Goal: Information Seeking & Learning: Learn about a topic

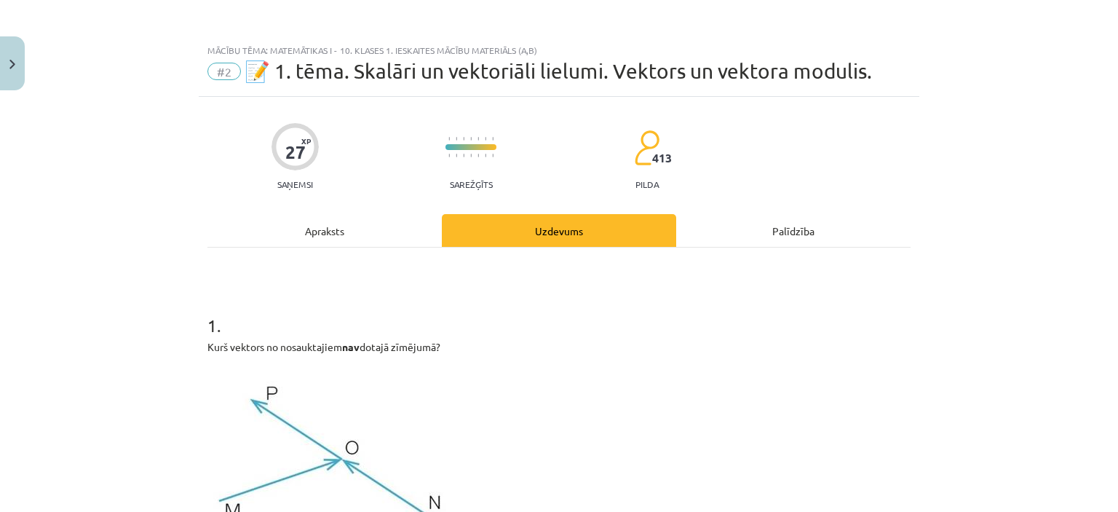
scroll to position [353, 0]
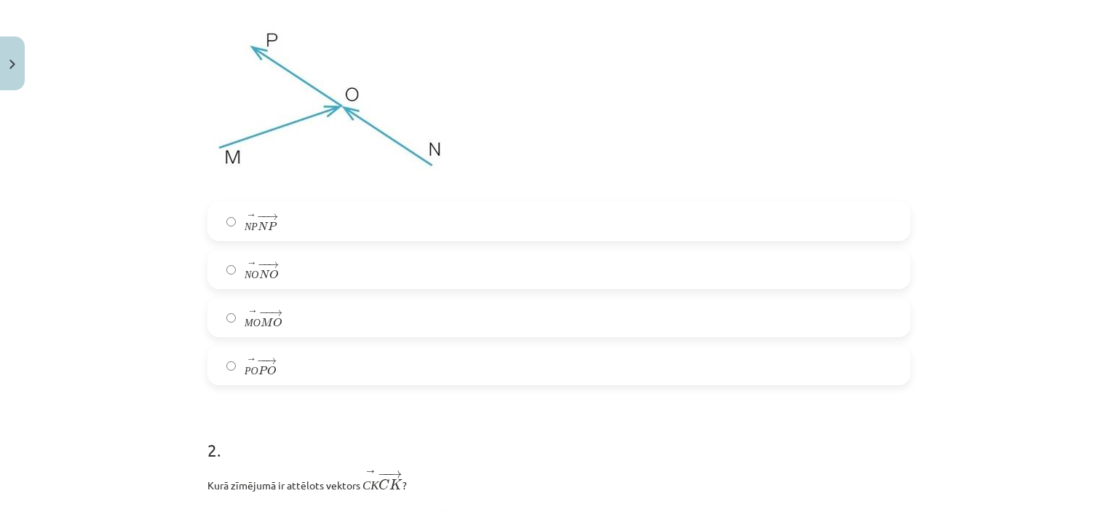
click at [221, 215] on label "→ N P − − → N P" at bounding box center [559, 221] width 700 height 36
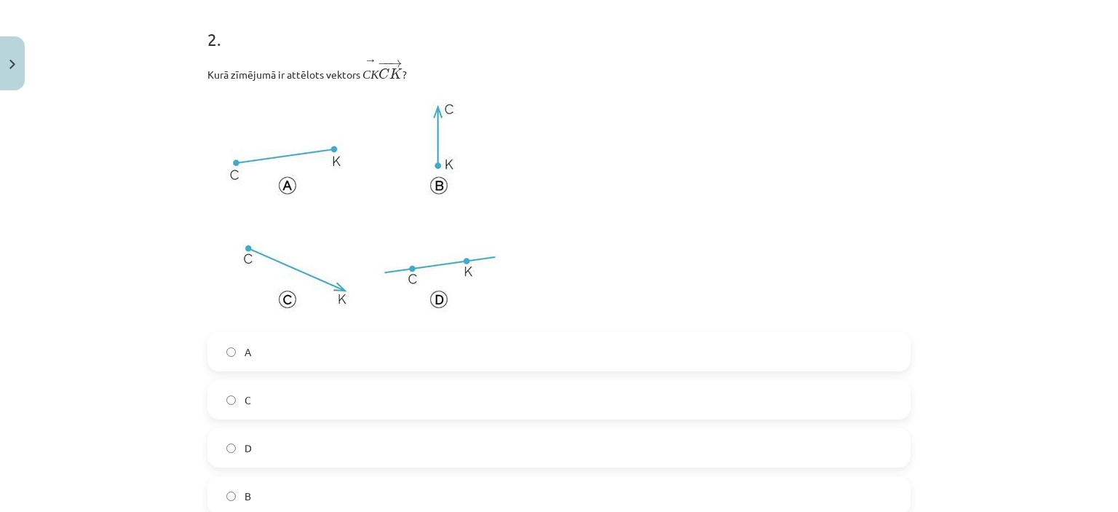
scroll to position [783, 0]
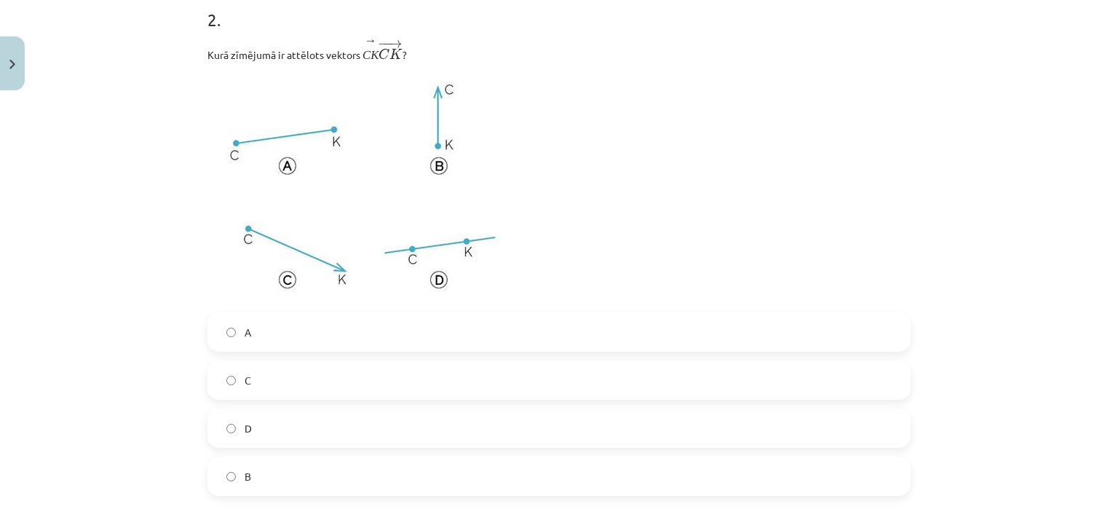
click at [304, 393] on label "C" at bounding box center [559, 380] width 700 height 36
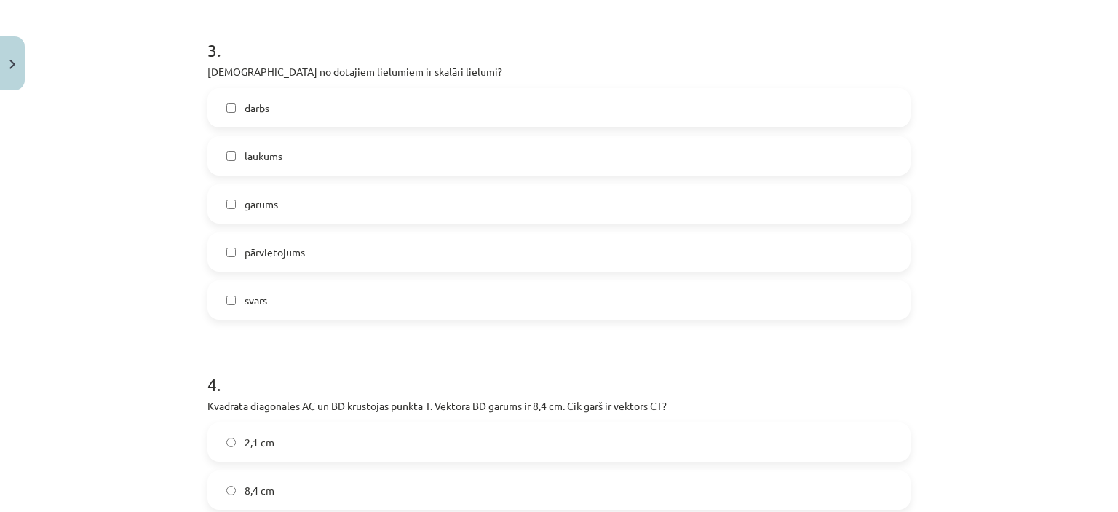
scroll to position [1254, 0]
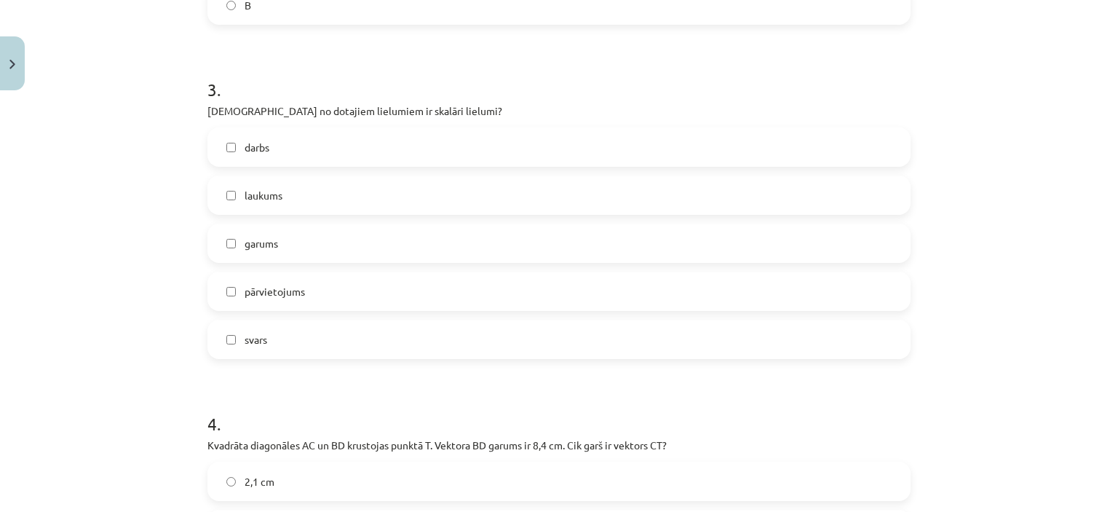
click at [297, 153] on label "darbs" at bounding box center [559, 147] width 700 height 36
click at [297, 206] on label "laukums" at bounding box center [559, 195] width 700 height 36
click at [290, 258] on label "garums" at bounding box center [559, 243] width 700 height 36
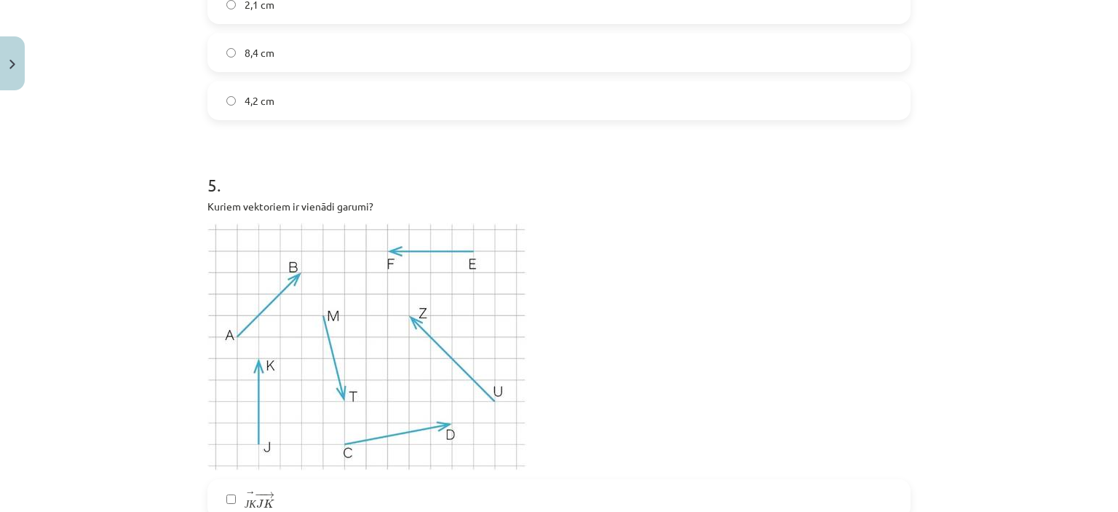
scroll to position [1711, 0]
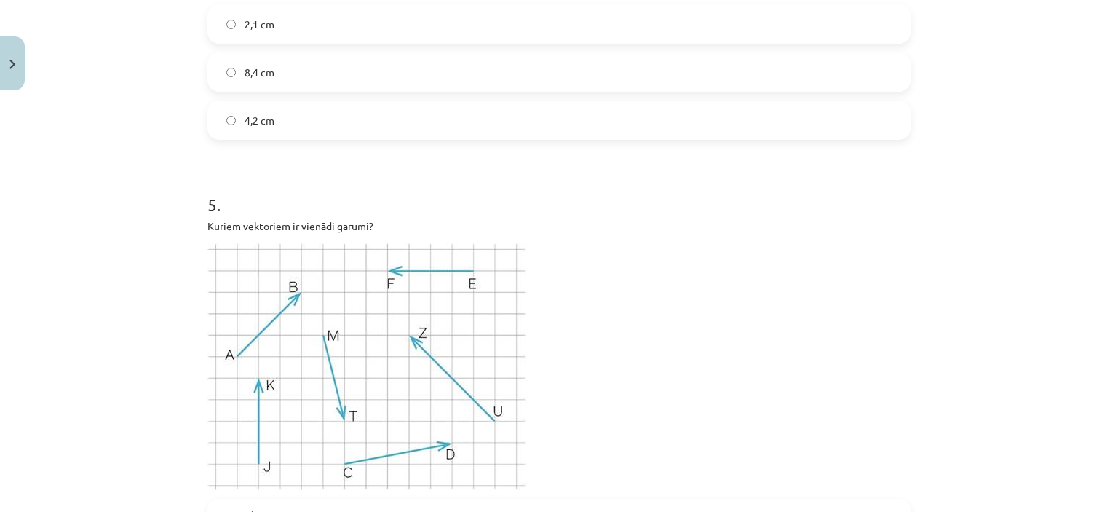
click at [874, 117] on label "4,2 cm" at bounding box center [559, 120] width 700 height 36
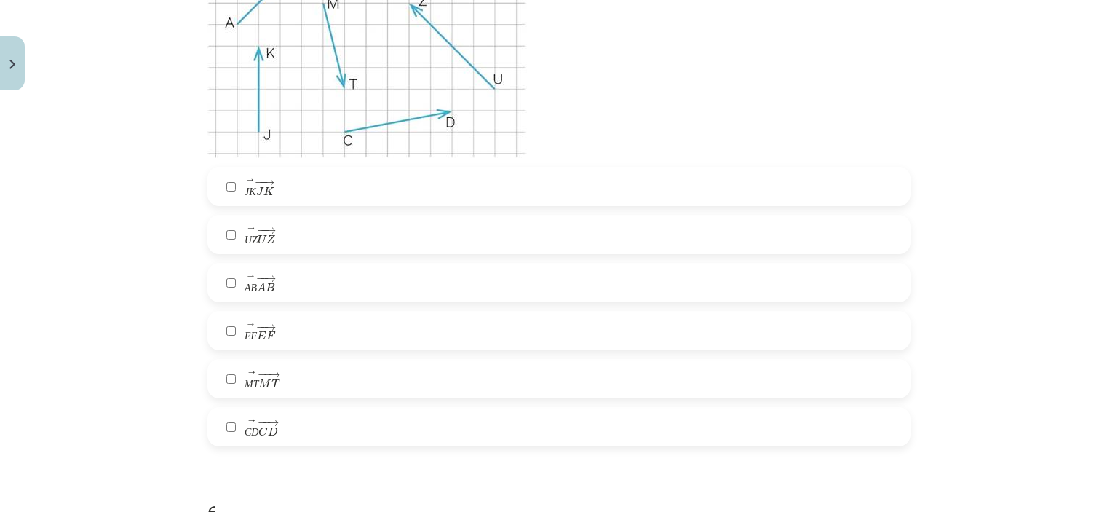
scroll to position [2056, 0]
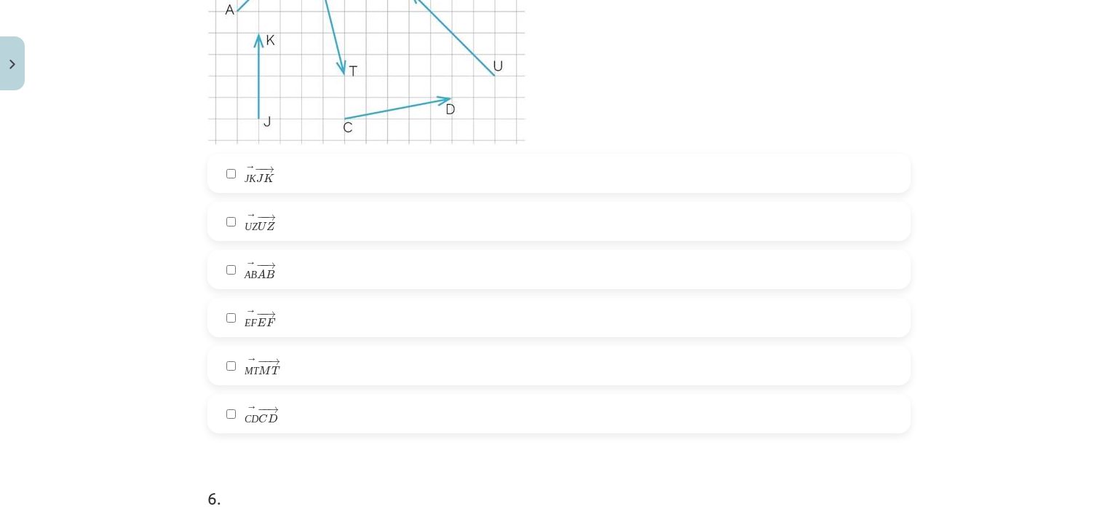
click at [579, 312] on label "→ E F − − → E F" at bounding box center [559, 317] width 700 height 36
click at [408, 187] on label "→ J K − − → J K" at bounding box center [559, 173] width 700 height 36
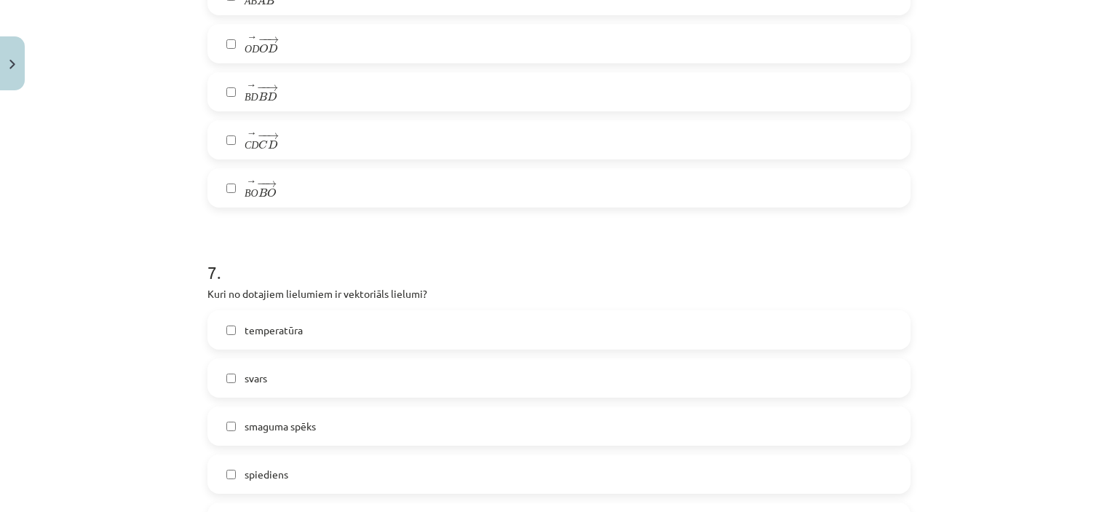
scroll to position [2929, 0]
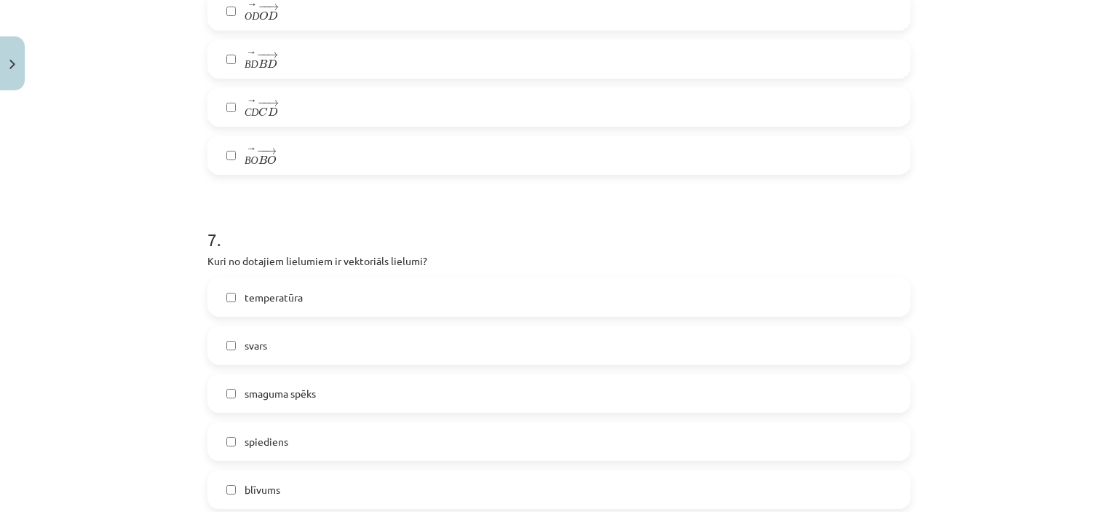
click at [803, 157] on label "→ B O − − → B O" at bounding box center [559, 155] width 700 height 36
click at [831, 86] on div "→ A B − − → A B → O D − − → O D → B D − − → B D → C D − − → C D → B O − − → B O" at bounding box center [558, 58] width 703 height 231
click at [326, 403] on label "smaguma spēks" at bounding box center [559, 393] width 700 height 36
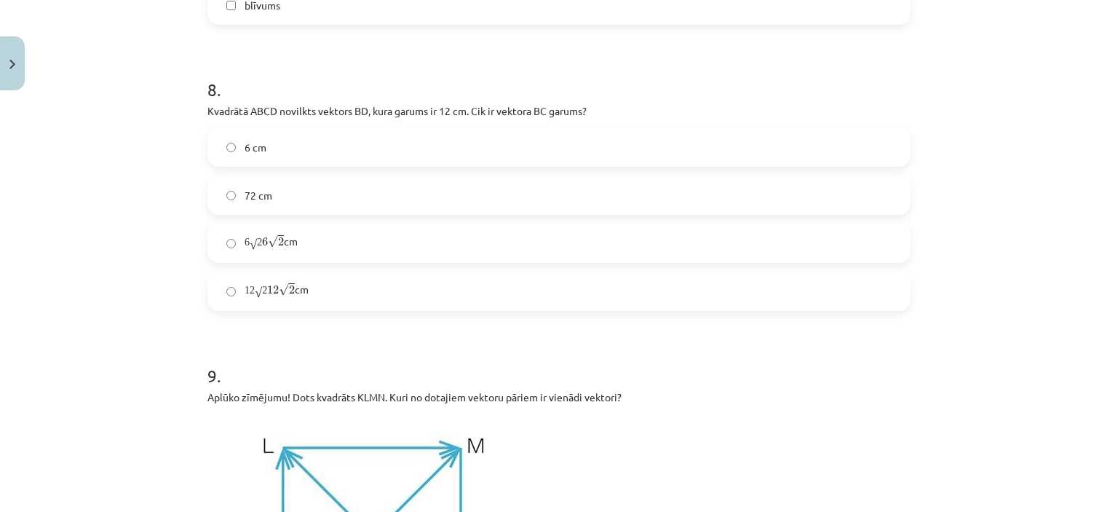
scroll to position [3394, 0]
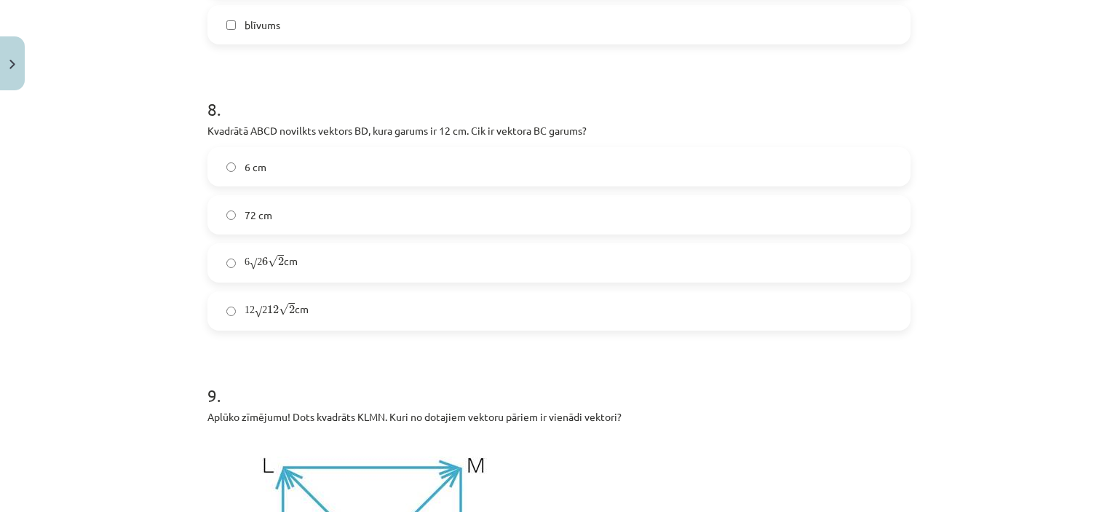
click at [352, 240] on div "6 cm 72 cm 6 √ 2 6 √ 2 cm 12 √ 2 12 √ 2 cm" at bounding box center [558, 238] width 703 height 183
click at [693, 303] on label "12 √ 2 12 √ 2 cm" at bounding box center [559, 311] width 700 height 36
click at [705, 258] on label "6 √ 2 6 √ 2 cm" at bounding box center [559, 263] width 700 height 36
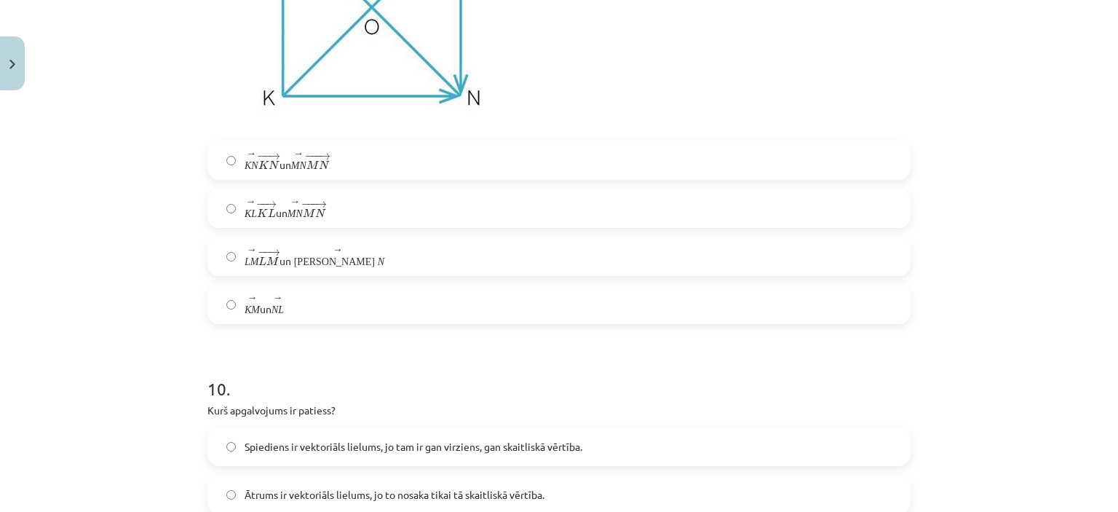
scroll to position [3937, 0]
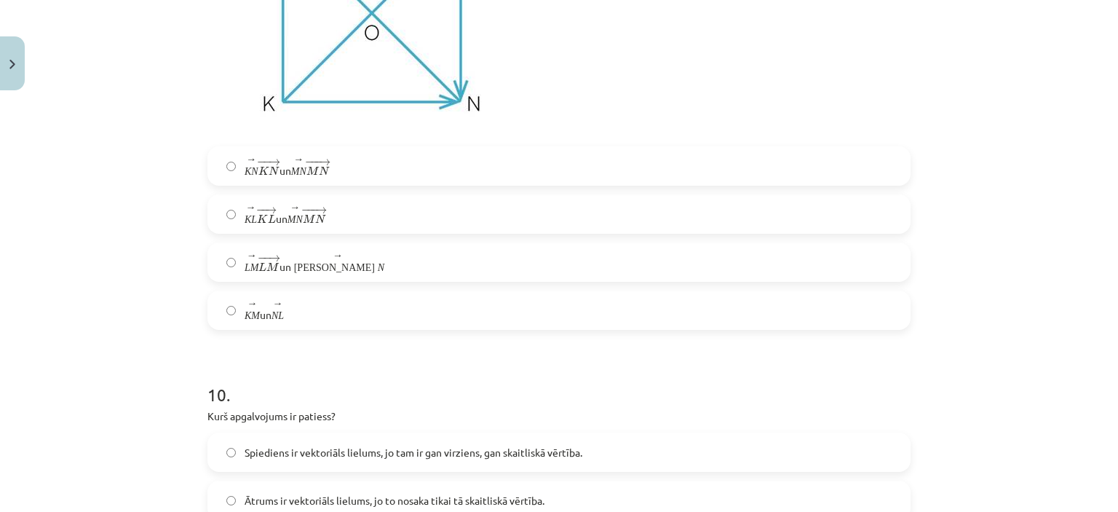
click at [803, 261] on label "→ L M − − → L M un → К N" at bounding box center [559, 262] width 700 height 36
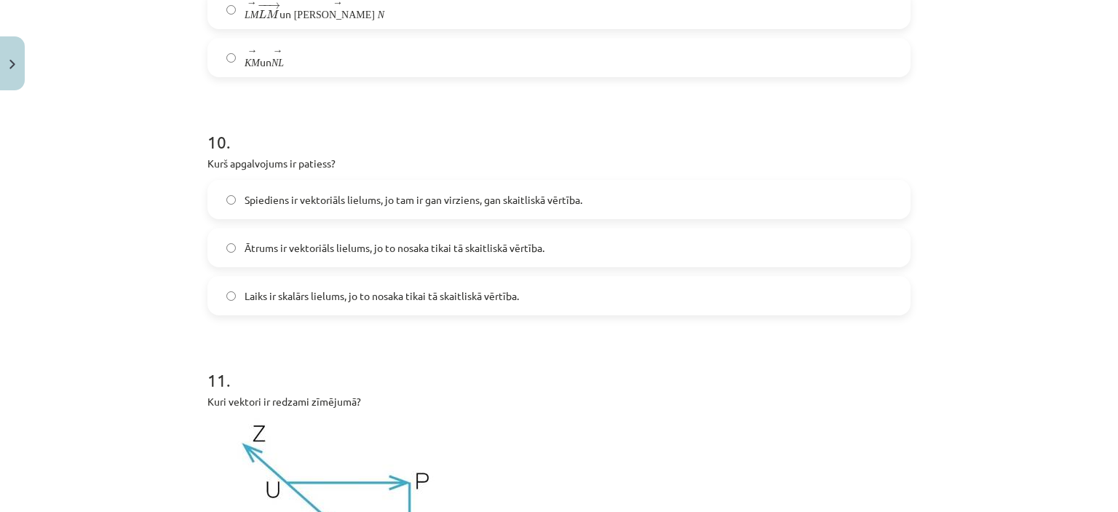
scroll to position [4182, 0]
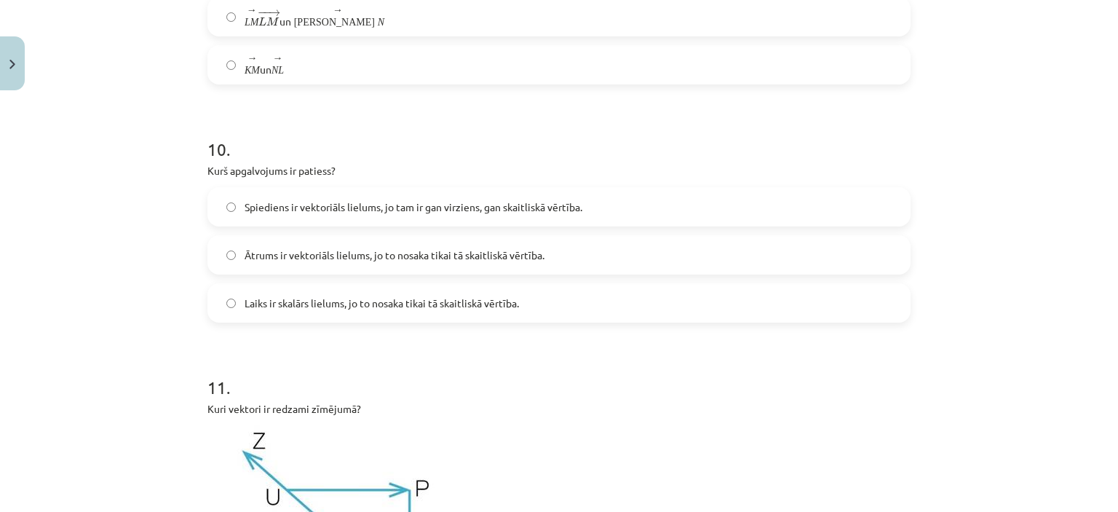
click at [384, 250] on span "Ātrums ir vektoriāls lielums, jo to nosaka tikai tā skaitliskā vērtība." at bounding box center [395, 255] width 300 height 15
click at [739, 296] on label "Laiks ir skalārs lielums, jo to nosaka tikai tā skaitliskā vērtība." at bounding box center [559, 303] width 700 height 36
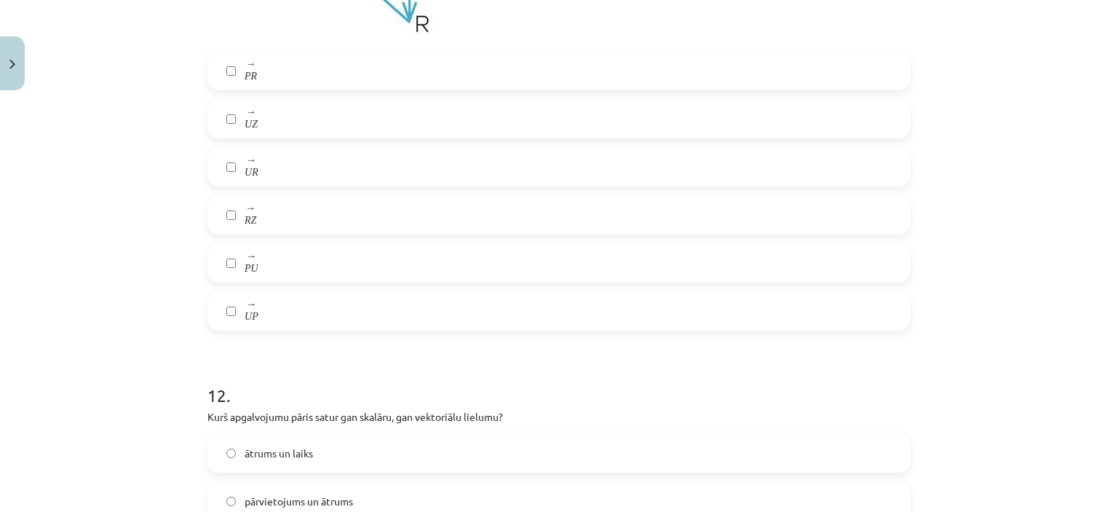
scroll to position [4726, 0]
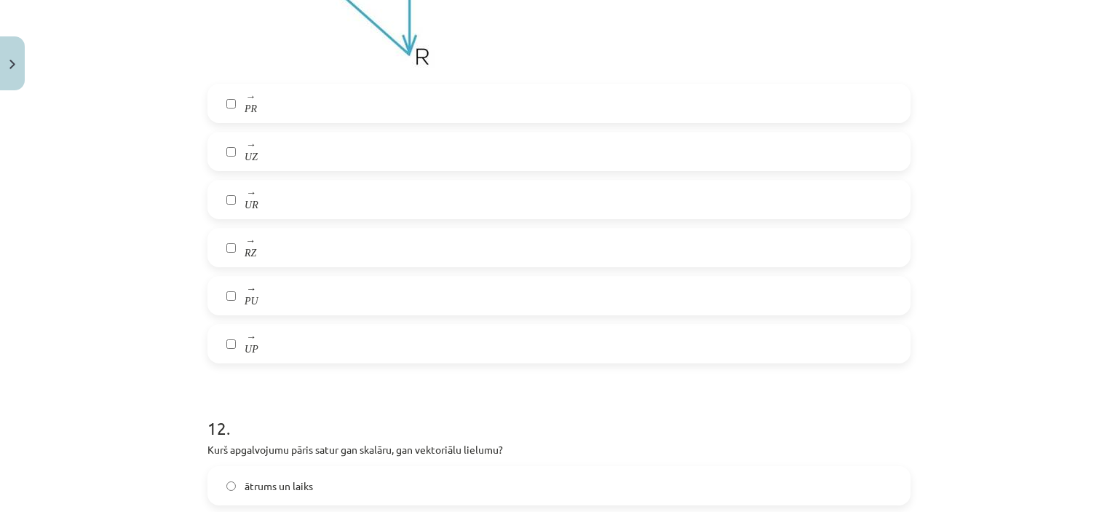
click at [815, 309] on label "→ P U" at bounding box center [559, 295] width 700 height 36
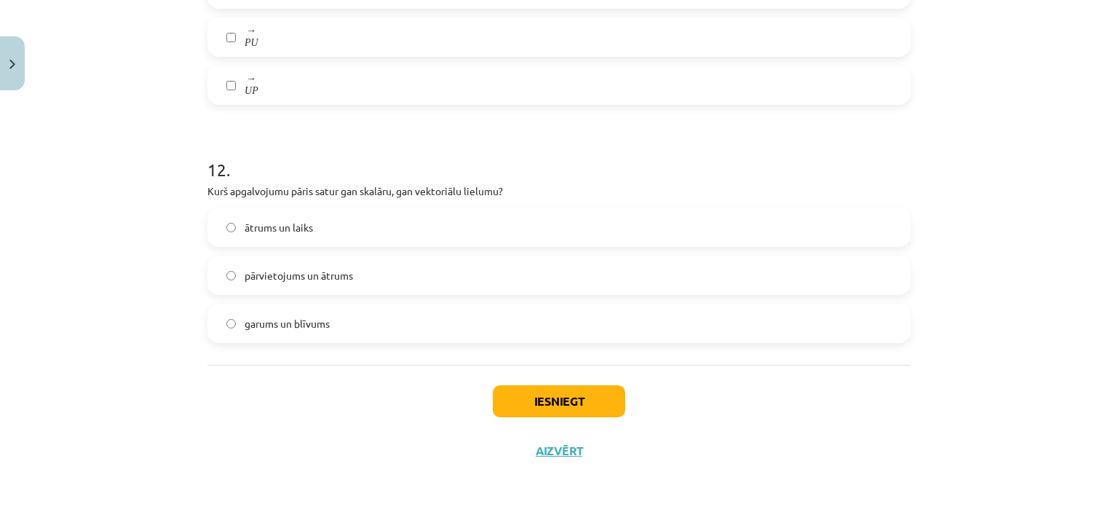
click at [269, 219] on label "ātrums un laiks" at bounding box center [559, 227] width 700 height 36
click at [552, 407] on button "Iesniegt" at bounding box center [559, 401] width 132 height 32
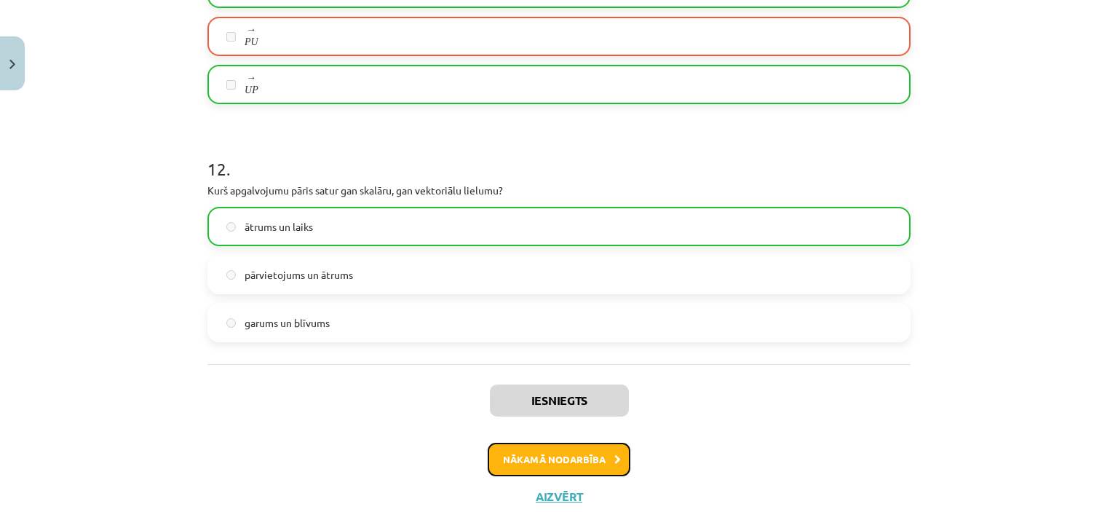
click at [546, 464] on button "Nākamā nodarbība" at bounding box center [559, 459] width 143 height 33
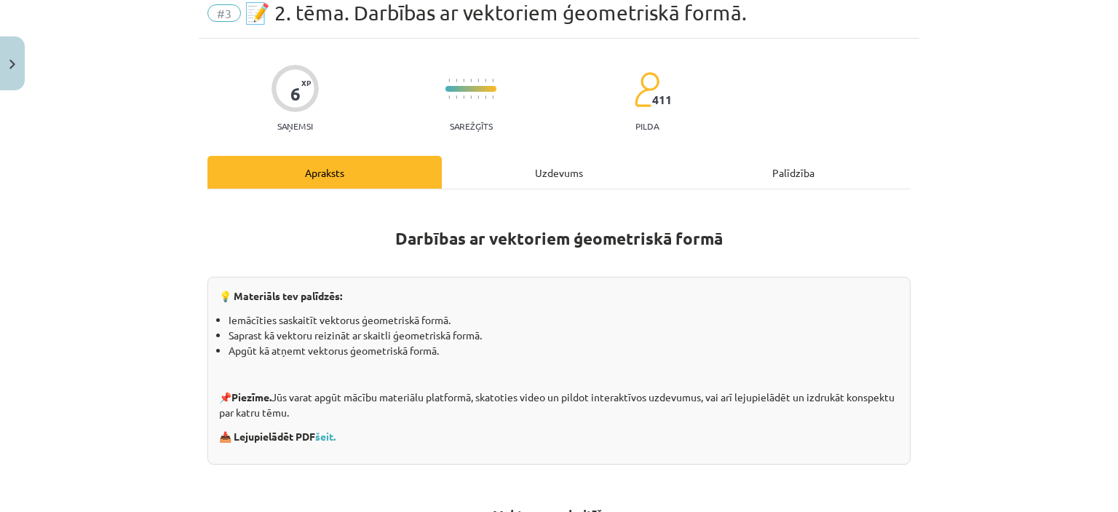
scroll to position [36, 0]
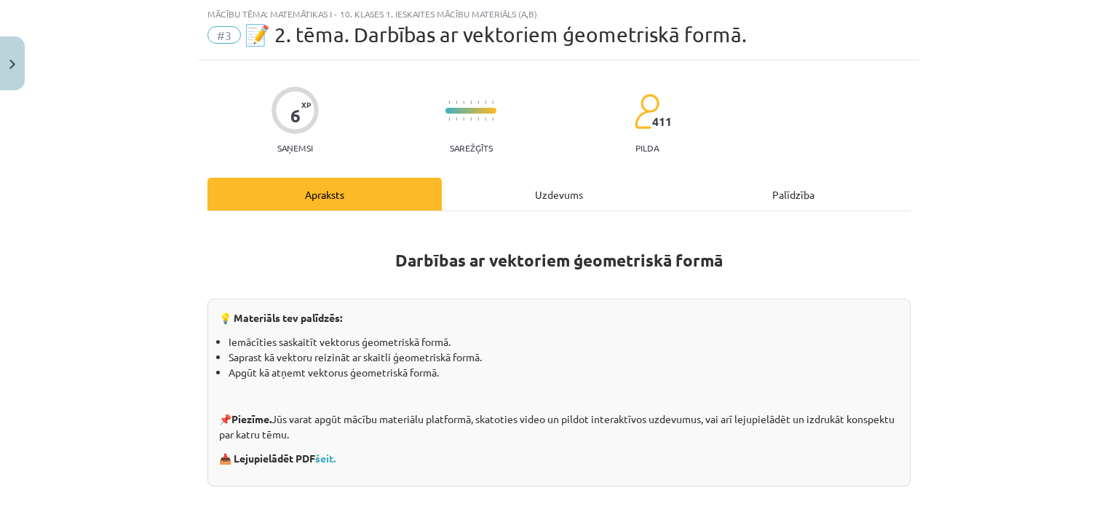
click at [385, 248] on h1 "Darbības ar vektoriem ģeometriskā formā" at bounding box center [558, 247] width 703 height 46
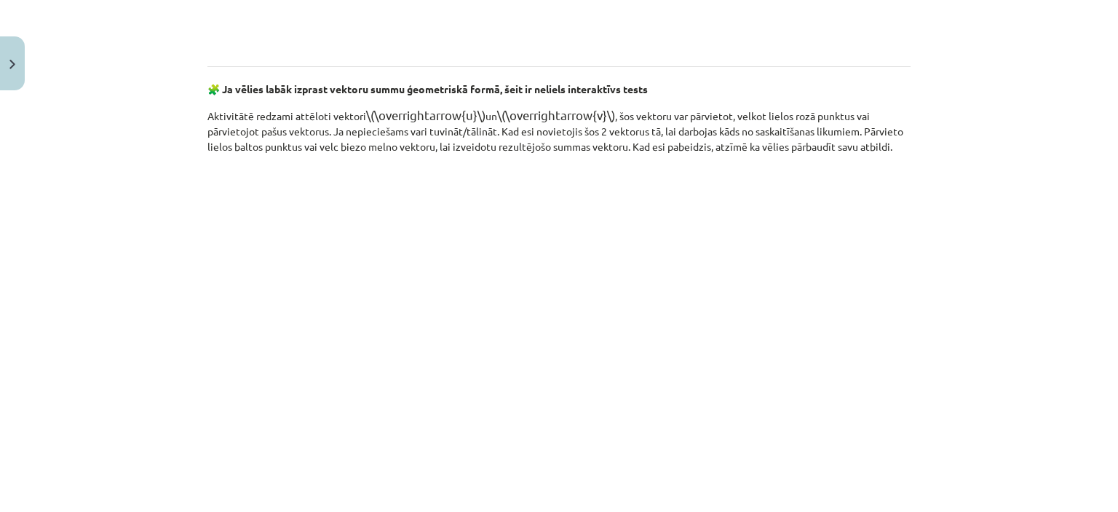
scroll to position [2251, 0]
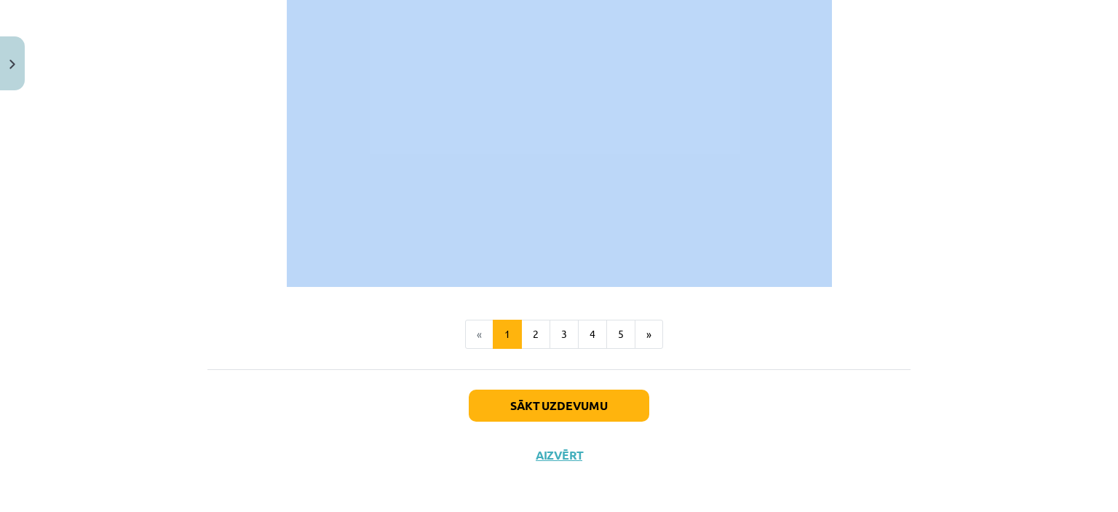
drag, startPoint x: 382, startPoint y: 244, endPoint x: 437, endPoint y: 360, distance: 128.6
copy div "Darbības ar vektoriem ģeometriskā formā 💡 Materiāls tev palīdzēs: Iemācīties sa…"
click at [532, 327] on button "2" at bounding box center [535, 334] width 29 height 29
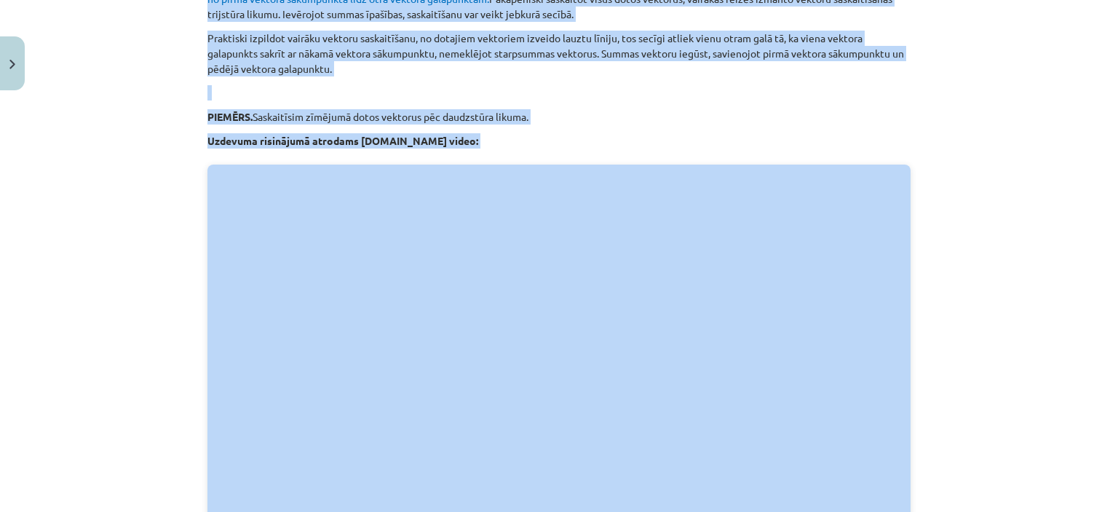
scroll to position [260, 0]
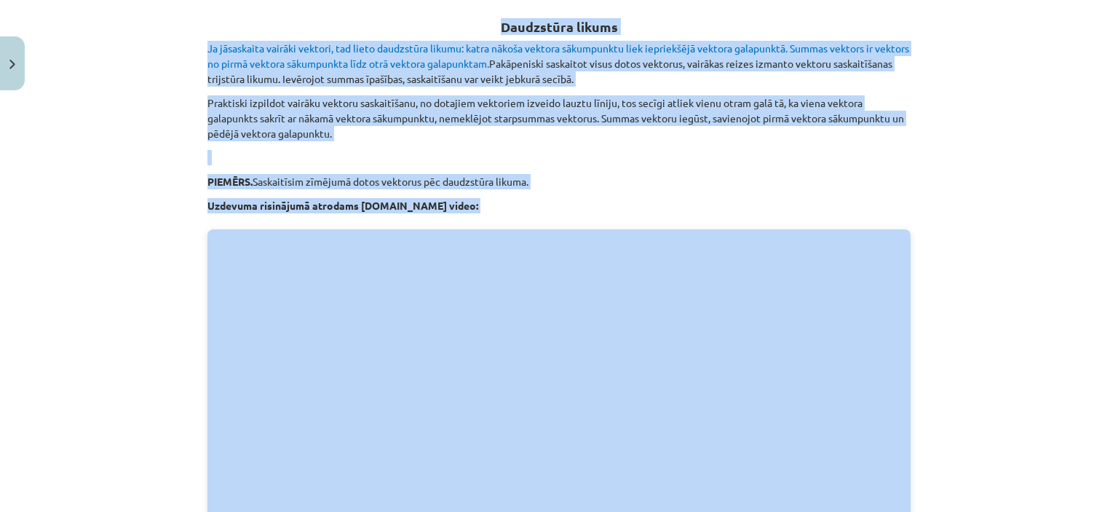
copy div "Darbības ar vektoriem ģeometriskā formā 💡 Materiāls tev palīdzēs: Iemācīties sa…"
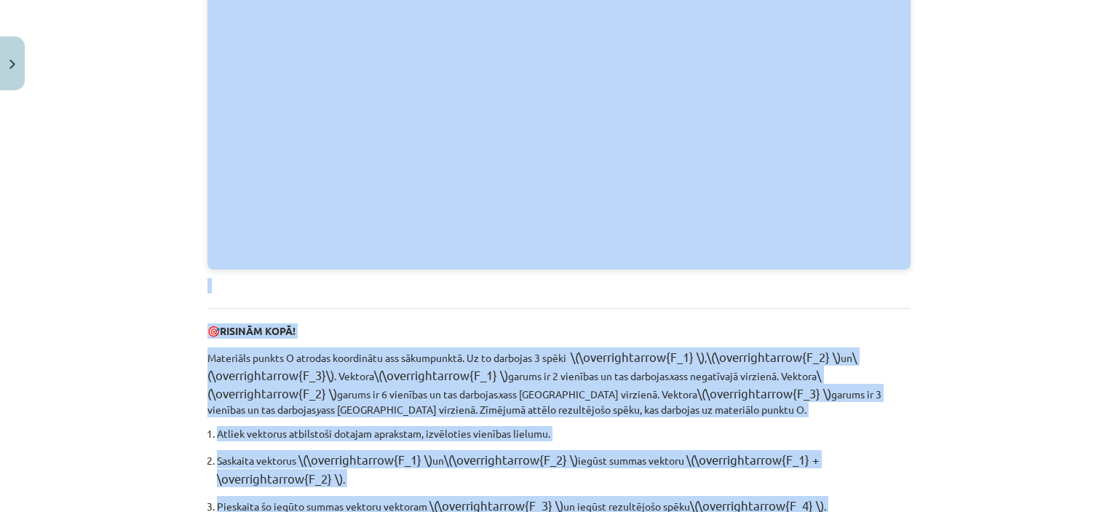
scroll to position [1845, 0]
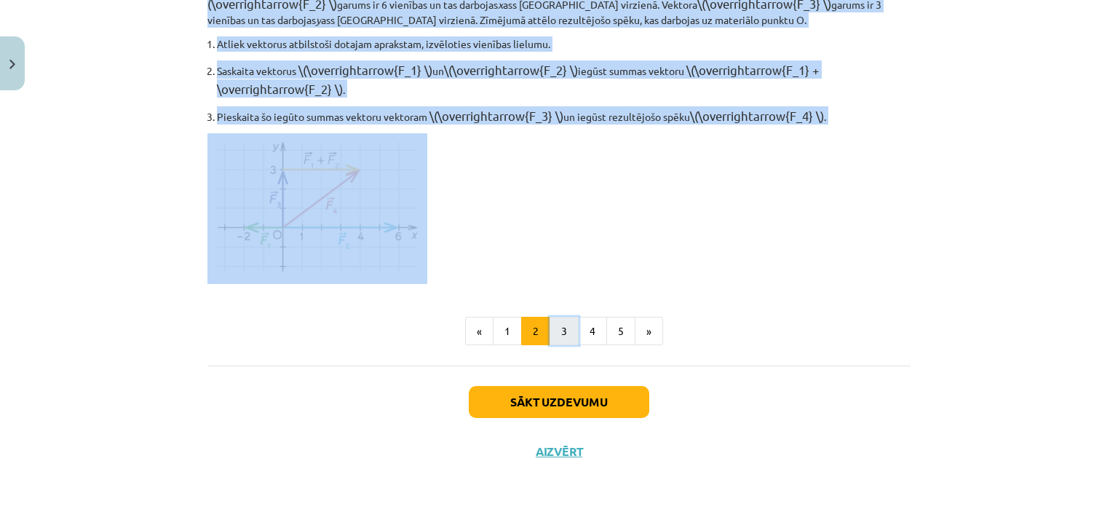
click at [556, 330] on button "3" at bounding box center [564, 331] width 29 height 29
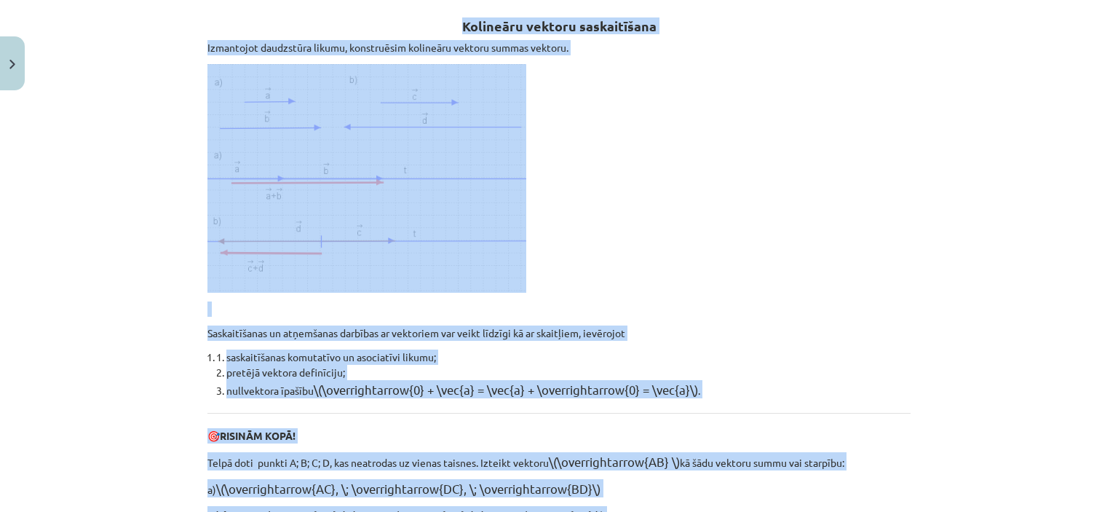
scroll to position [260, 0]
copy div "Darbības ar vektoriem ģeometriskā formā 💡 Materiāls tev palīdzēs: Iemācīties sa…"
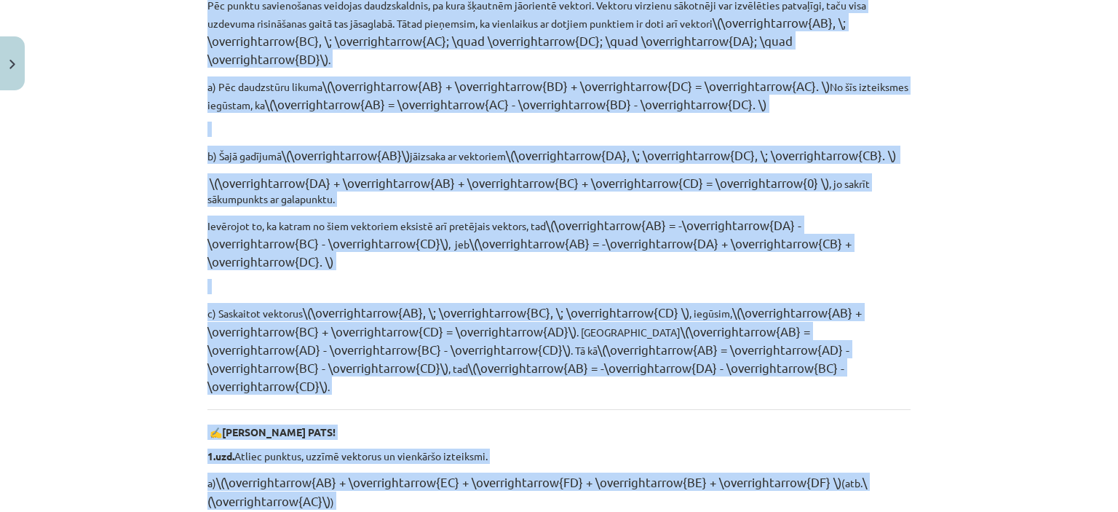
scroll to position [1278, 0]
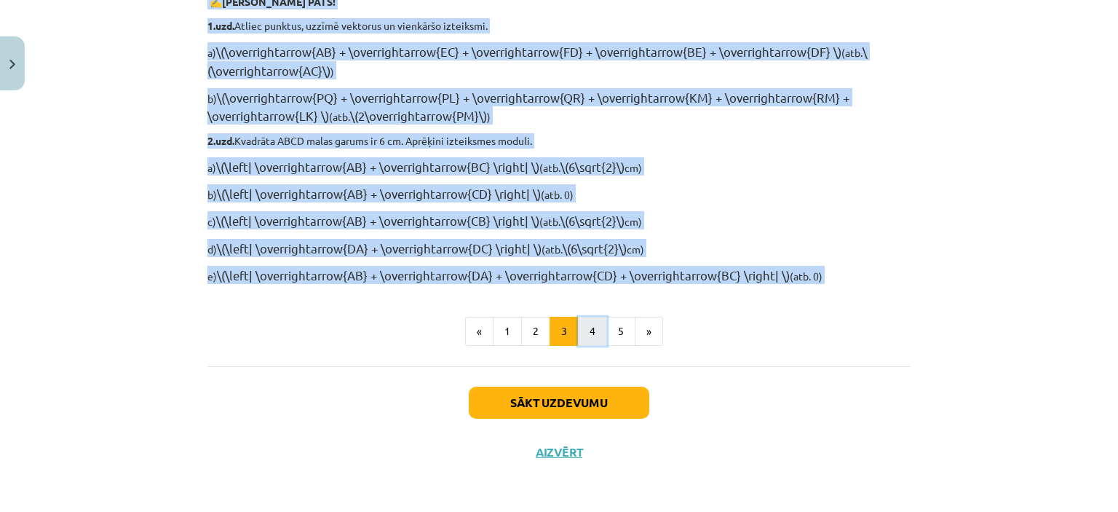
click at [579, 329] on button "4" at bounding box center [592, 331] width 29 height 29
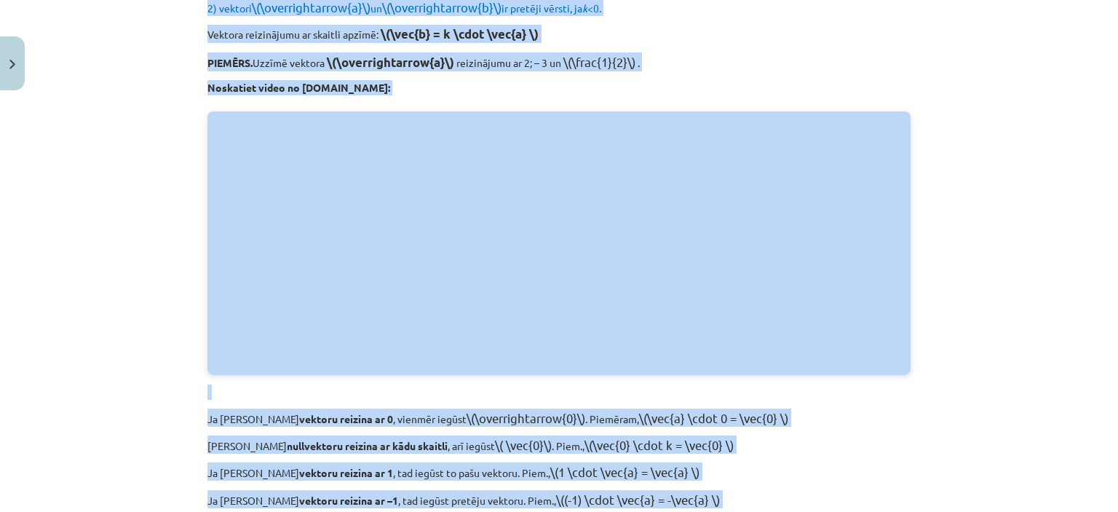
scroll to position [260, 0]
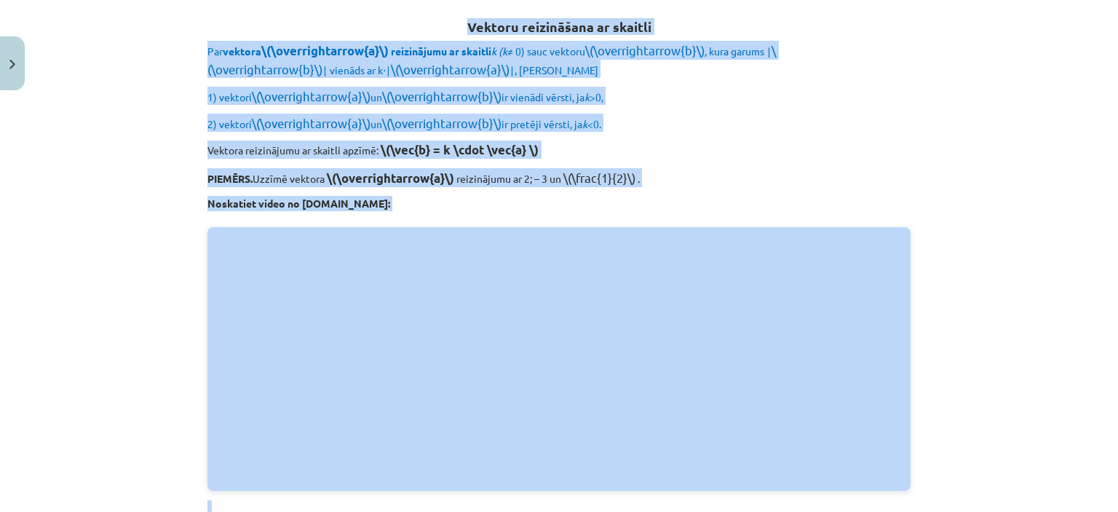
copy div "Darbības ar vektoriem ģeometriskā formā 💡 Materiāls tev palīdzēs: Iemācīties sa…"
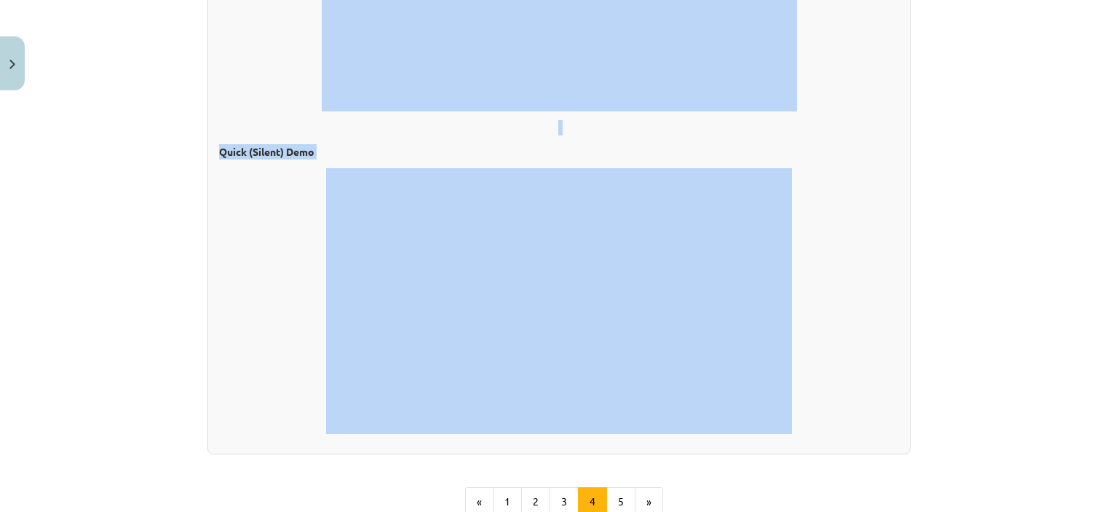
scroll to position [1347, 0]
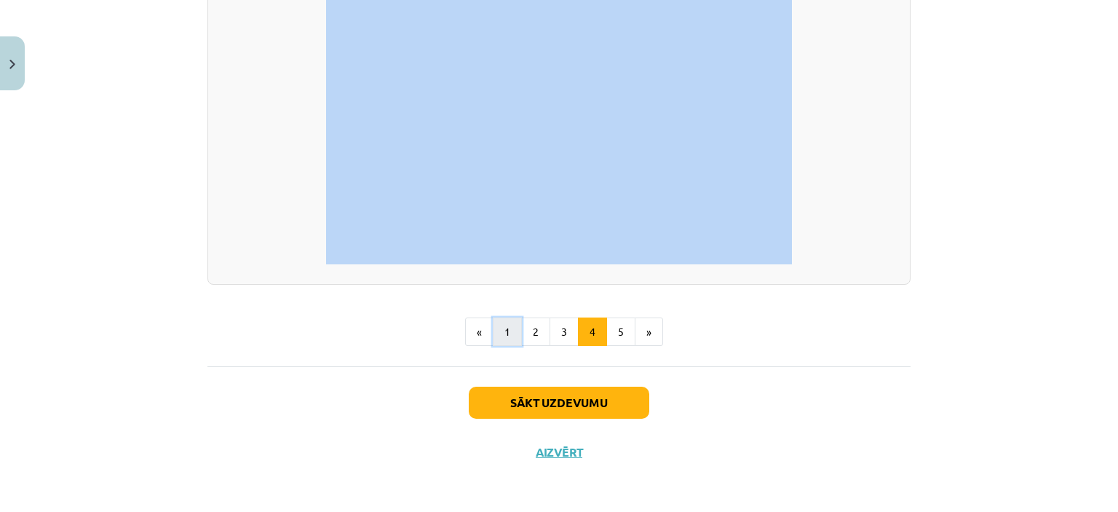
click at [499, 328] on button "1" at bounding box center [507, 331] width 29 height 29
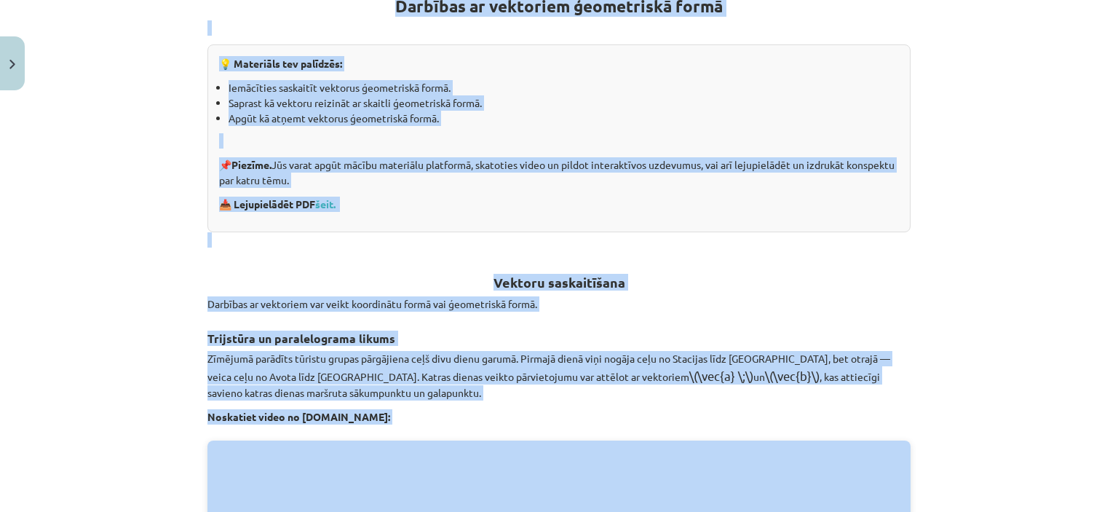
scroll to position [260, 0]
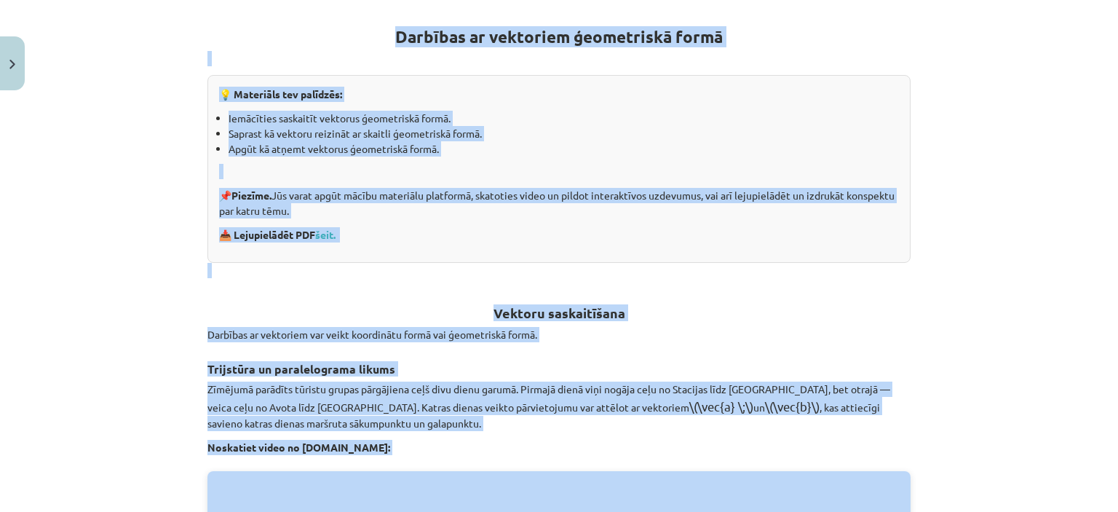
copy div "Darbības ar vektoriem ģeometriskā formā 💡 Materiāls tev palīdzēs: Iemācīties sa…"
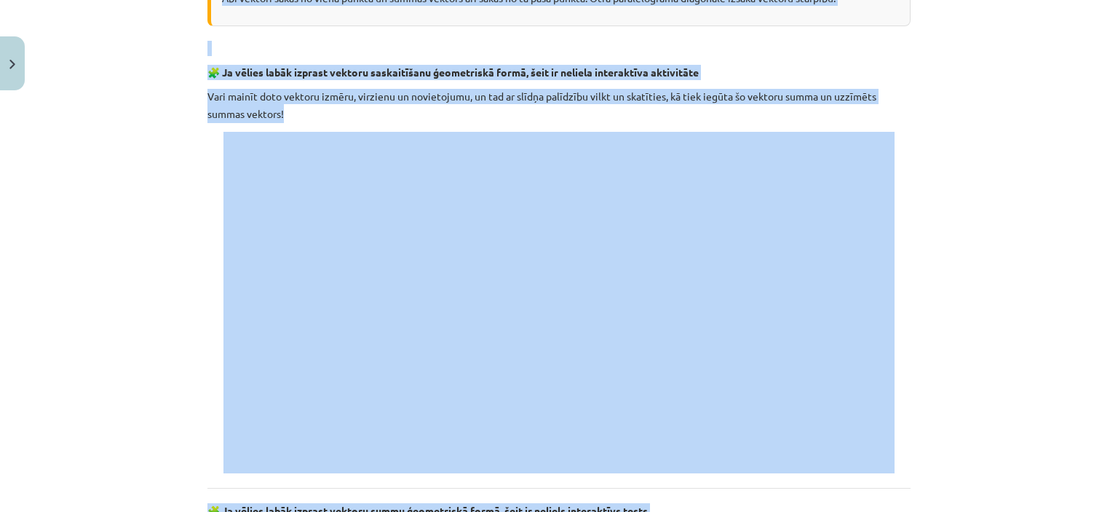
scroll to position [2251, 0]
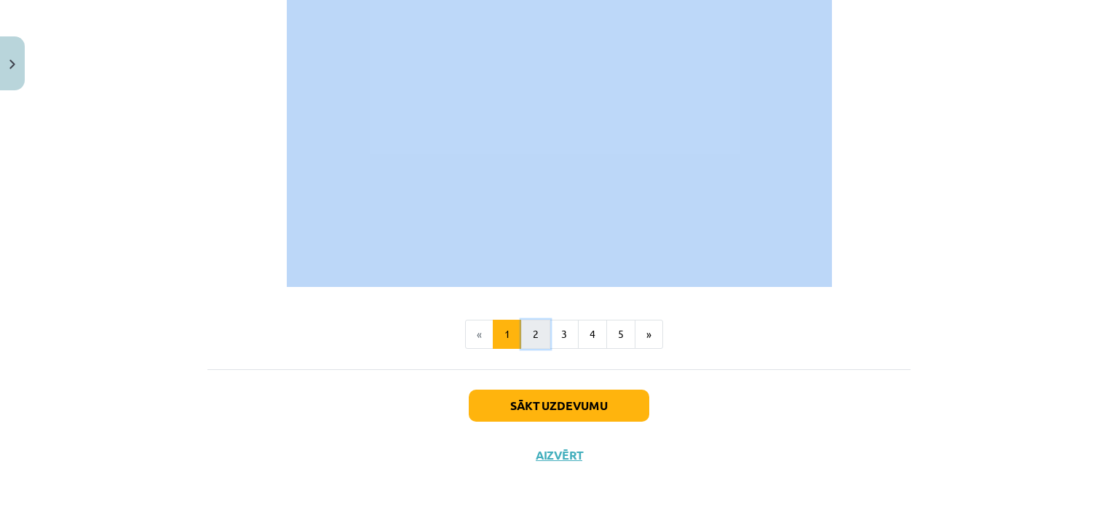
click at [533, 325] on button "2" at bounding box center [535, 334] width 29 height 29
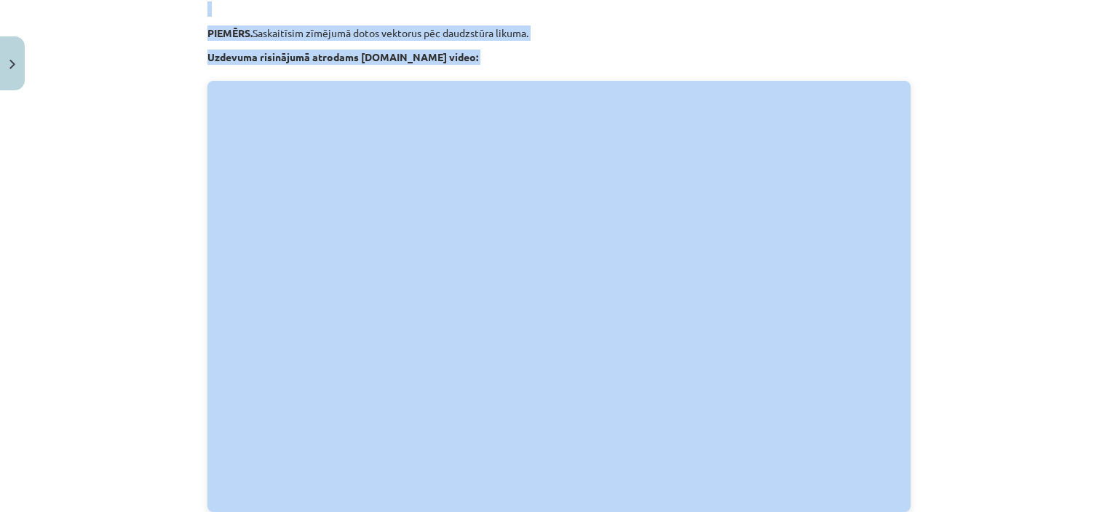
scroll to position [260, 0]
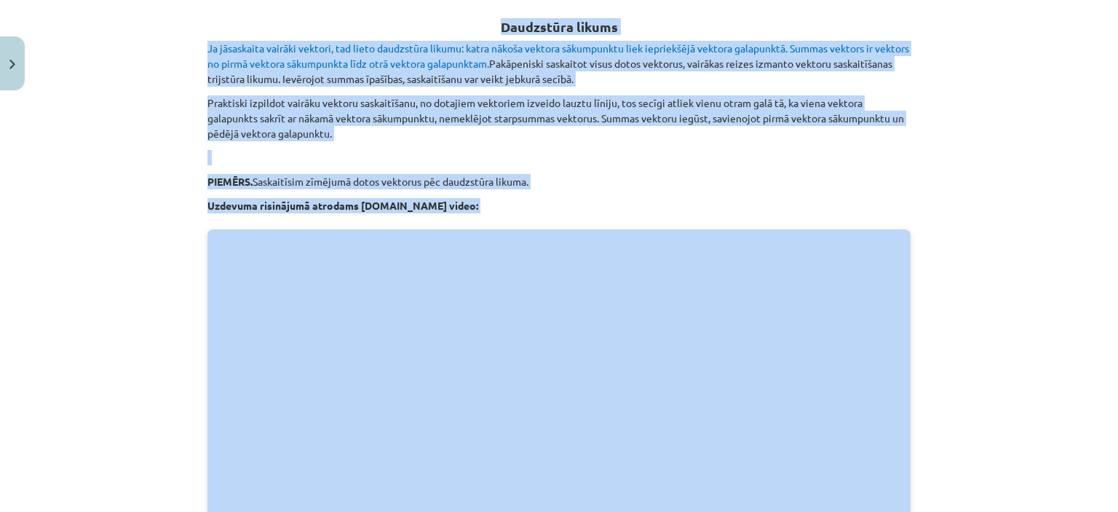
copy div "Darbības ar vektoriem ģeometriskā formā 💡 Materiāls tev palīdzēs: Iemācīties sa…"
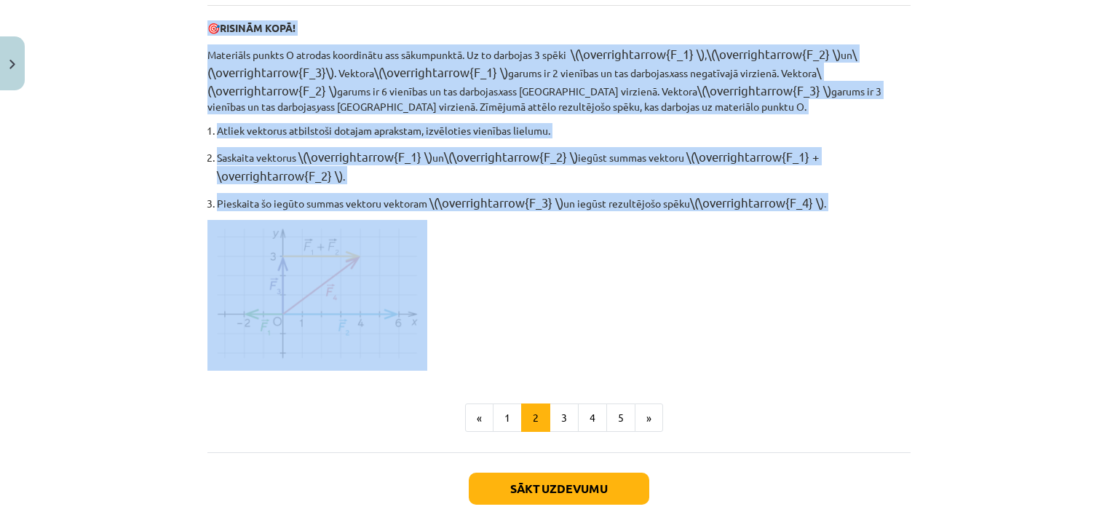
scroll to position [1845, 0]
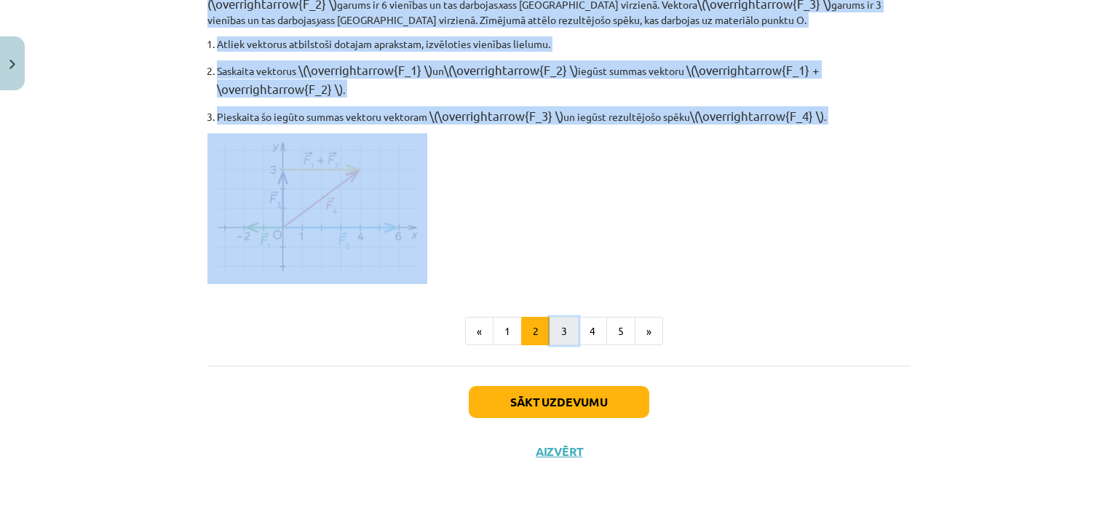
click at [568, 332] on button "3" at bounding box center [564, 331] width 29 height 29
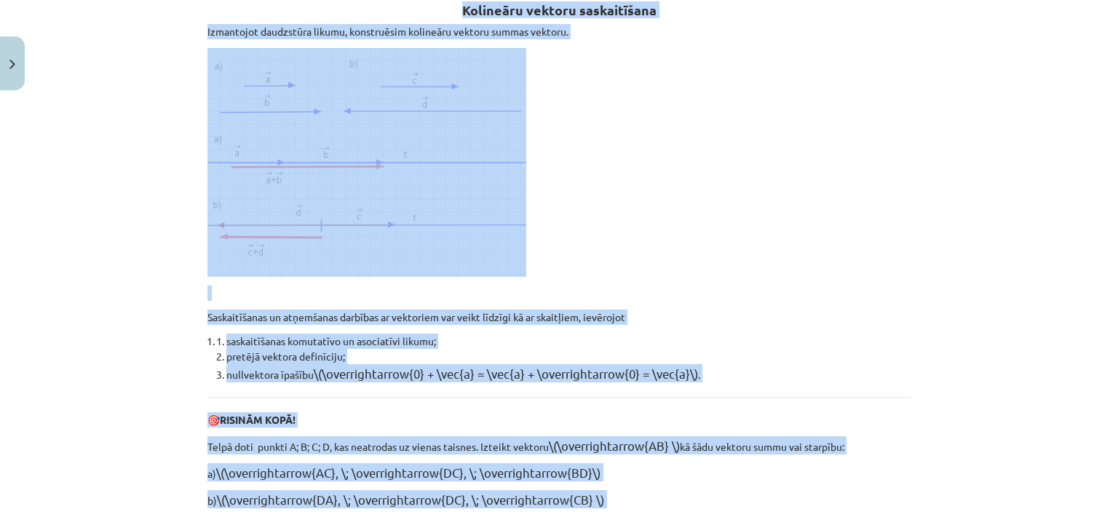
scroll to position [260, 0]
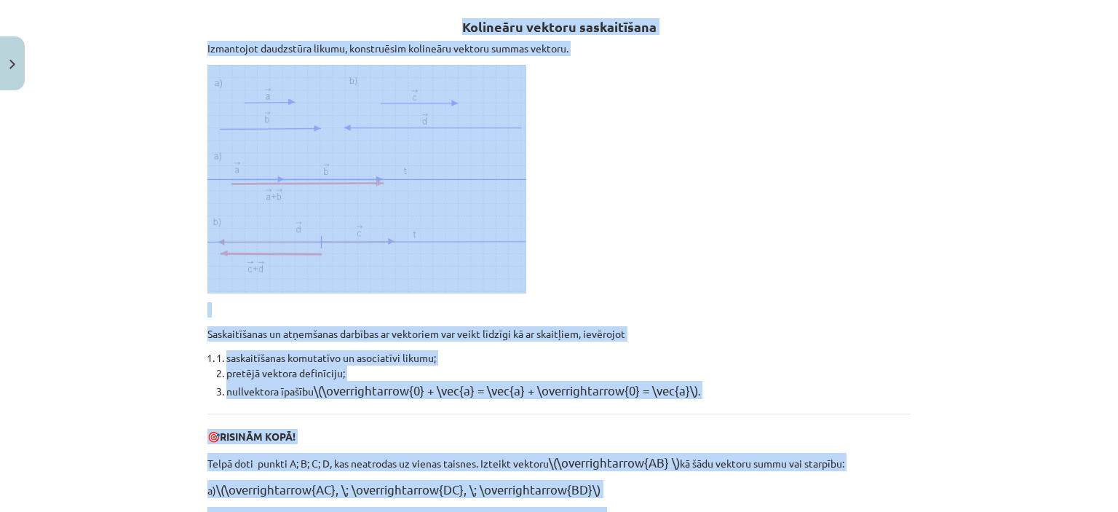
copy div "Darbības ar vektoriem ģeometriskā formā 💡 Materiāls tev palīdzēs: Iemācīties sa…"
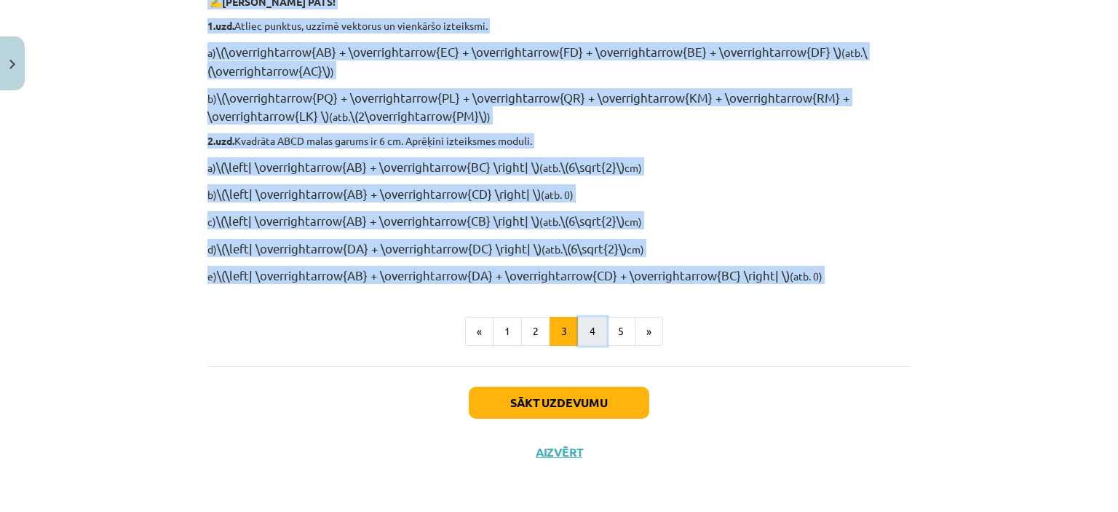
click at [587, 333] on button "4" at bounding box center [592, 331] width 29 height 29
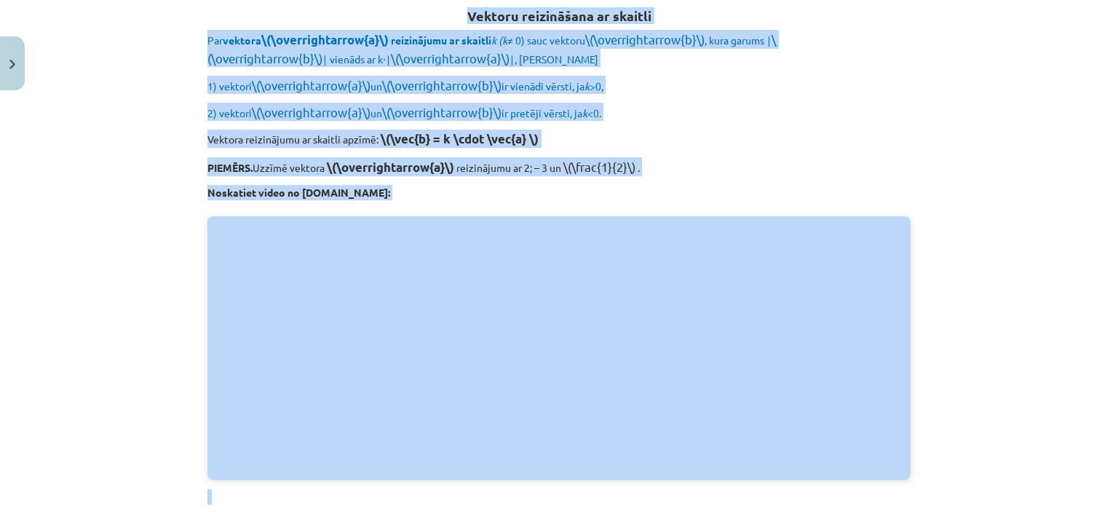
scroll to position [260, 0]
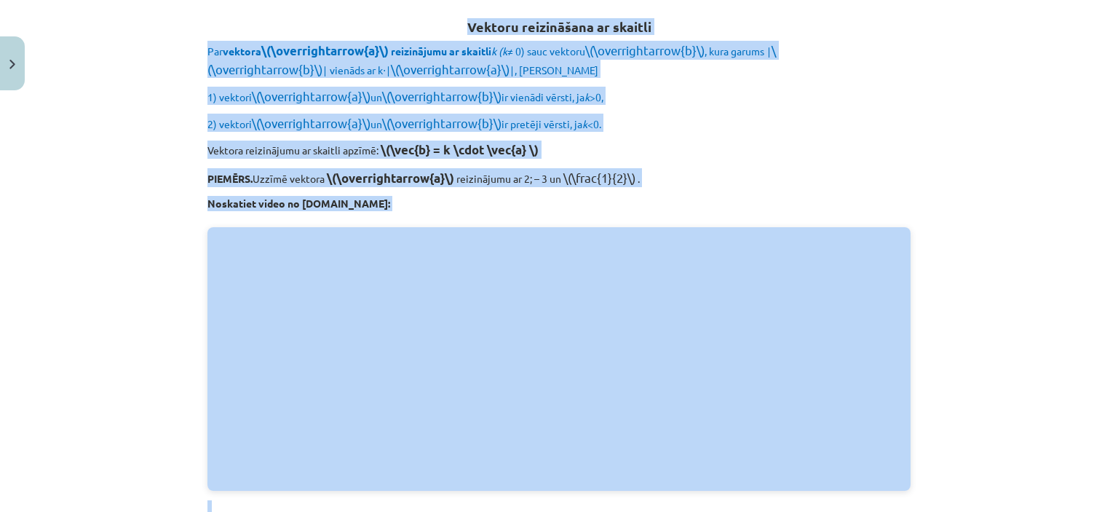
copy div "Darbības ar vektoriem ģeometriskā formā 💡 Materiāls tev palīdzēs: Iemācīties sa…"
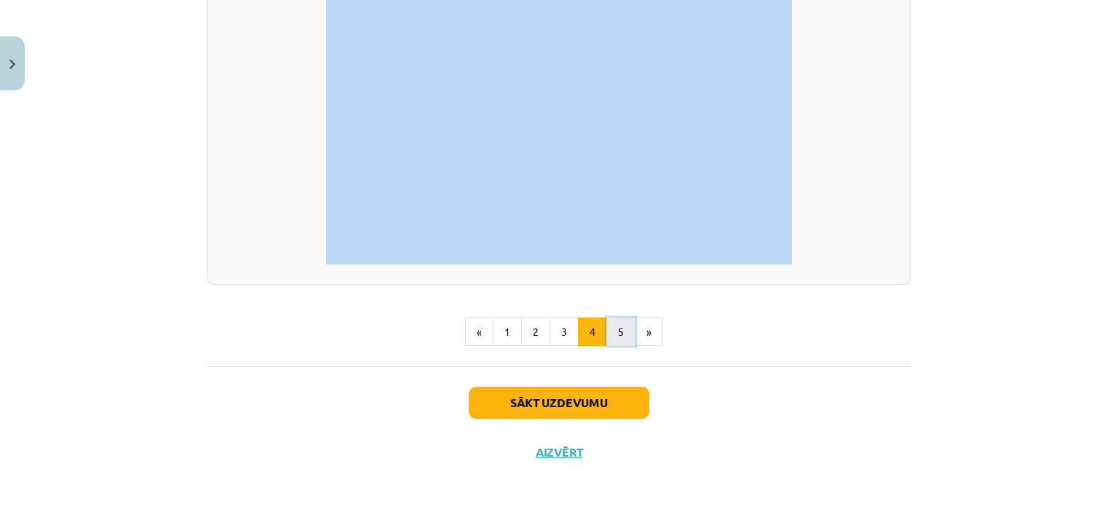
click at [622, 343] on button "5" at bounding box center [620, 331] width 29 height 29
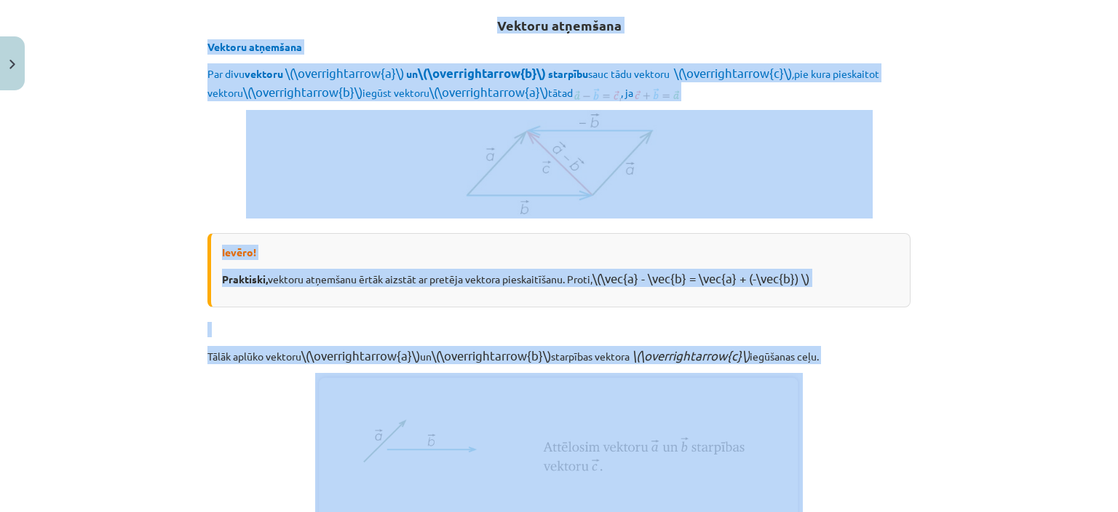
scroll to position [260, 0]
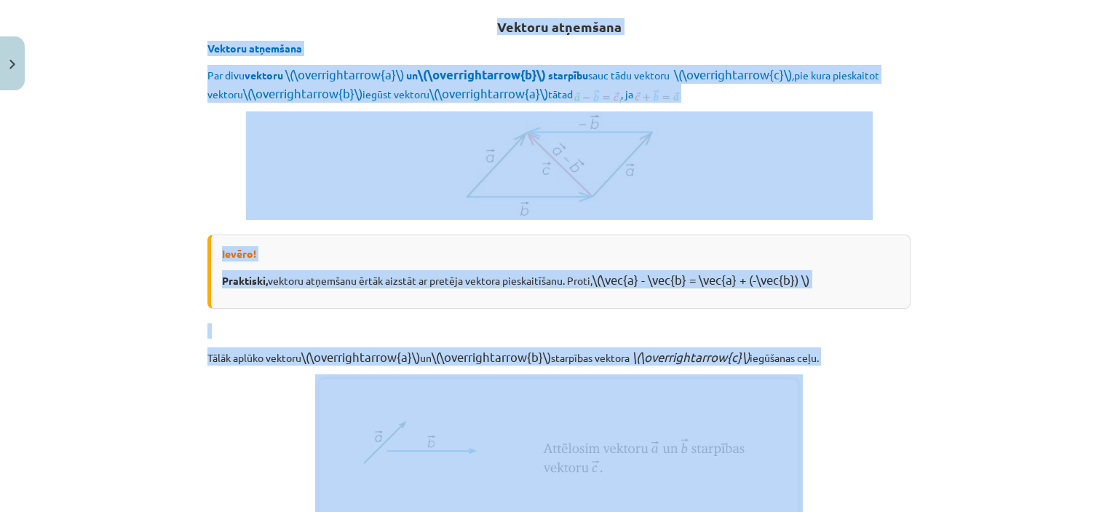
copy div "Darbības ar vektoriem ģeometriskā formā 💡 Materiāls tev palīdzēs: Iemācīties sa…"
click at [903, 216] on p at bounding box center [558, 165] width 703 height 108
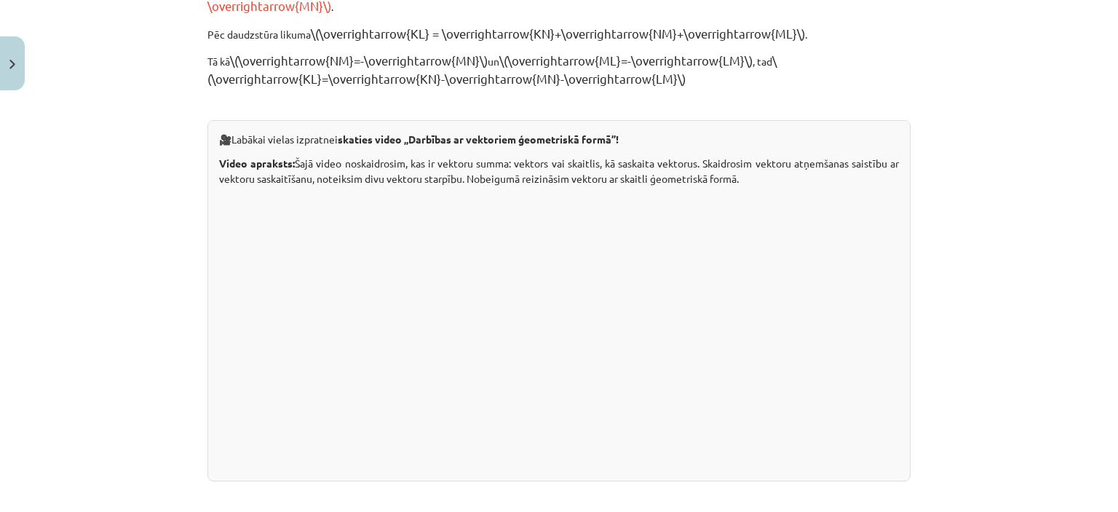
scroll to position [3143, 0]
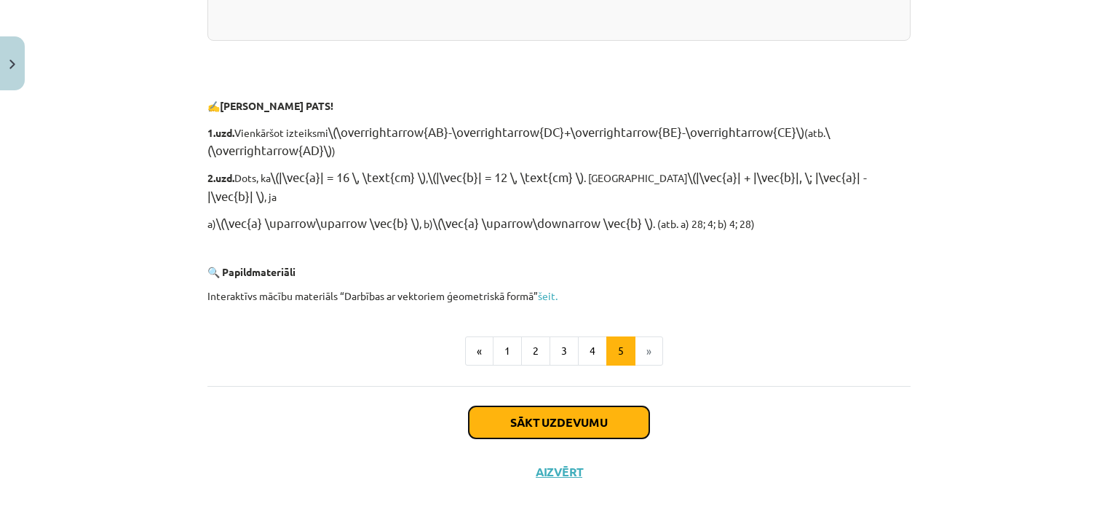
click at [556, 412] on button "Sākt uzdevumu" at bounding box center [559, 422] width 181 height 32
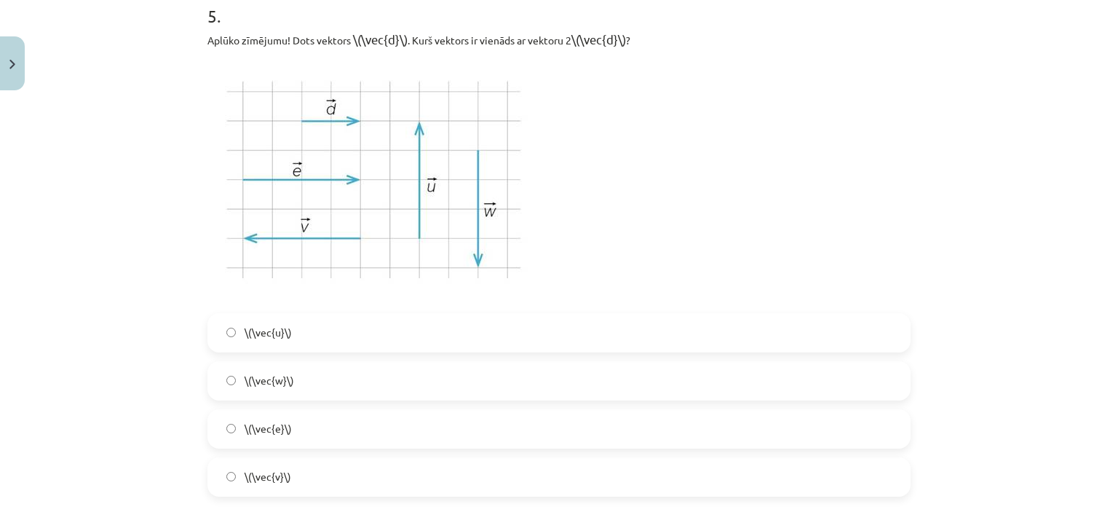
scroll to position [2641, 0]
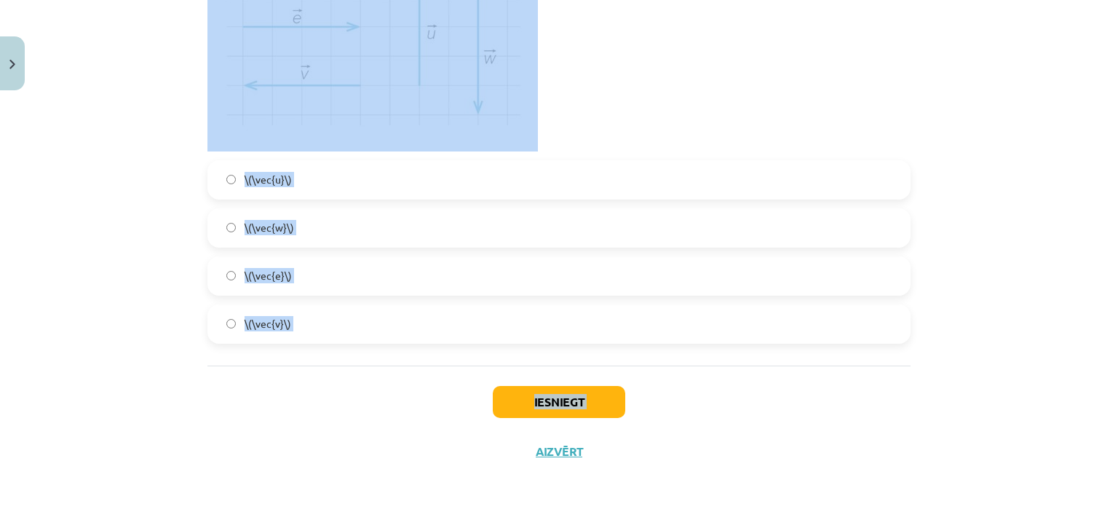
drag, startPoint x: 184, startPoint y: 285, endPoint x: 330, endPoint y: 483, distance: 246.4
click at [330, 483] on div "Mācību tēma: Matemātikas i - 10. klases 1. ieskaites mācību materiāls (a,b) #3 …" at bounding box center [559, 256] width 1118 height 512
click at [123, 359] on div "Mācību tēma: Matemātikas i - 10. klases 1. ieskaites mācību materiāls (a,b) #3 …" at bounding box center [559, 256] width 1118 height 512
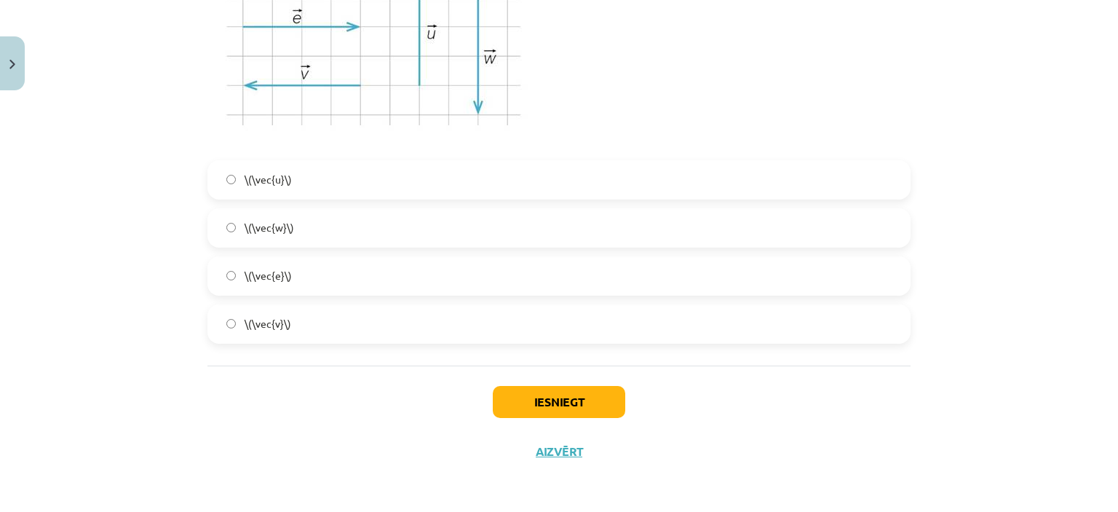
click at [268, 290] on label "\(\vec{e}\)" at bounding box center [559, 276] width 700 height 36
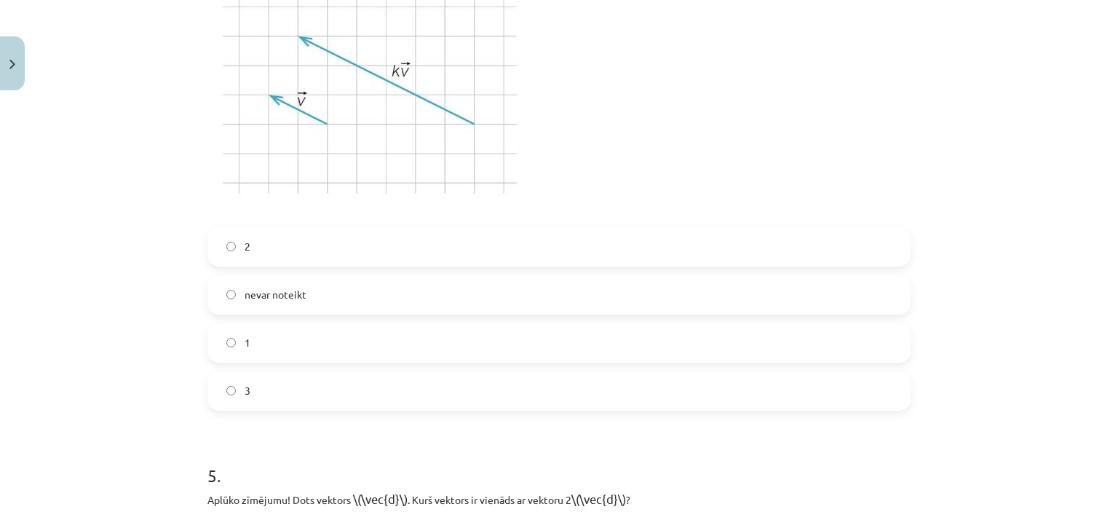
scroll to position [2025, 0]
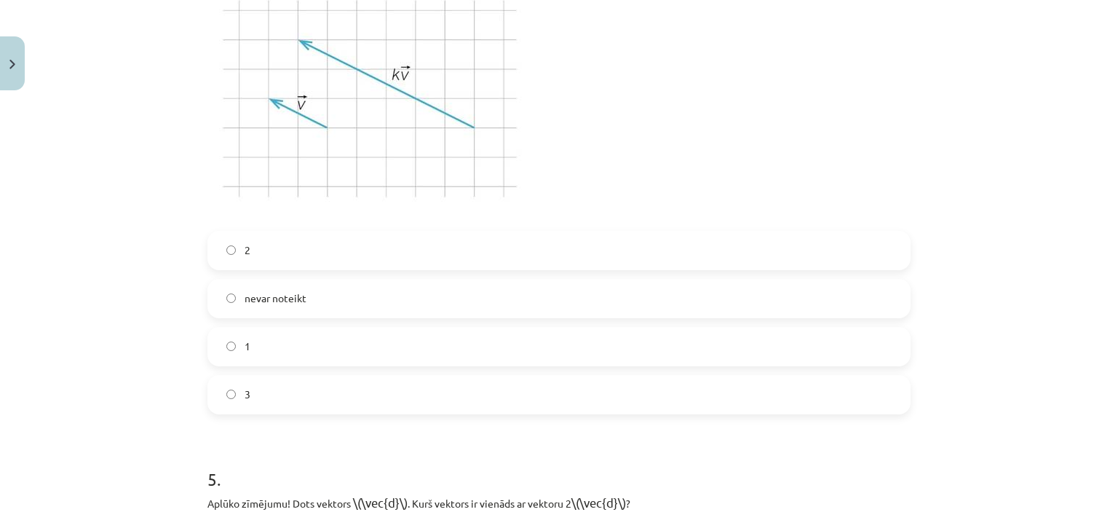
click at [545, 325] on div "2 nevar noteikt 1 3" at bounding box center [558, 322] width 703 height 183
click at [541, 269] on div "2 nevar noteikt 1 3" at bounding box center [558, 322] width 703 height 183
click at [587, 254] on label "2" at bounding box center [559, 250] width 700 height 36
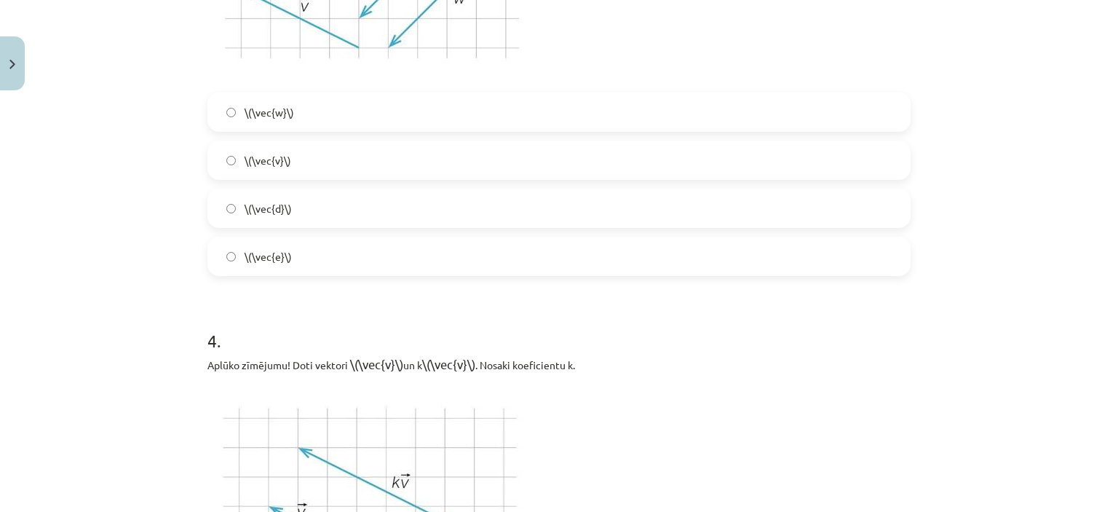
scroll to position [1553, 0]
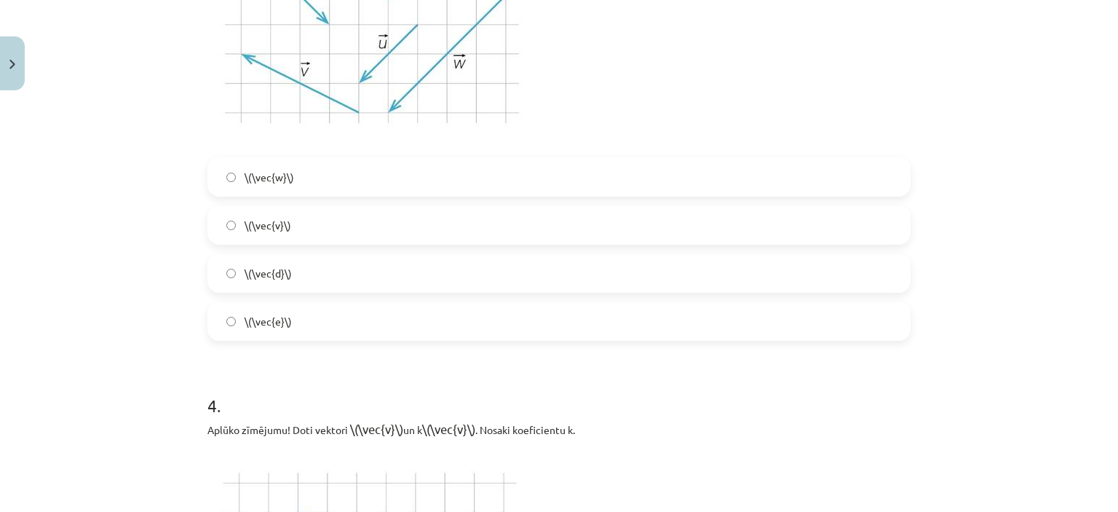
click at [454, 313] on label "\(\vec{e}\)" at bounding box center [559, 321] width 700 height 36
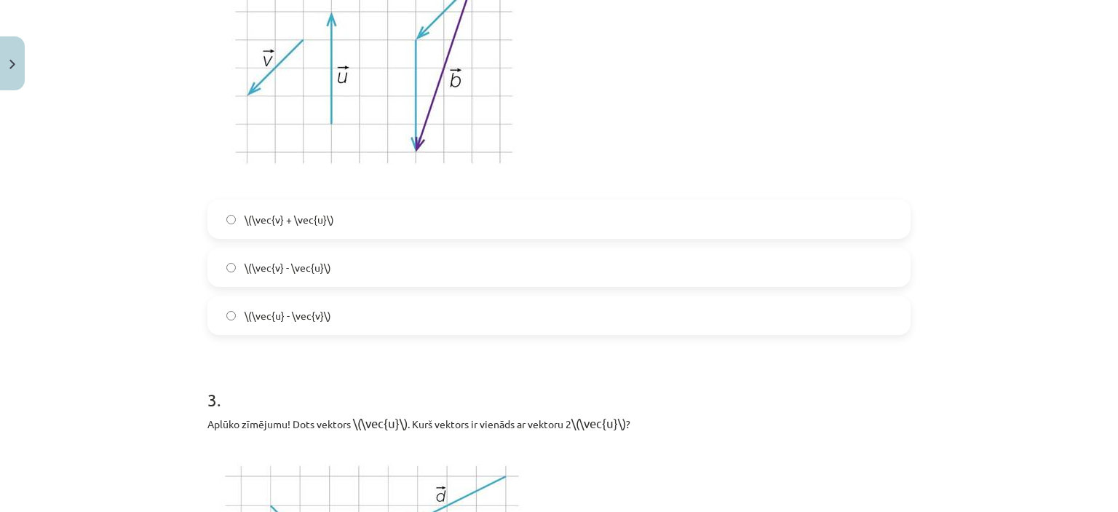
scroll to position [926, 0]
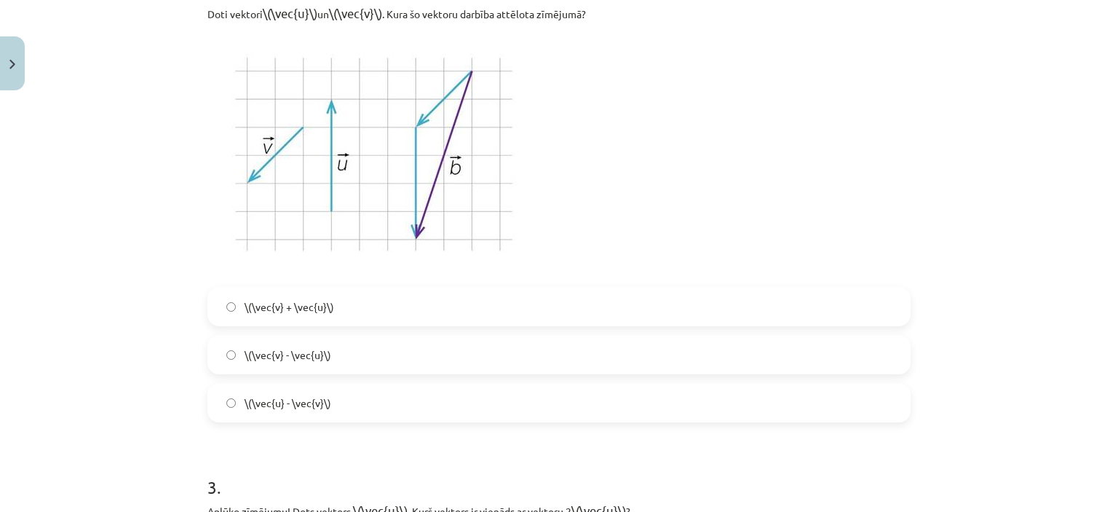
click at [555, 339] on label "\(\vec{v} - \vec{u}\)" at bounding box center [559, 354] width 700 height 36
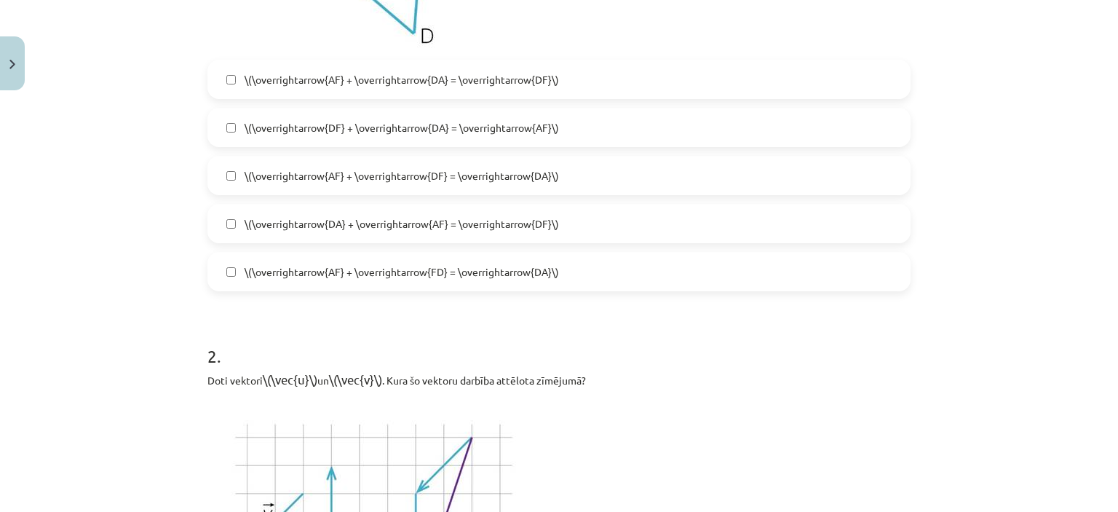
scroll to position [515, 0]
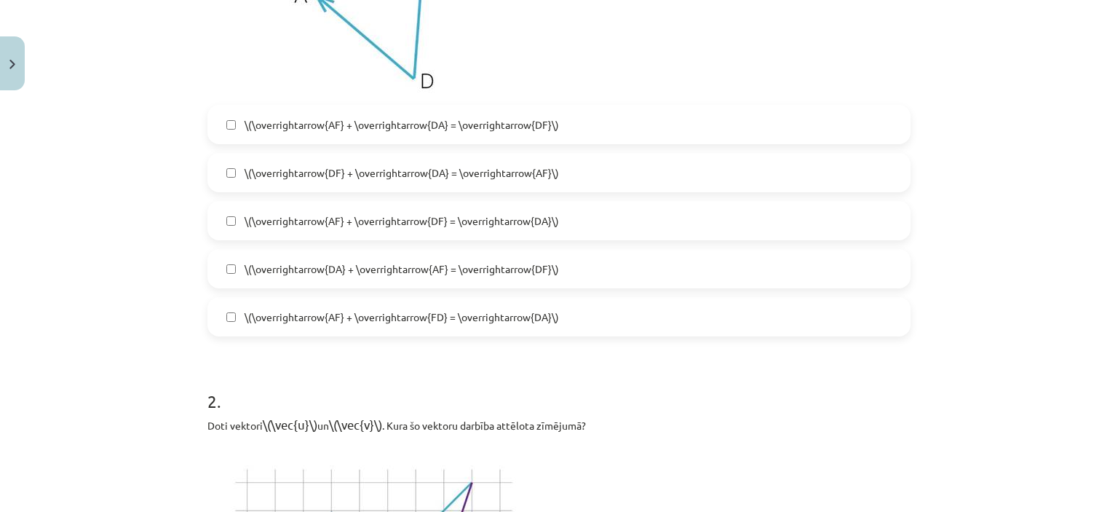
click at [553, 222] on span "\(\overrightarrow{AF} + \overrightarrow{DF} = \overrightarrow{DA}\)" at bounding box center [402, 220] width 314 height 15
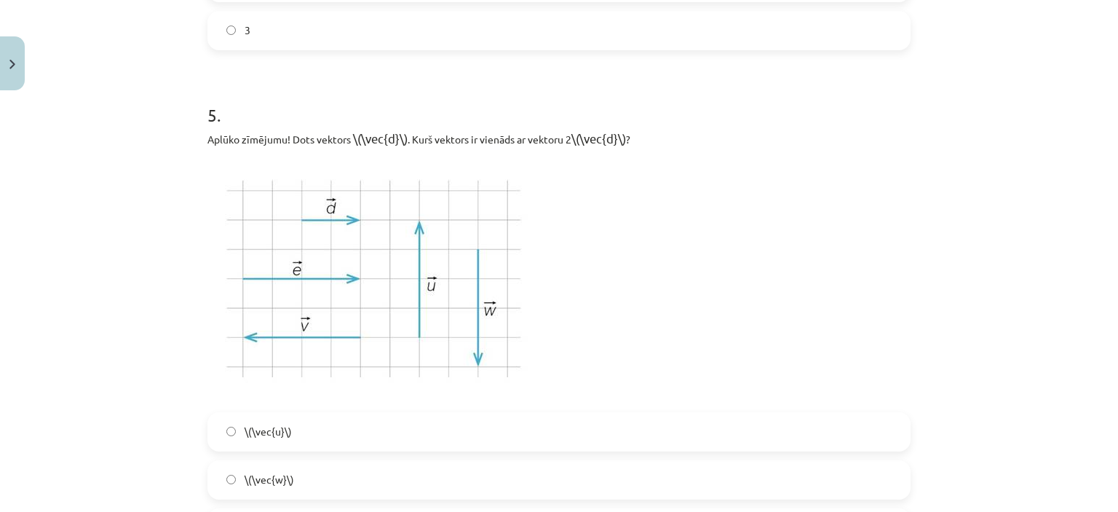
scroll to position [2641, 0]
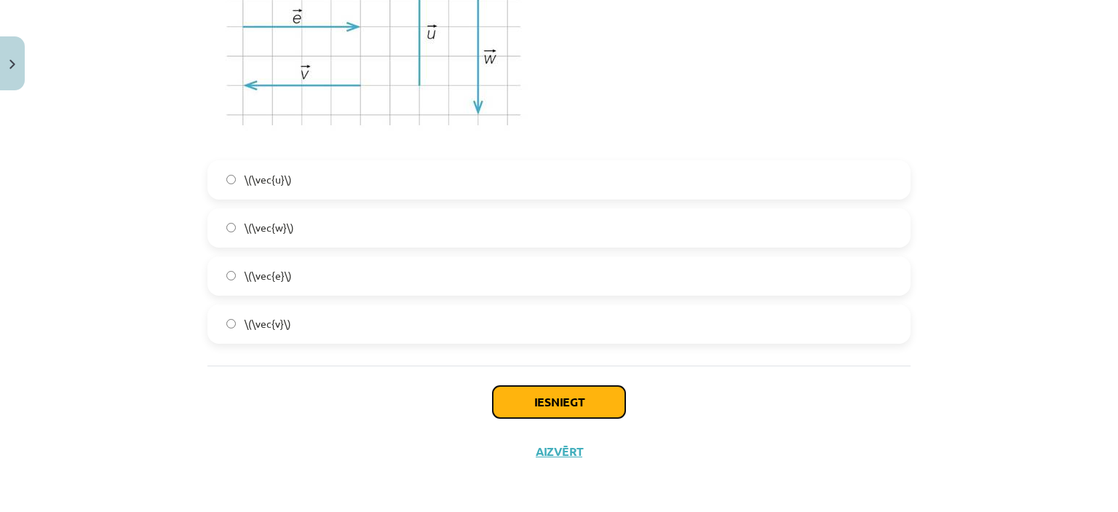
click at [587, 399] on button "Iesniegt" at bounding box center [559, 402] width 132 height 32
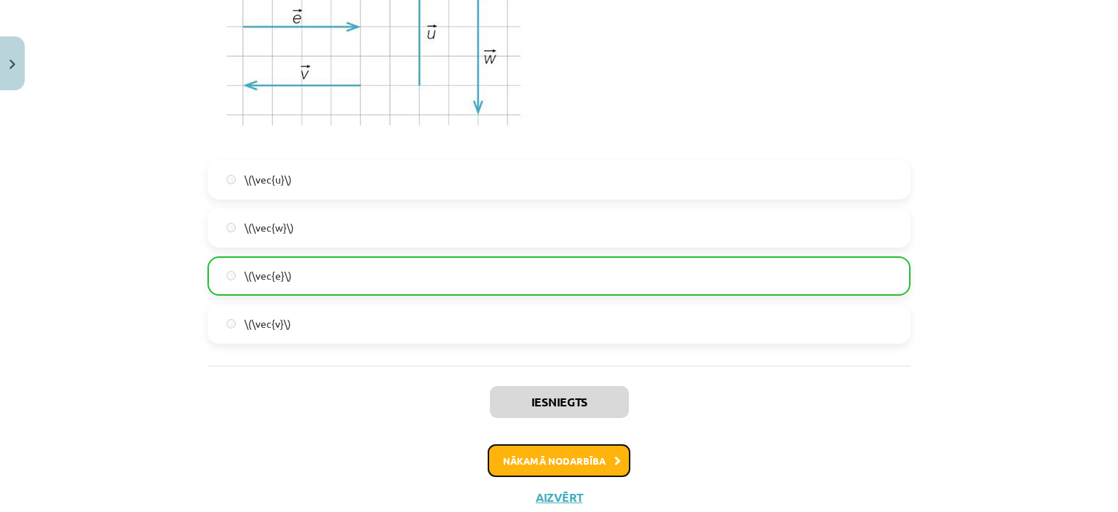
click at [559, 464] on button "Nākamā nodarbība" at bounding box center [559, 460] width 143 height 33
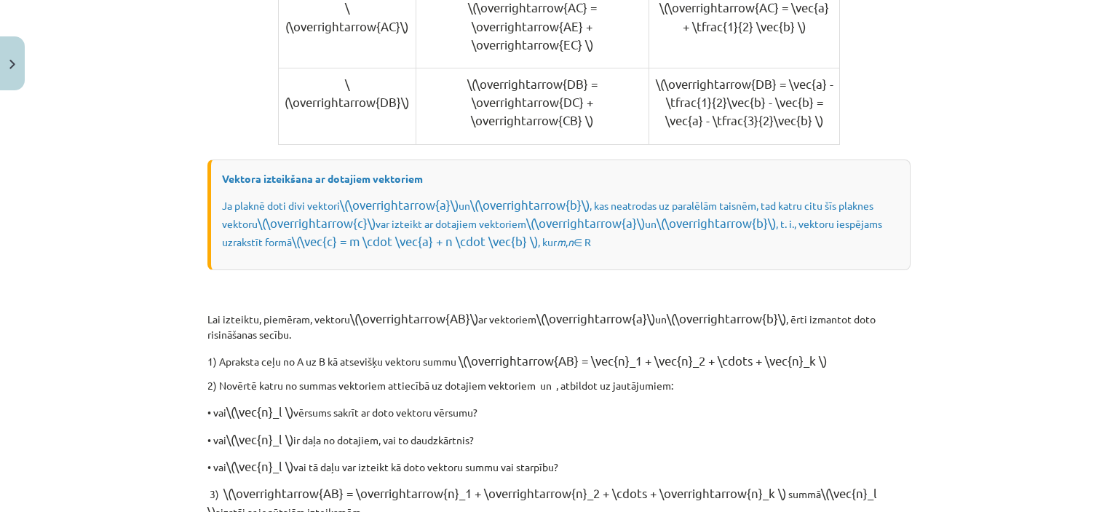
scroll to position [1484, 0]
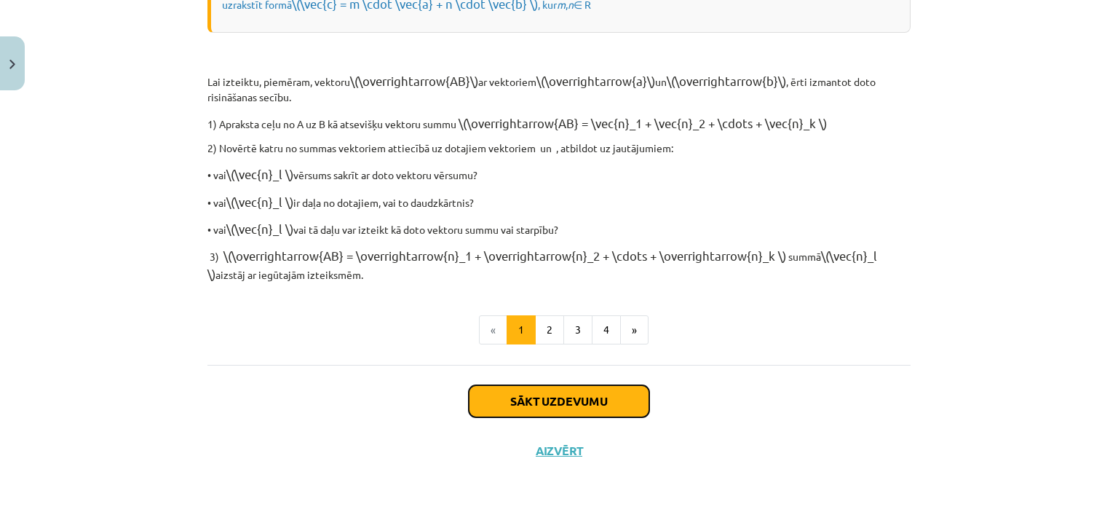
click at [597, 417] on button "Sākt uzdevumu" at bounding box center [559, 401] width 181 height 32
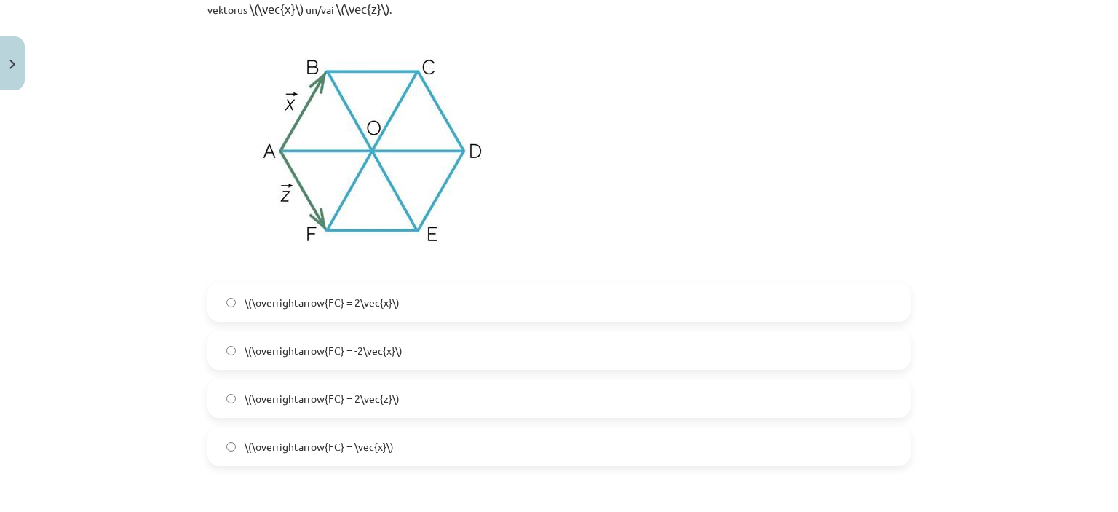
scroll to position [363, 0]
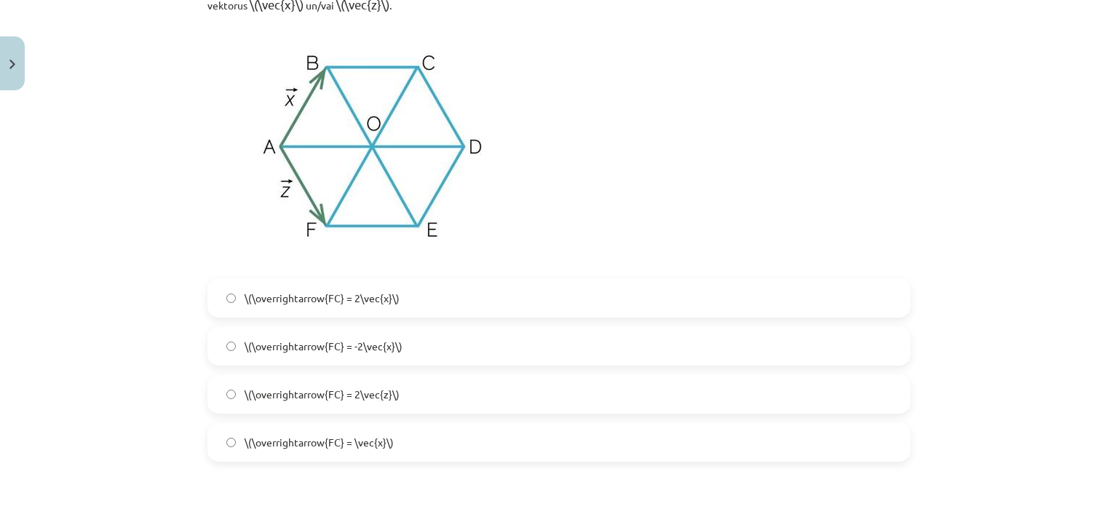
click at [628, 445] on label "\(\overrightarrow{FC} = \vec{x}\)" at bounding box center [559, 442] width 700 height 36
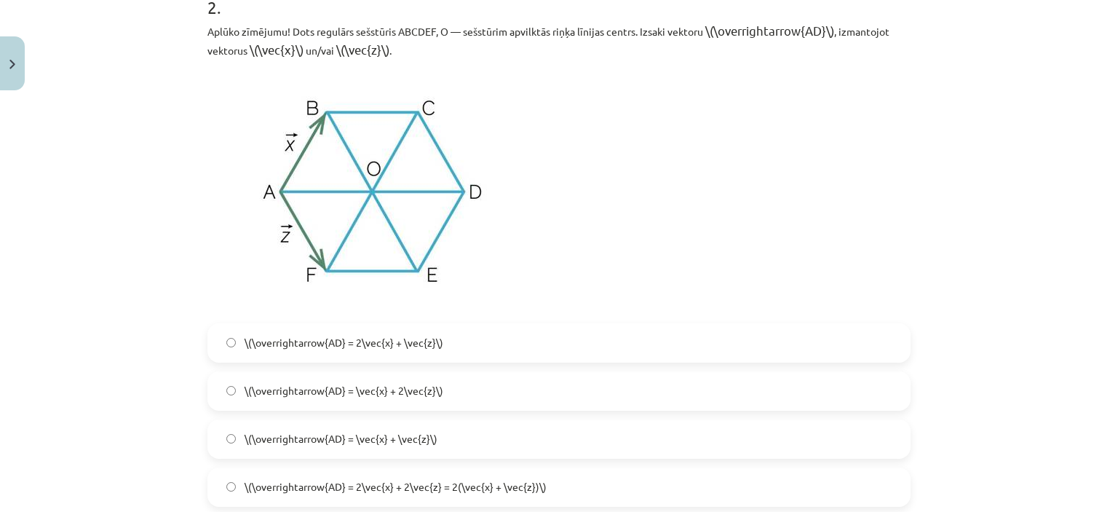
scroll to position [885, 0]
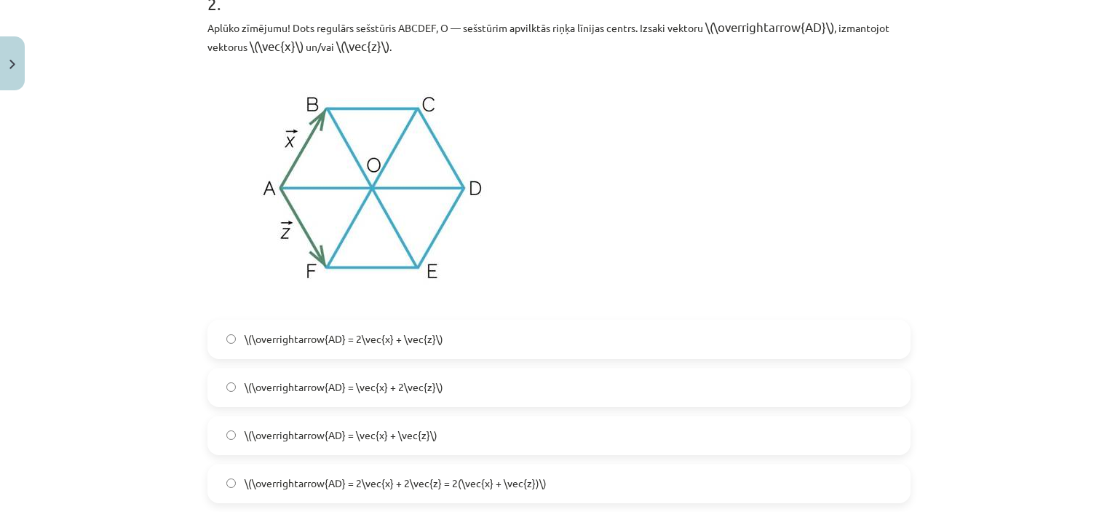
click at [622, 394] on label "\(\overrightarrow{AD} = \vec{x} + 2\vec{z}\)" at bounding box center [559, 387] width 700 height 36
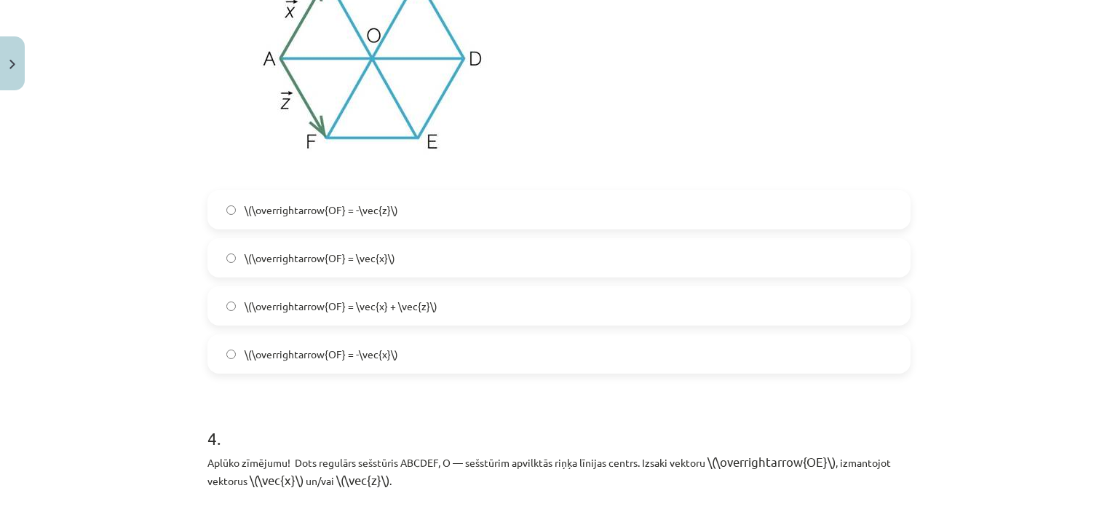
scroll to position [1642, 0]
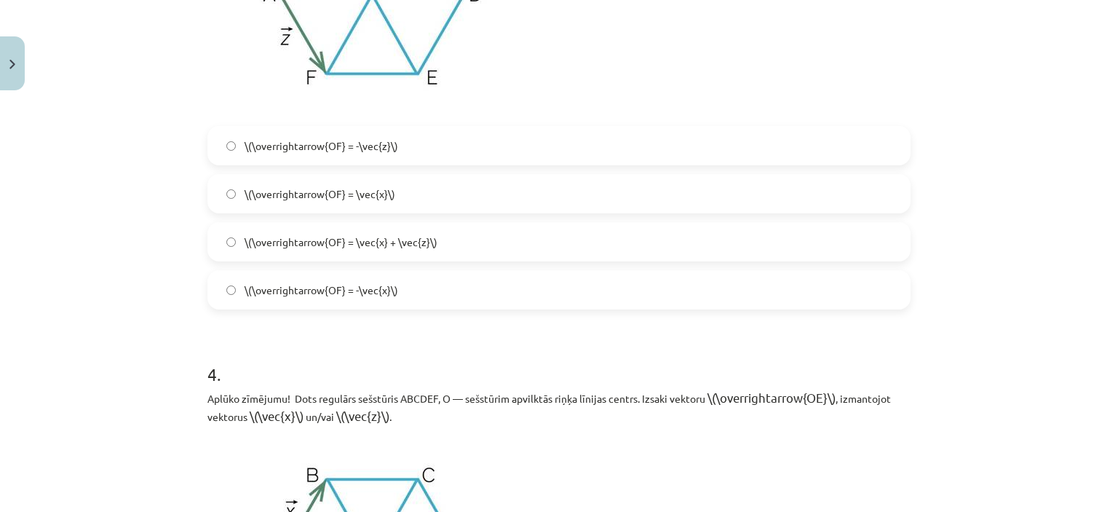
click at [758, 253] on label "\(\overrightarrow{OF} = \vec{x} + \vec{z}\)" at bounding box center [559, 241] width 700 height 36
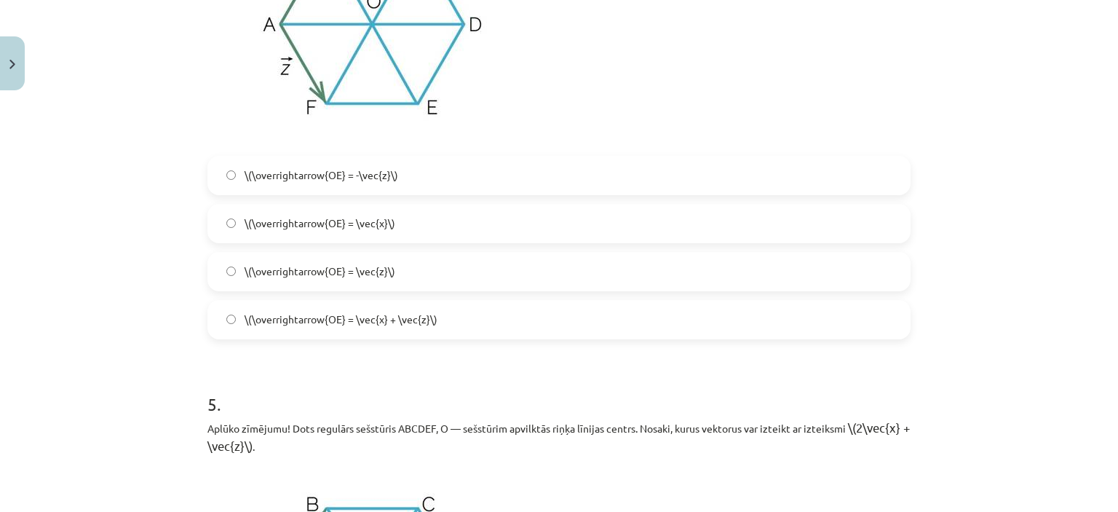
scroll to position [2145, 0]
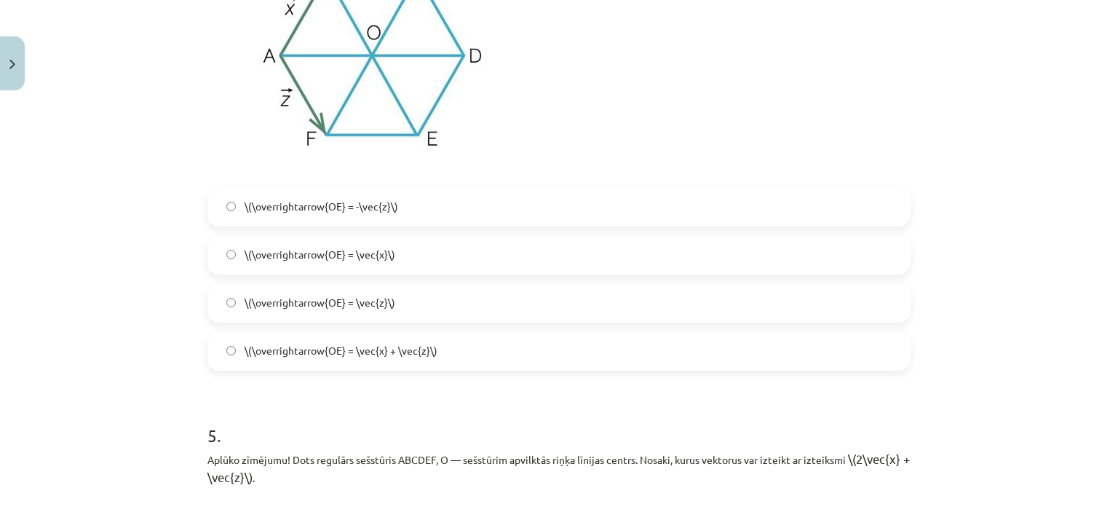
click at [671, 273] on div "\(\overrightarrow{OE} = \vec{x}\)" at bounding box center [558, 254] width 703 height 39
click at [683, 250] on label "\(\overrightarrow{OE} = \vec{x}\)" at bounding box center [559, 255] width 700 height 36
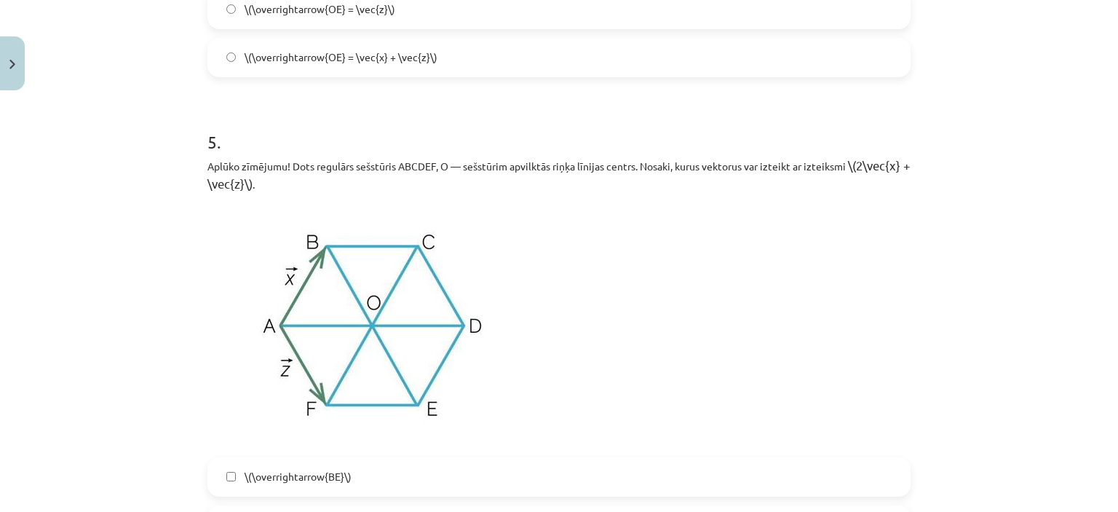
scroll to position [2691, 0]
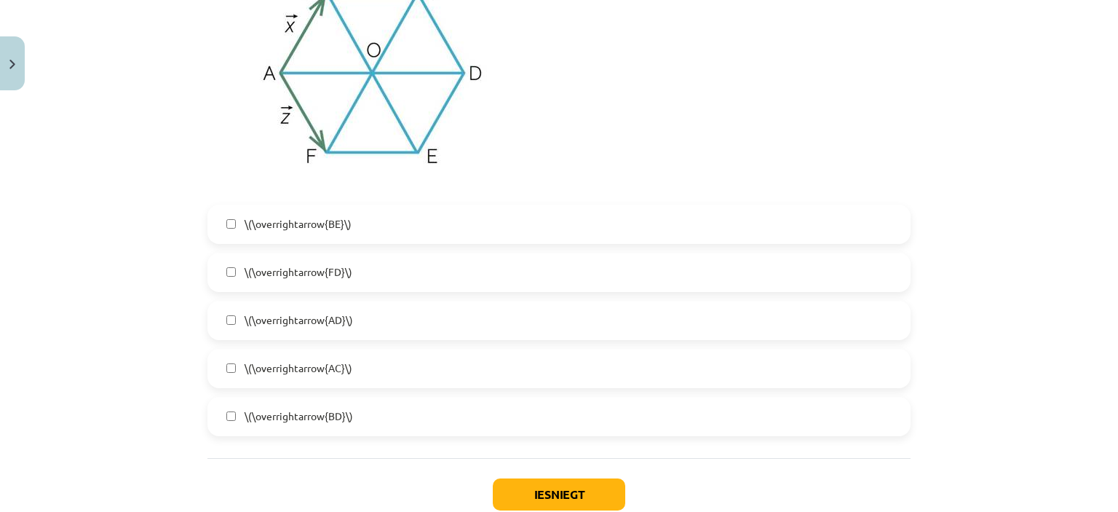
click at [826, 336] on label "\(\overrightarrow{AD}\)" at bounding box center [559, 320] width 700 height 36
click at [602, 486] on button "Iesniegt" at bounding box center [559, 494] width 132 height 32
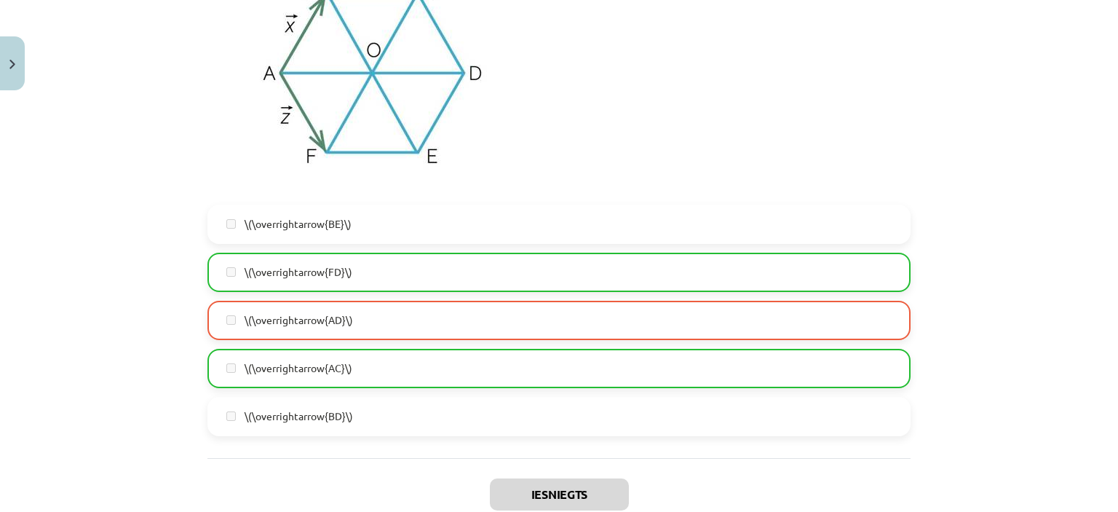
scroll to position [2830, 0]
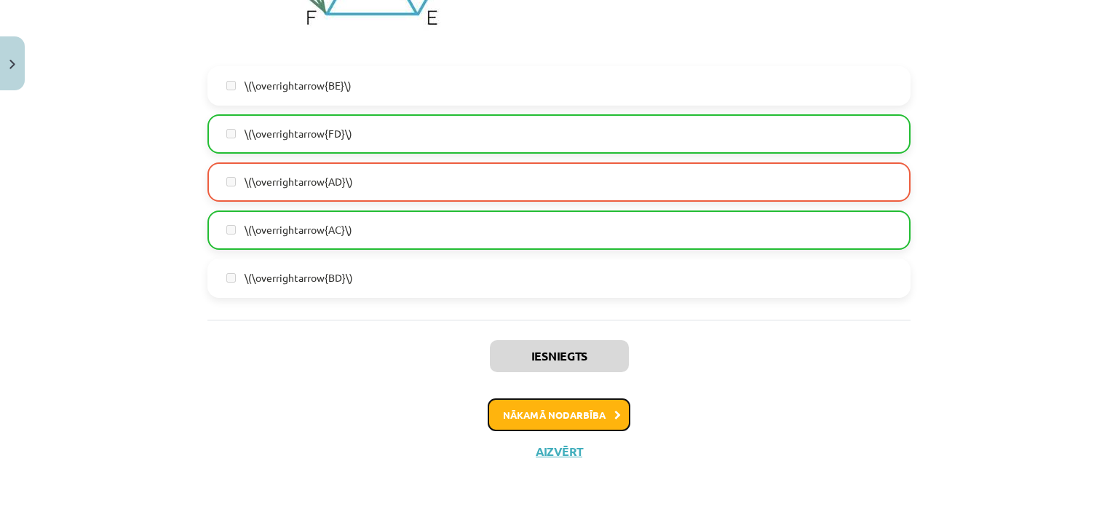
click at [584, 416] on button "Nākamā nodarbība" at bounding box center [559, 414] width 143 height 33
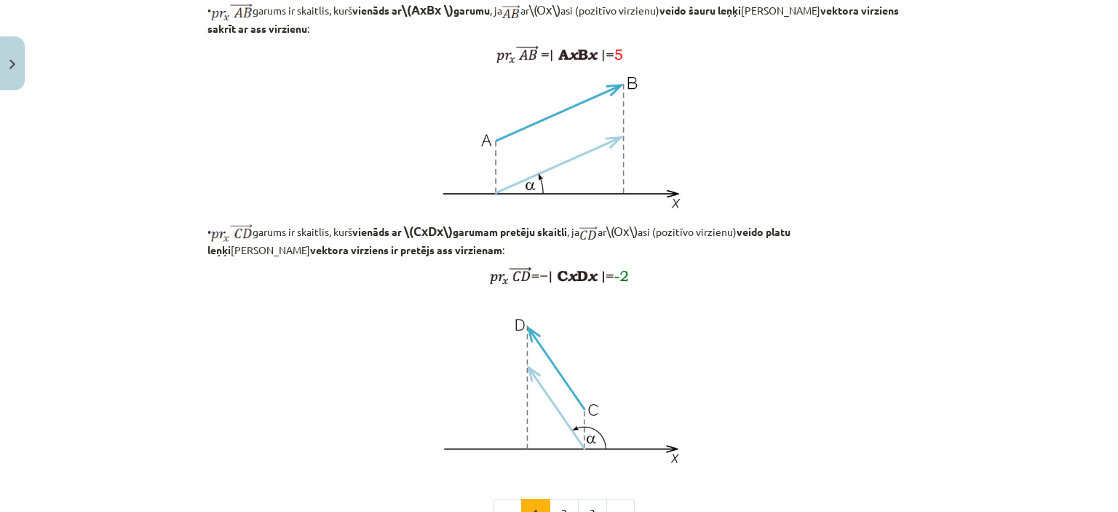
scroll to position [1215, 0]
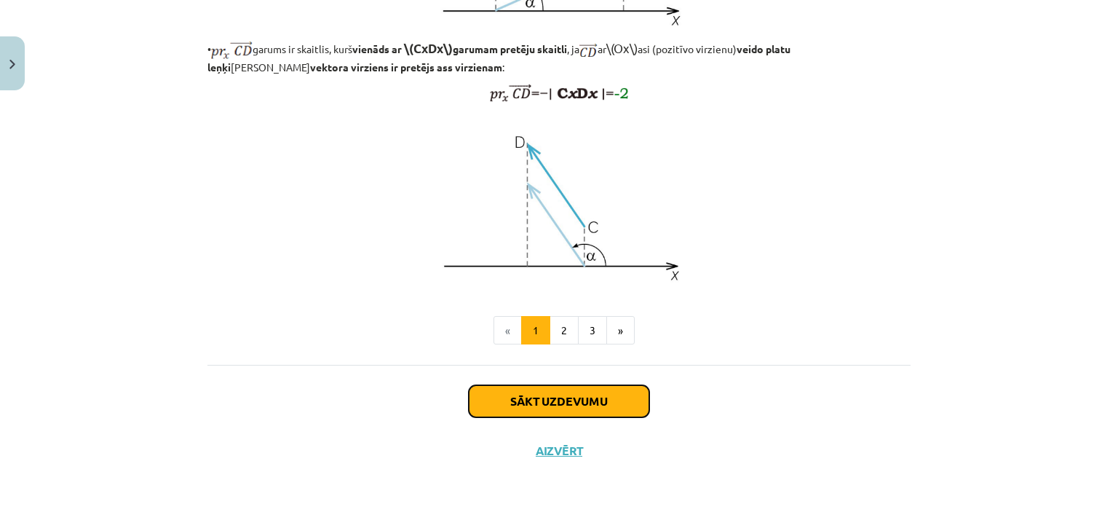
click at [598, 405] on button "Sākt uzdevumu" at bounding box center [559, 401] width 181 height 32
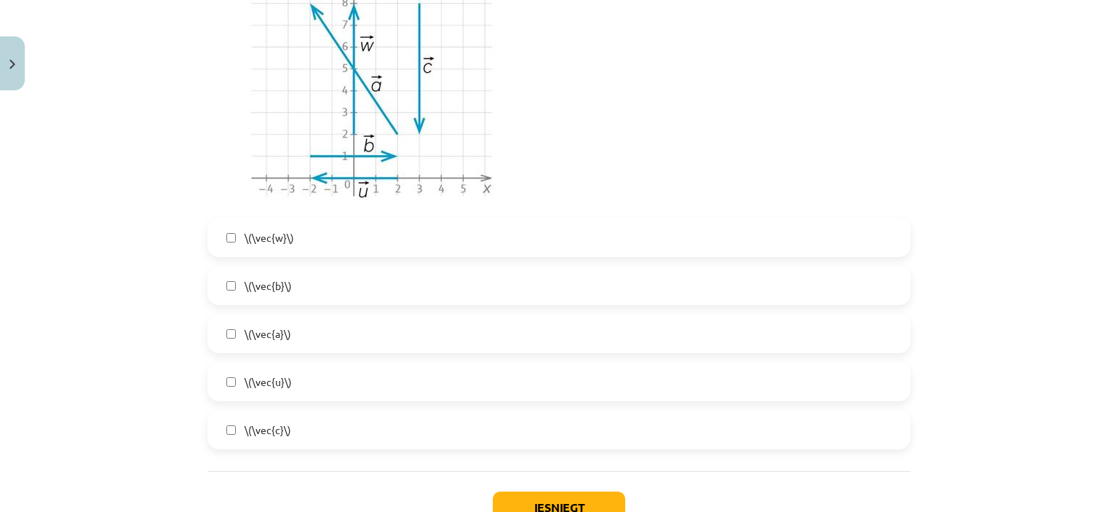
scroll to position [1574, 0]
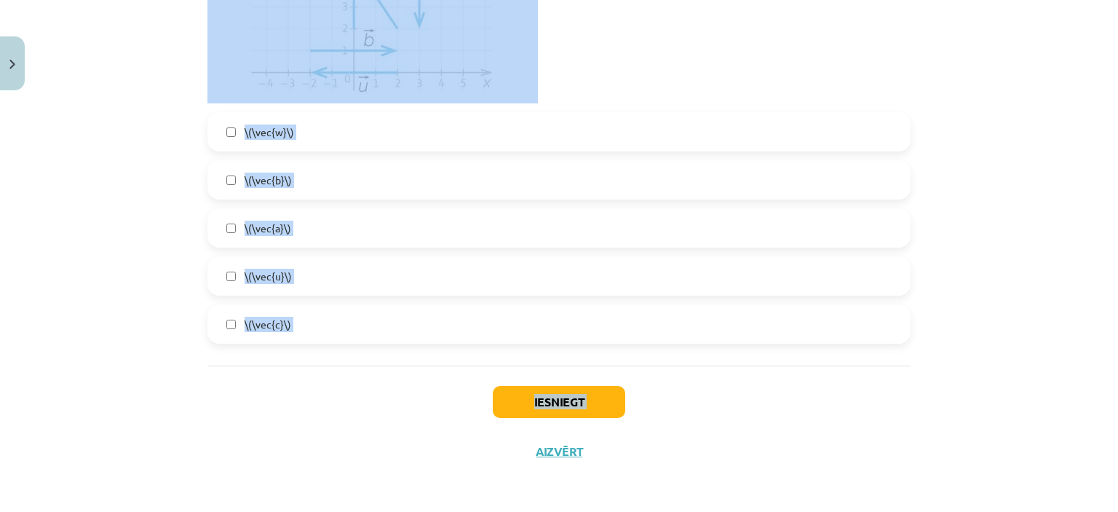
drag, startPoint x: 201, startPoint y: 288, endPoint x: 317, endPoint y: 440, distance: 191.6
click at [320, 286] on label "\(\vec{u}\)" at bounding box center [559, 276] width 700 height 36
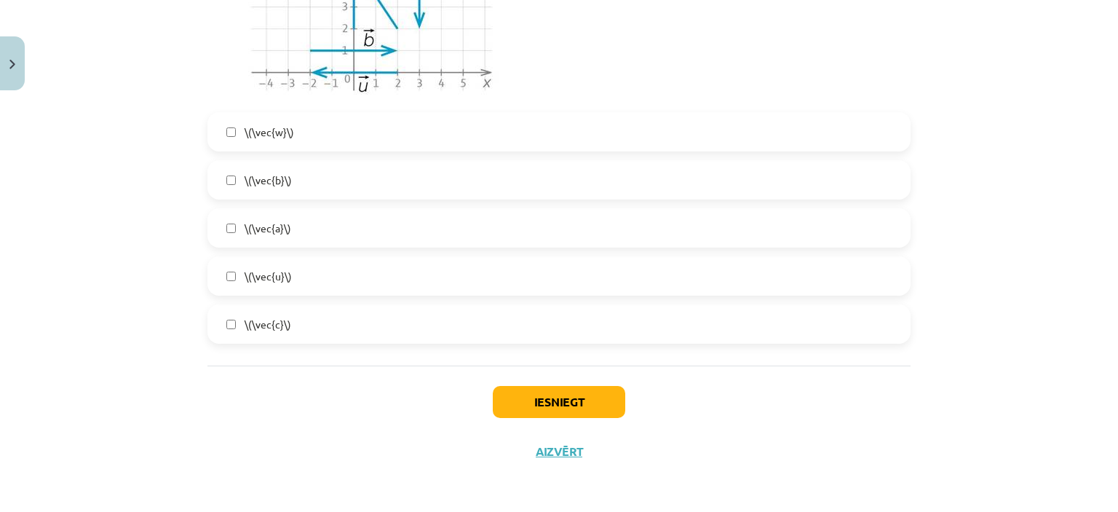
click at [390, 203] on div "\(\vec{w}\) \(\vec{b}\) \(\vec{a}\) \(\vec{u}\) \(\vec{c}\)" at bounding box center [558, 227] width 703 height 231
click at [410, 162] on label "\(\vec{b}\)" at bounding box center [559, 180] width 700 height 36
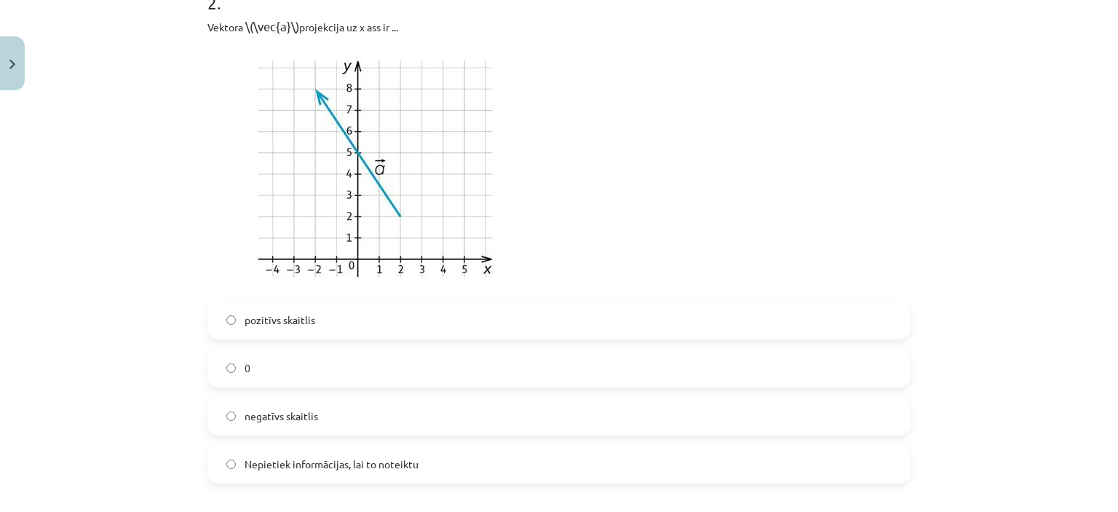
scroll to position [839, 0]
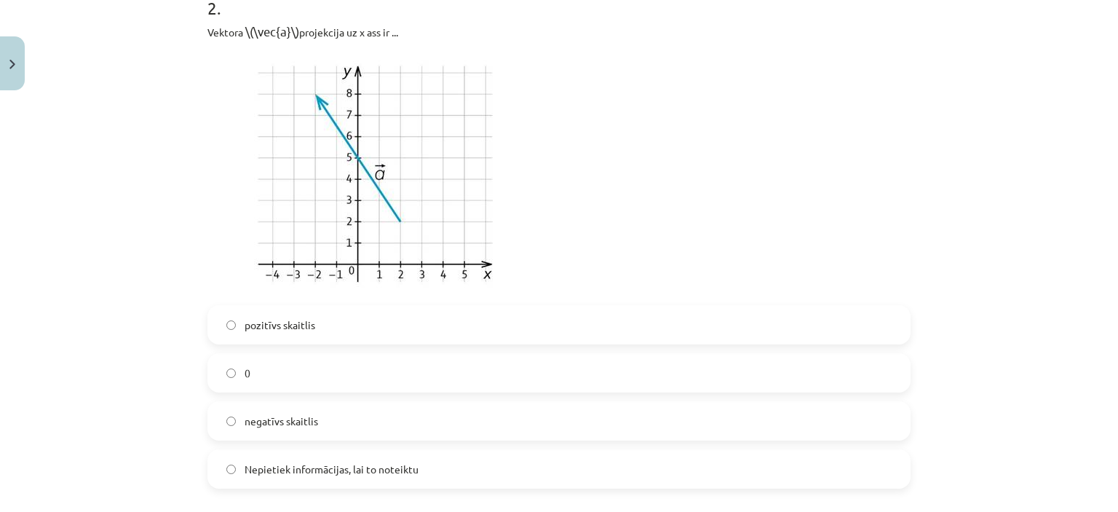
click at [1090, 290] on div "Mācību tēma: Matemātikas i - 10. klases 1. ieskaites mācību materiāls (a,b) #5 …" at bounding box center [559, 256] width 1118 height 512
click at [483, 441] on div "pozitīvs skaitlis 0 negatīvs skaitlis Nepietiek informācijas, lai to noteiktu" at bounding box center [558, 396] width 703 height 183
click at [486, 366] on label "0" at bounding box center [559, 373] width 700 height 36
click at [486, 403] on label "negatīvs skaitlis" at bounding box center [559, 421] width 700 height 36
click at [418, 459] on label "Nepietiek informācijas, lai to noteiktu" at bounding box center [559, 469] width 700 height 36
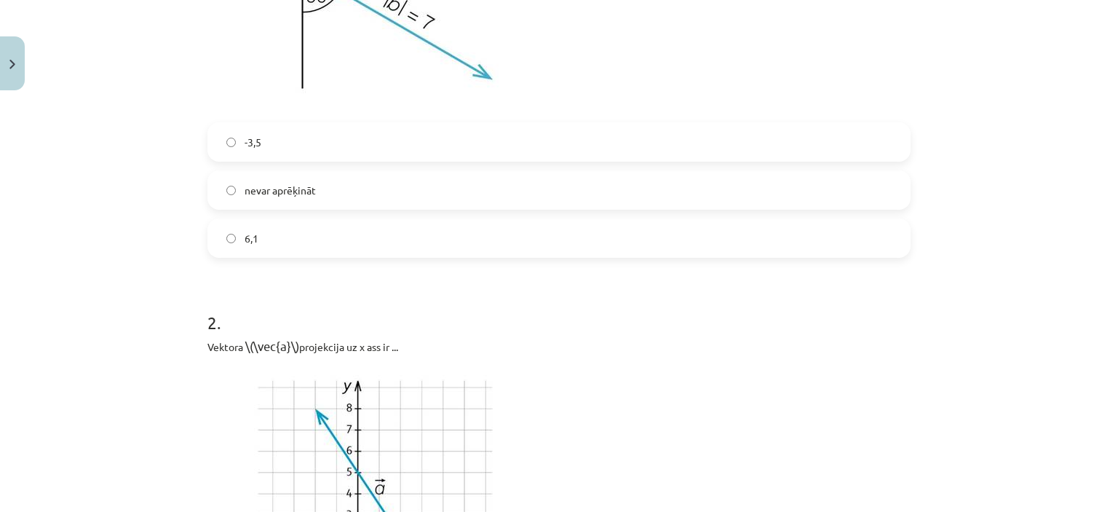
scroll to position [489, 0]
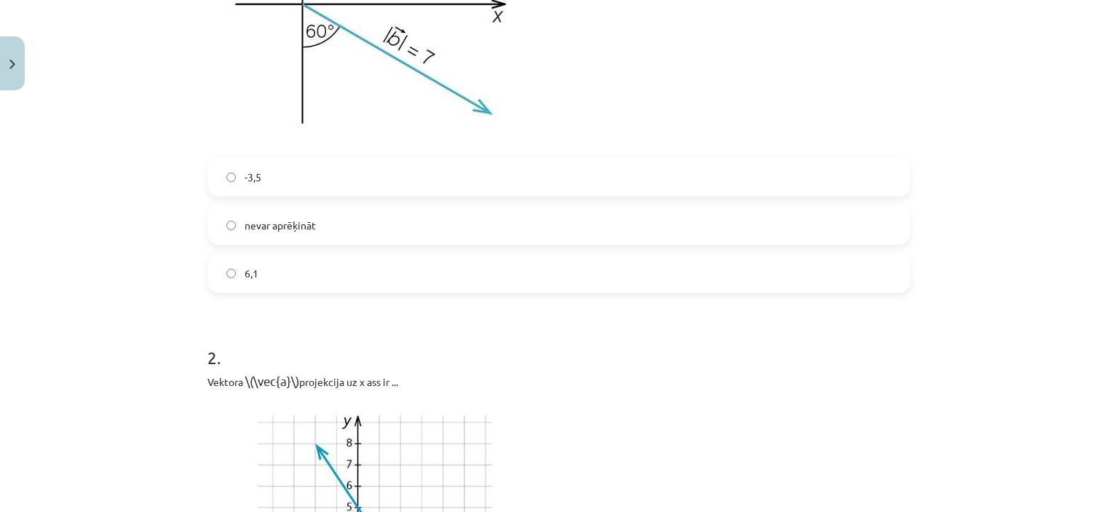
click at [630, 279] on label "6,1" at bounding box center [559, 273] width 700 height 36
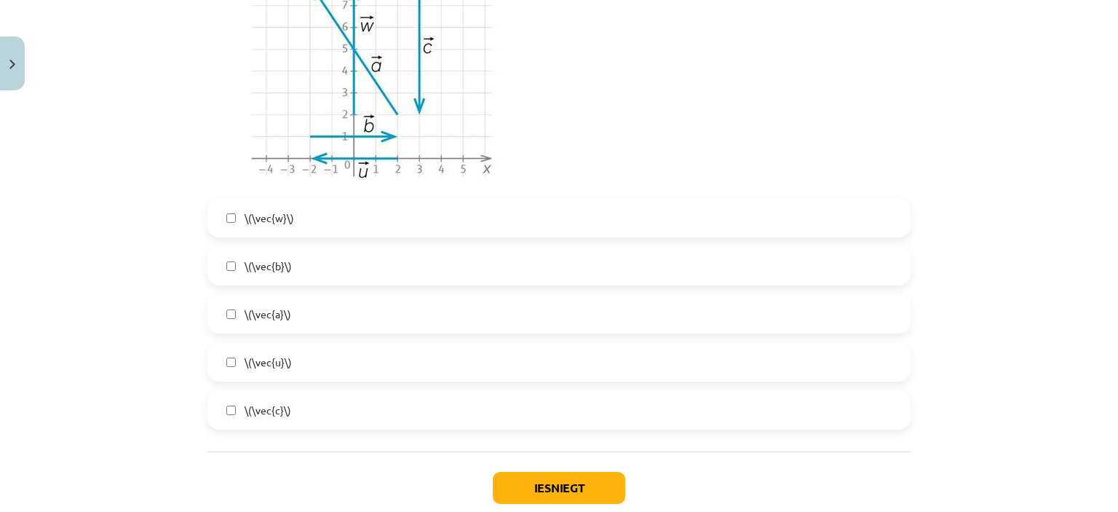
scroll to position [1574, 0]
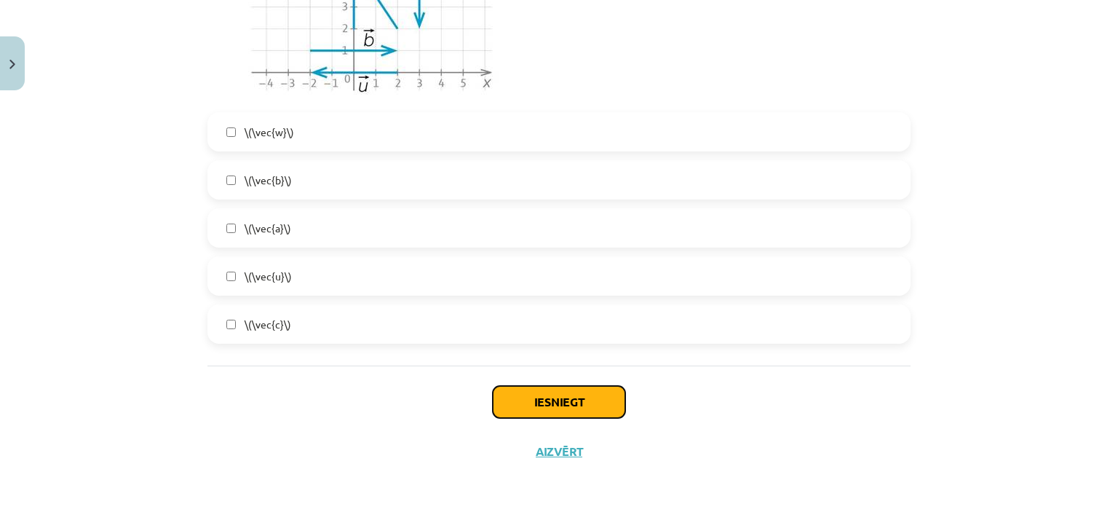
click at [579, 398] on button "Iesniegt" at bounding box center [559, 402] width 132 height 32
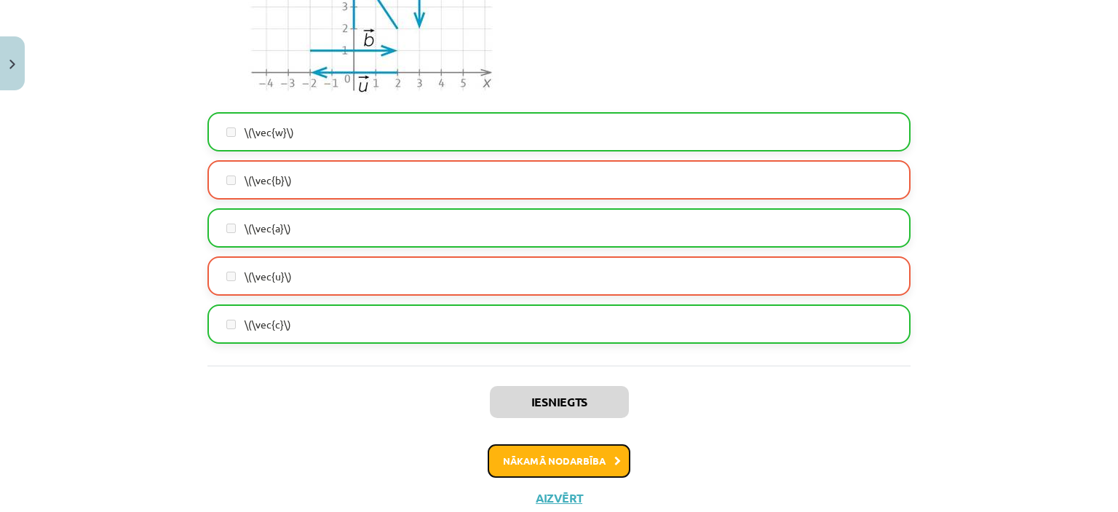
click at [537, 462] on button "Nākamā nodarbība" at bounding box center [559, 460] width 143 height 33
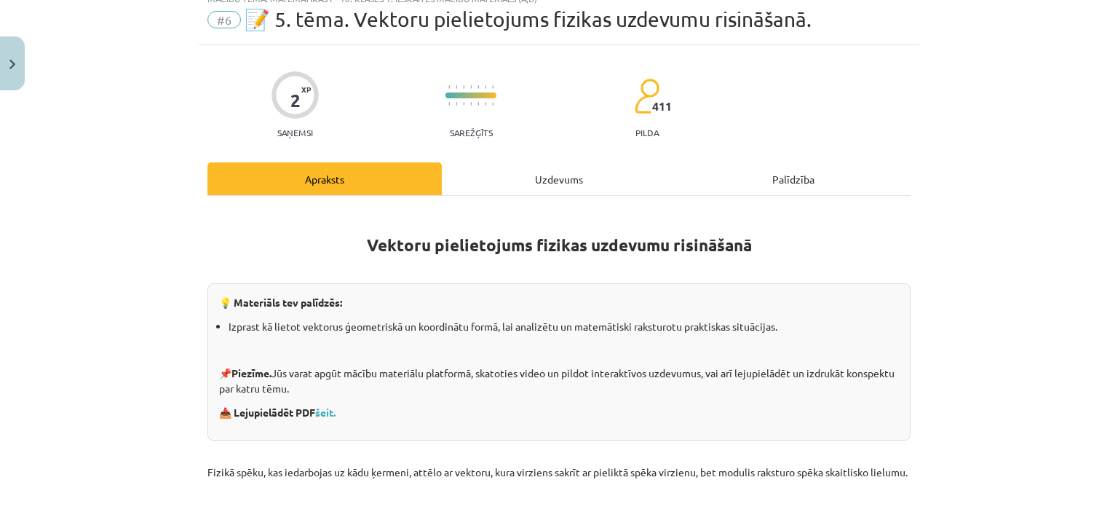
scroll to position [36, 0]
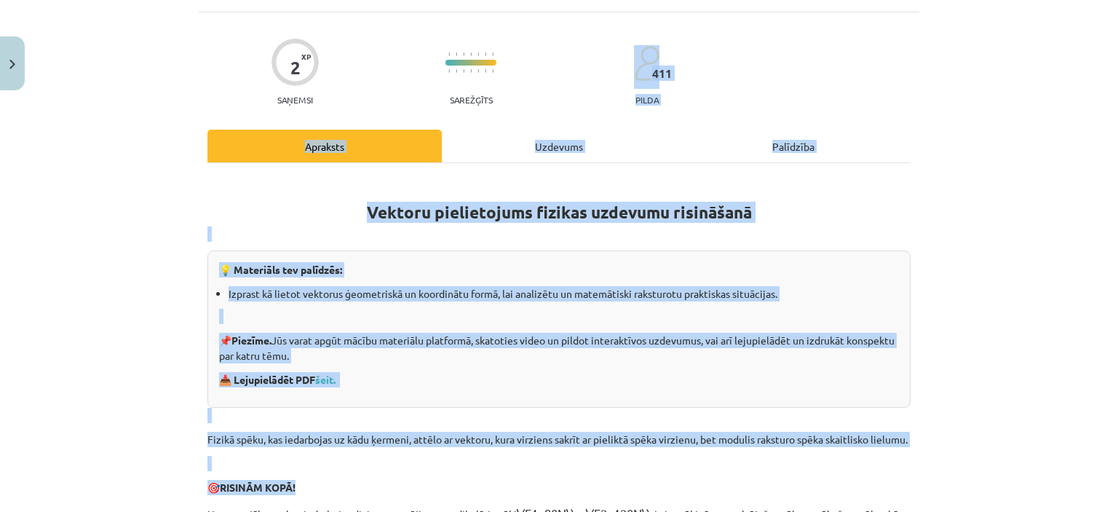
drag, startPoint x: 1100, startPoint y: 107, endPoint x: 1005, endPoint y: 515, distance: 418.7
click at [1005, 511] on html "Typesetting math: 71% 0 Dāvanas 388 mP 565 xp Laura Štrāla Sākums Aktuāli Kā mā…" at bounding box center [559, 256] width 1118 height 512
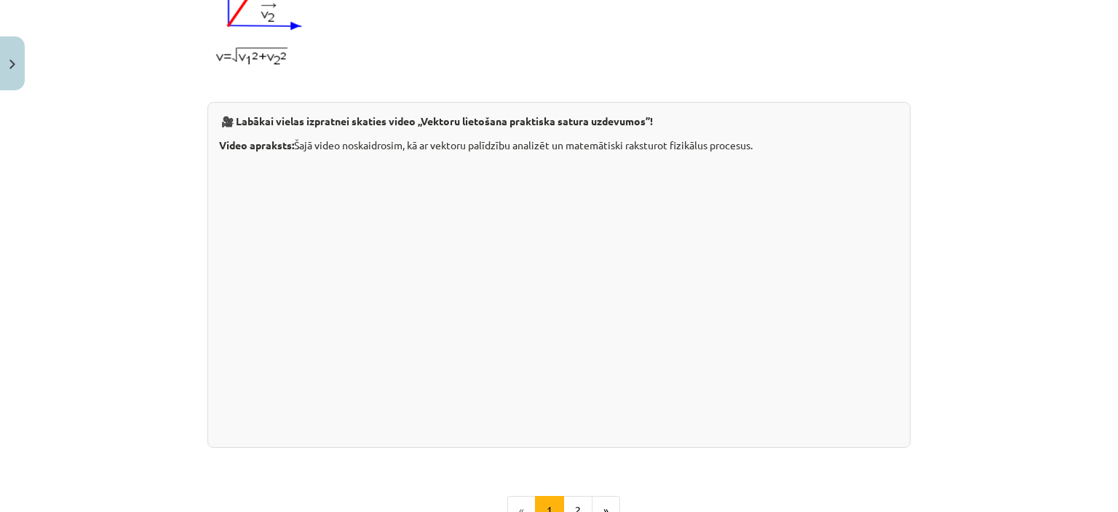
scroll to position [1555, 0]
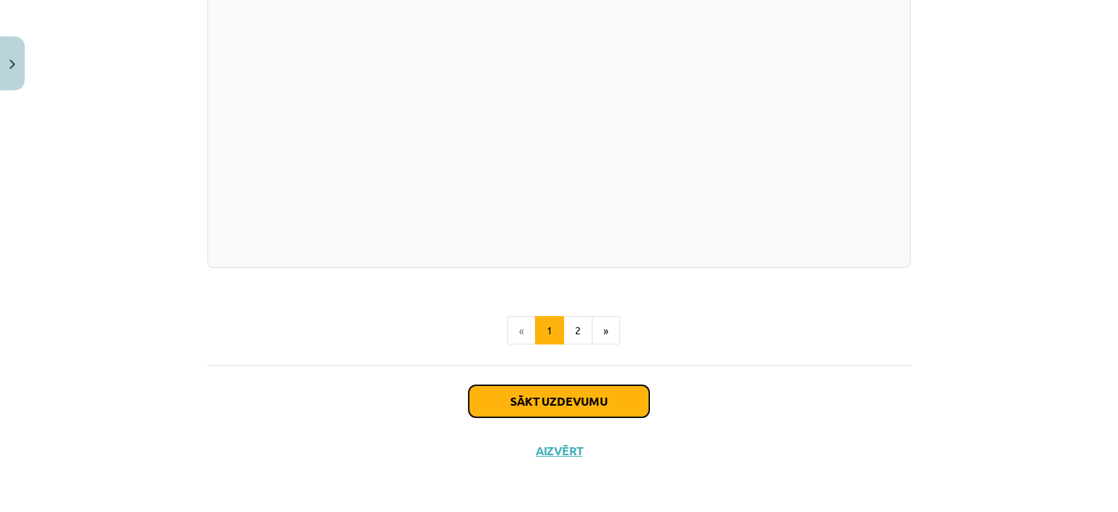
click at [585, 410] on button "Sākt uzdevumu" at bounding box center [559, 401] width 181 height 32
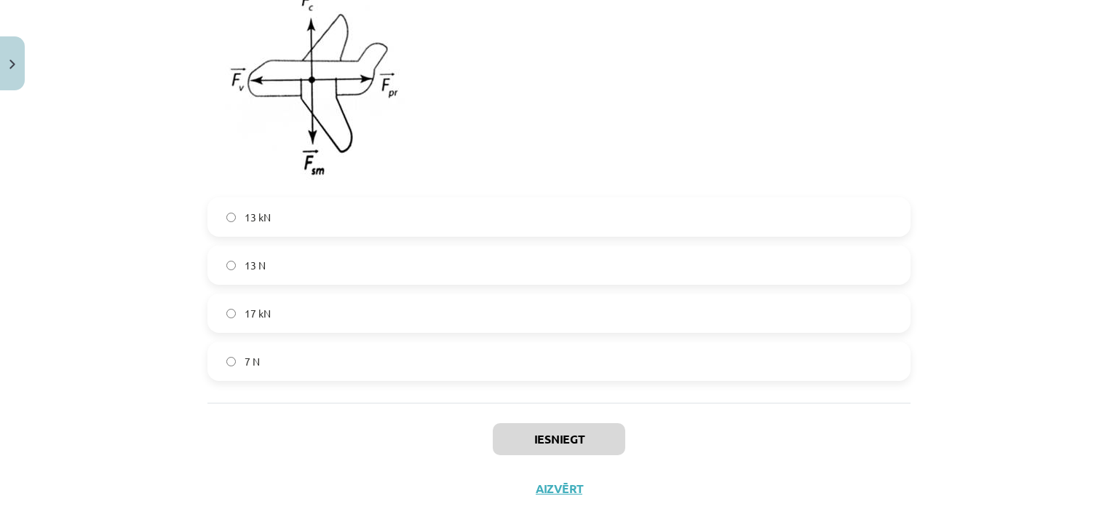
scroll to position [757, 0]
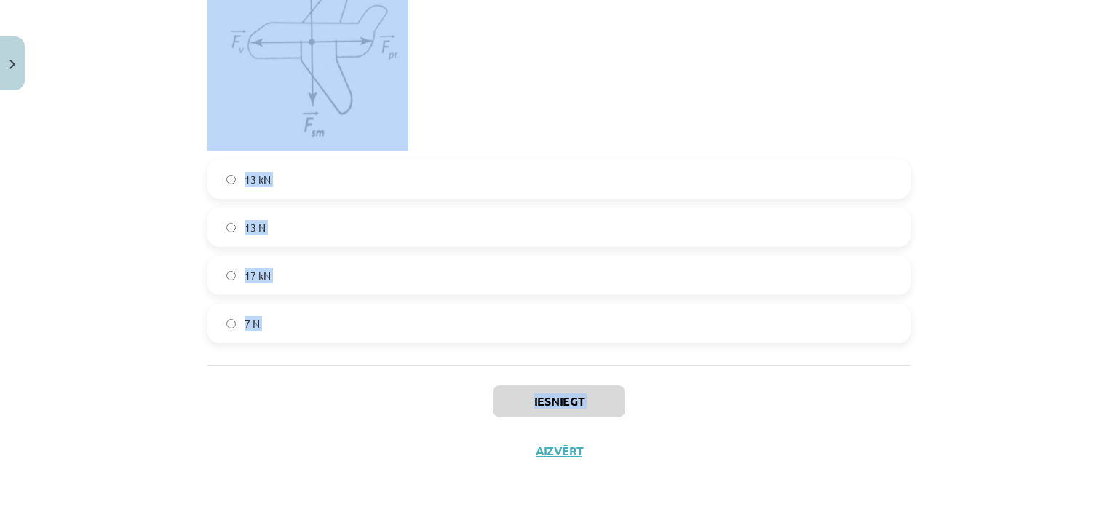
drag, startPoint x: 202, startPoint y: 288, endPoint x: 373, endPoint y: 429, distance: 221.8
copy div "1 . Motorlaiva pārvietojas ar nemainīgu vidējo ātrumu 8 m/s uz austrumiem. Upes…"
click at [142, 99] on div "Mācību tēma: Matemātikas i - 10. klases 1. ieskaites mācību materiāls (a,b) #6 …" at bounding box center [559, 256] width 1118 height 512
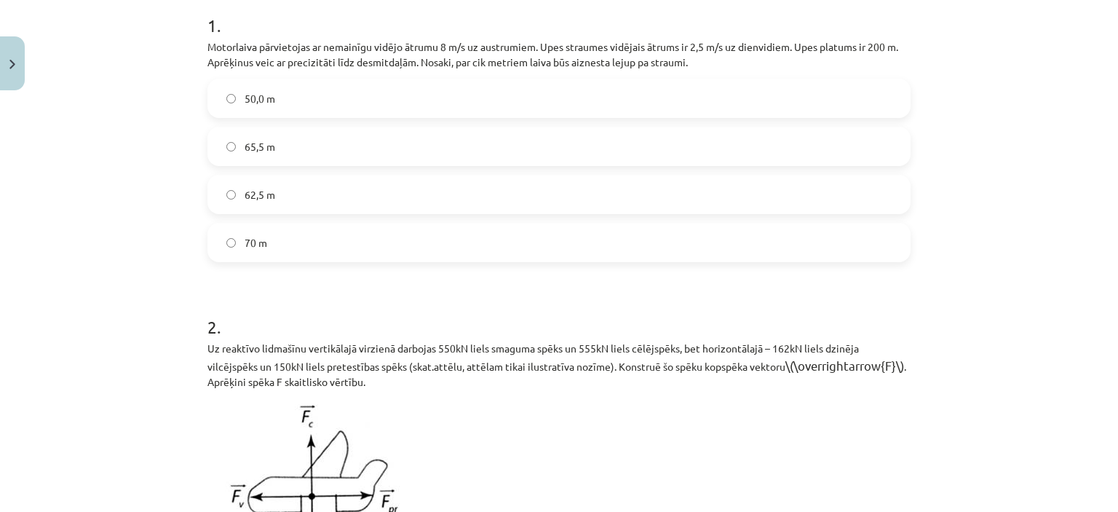
scroll to position [298, 0]
click at [396, 196] on label "62,5 m" at bounding box center [559, 196] width 700 height 36
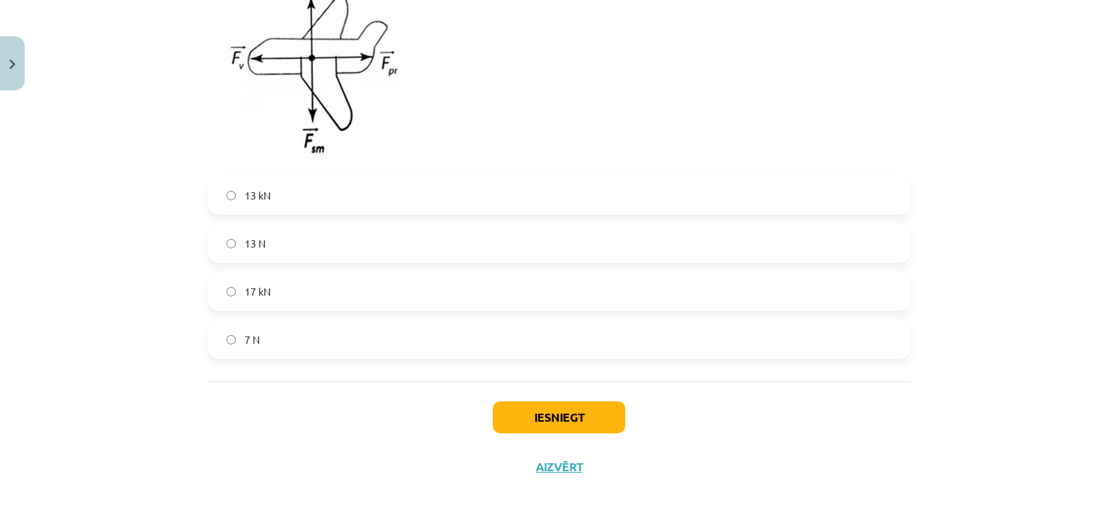
scroll to position [757, 0]
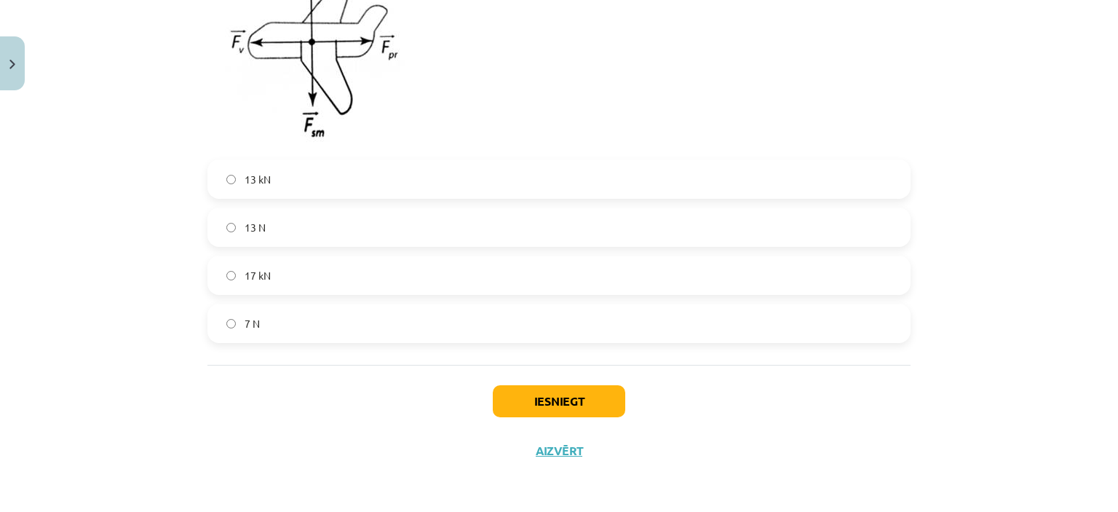
click at [245, 223] on span "13 N" at bounding box center [255, 227] width 21 height 15
click at [278, 178] on label "13 kN" at bounding box center [559, 179] width 700 height 36
click at [504, 401] on button "Iesniegt" at bounding box center [559, 401] width 132 height 32
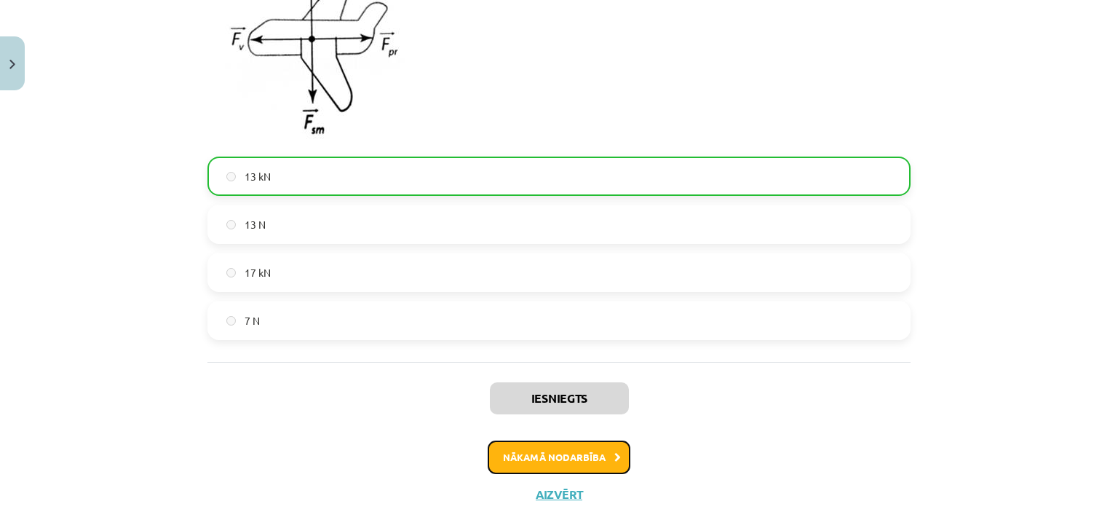
click at [530, 450] on button "Nākamā nodarbība" at bounding box center [559, 456] width 143 height 33
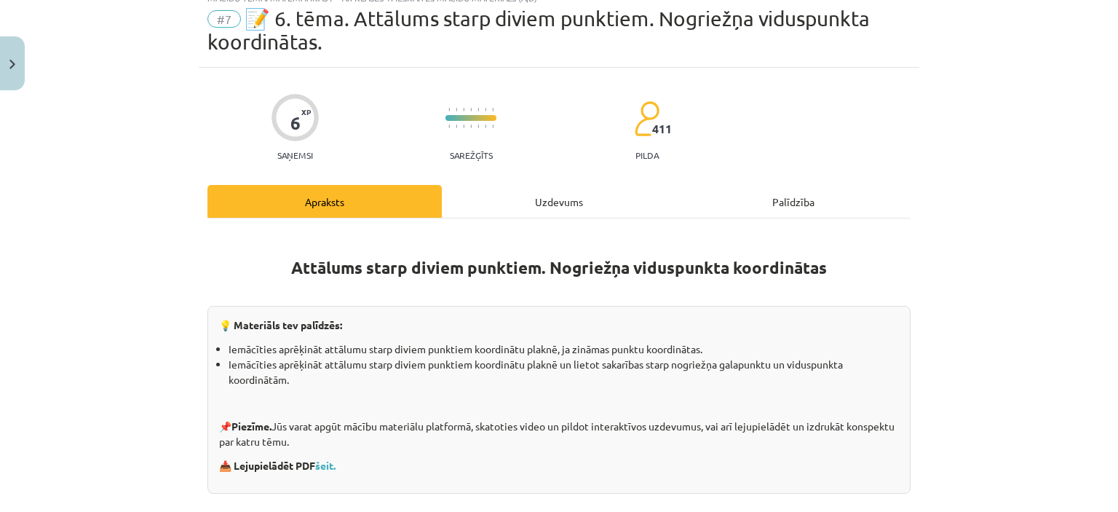
scroll to position [36, 0]
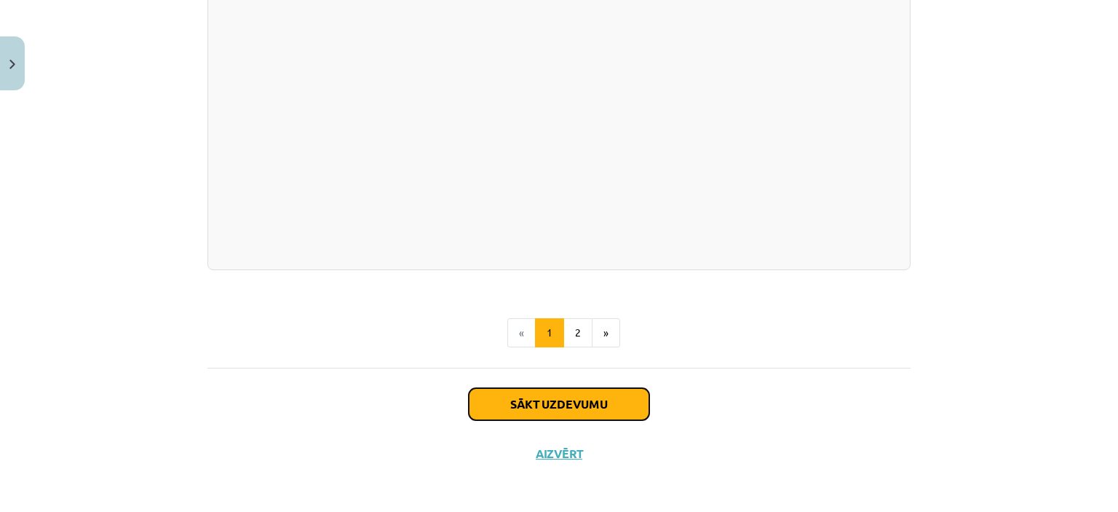
click at [497, 389] on button "Sākt uzdevumu" at bounding box center [559, 404] width 181 height 32
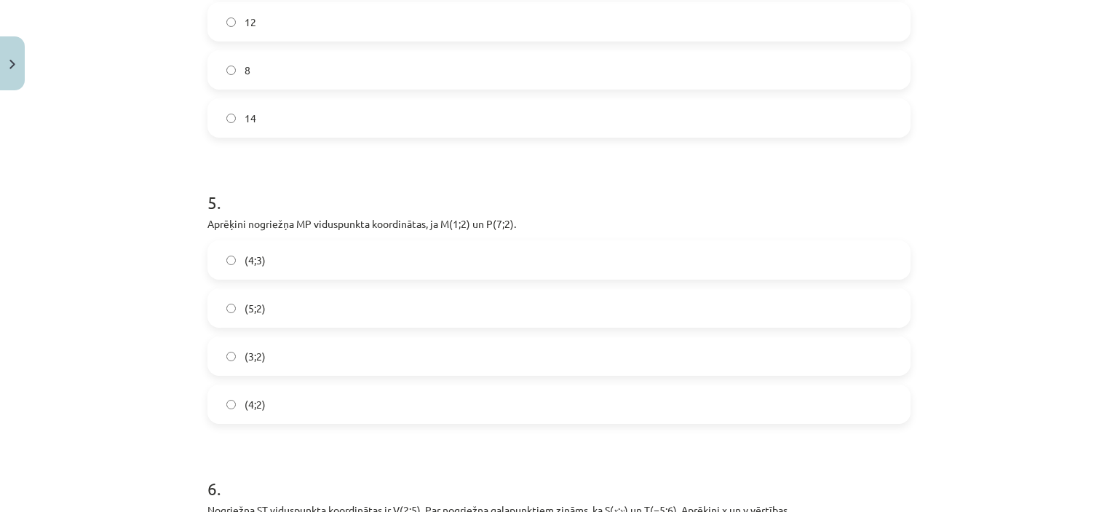
scroll to position [2169, 0]
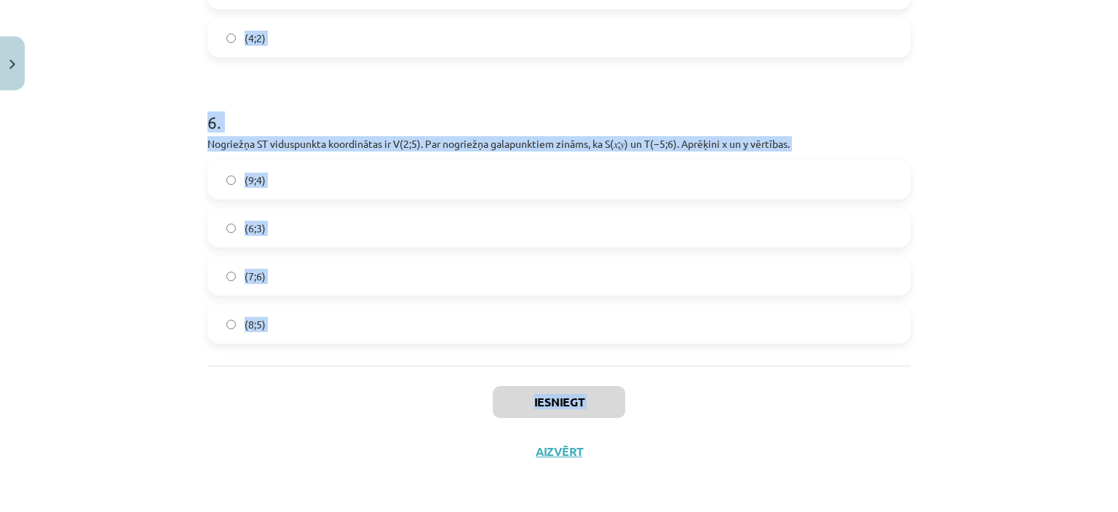
drag, startPoint x: 198, startPoint y: 308, endPoint x: 303, endPoint y: 424, distance: 156.2
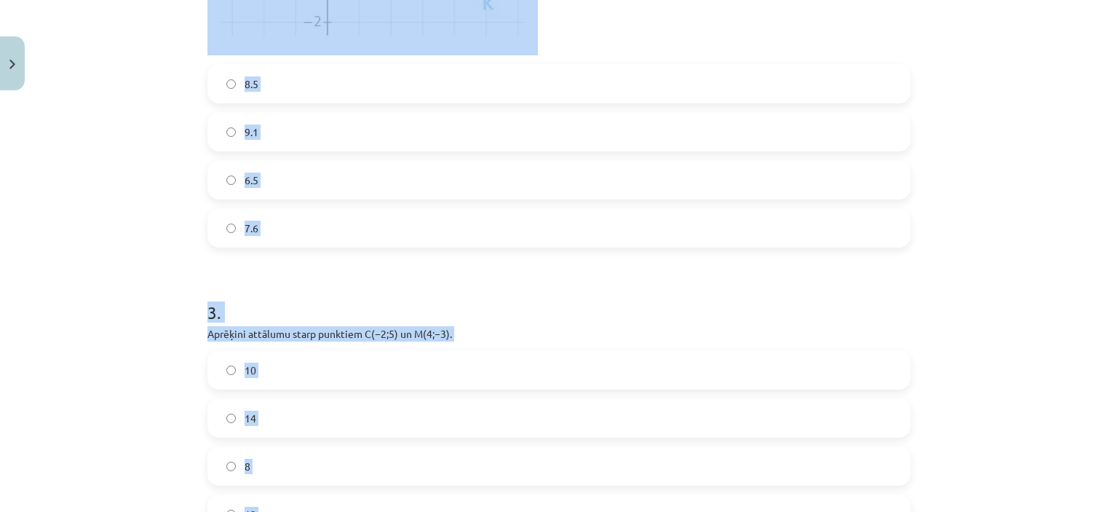
scroll to position [1117, 0]
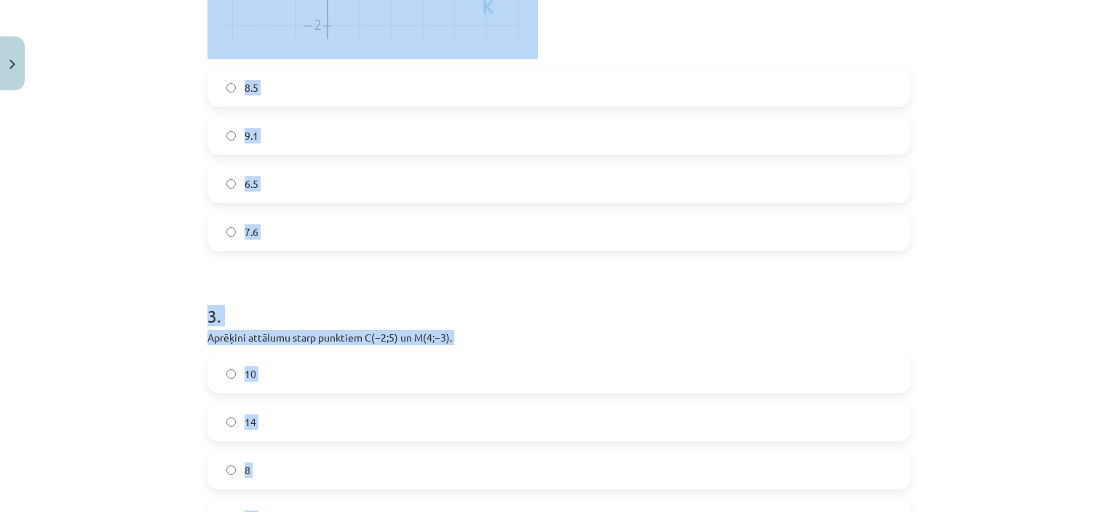
click at [879, 221] on label "7.6" at bounding box center [559, 231] width 700 height 36
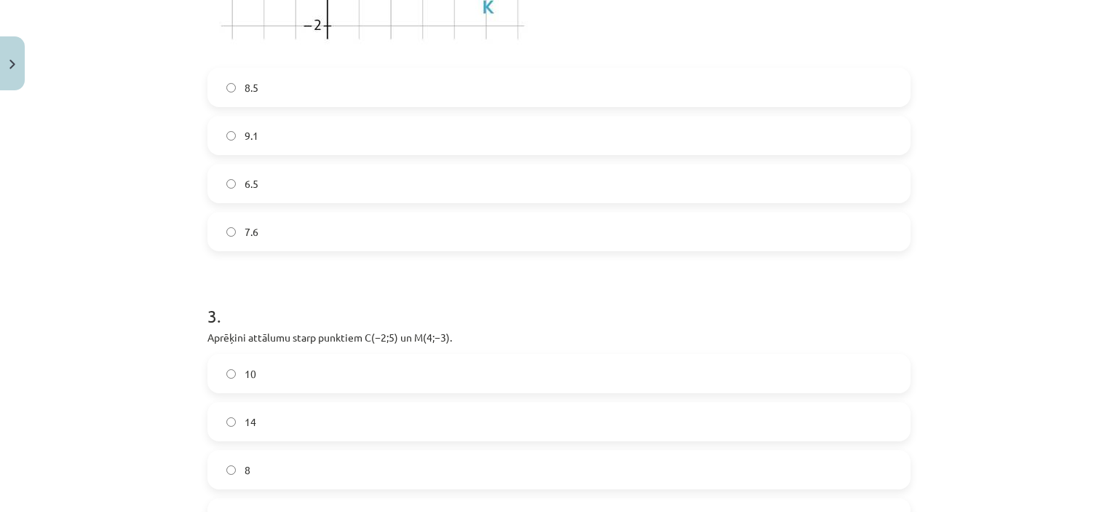
click at [272, 384] on label "10" at bounding box center [559, 373] width 700 height 36
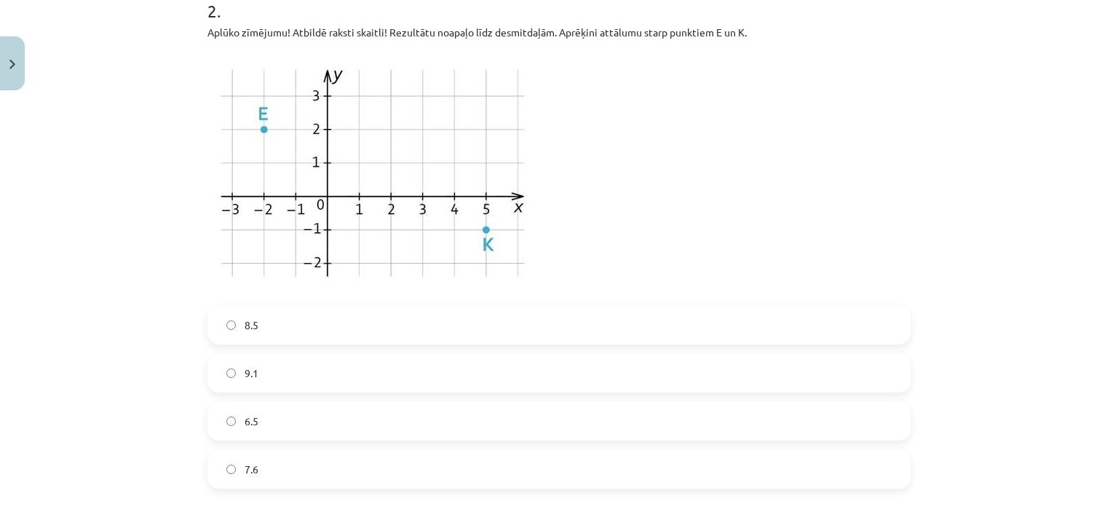
scroll to position [874, 0]
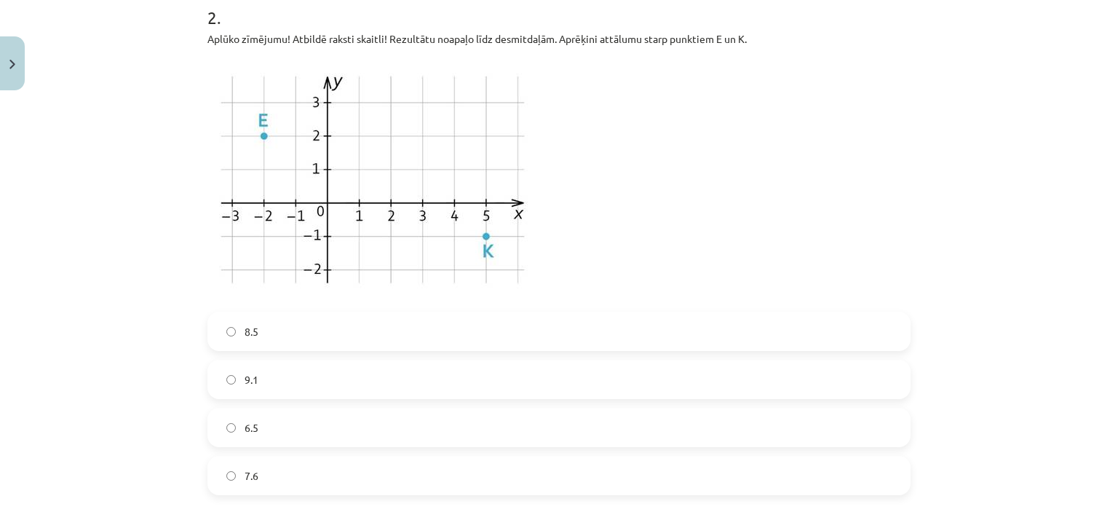
click at [555, 430] on label "6.5" at bounding box center [559, 427] width 700 height 36
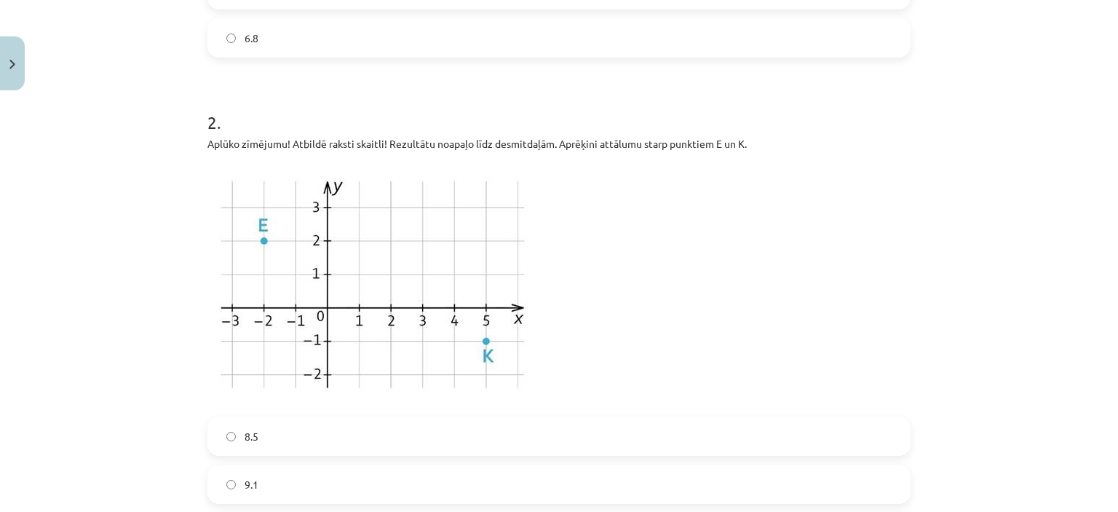
scroll to position [710, 0]
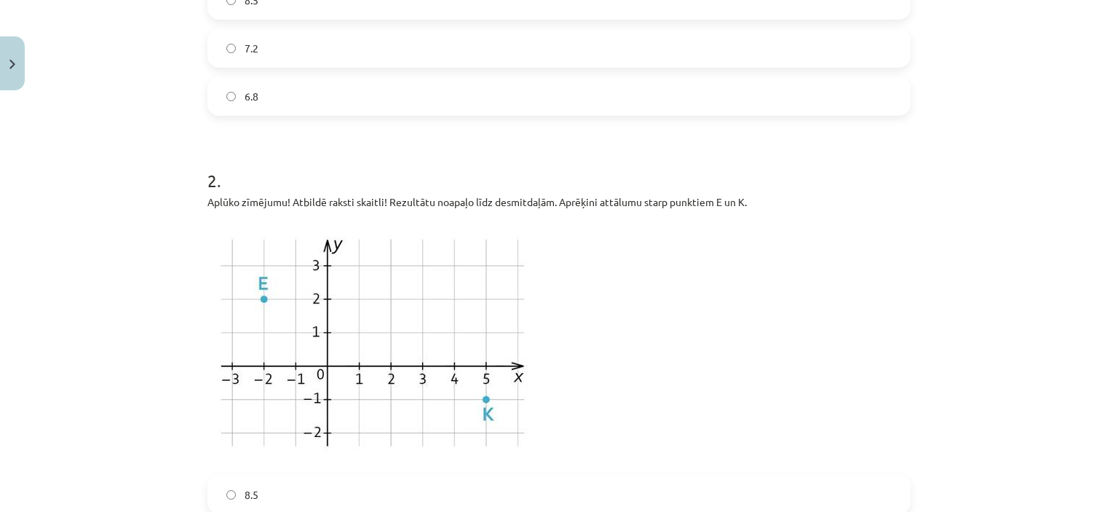
click at [719, 95] on label "6.8" at bounding box center [559, 96] width 700 height 36
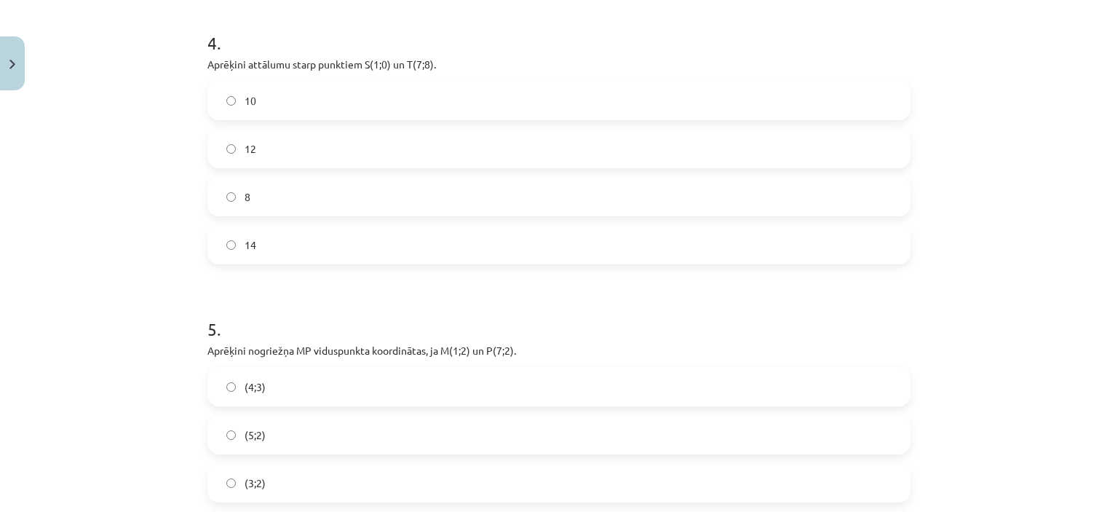
scroll to position [1651, 0]
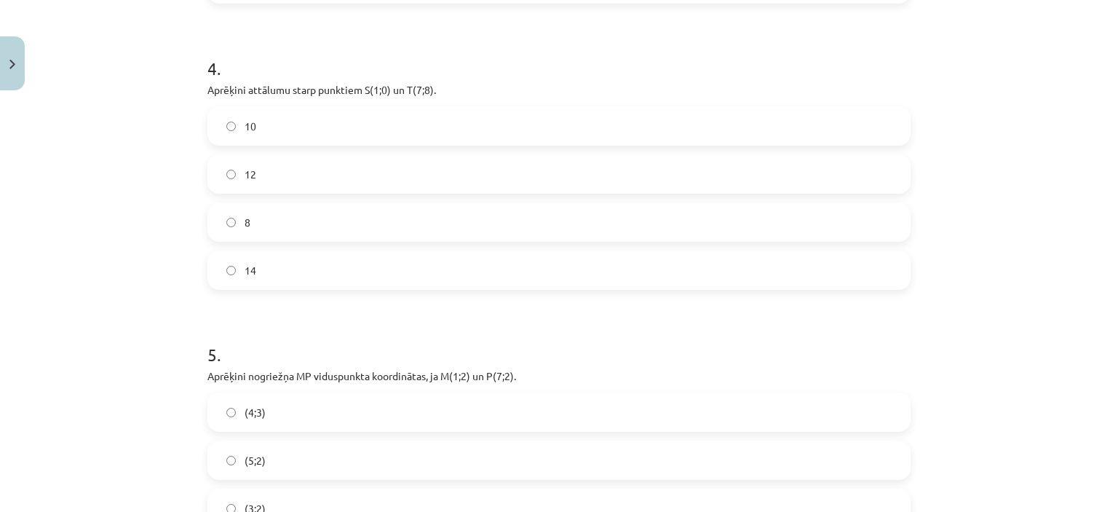
click at [740, 122] on label "10" at bounding box center [559, 126] width 700 height 36
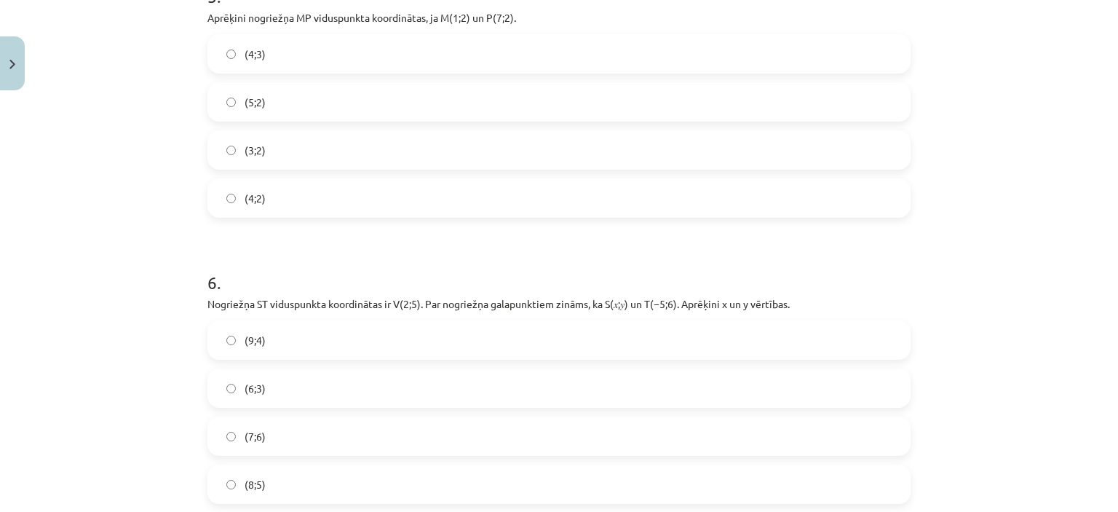
scroll to position [2003, 0]
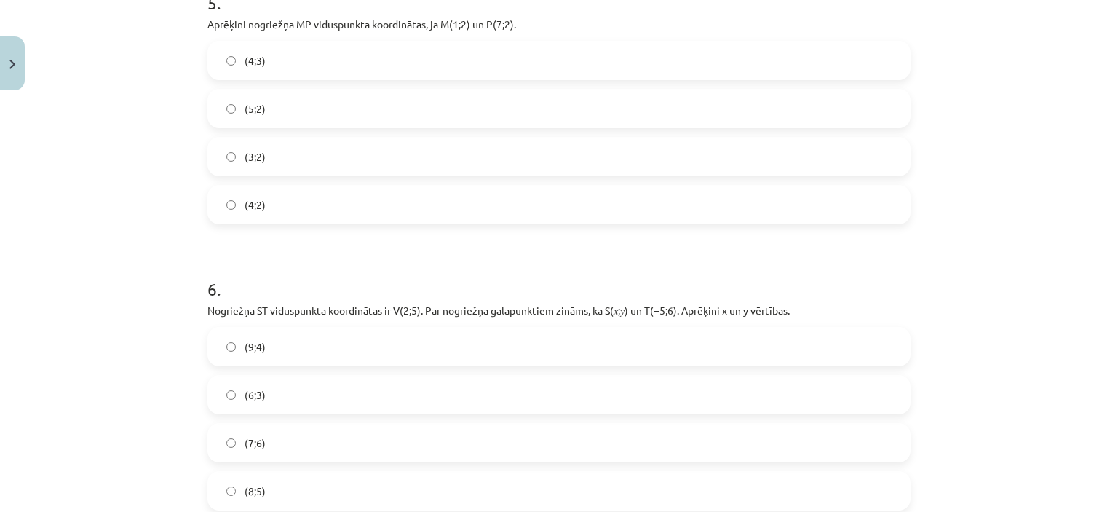
click at [277, 188] on label "(4;2)" at bounding box center [559, 204] width 700 height 36
click at [257, 357] on label "(9;4)" at bounding box center [559, 346] width 700 height 36
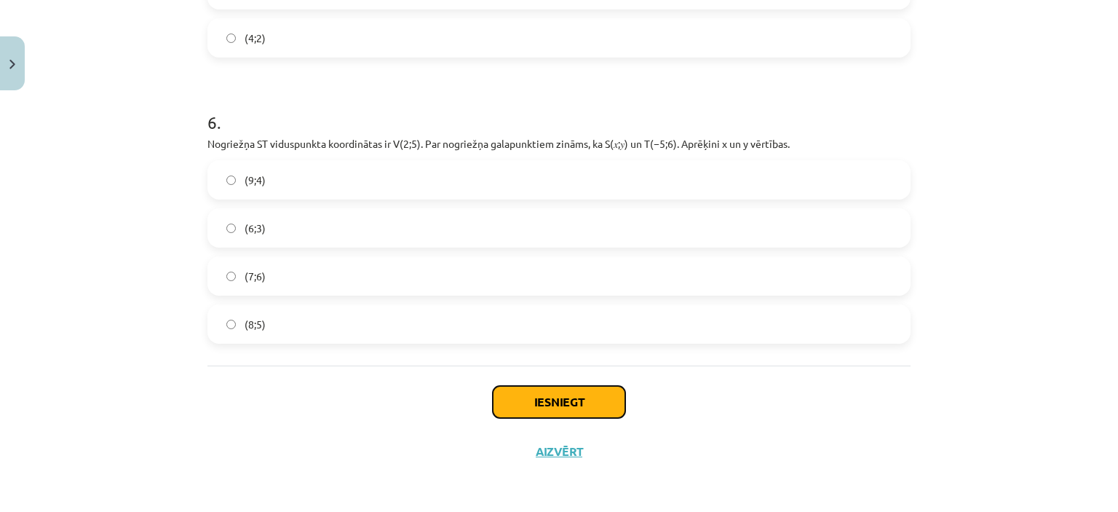
click at [539, 409] on button "Iesniegt" at bounding box center [559, 402] width 132 height 32
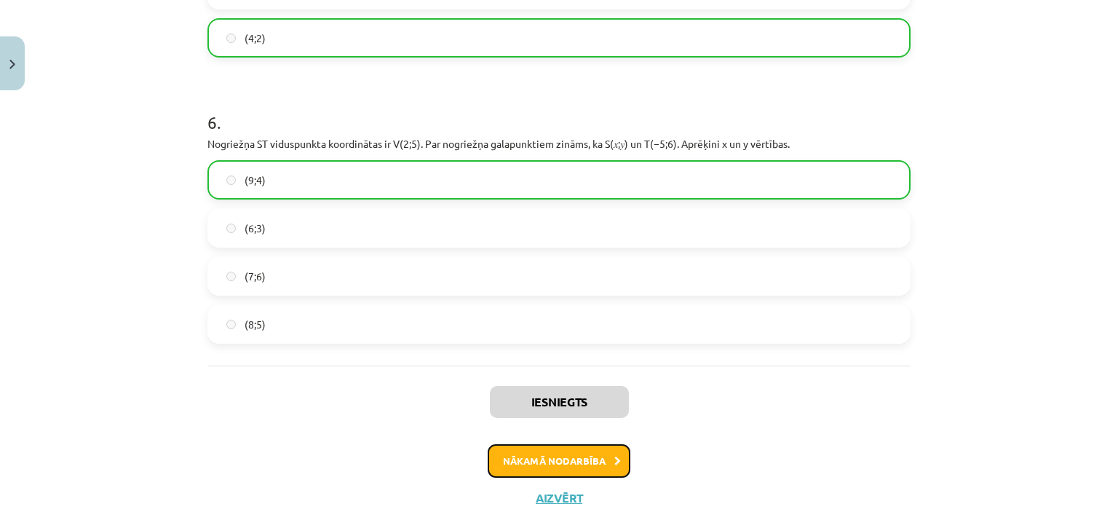
click at [504, 448] on button "Nākamā nodarbība" at bounding box center [559, 460] width 143 height 33
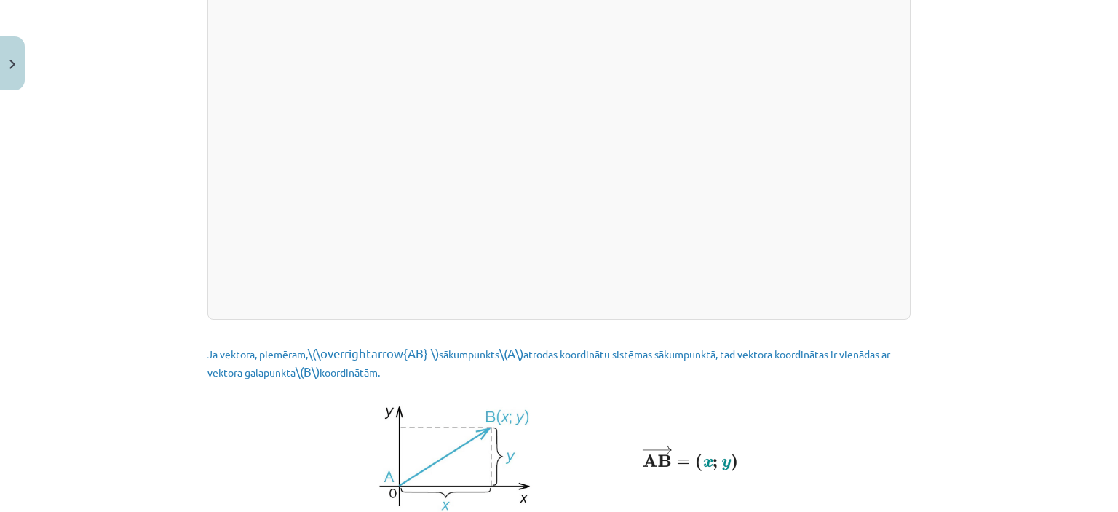
scroll to position [2005, 0]
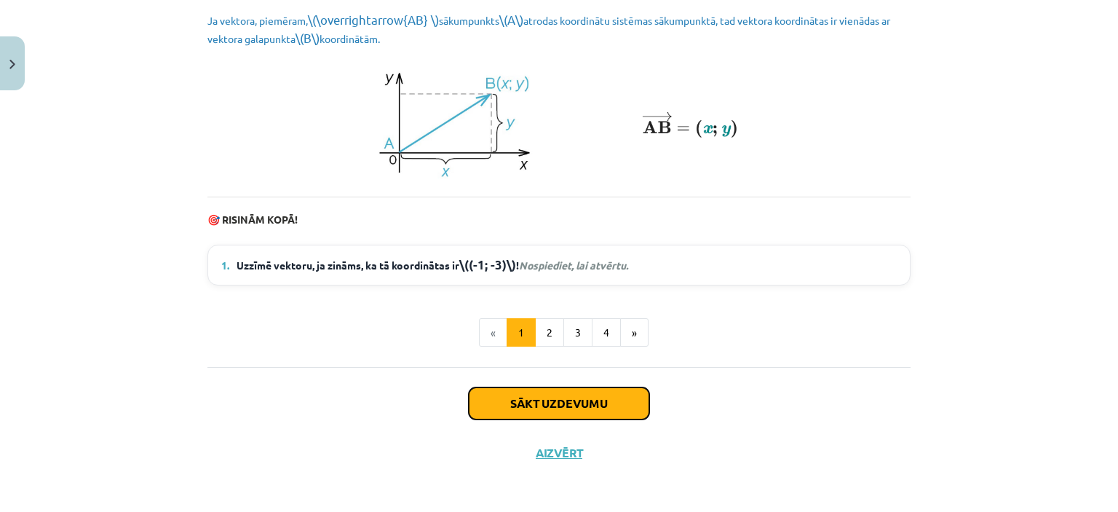
click at [582, 395] on button "Sākt uzdevumu" at bounding box center [559, 403] width 181 height 32
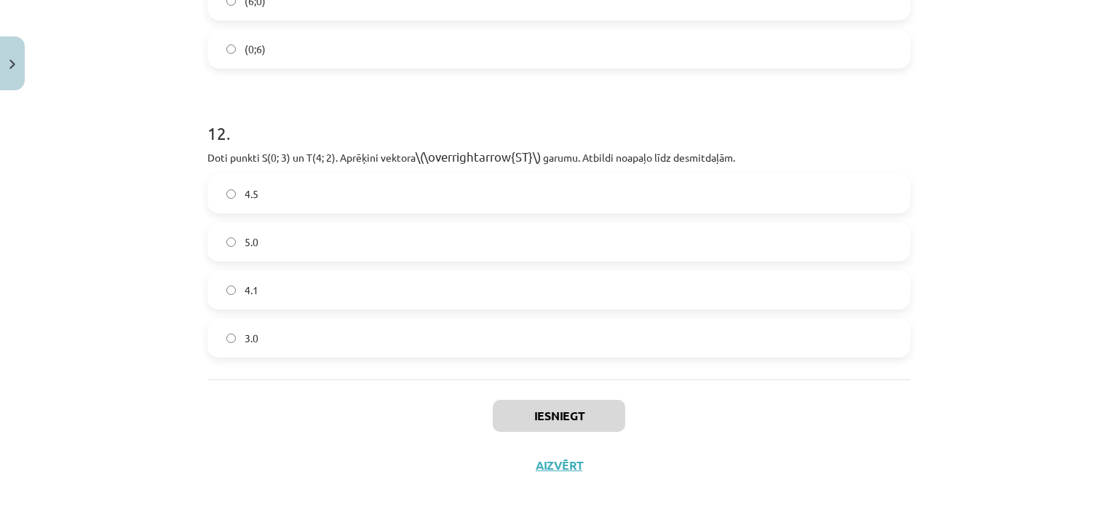
scroll to position [4653, 0]
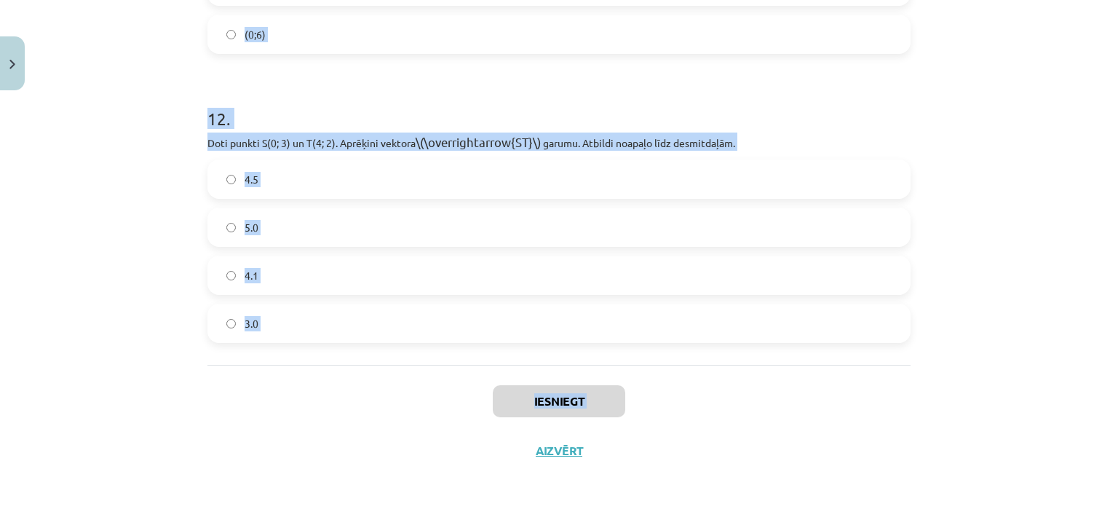
drag, startPoint x: 203, startPoint y: 288, endPoint x: 282, endPoint y: 463, distance: 191.6
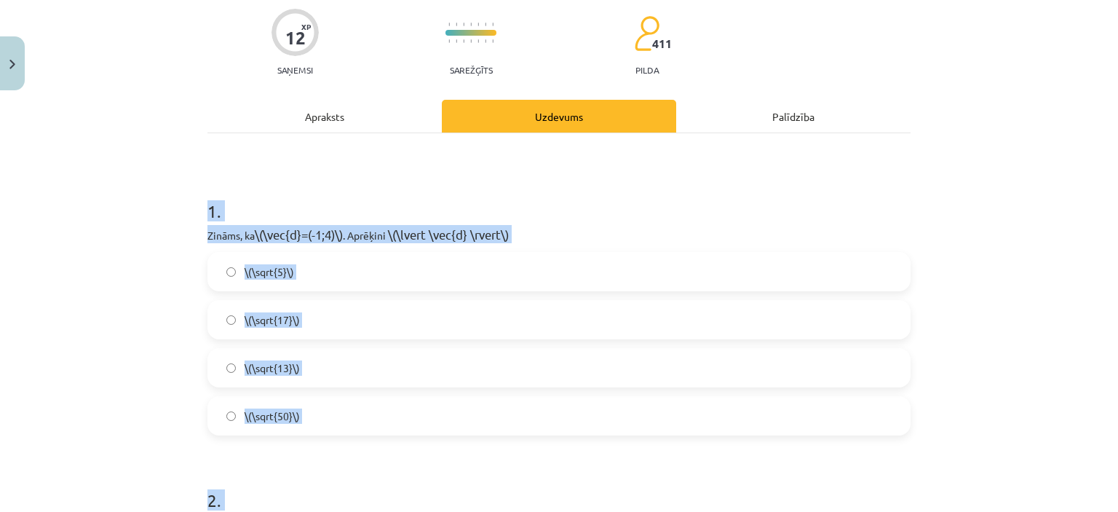
scroll to position [164, 0]
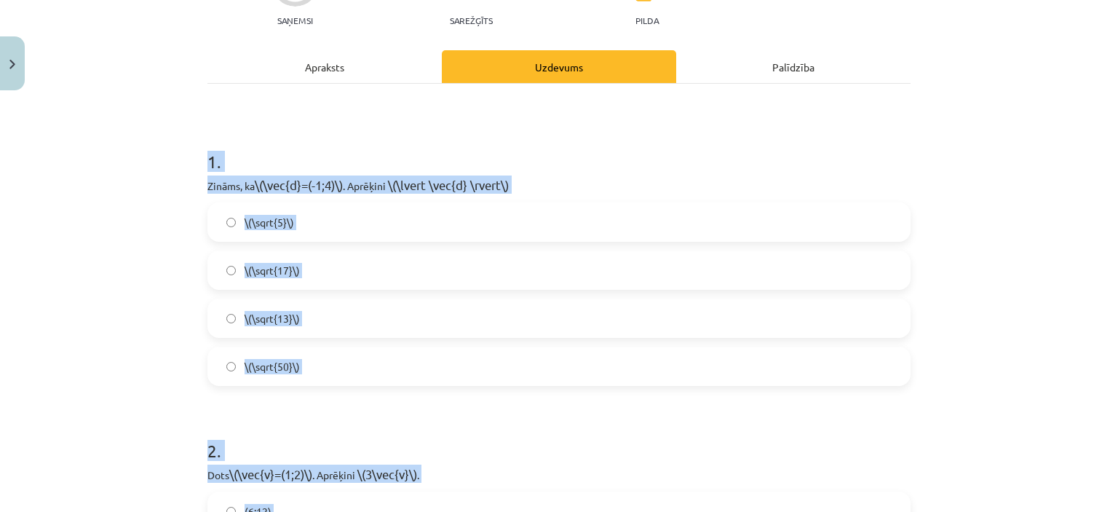
click at [776, 206] on label "\(\sqrt{5}\)" at bounding box center [559, 222] width 700 height 36
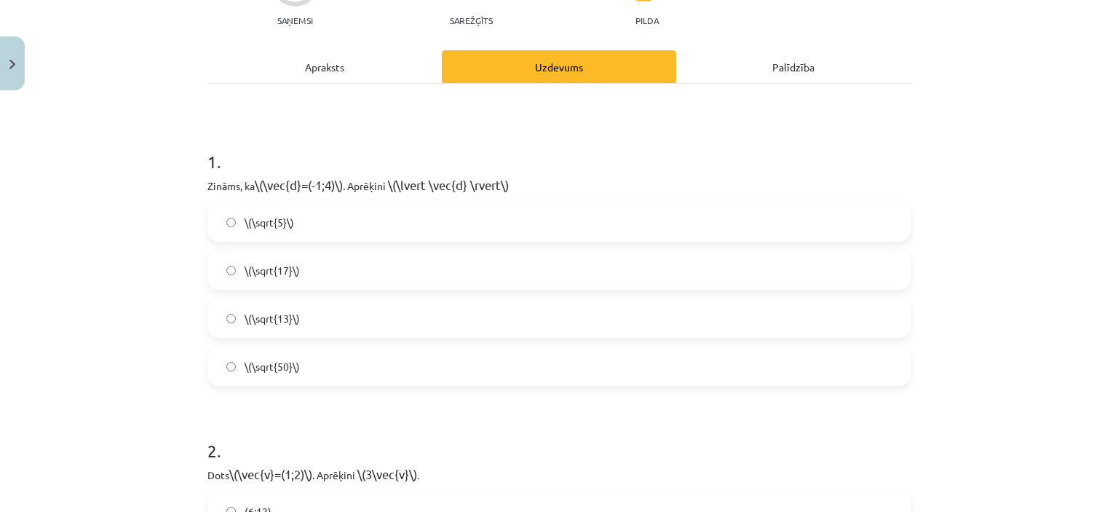
click at [673, 278] on label "\(\sqrt{17}\)" at bounding box center [559, 270] width 700 height 36
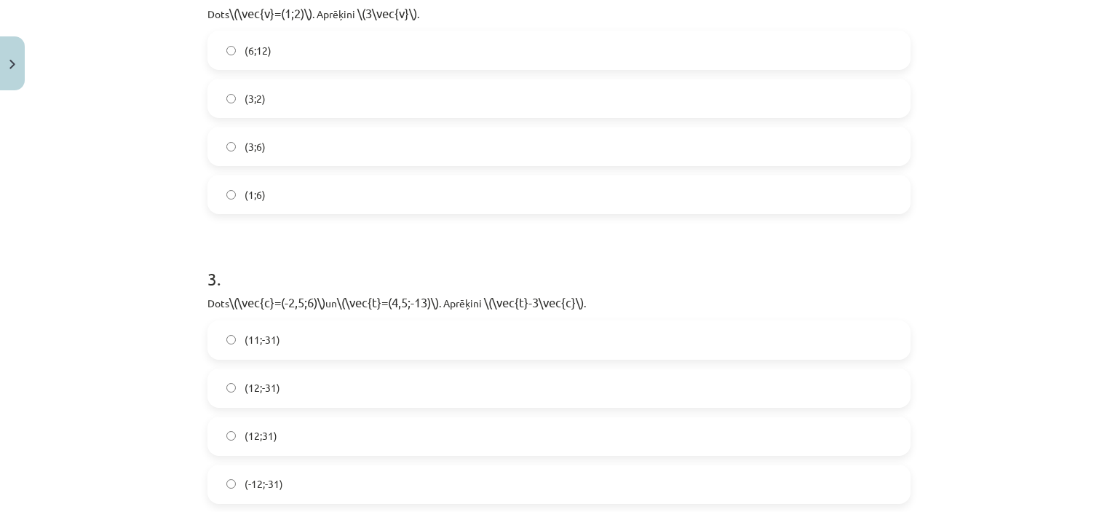
scroll to position [600, 0]
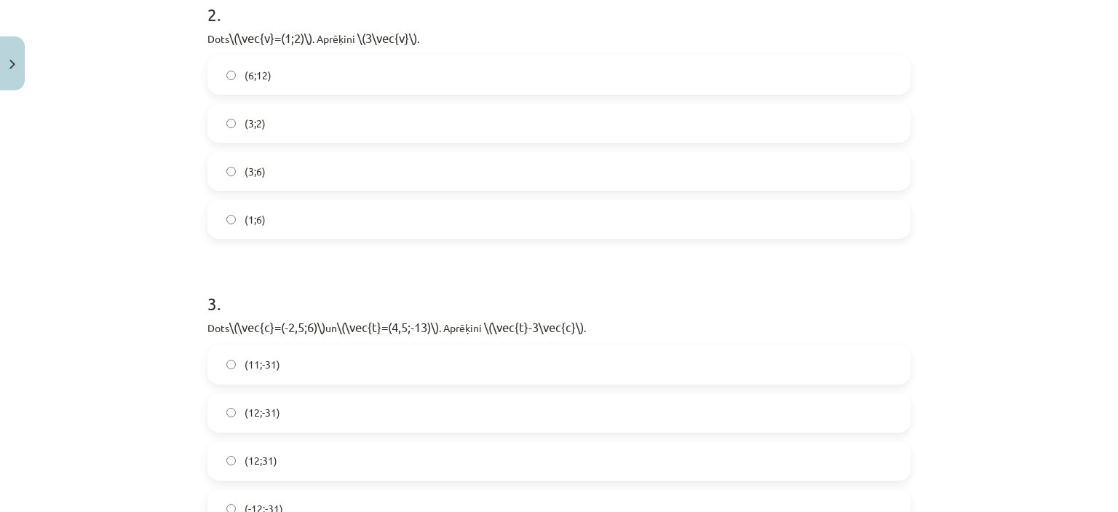
click at [653, 116] on label "(3;2)" at bounding box center [559, 123] width 700 height 36
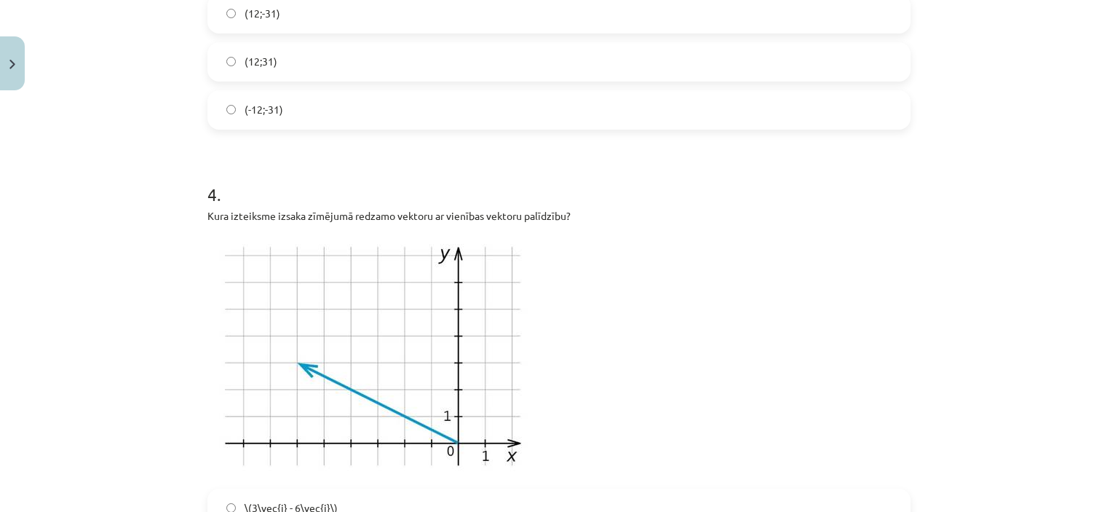
scroll to position [967, 0]
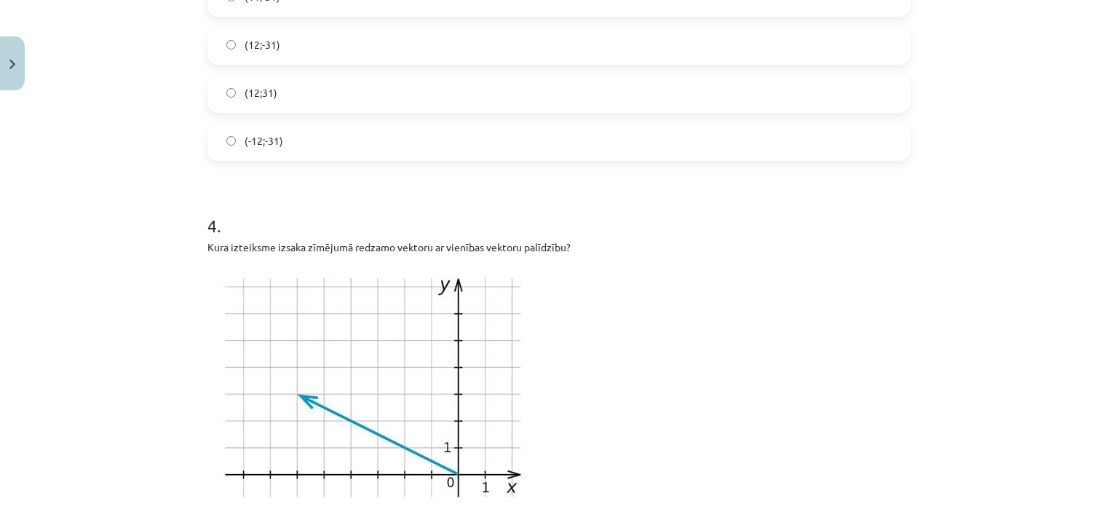
click at [667, 91] on label "(12;31)" at bounding box center [559, 93] width 700 height 36
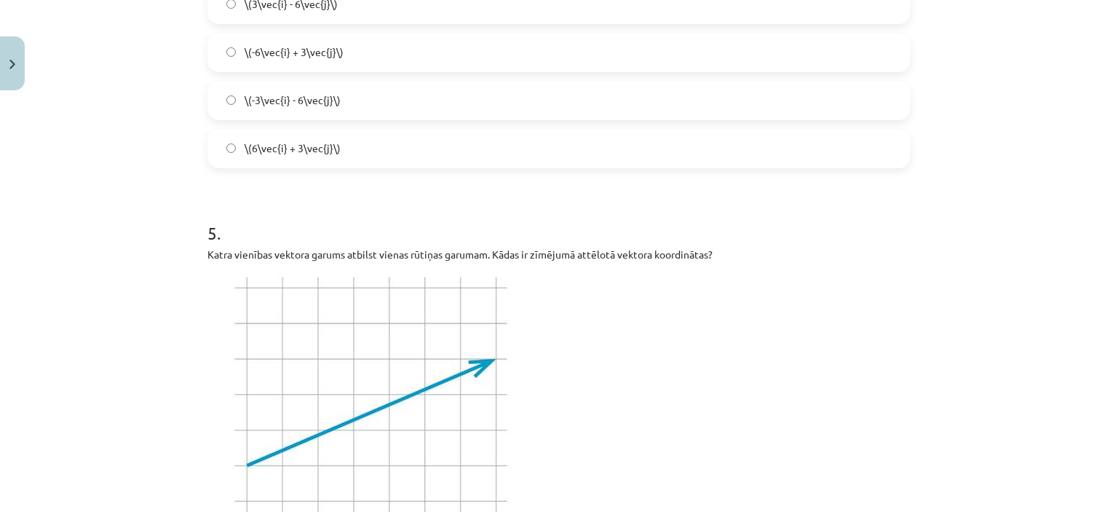
scroll to position [1447, 0]
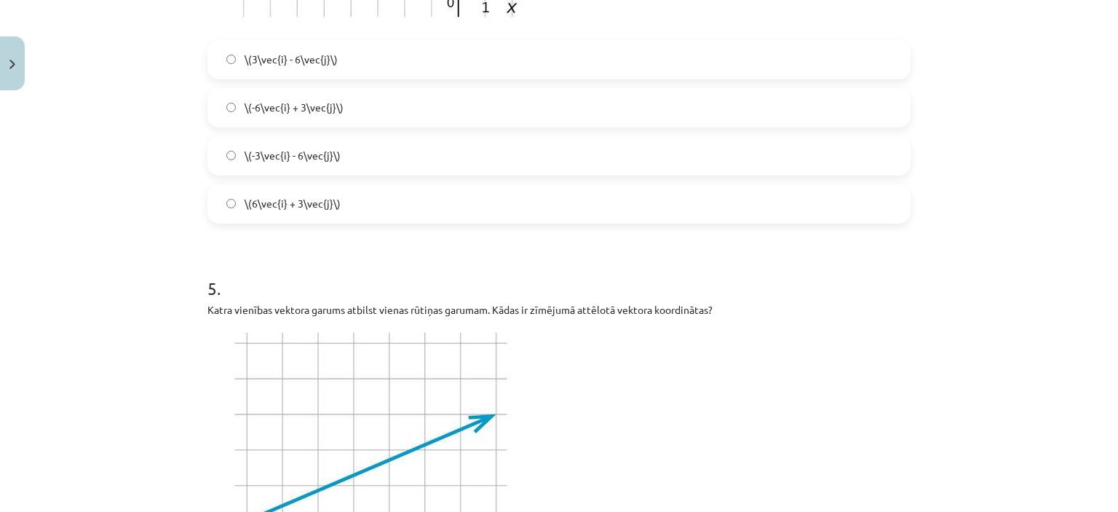
click at [636, 114] on label "\(-6\vec{i} + 3\vec{j}\)" at bounding box center [559, 108] width 700 height 36
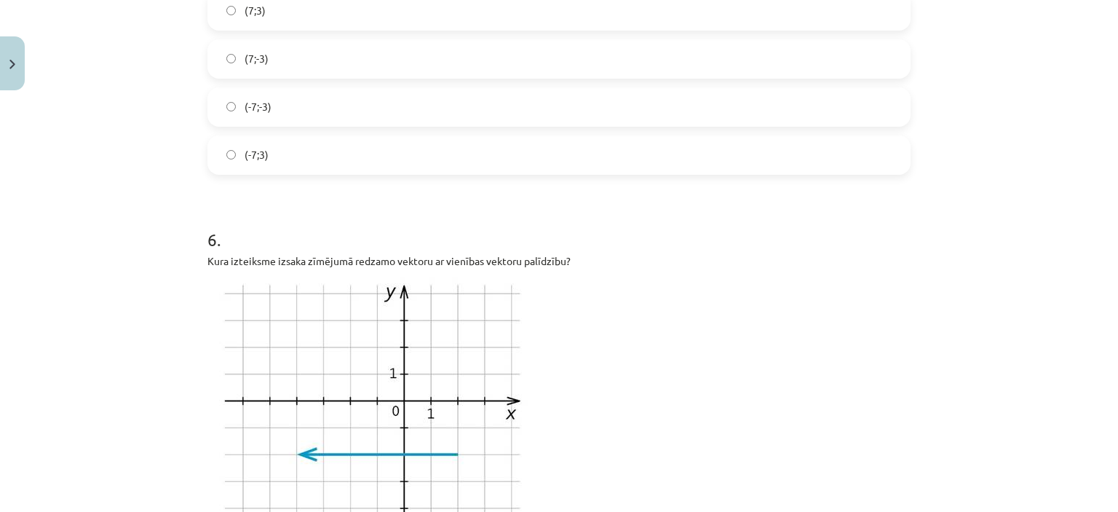
scroll to position [2032, 0]
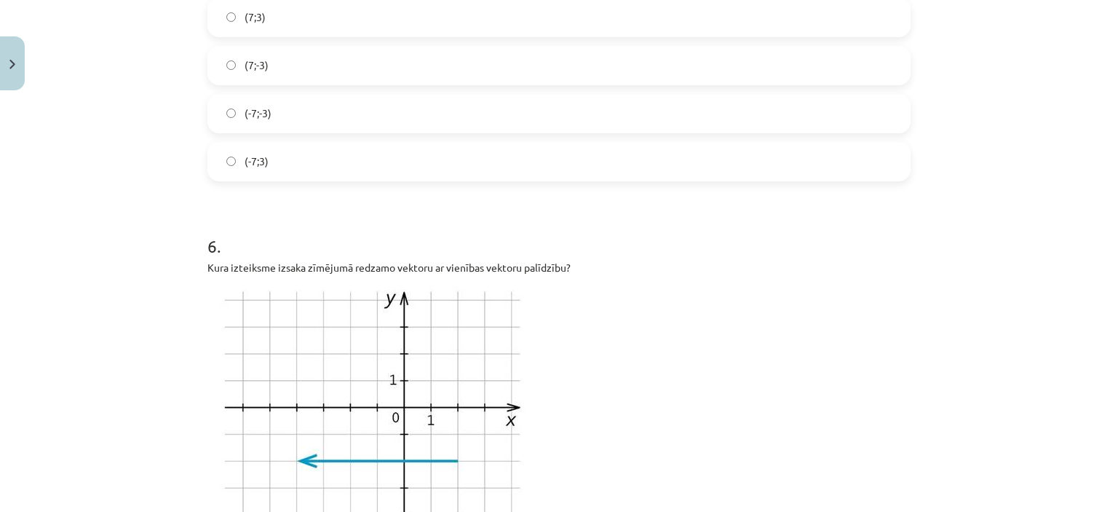
click at [822, 112] on label "(-7;-3)" at bounding box center [559, 113] width 700 height 36
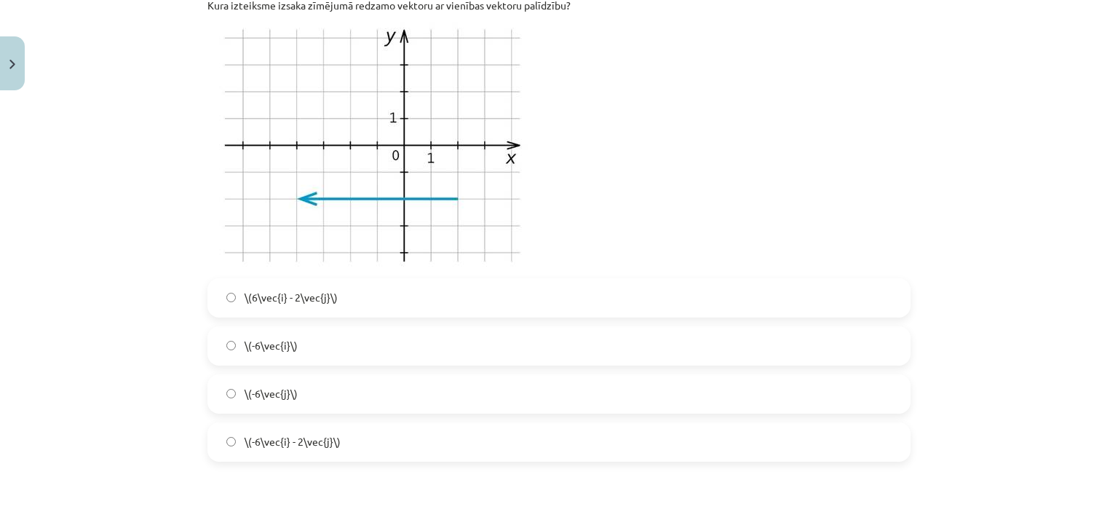
scroll to position [2493, 0]
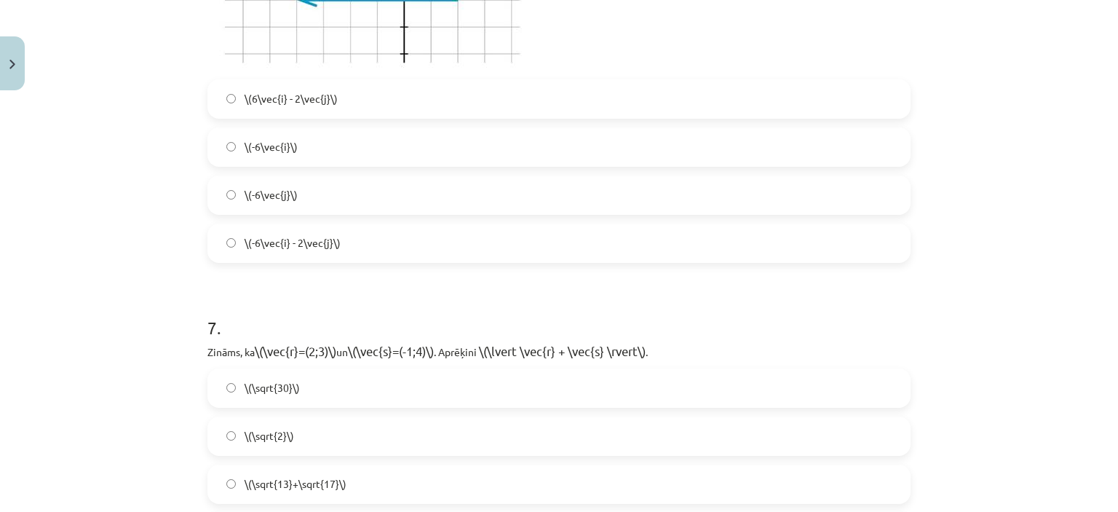
click at [585, 137] on label "\(-6\vec{i}\)" at bounding box center [559, 147] width 700 height 36
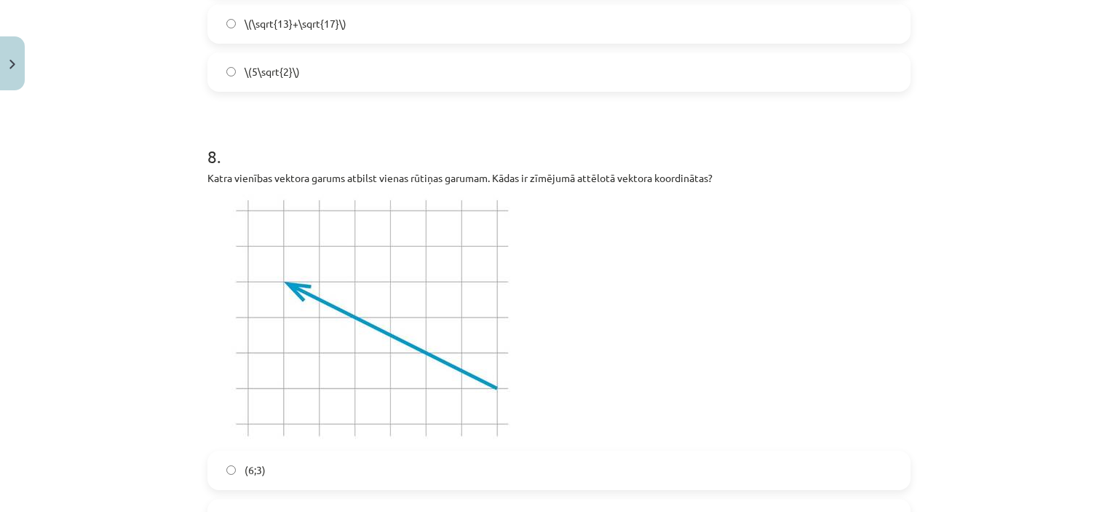
scroll to position [2909, 0]
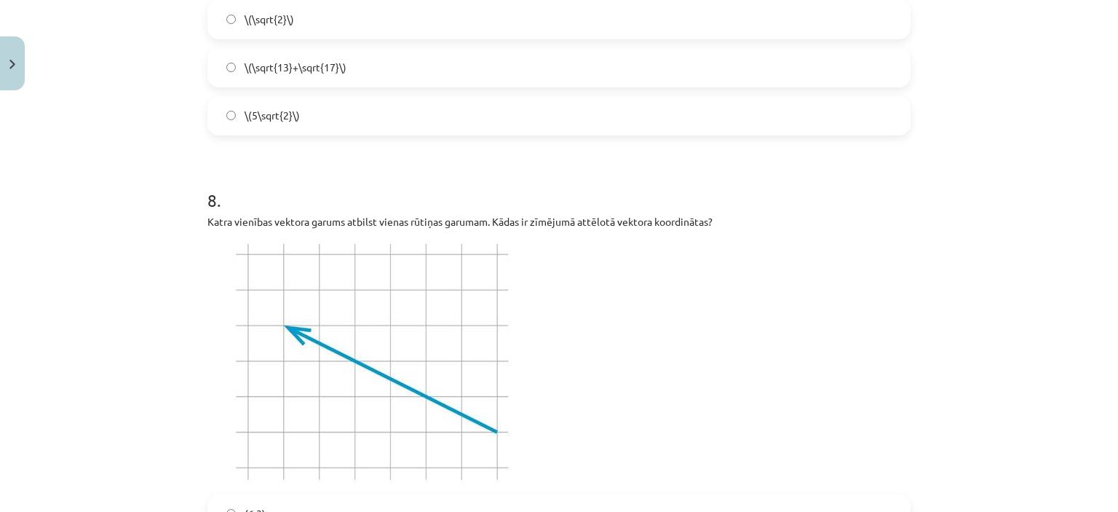
click at [889, 114] on label "\(5\sqrt{2}\)" at bounding box center [559, 116] width 700 height 36
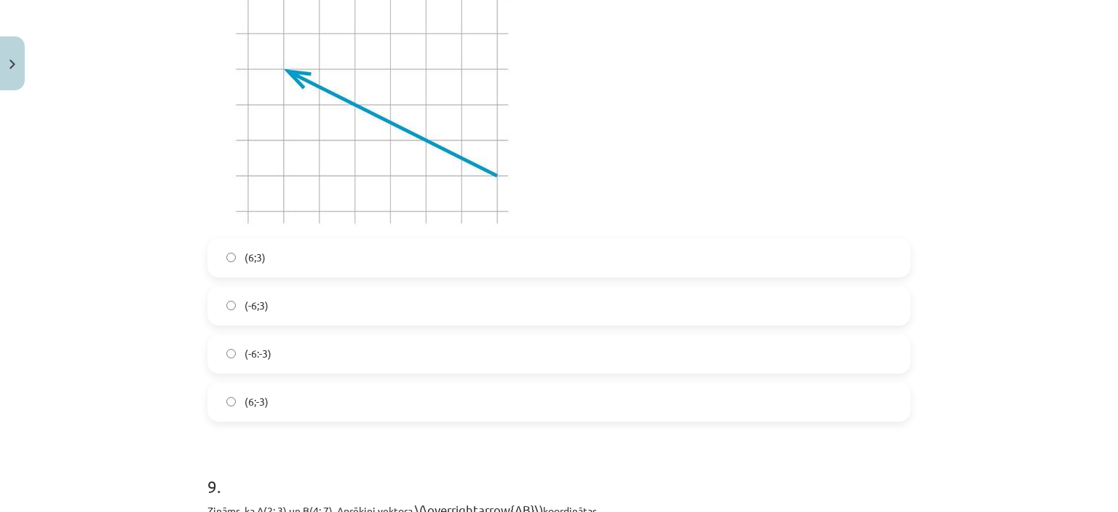
scroll to position [3346, 0]
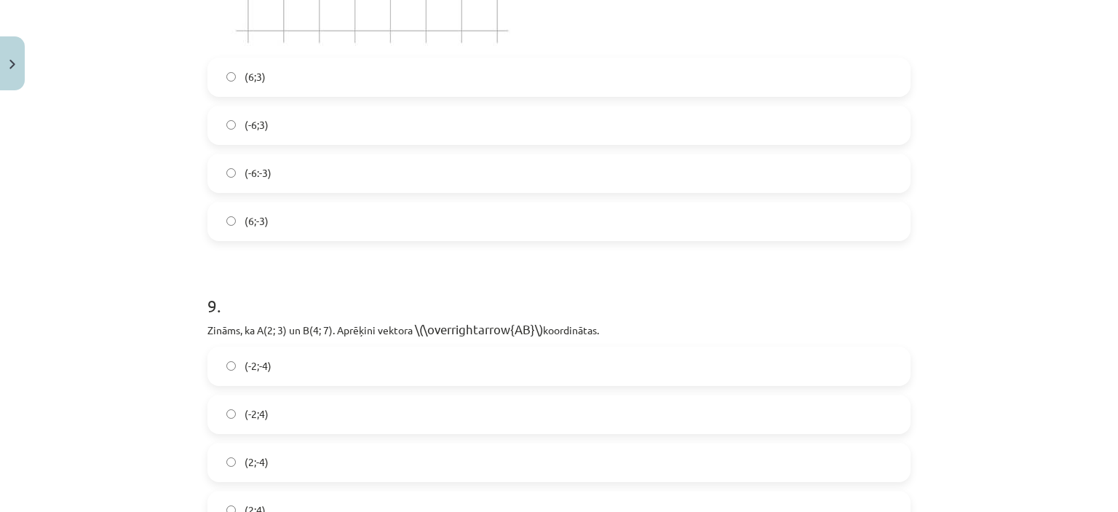
click at [757, 138] on label "(-6;3)" at bounding box center [559, 125] width 700 height 36
click at [249, 83] on span "(6;3)" at bounding box center [255, 76] width 21 height 15
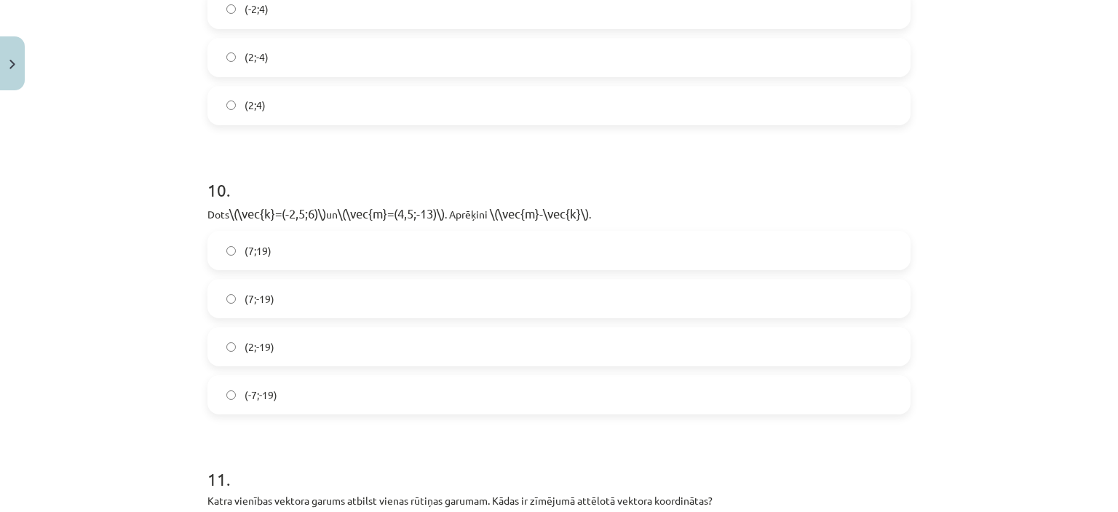
scroll to position [3707, 0]
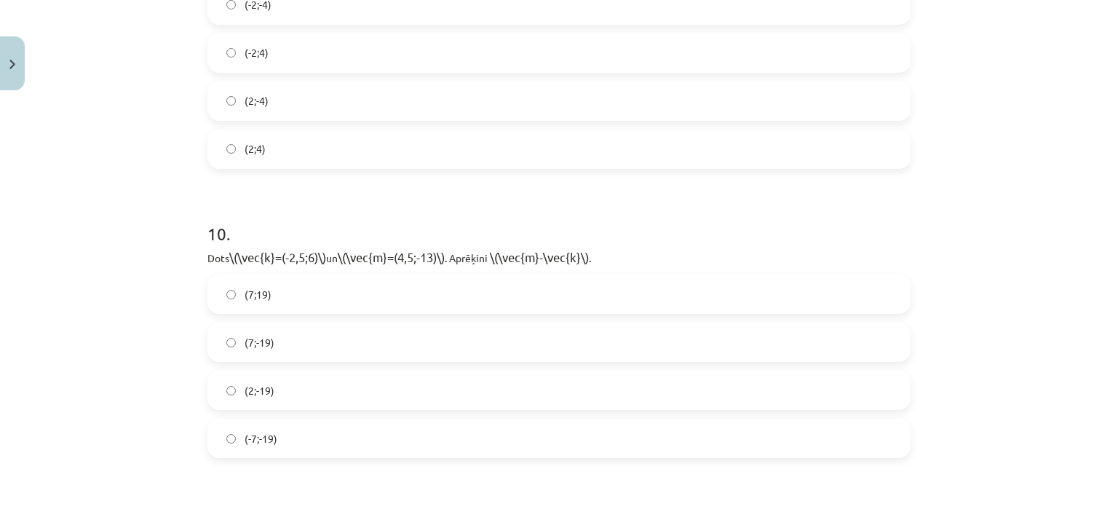
click at [789, 157] on label "(2;4)" at bounding box center [559, 149] width 700 height 36
click at [285, 349] on label "(7;-19)" at bounding box center [559, 342] width 700 height 36
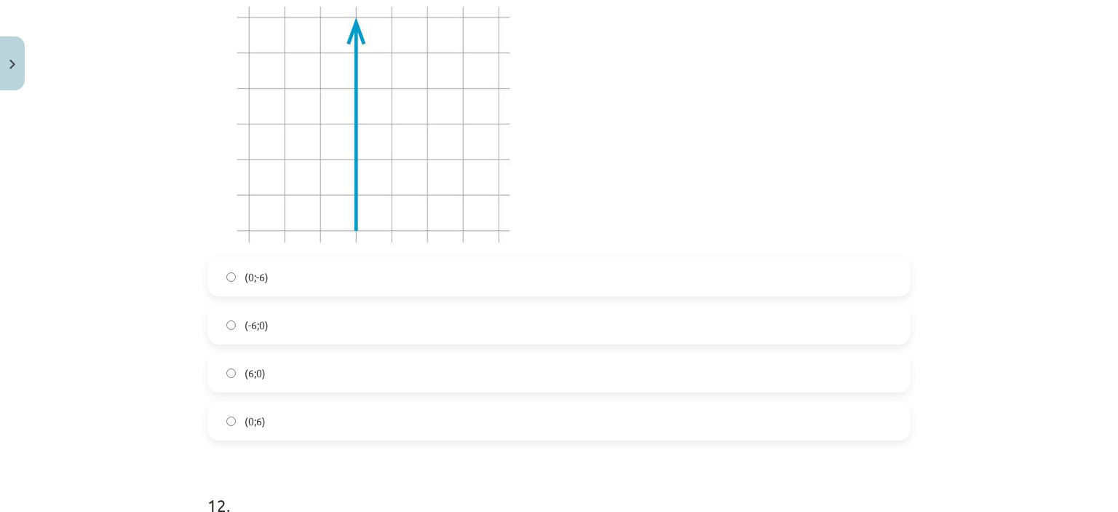
scroll to position [4279, 0]
click at [672, 363] on label "(6;0)" at bounding box center [559, 360] width 700 height 36
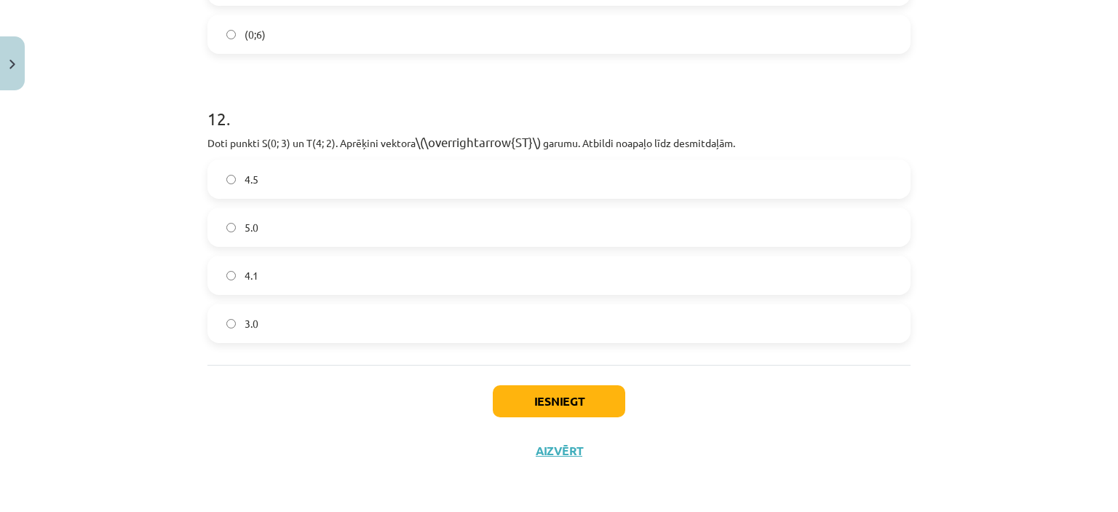
click at [548, 241] on label "5.0" at bounding box center [559, 227] width 700 height 36
click at [534, 392] on button "Iesniegt" at bounding box center [559, 401] width 132 height 32
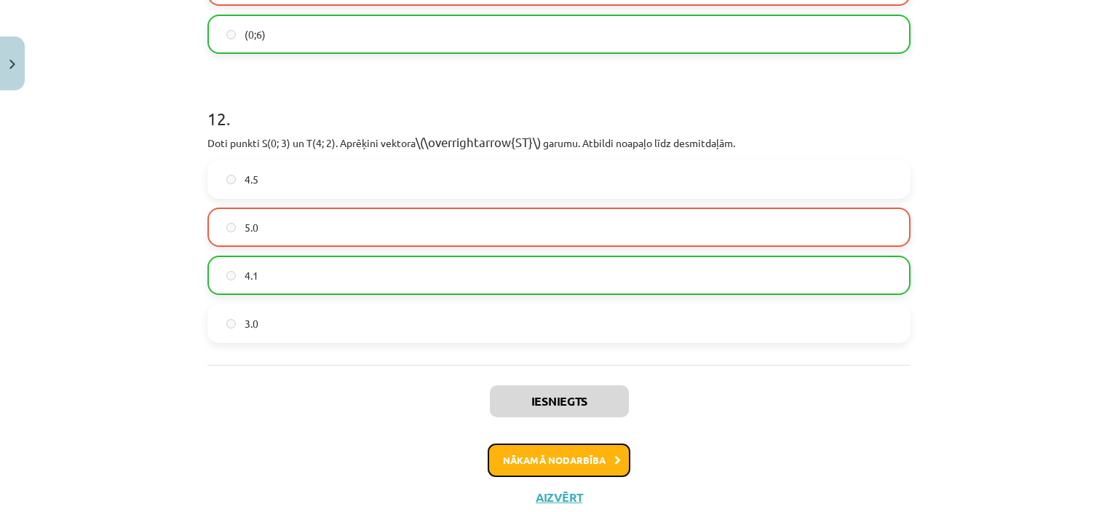
click at [573, 454] on button "Nākamā nodarbība" at bounding box center [559, 459] width 143 height 33
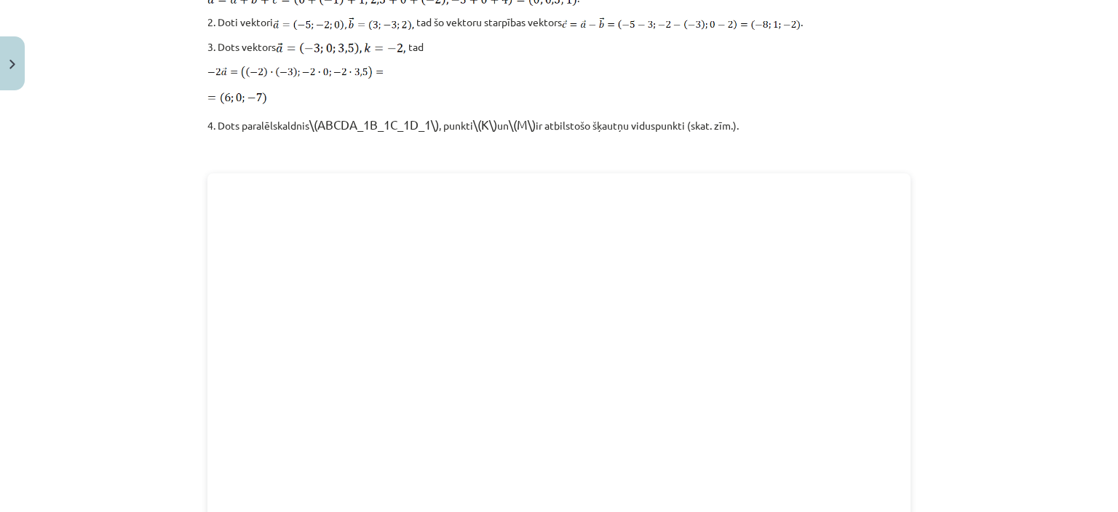
scroll to position [2036, 0]
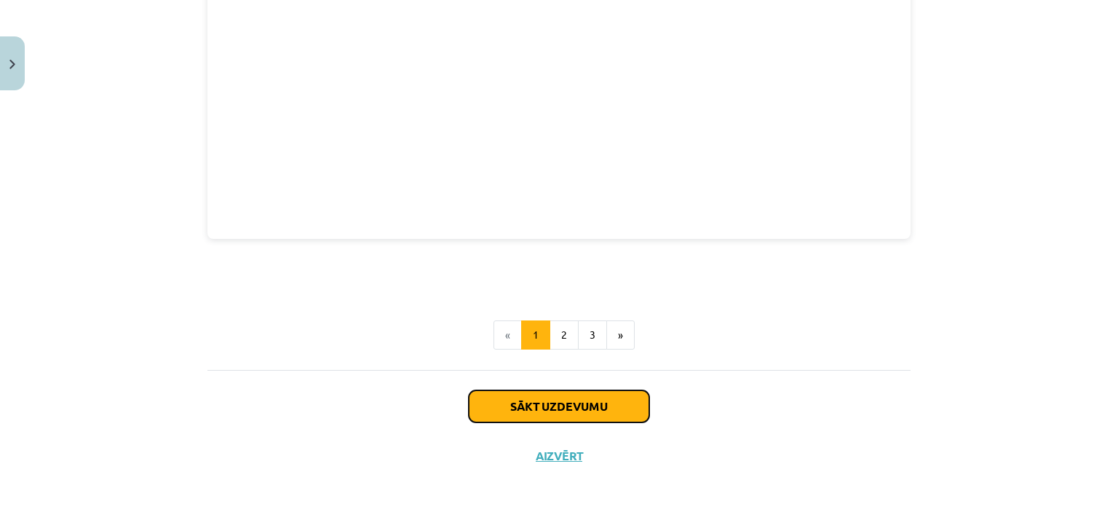
click at [603, 401] on button "Sākt uzdevumu" at bounding box center [559, 406] width 181 height 32
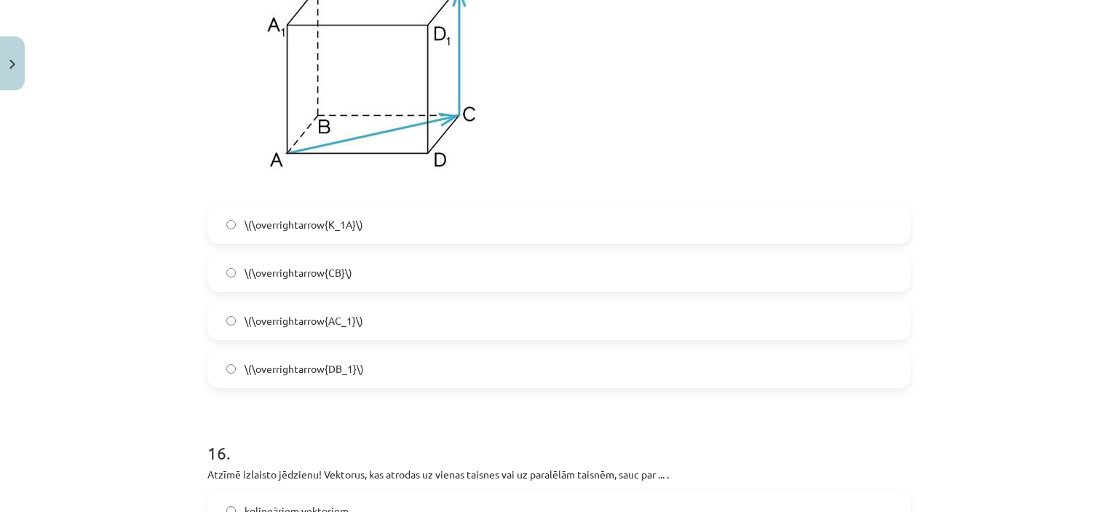
scroll to position [6576, 0]
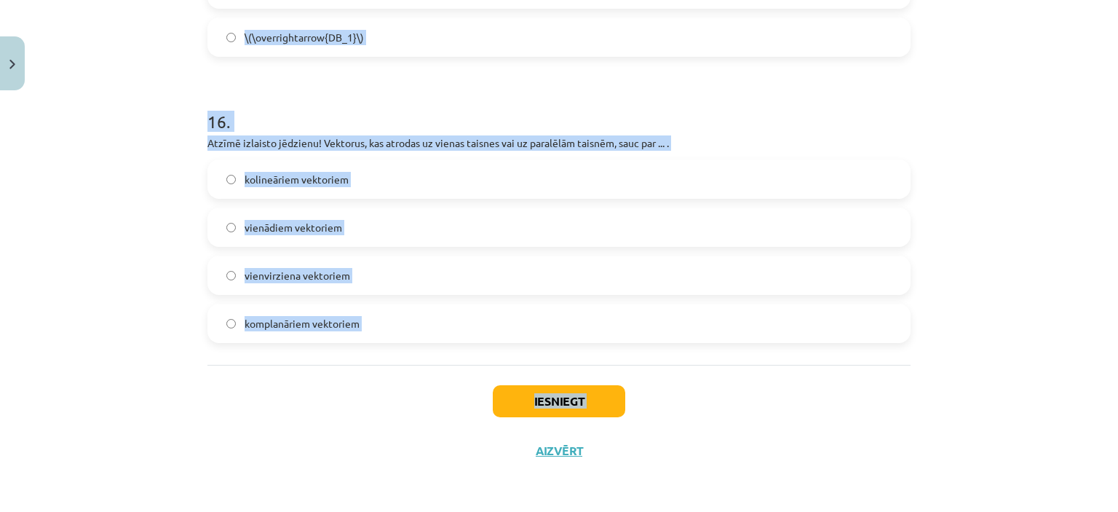
drag, startPoint x: 206, startPoint y: 285, endPoint x: 381, endPoint y: 451, distance: 241.5
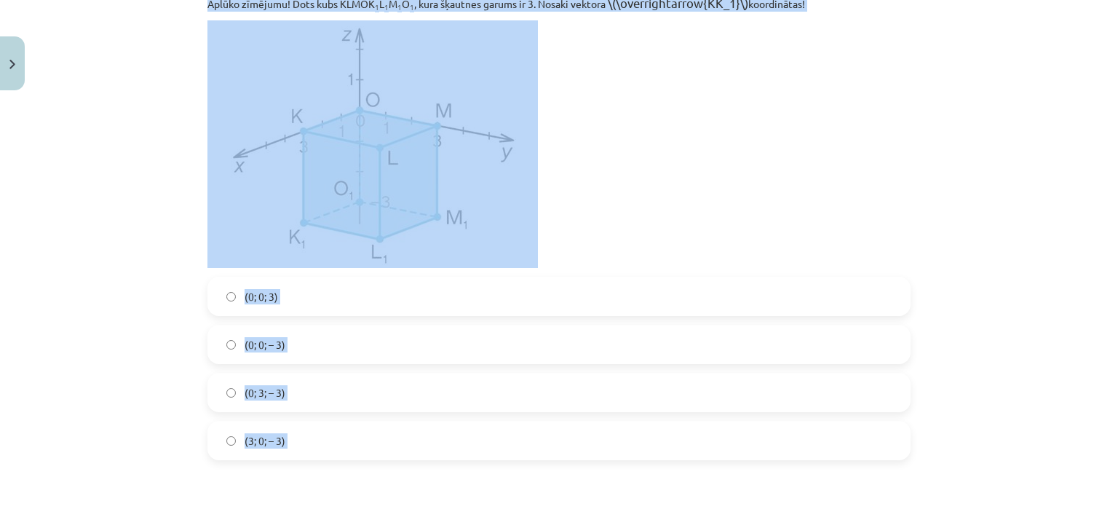
scroll to position [354, 0]
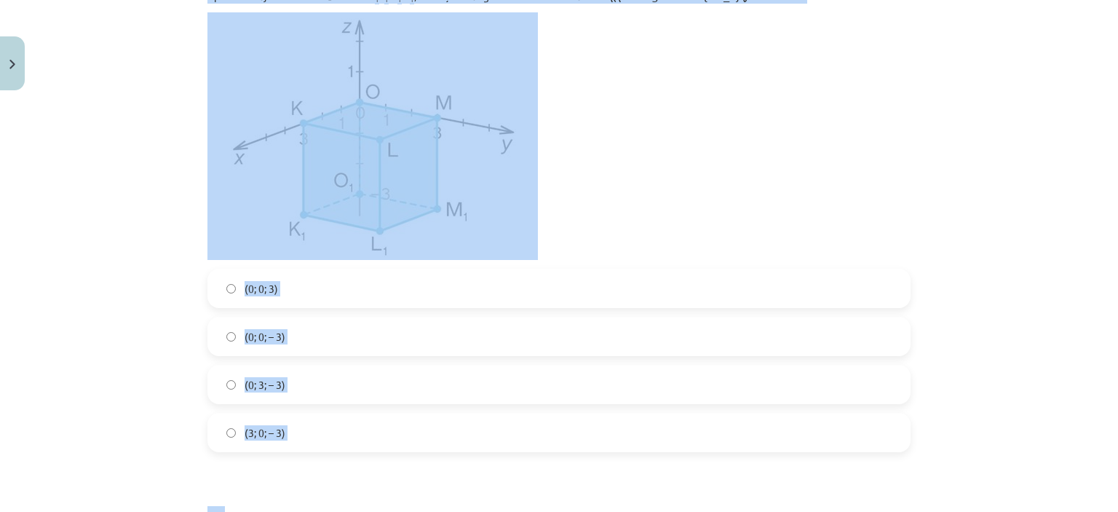
click at [363, 292] on label "(0; 0; 3)" at bounding box center [559, 288] width 700 height 36
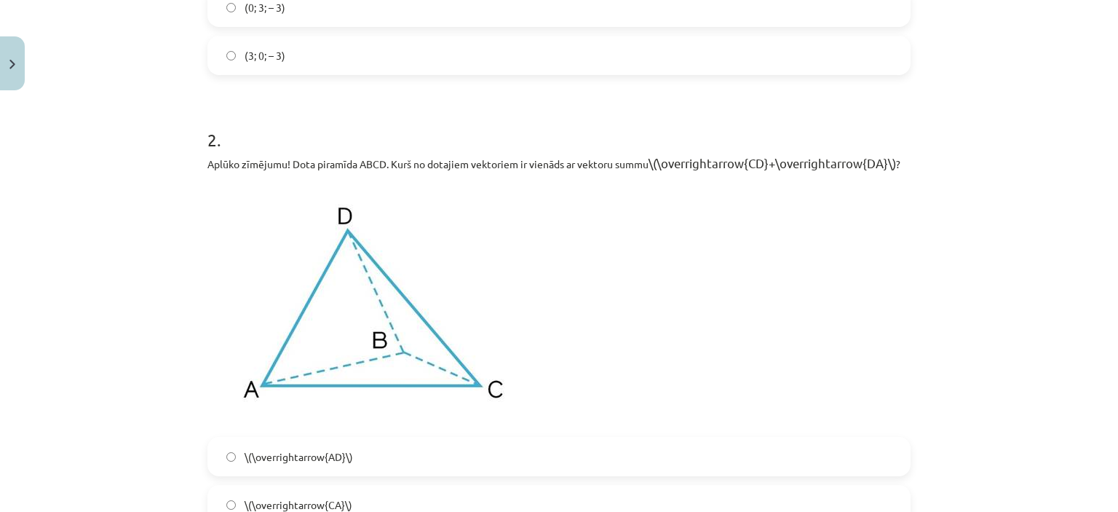
scroll to position [935, 0]
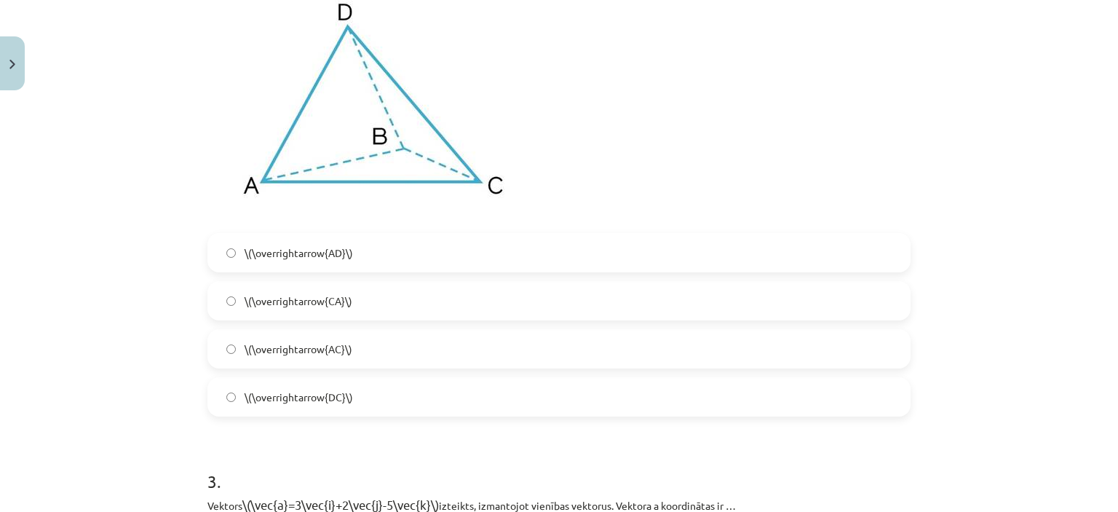
click at [831, 290] on label "\(\overrightarrow{CA}\)" at bounding box center [559, 300] width 700 height 36
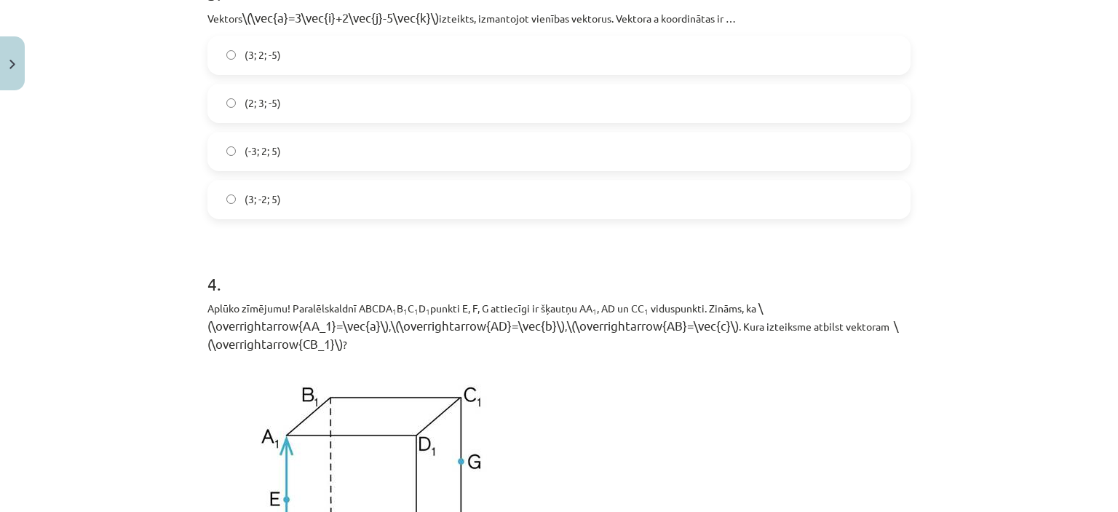
scroll to position [1413, 0]
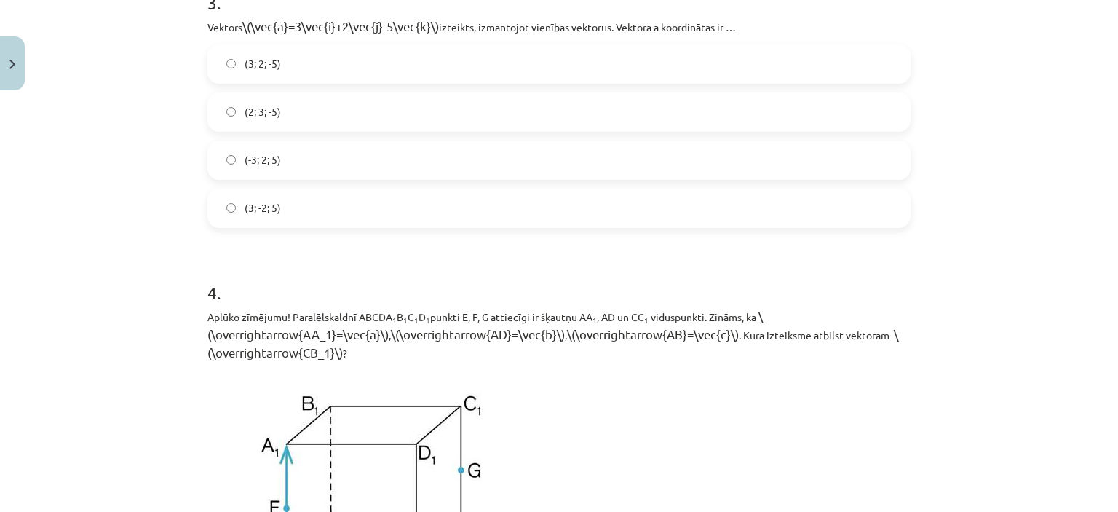
click at [401, 104] on label "(2; 3; -5)" at bounding box center [559, 112] width 700 height 36
click at [494, 58] on label "(3; 2; -5)" at bounding box center [559, 64] width 700 height 36
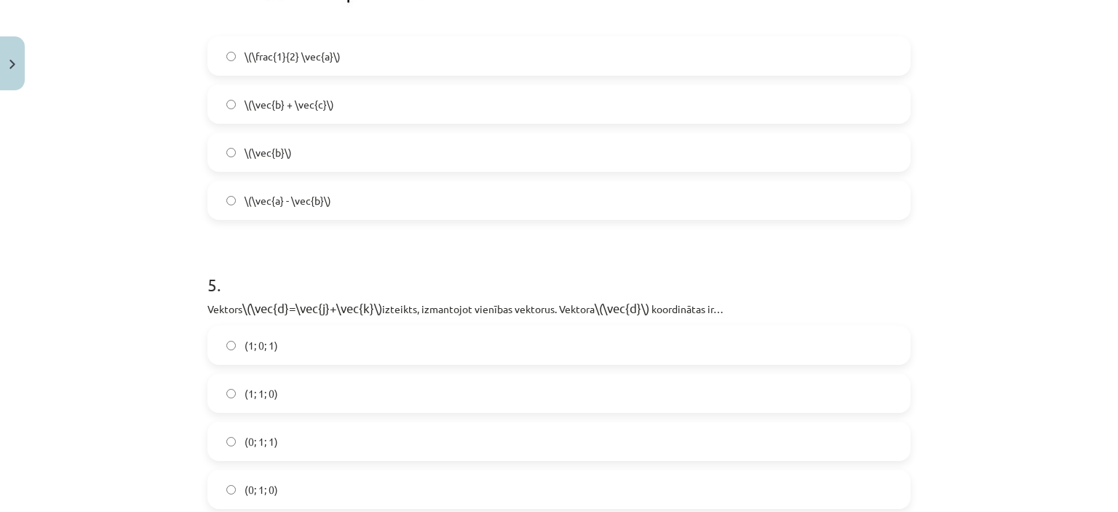
scroll to position [1977, 0]
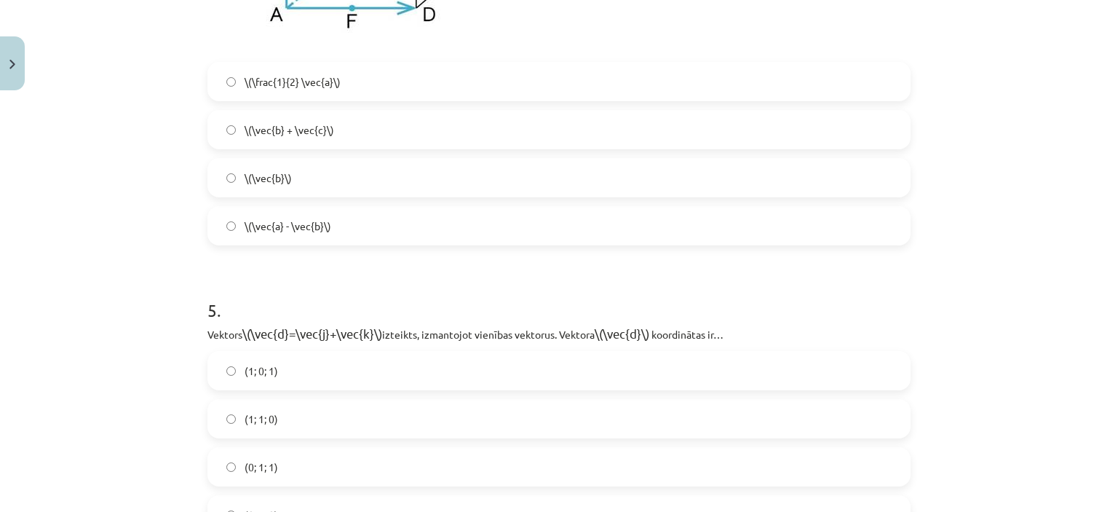
click at [725, 132] on label "\(\vec{b} + \vec{c}\)" at bounding box center [559, 129] width 700 height 36
click at [354, 459] on label "(0; 1; 1)" at bounding box center [559, 466] width 700 height 36
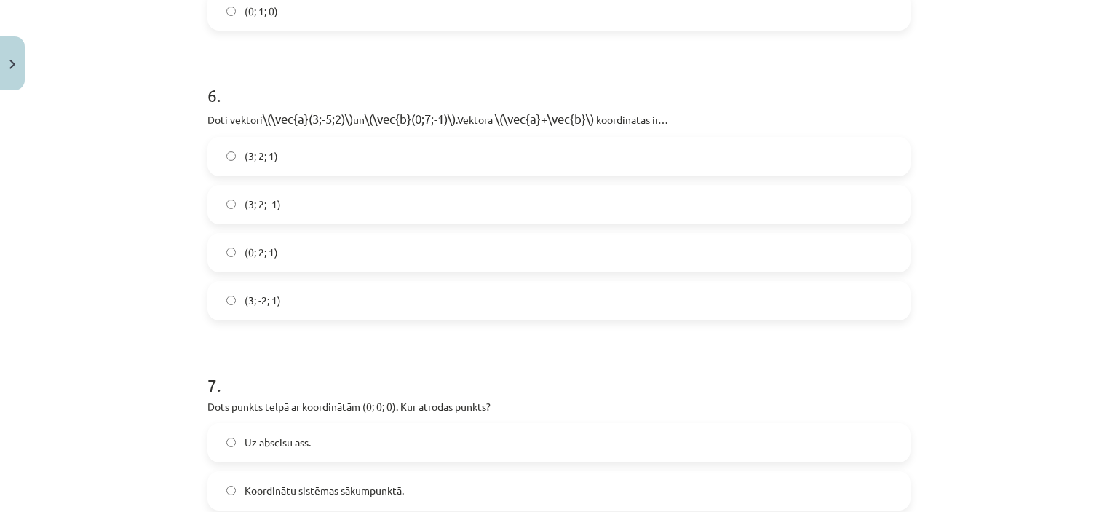
scroll to position [2498, 0]
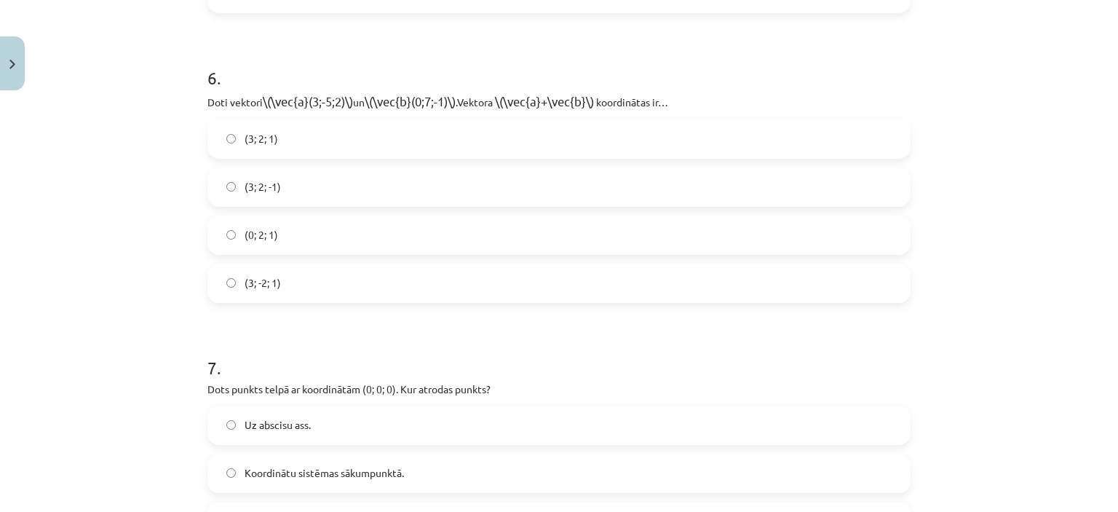
click at [417, 170] on label "(3; 2; -1)" at bounding box center [559, 187] width 700 height 36
click at [462, 123] on label "(3; 2; 1)" at bounding box center [559, 139] width 700 height 36
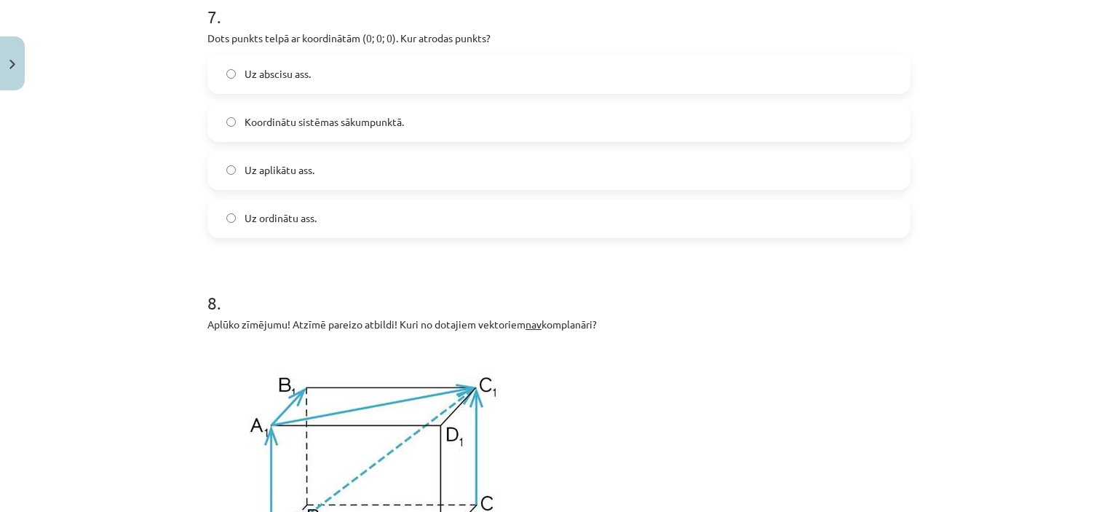
scroll to position [2883, 0]
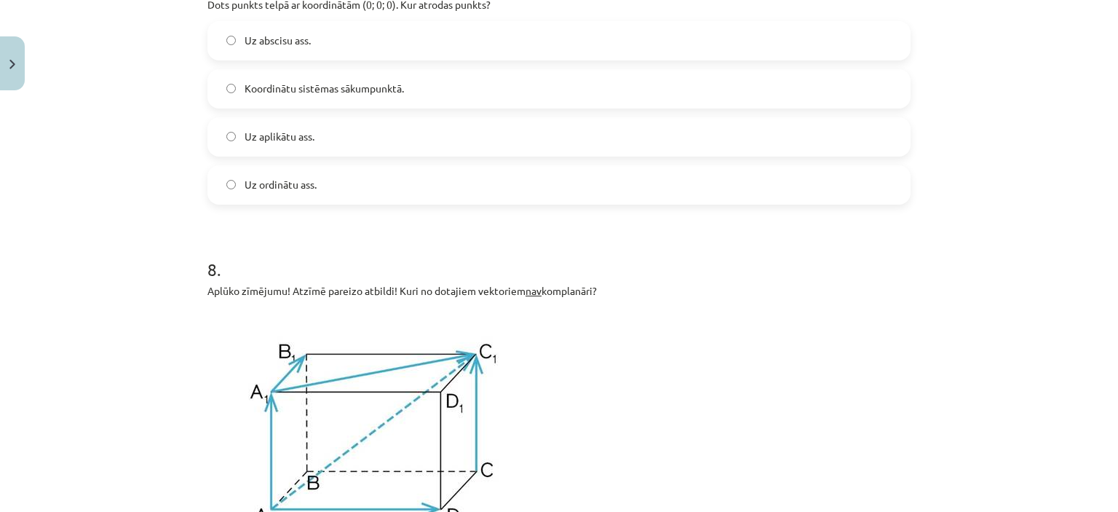
click at [709, 174] on label "Uz ordinātu ass." at bounding box center [559, 185] width 700 height 36
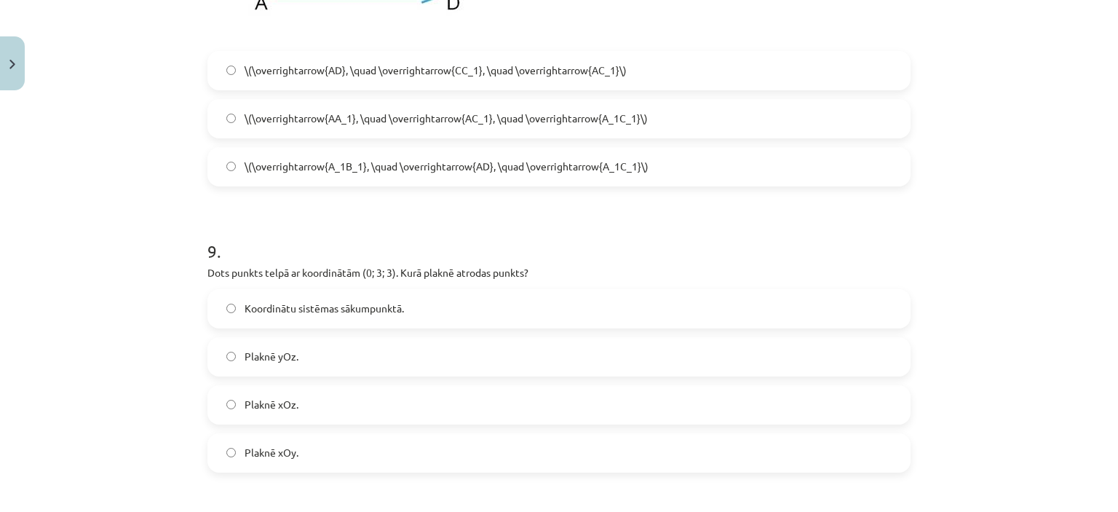
scroll to position [3413, 0]
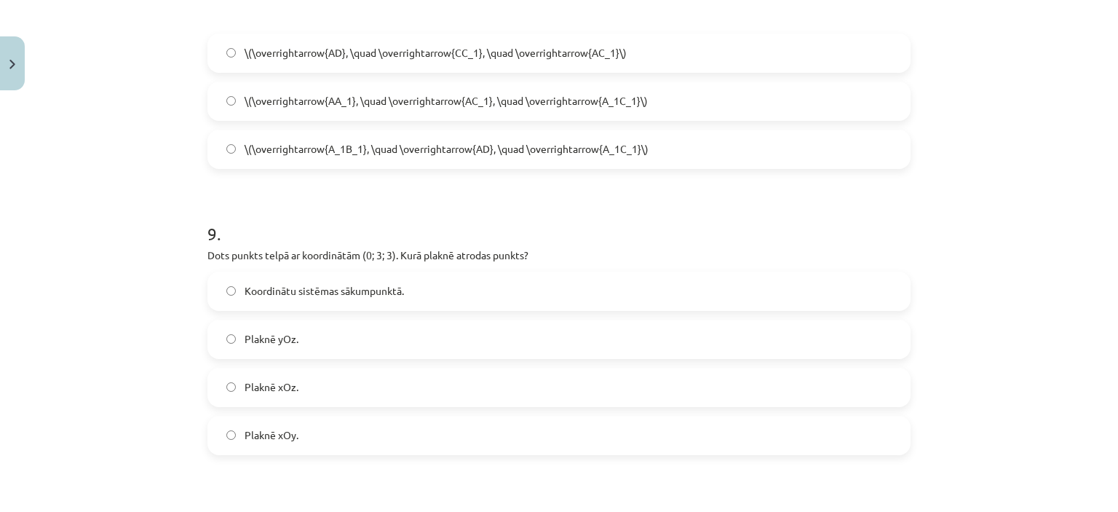
click at [824, 98] on label "\(\overrightarrow{AA_1}, \quad \overrightarrow{AC_1}, \quad \overrightarrow{A_1…" at bounding box center [559, 101] width 700 height 36
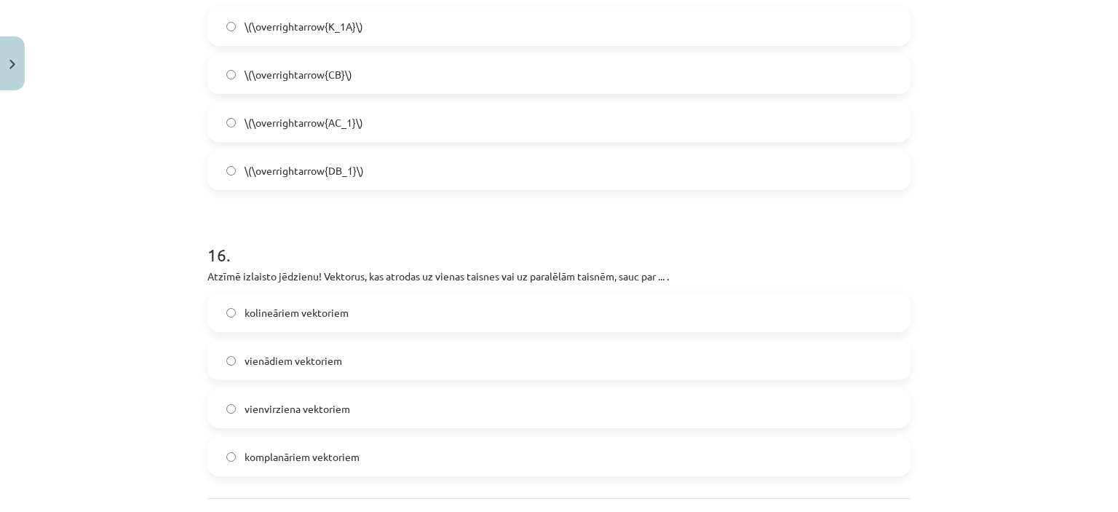
scroll to position [6576, 0]
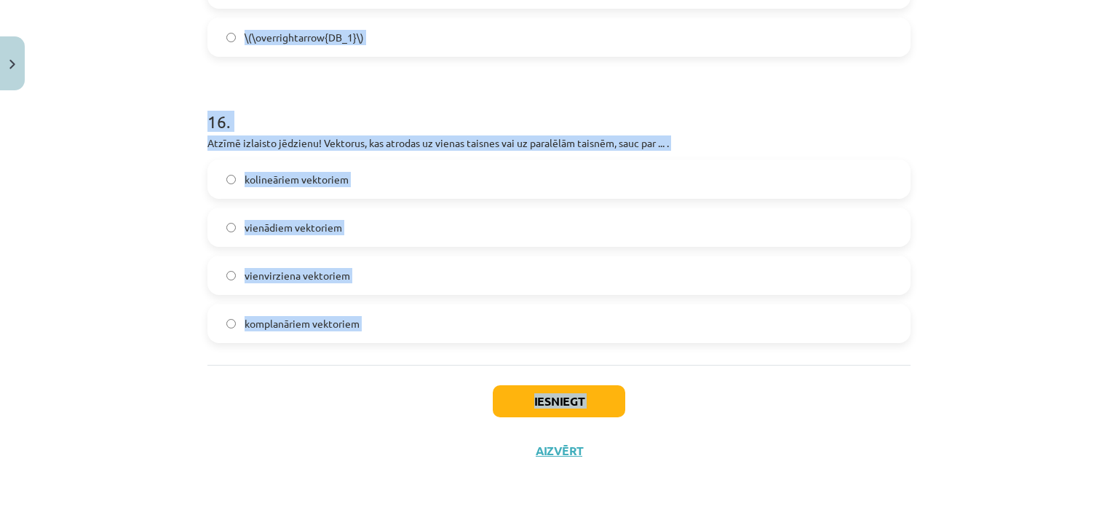
drag, startPoint x: 200, startPoint y: 229, endPoint x: 495, endPoint y: 454, distance: 370.4
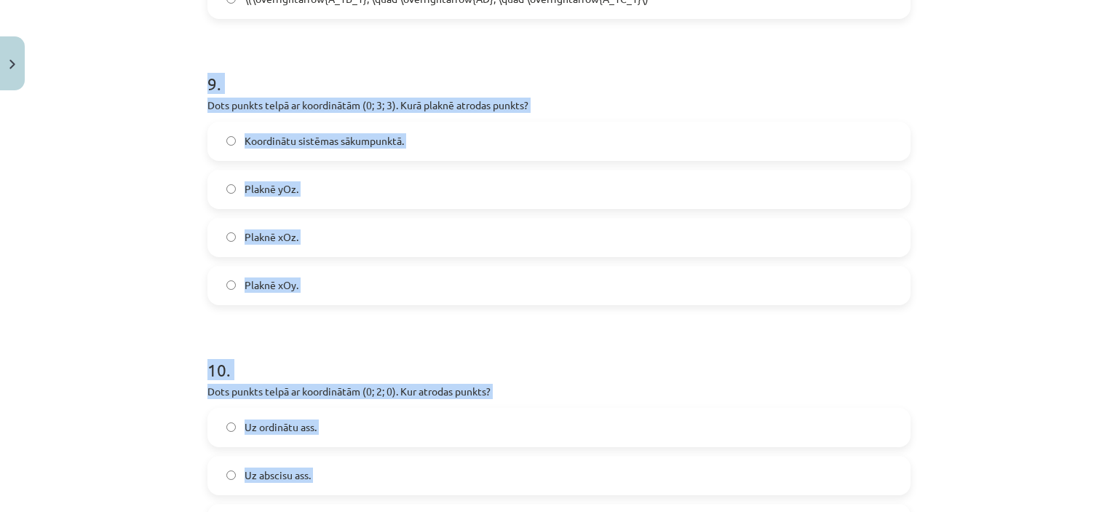
scroll to position [3571, 0]
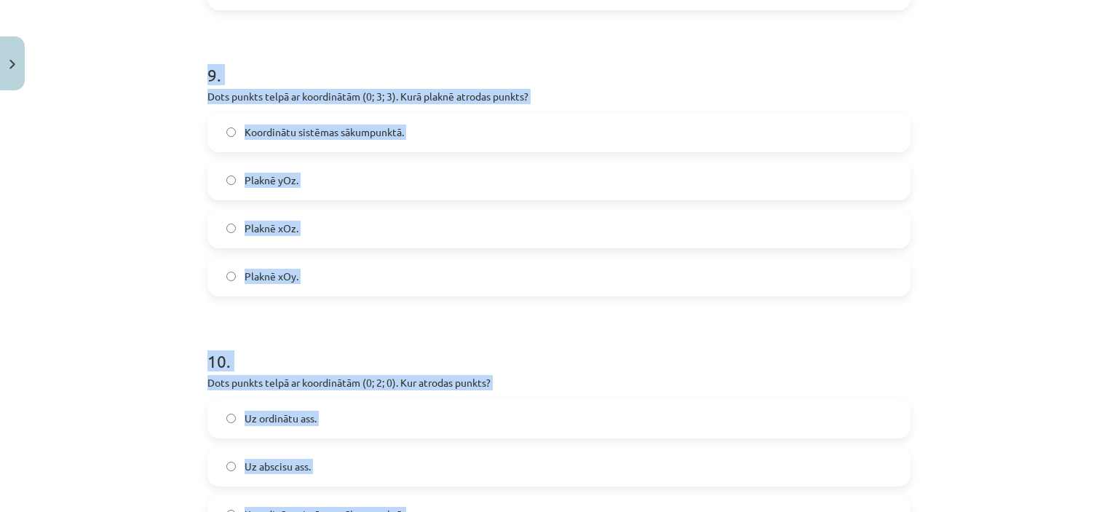
click at [1045, 257] on div "Mācību tēma: Matemātikas i - 10. klases 1. ieskaites mācību materiāls (a,b) #9 …" at bounding box center [559, 256] width 1118 height 512
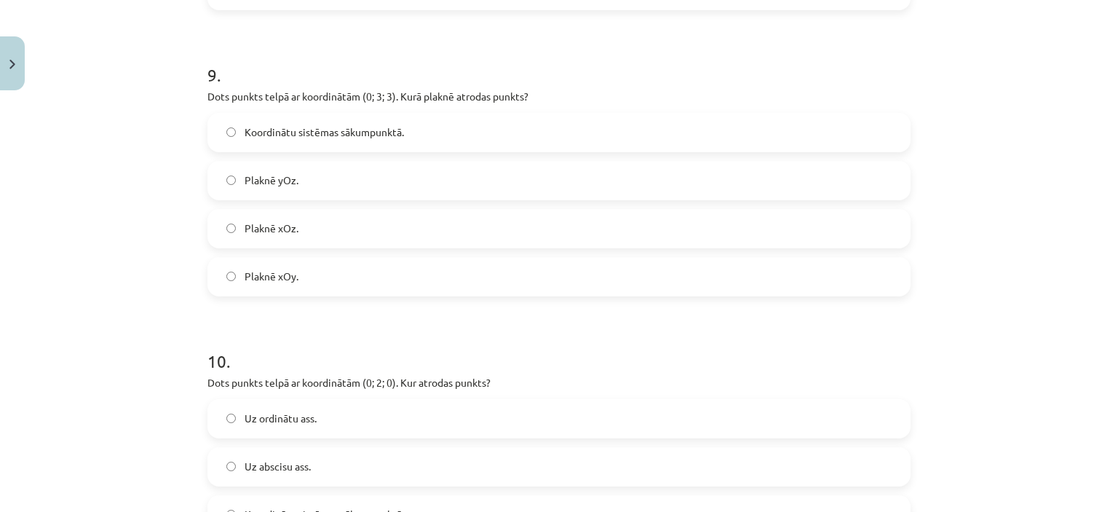
click at [419, 164] on label "Plaknē yOz." at bounding box center [559, 180] width 700 height 36
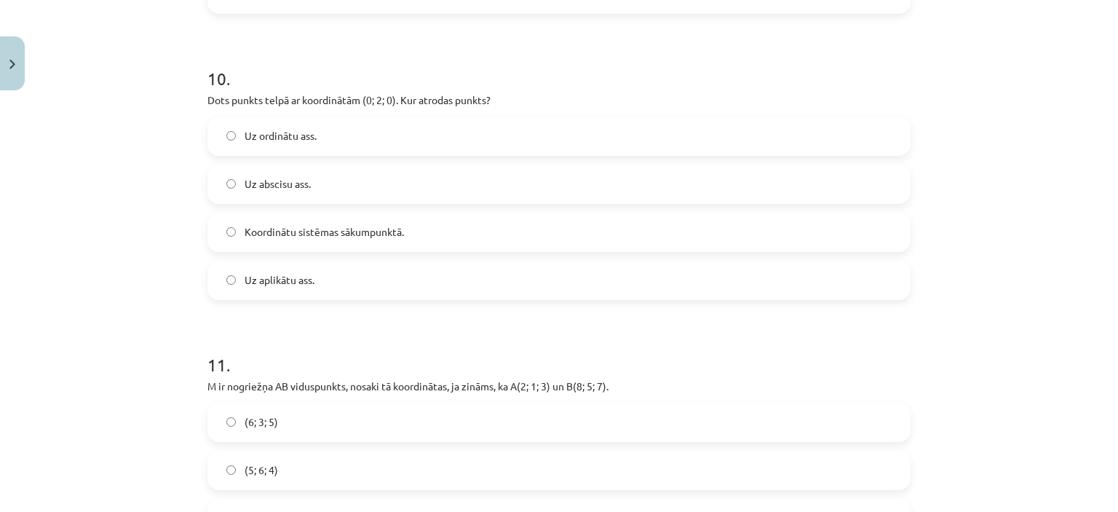
scroll to position [3888, 0]
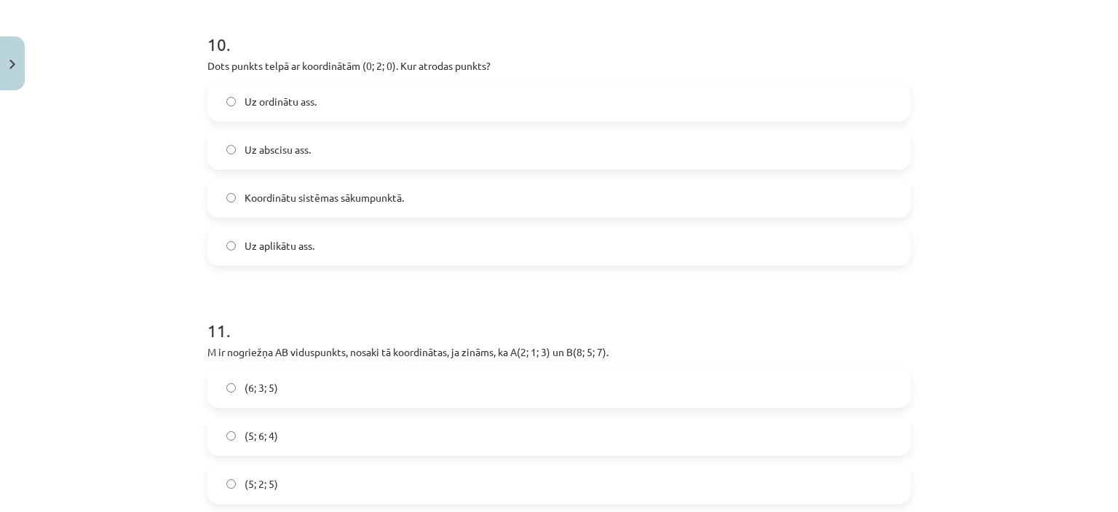
click at [427, 106] on label "Uz ordinātu ass." at bounding box center [559, 102] width 700 height 36
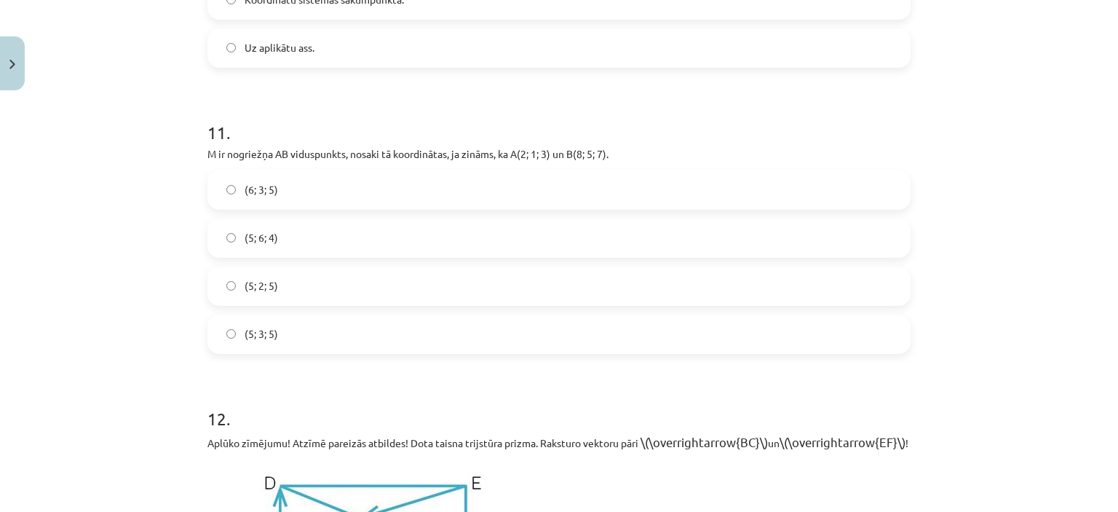
scroll to position [4103, 0]
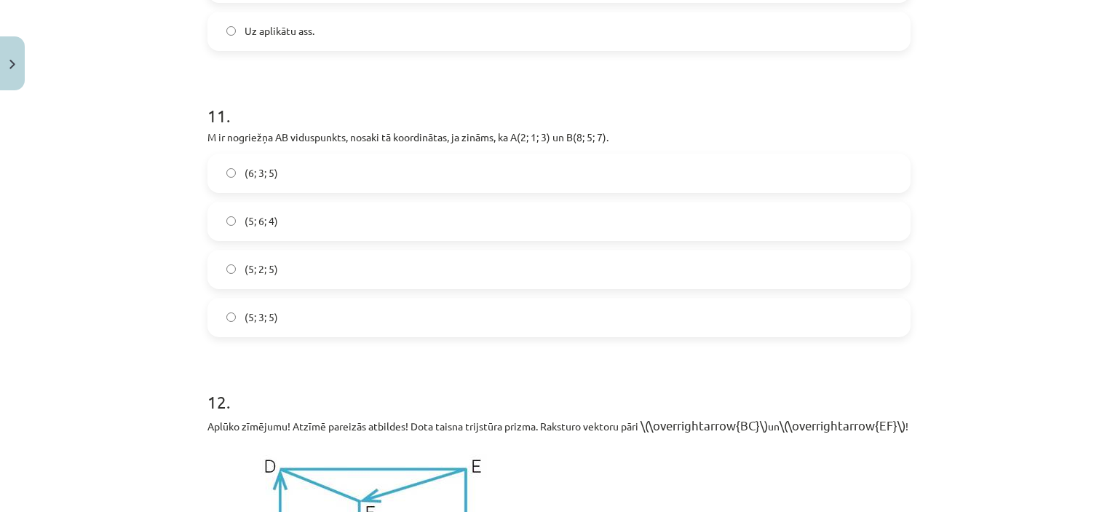
click at [865, 331] on label "(5; 3; 5)" at bounding box center [559, 317] width 700 height 36
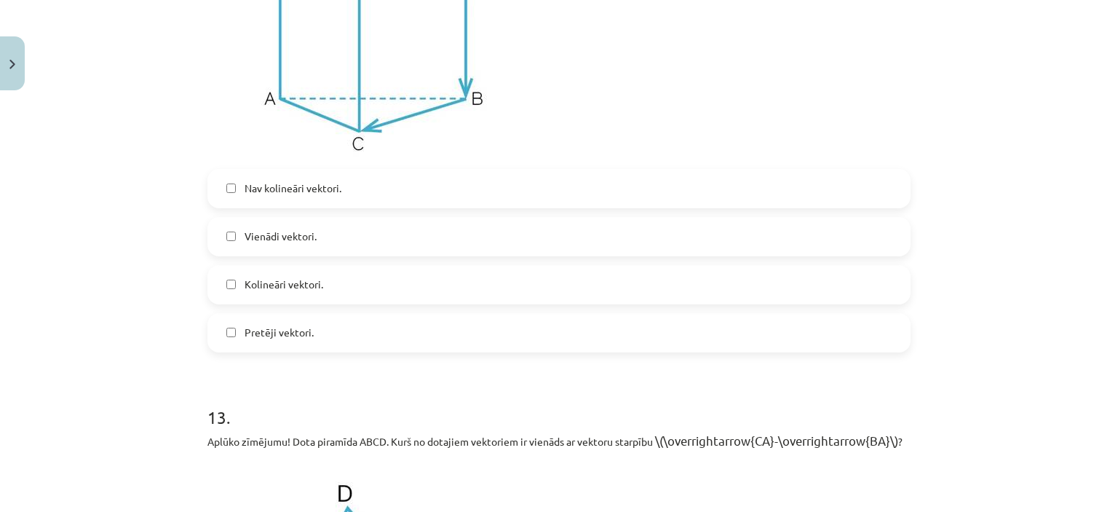
scroll to position [4658, 0]
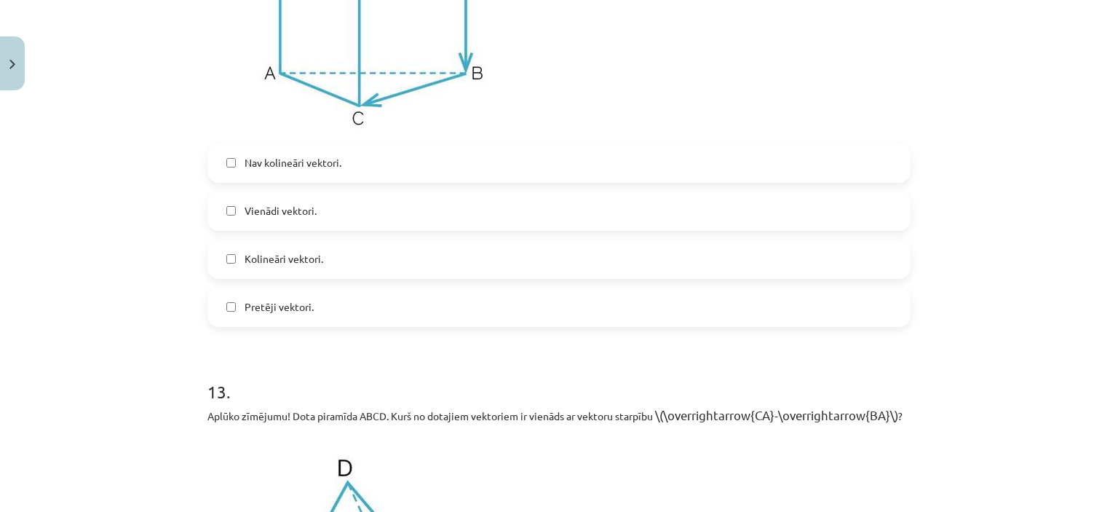
click at [427, 221] on label "Vienādi vektori." at bounding box center [559, 211] width 700 height 36
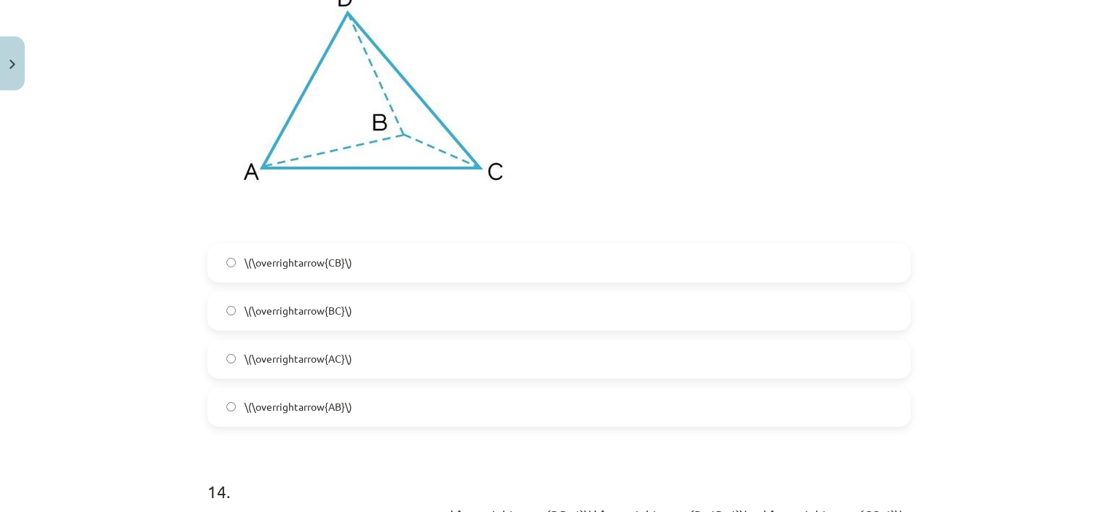
scroll to position [5137, 0]
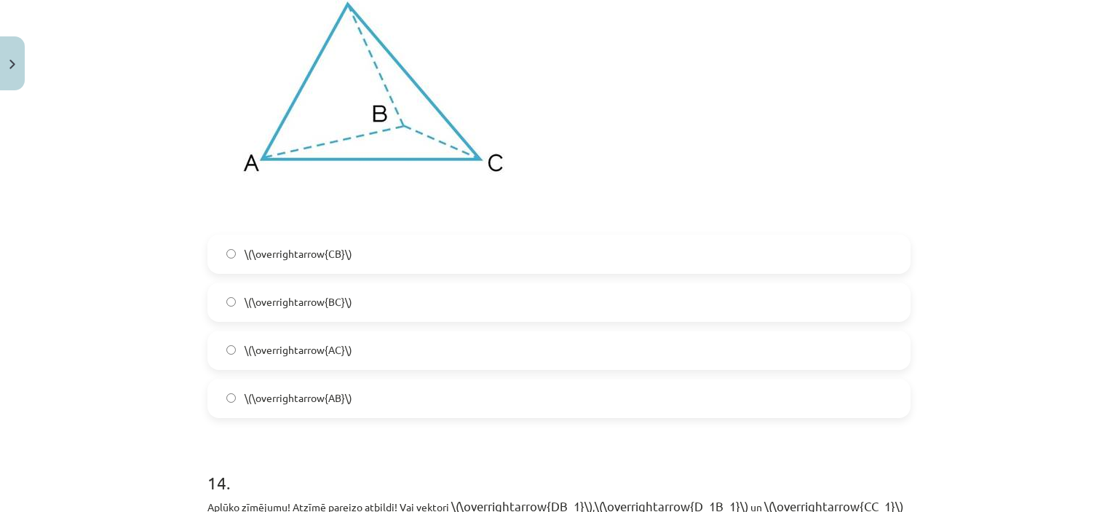
click at [635, 389] on div "\(\overrightarrow{CB}\) \(\overrightarrow{BC}\) \(\overrightarrow{AC}\) \(\over…" at bounding box center [558, 325] width 703 height 183
click at [852, 320] on label "\(\overrightarrow{BC}\)" at bounding box center [559, 302] width 700 height 36
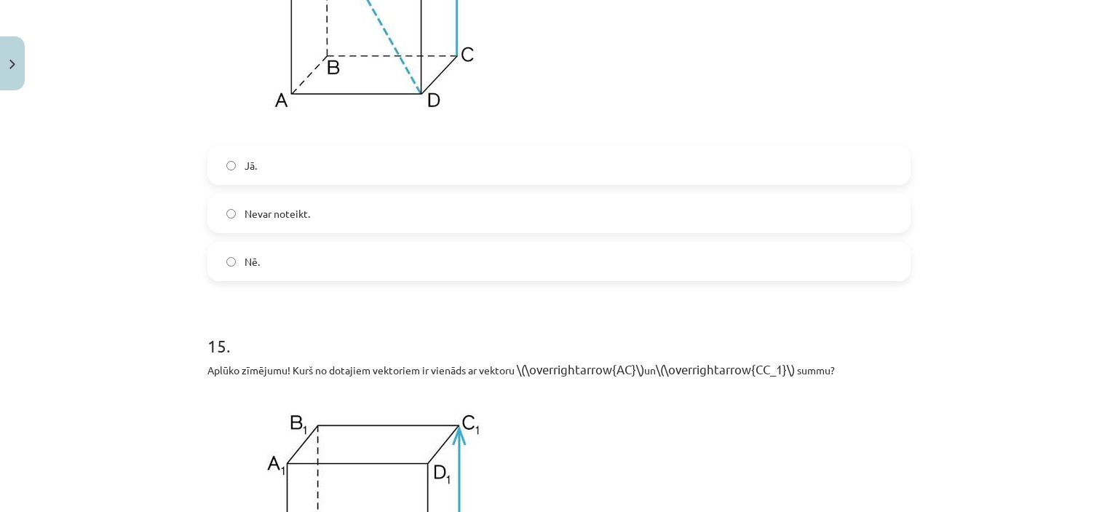
scroll to position [5803, 0]
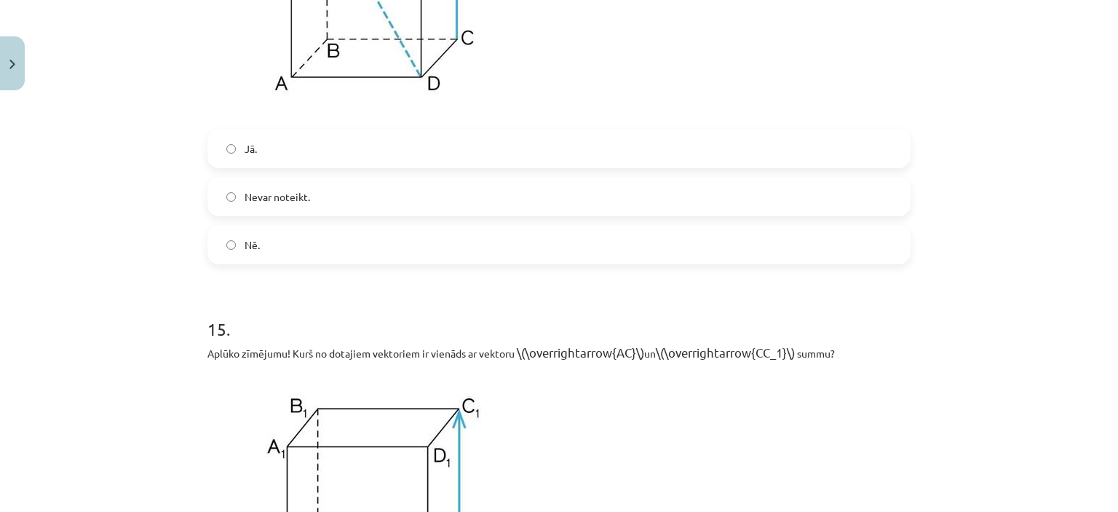
click at [515, 263] on label "Nē." at bounding box center [559, 244] width 700 height 36
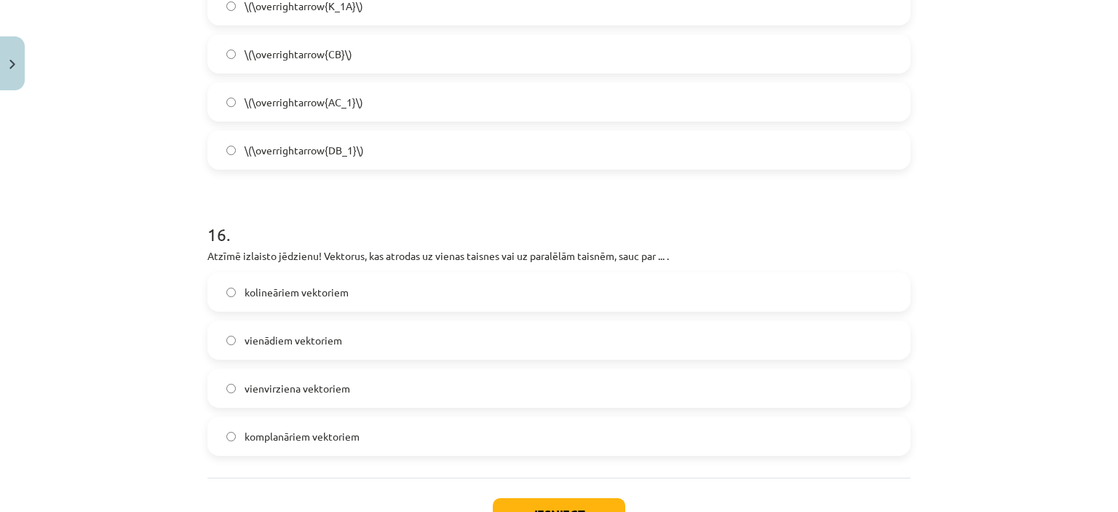
scroll to position [6426, 0]
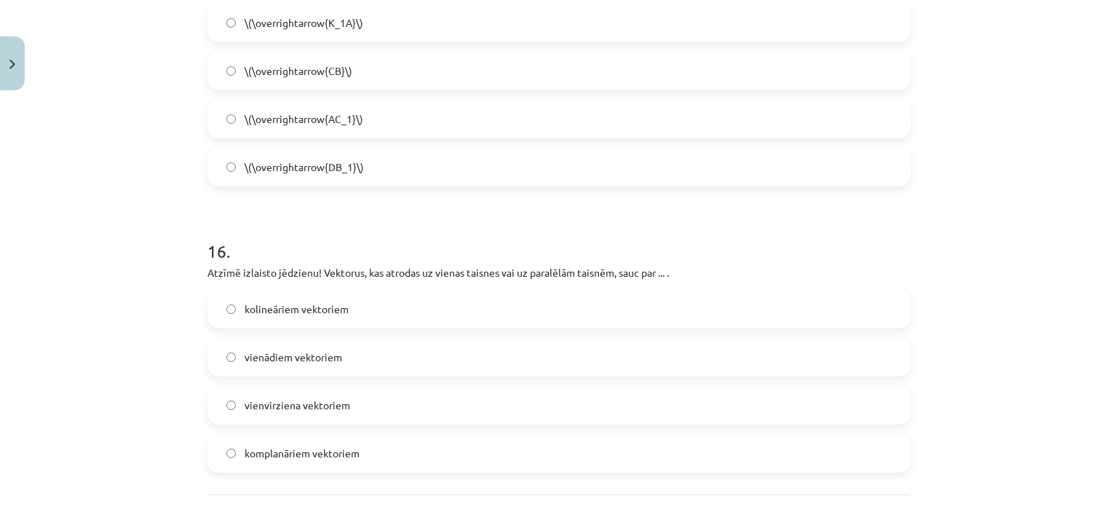
click at [708, 136] on label "\(\overrightarrow{AC_1}\)" at bounding box center [559, 118] width 700 height 36
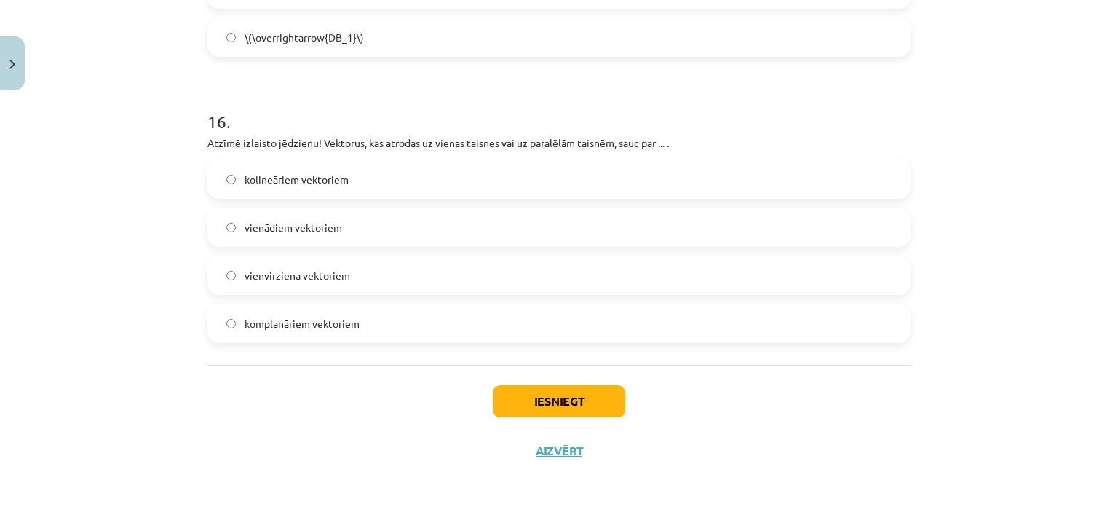
click at [539, 180] on label "kolineāriem vektoriem" at bounding box center [559, 179] width 700 height 36
click at [575, 402] on button "Iesniegt" at bounding box center [559, 401] width 132 height 32
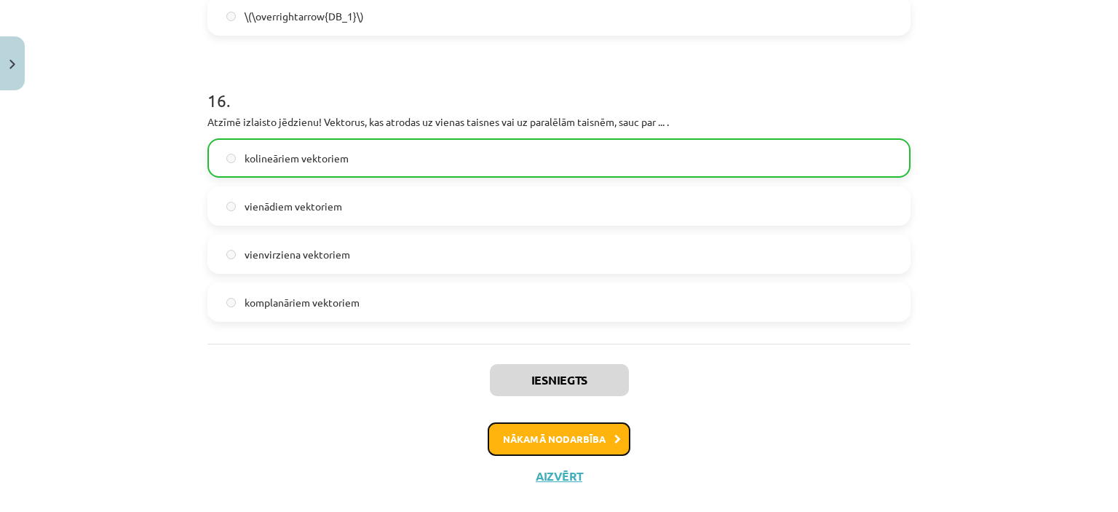
click at [595, 456] on button "Nākamā nodarbība" at bounding box center [559, 438] width 143 height 33
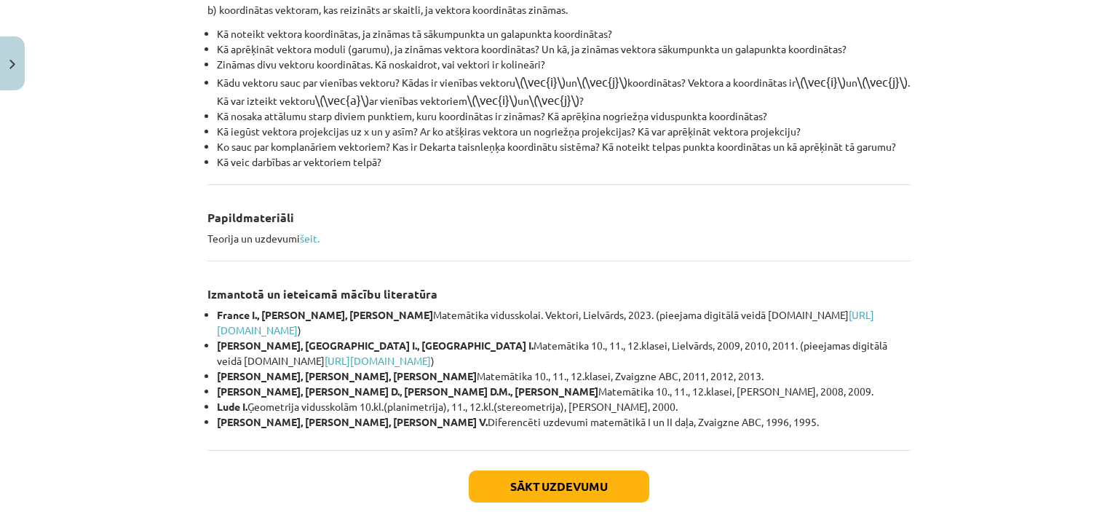
scroll to position [672, 0]
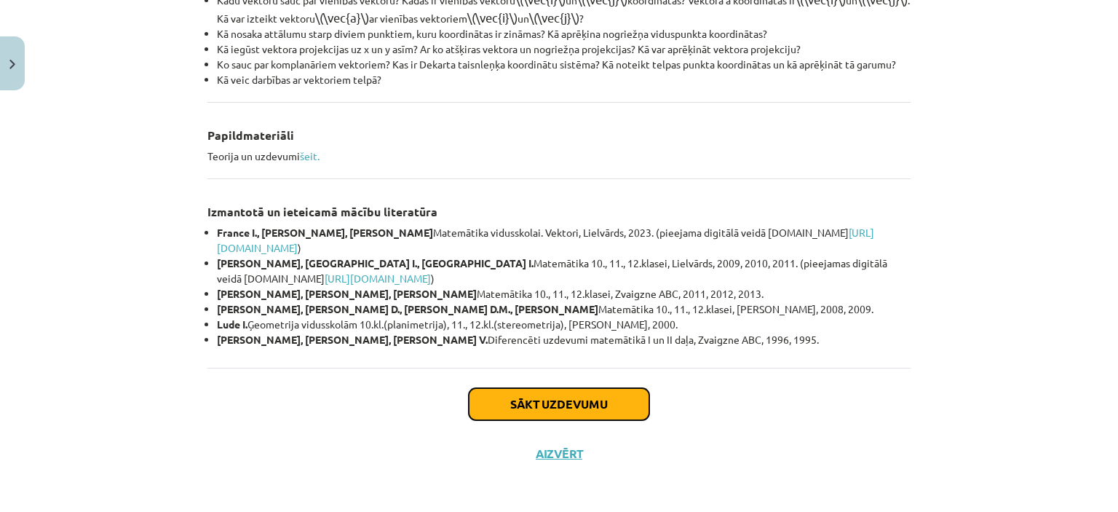
click at [521, 392] on button "Sākt uzdevumu" at bounding box center [559, 404] width 181 height 32
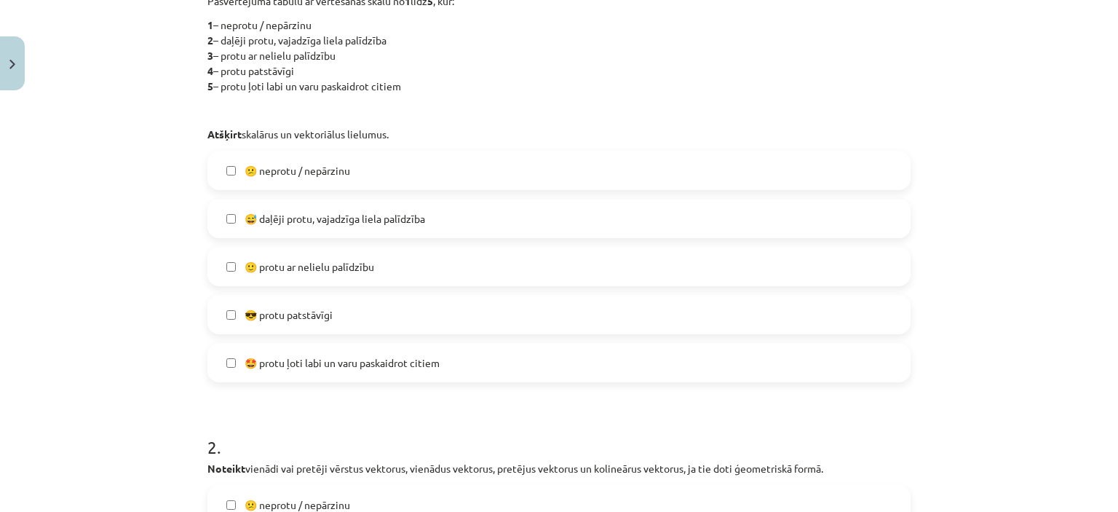
scroll to position [357, 0]
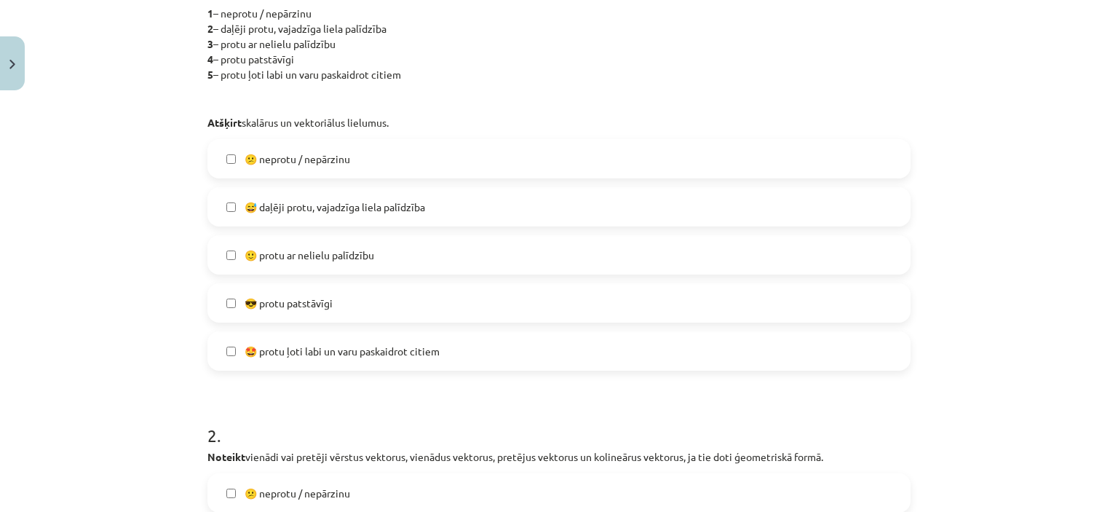
click at [402, 205] on span "😅 daļēji protu, vajadzīga liela palīdzība" at bounding box center [335, 206] width 181 height 15
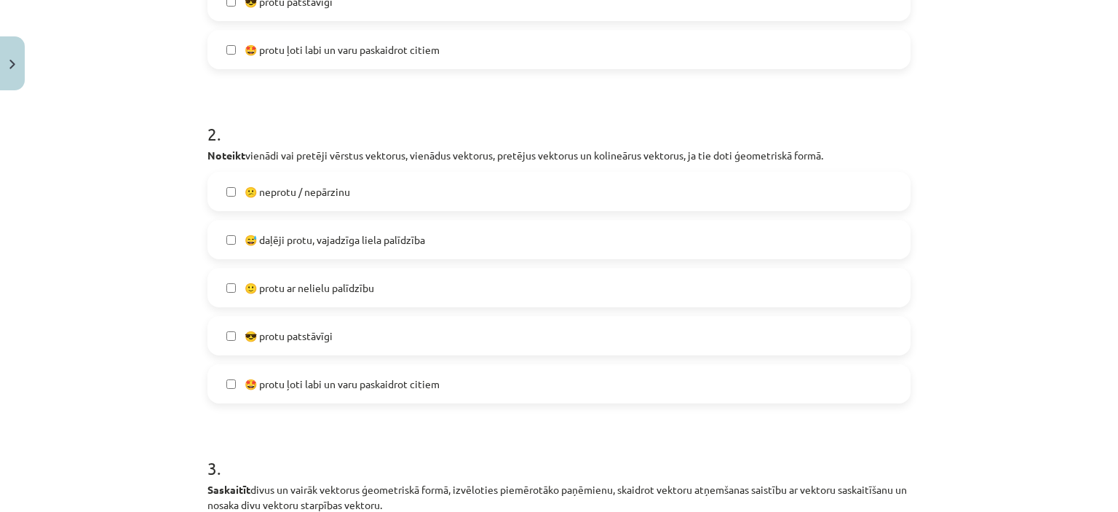
scroll to position [662, 0]
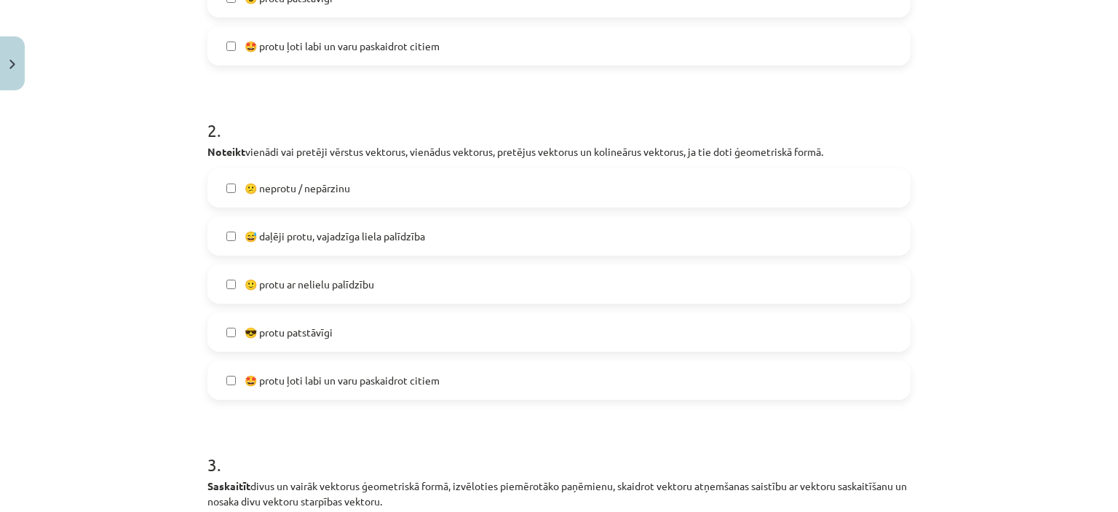
click at [550, 229] on label "😅 daļēji protu, vajadzīga liela palīdzība" at bounding box center [559, 236] width 700 height 36
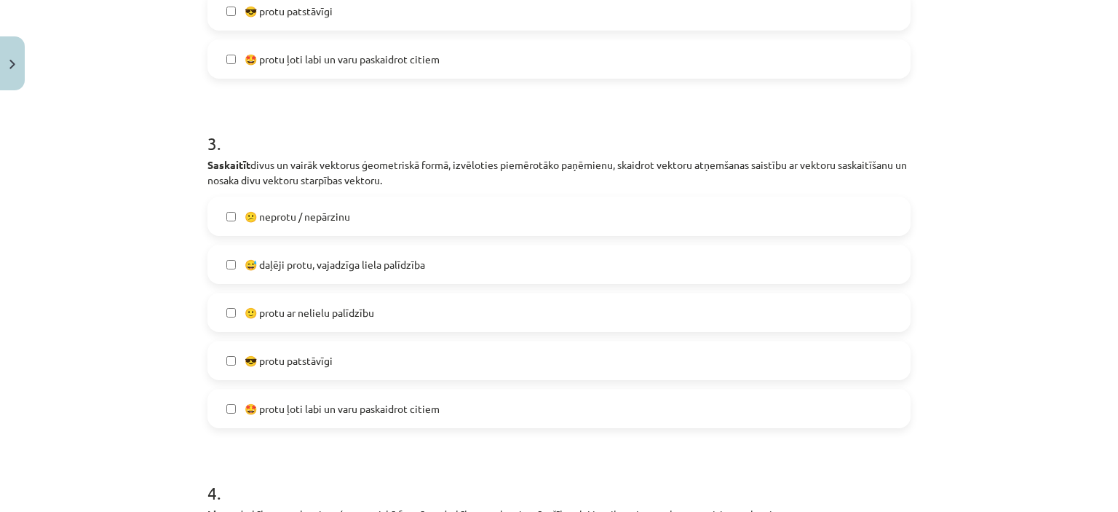
scroll to position [999, 0]
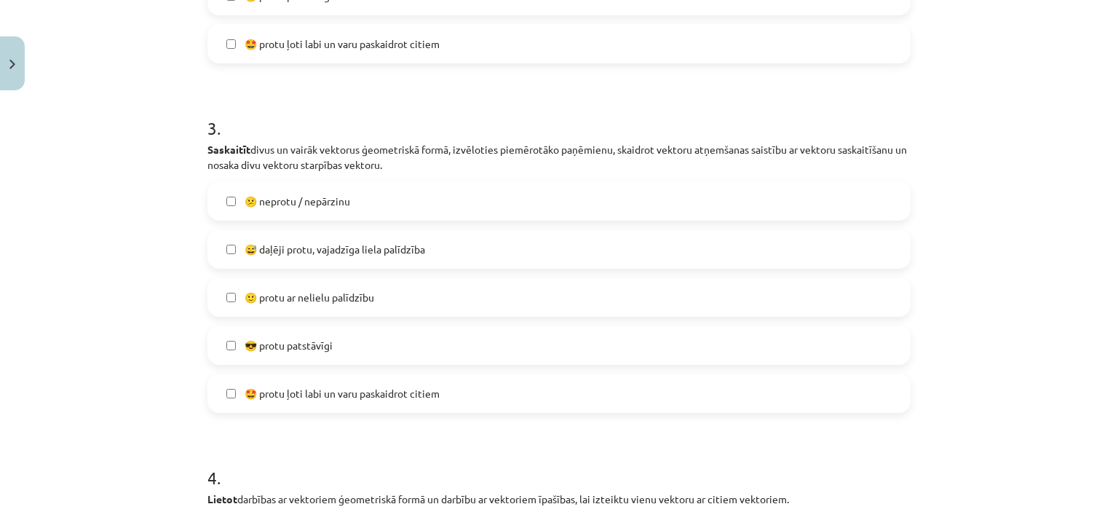
click at [833, 235] on label "😅 daļēji protu, vajadzīga liela palīdzība" at bounding box center [559, 249] width 700 height 36
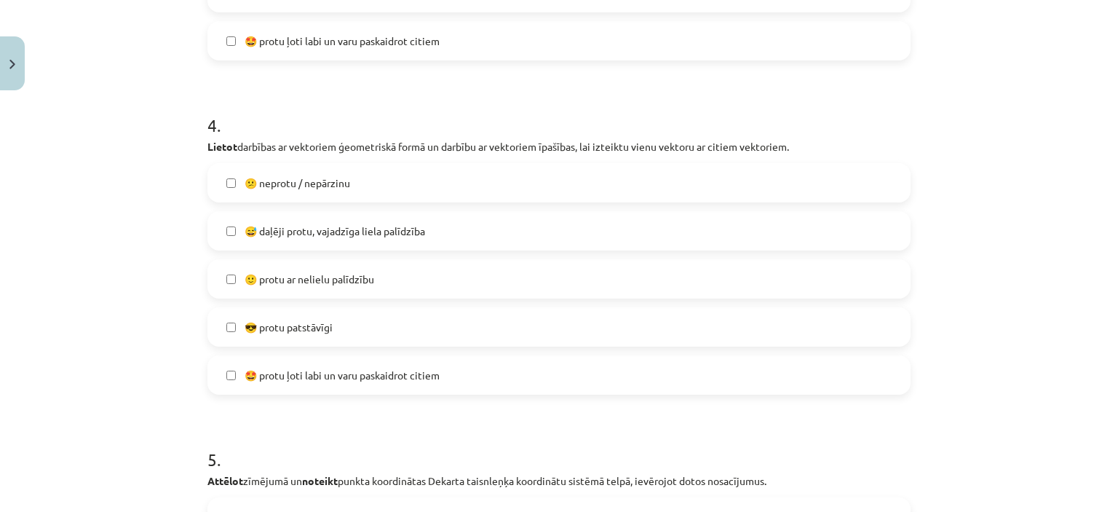
scroll to position [1382, 0]
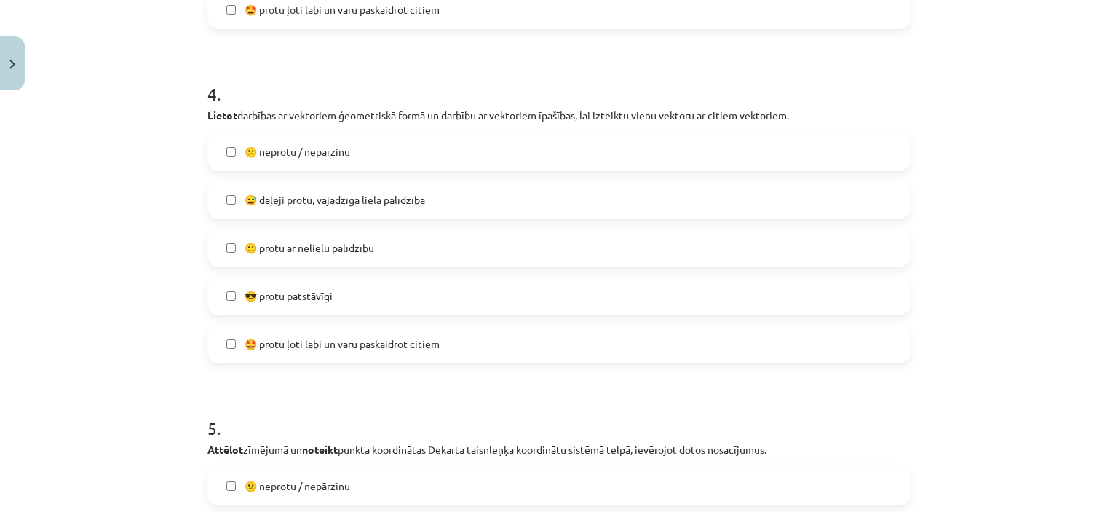
click at [861, 221] on div "😕 neprotu / nepārzinu  😅 daļēji protu, vajadzīga liela palīdzība  🙂 protu ar ne…" at bounding box center [558, 247] width 703 height 231
click at [853, 186] on label "😅 daļēji protu, vajadzīga liela palīdzība" at bounding box center [559, 199] width 700 height 36
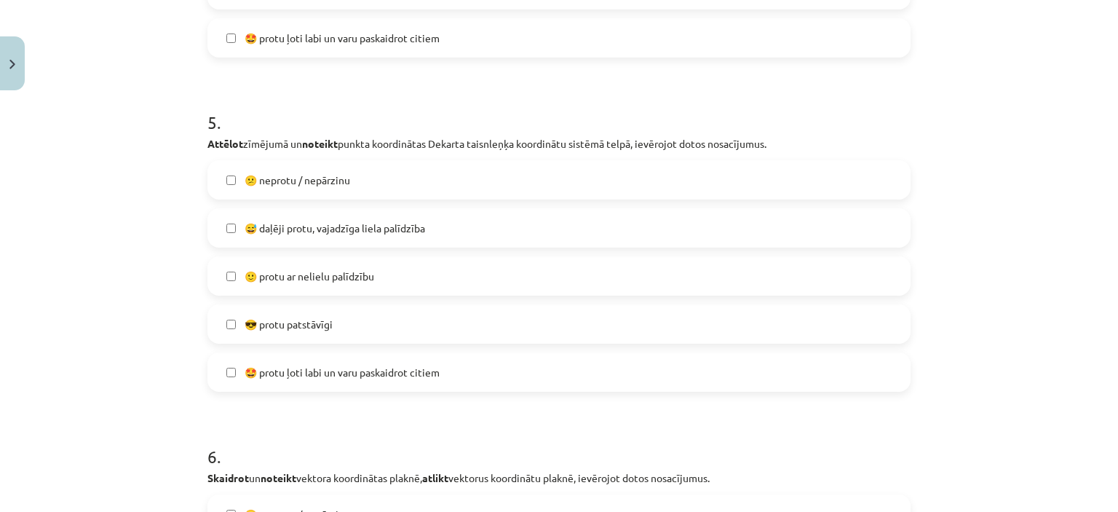
scroll to position [1703, 0]
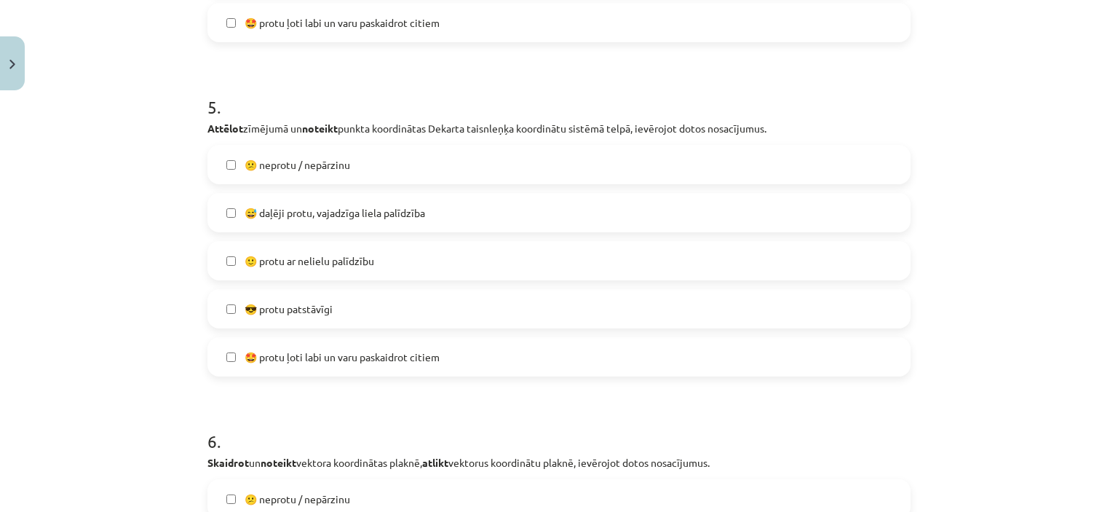
click at [824, 216] on label "😅 daļēji protu, vajadzīga liela palīdzība" at bounding box center [559, 212] width 700 height 36
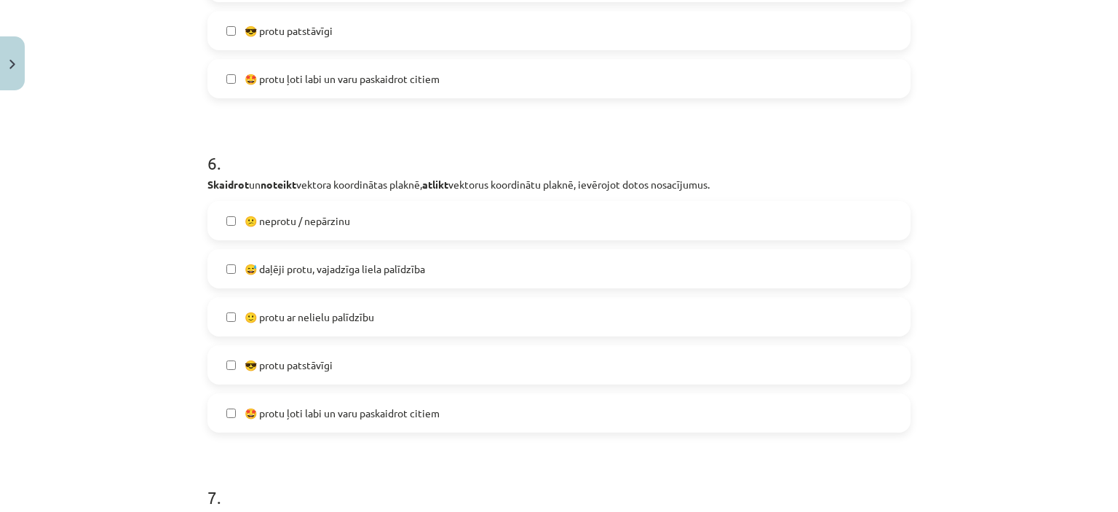
scroll to position [2051, 0]
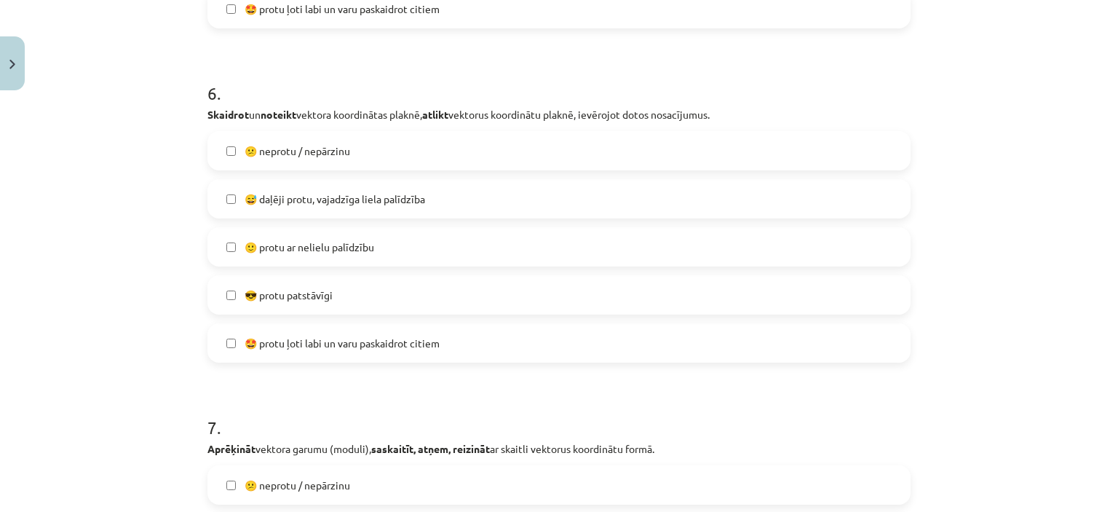
click at [802, 203] on label "😅 daļēji protu, vajadzīga liela palīdzība" at bounding box center [559, 199] width 700 height 36
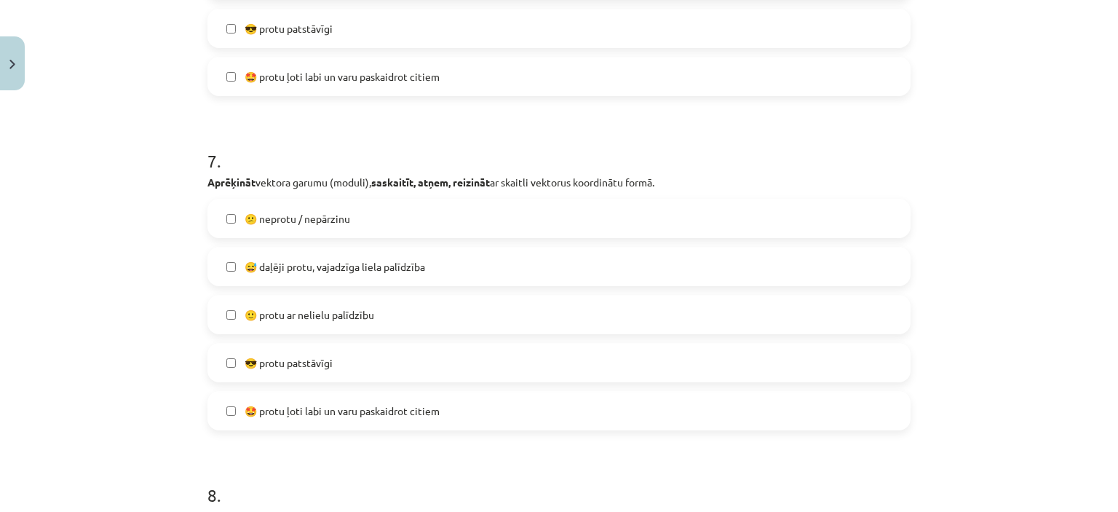
scroll to position [2364, 0]
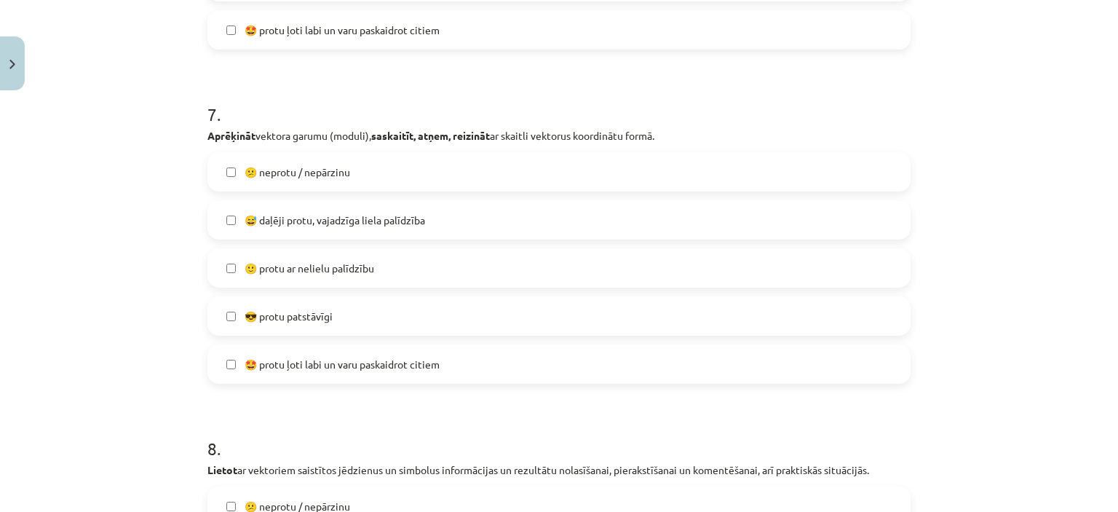
click at [821, 206] on label "😅 daļēji protu, vajadzīga liela palīdzība" at bounding box center [559, 220] width 700 height 36
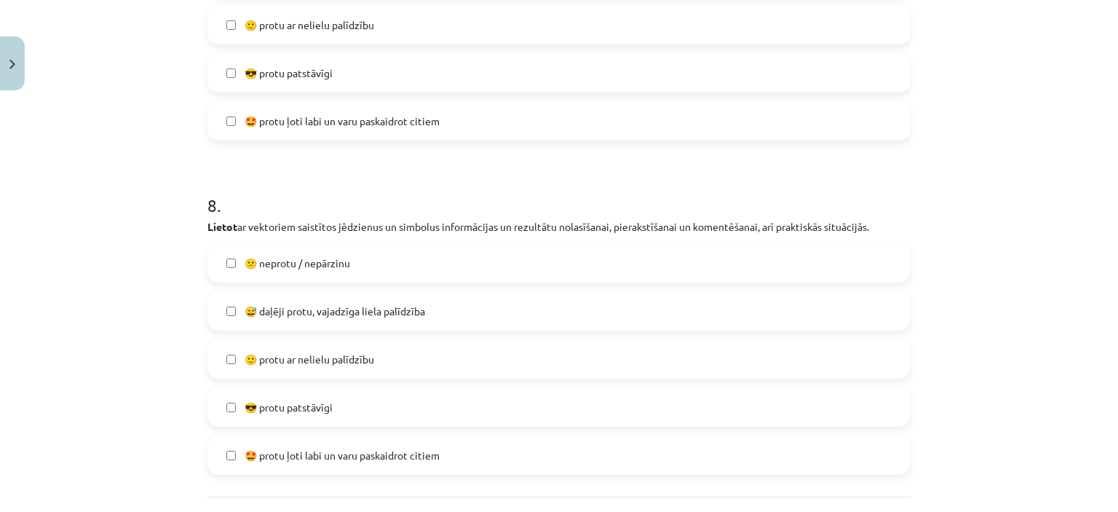
scroll to position [2639, 0]
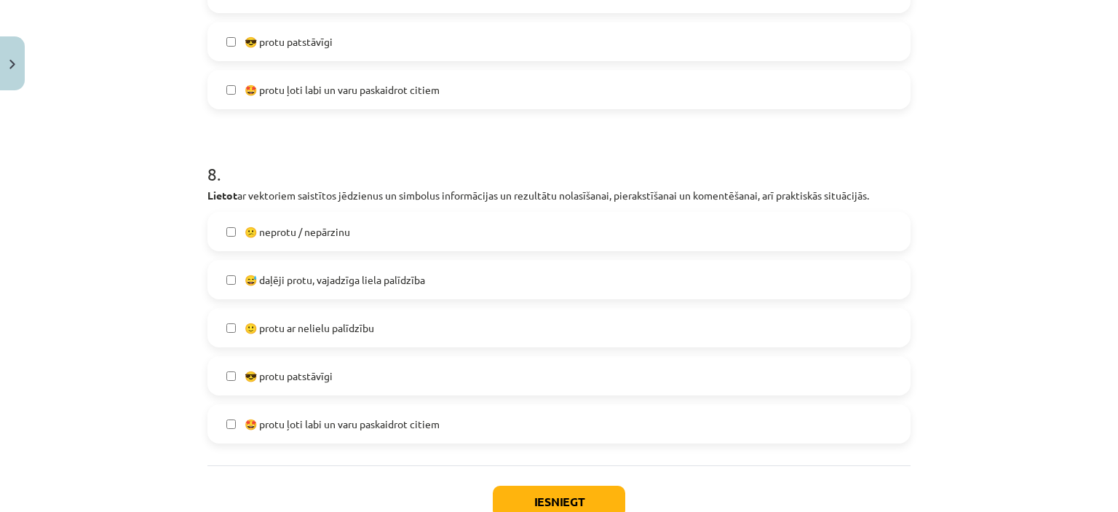
click at [883, 279] on label "😅 daļēji protu, vajadzīga liela palīdzība" at bounding box center [559, 279] width 700 height 36
click at [556, 506] on button "Iesniegt" at bounding box center [559, 502] width 132 height 32
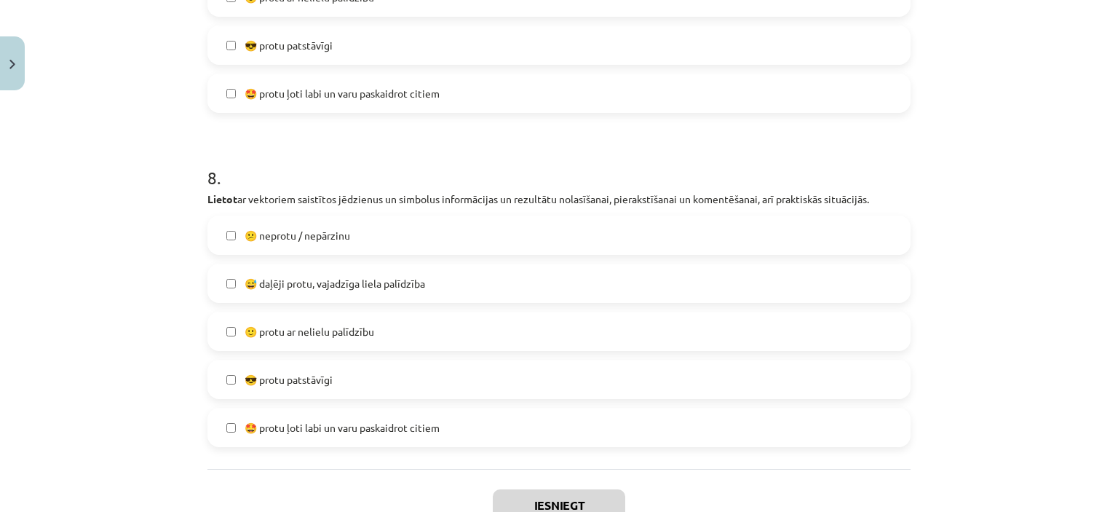
scroll to position [2739, 0]
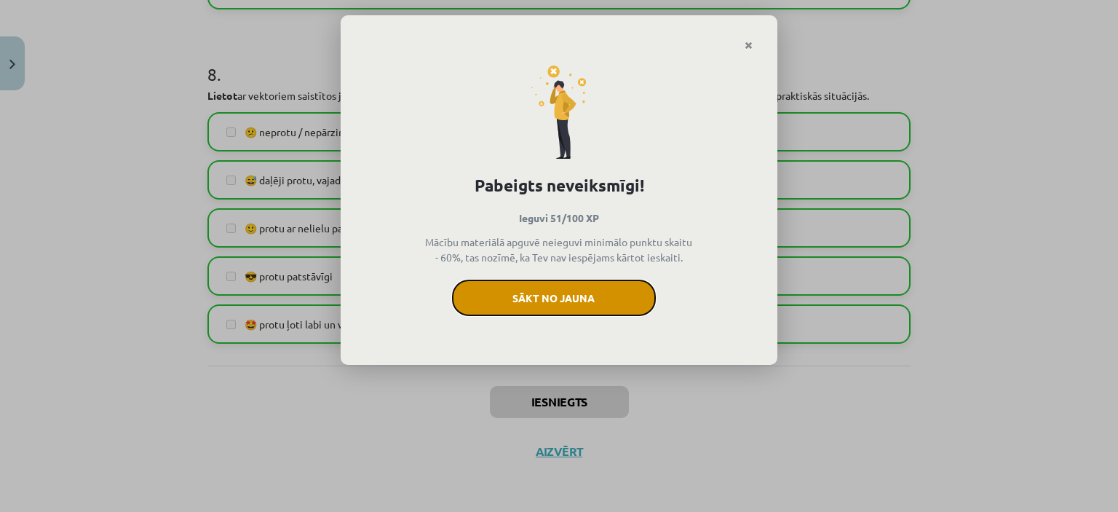
click at [626, 308] on button "Sākt no jauna" at bounding box center [554, 298] width 204 height 36
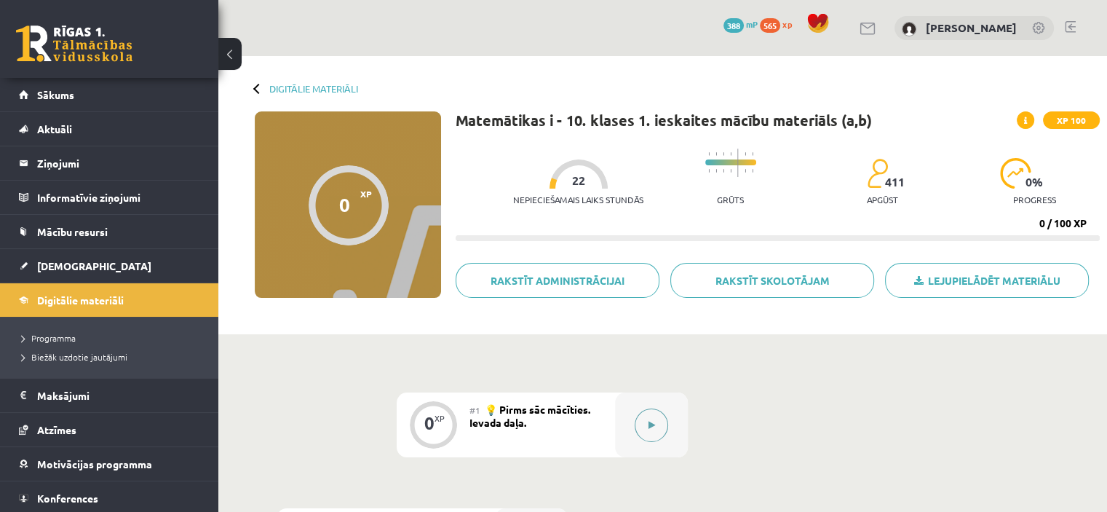
click at [660, 425] on button at bounding box center [651, 424] width 33 height 33
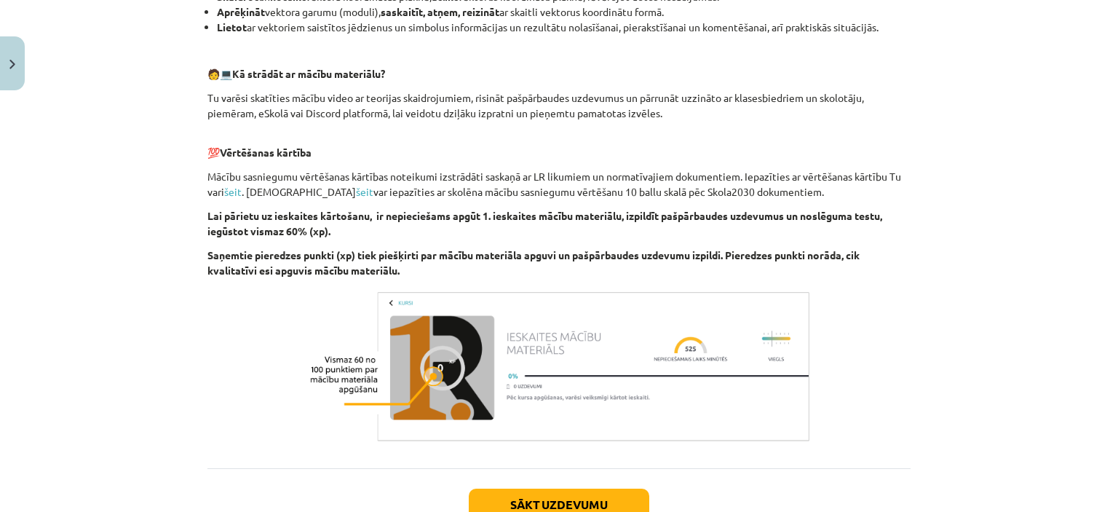
scroll to position [785, 0]
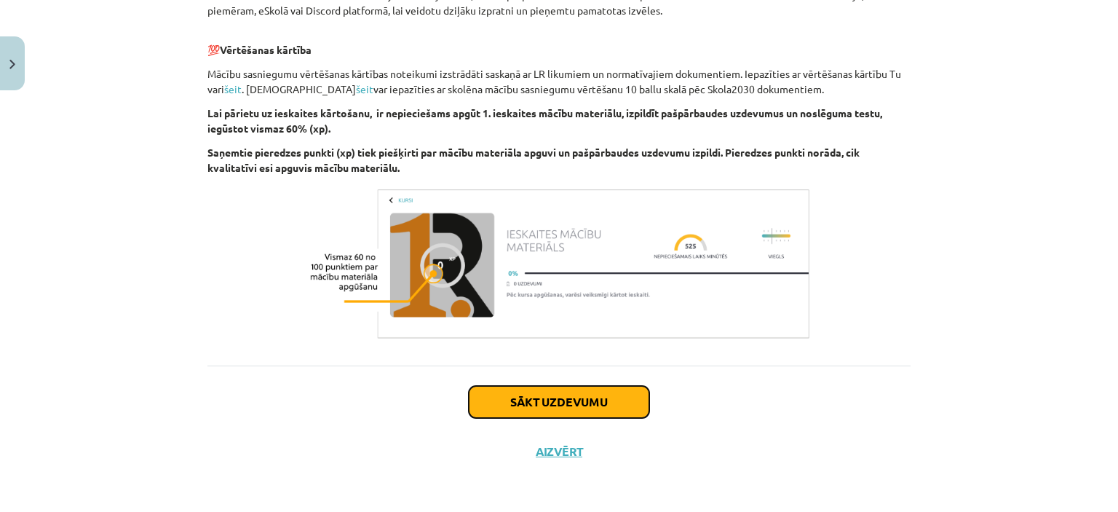
click at [579, 401] on button "Sākt uzdevumu" at bounding box center [559, 402] width 181 height 32
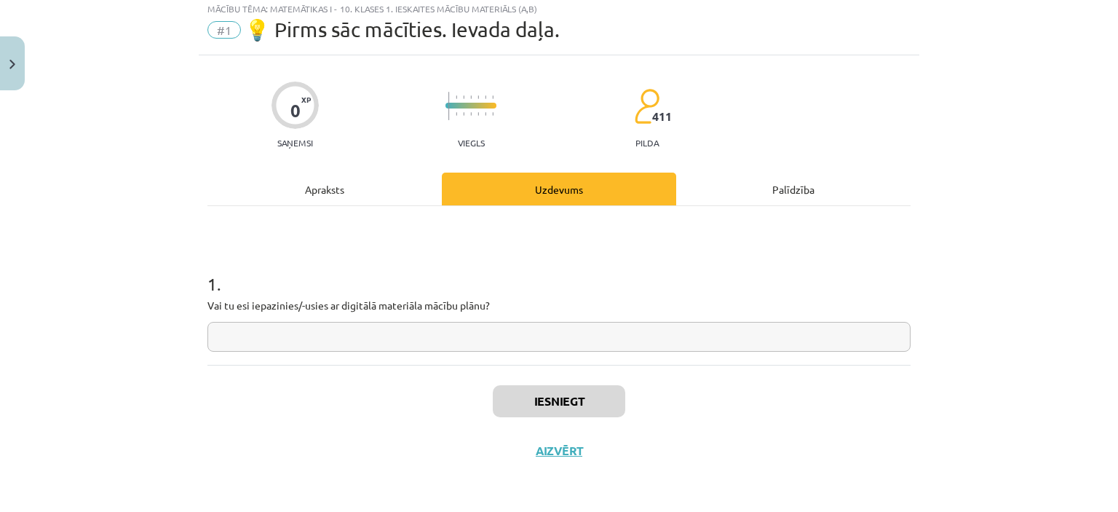
scroll to position [36, 0]
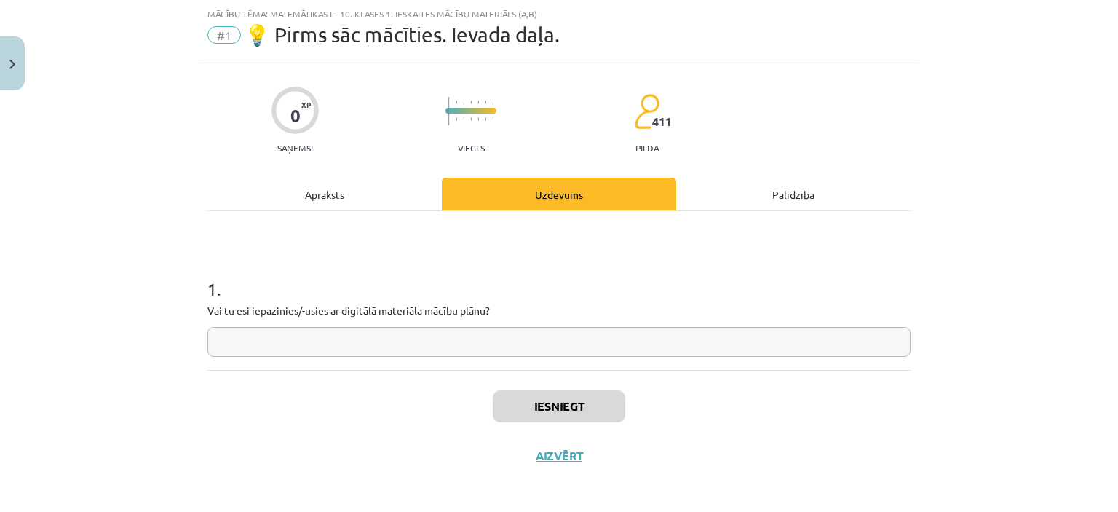
click at [355, 346] on input "text" at bounding box center [558, 342] width 703 height 30
type input "**"
click at [542, 423] on div "Iesniegt Aizvērt" at bounding box center [558, 421] width 703 height 102
click at [562, 404] on button "Iesniegt" at bounding box center [559, 406] width 132 height 32
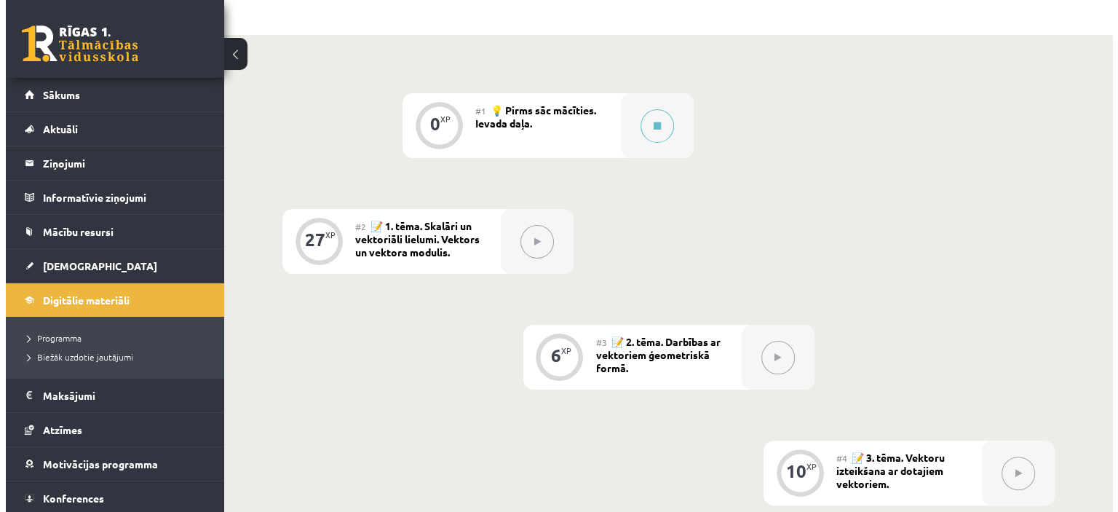
scroll to position [314, 0]
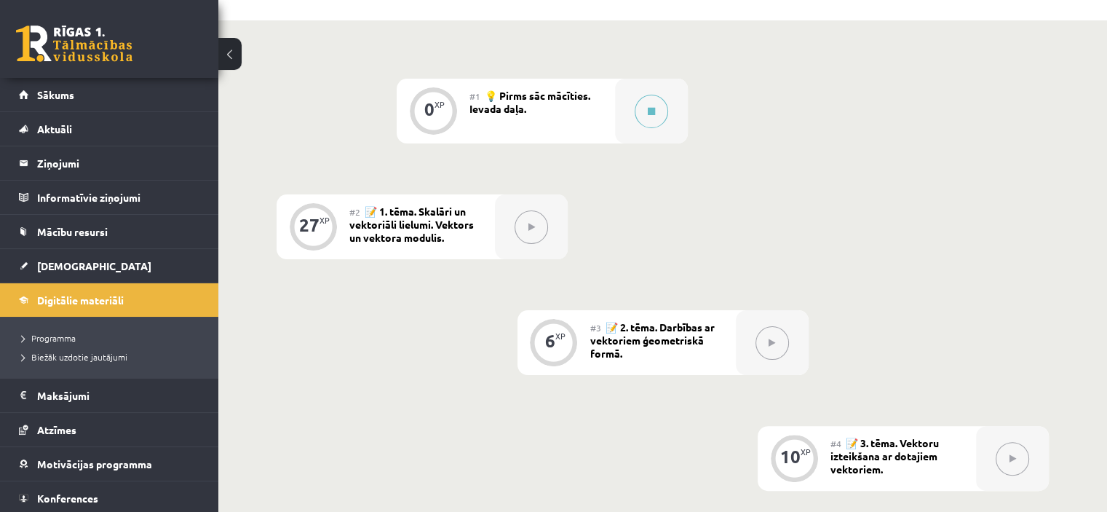
click at [530, 231] on button at bounding box center [531, 226] width 33 height 33
click at [653, 116] on button at bounding box center [651, 111] width 33 height 33
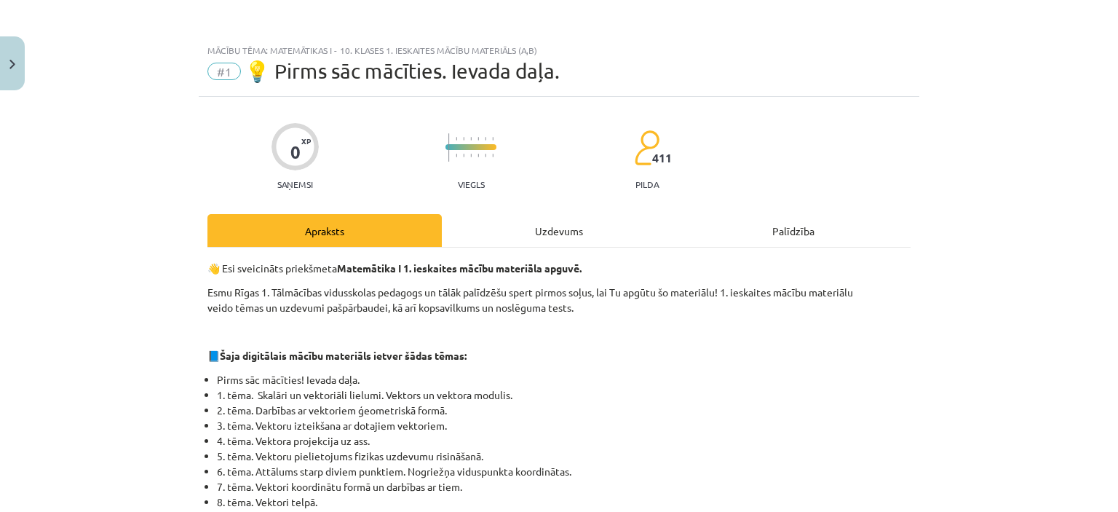
scroll to position [785, 0]
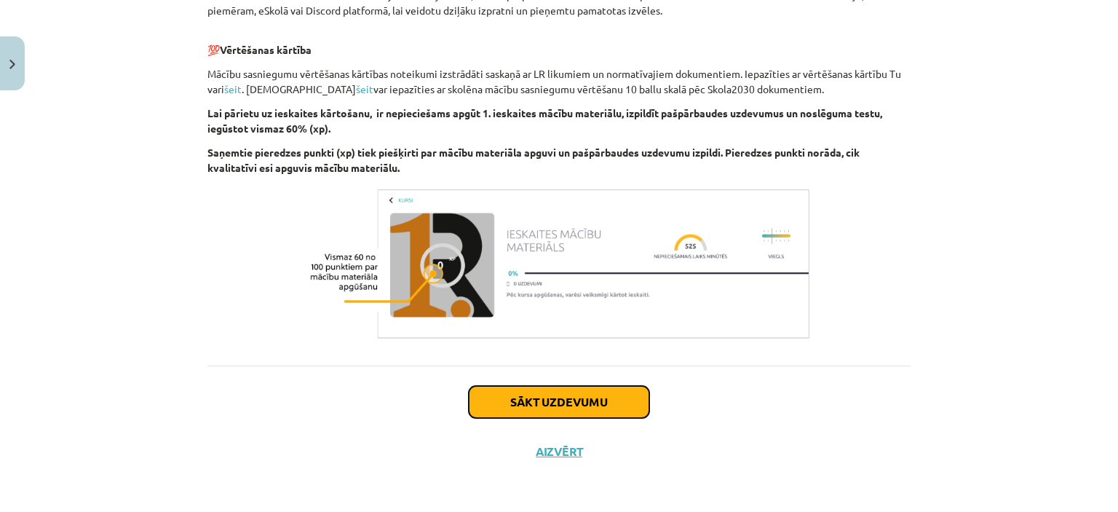
click at [590, 395] on button "Sākt uzdevumu" at bounding box center [559, 402] width 181 height 32
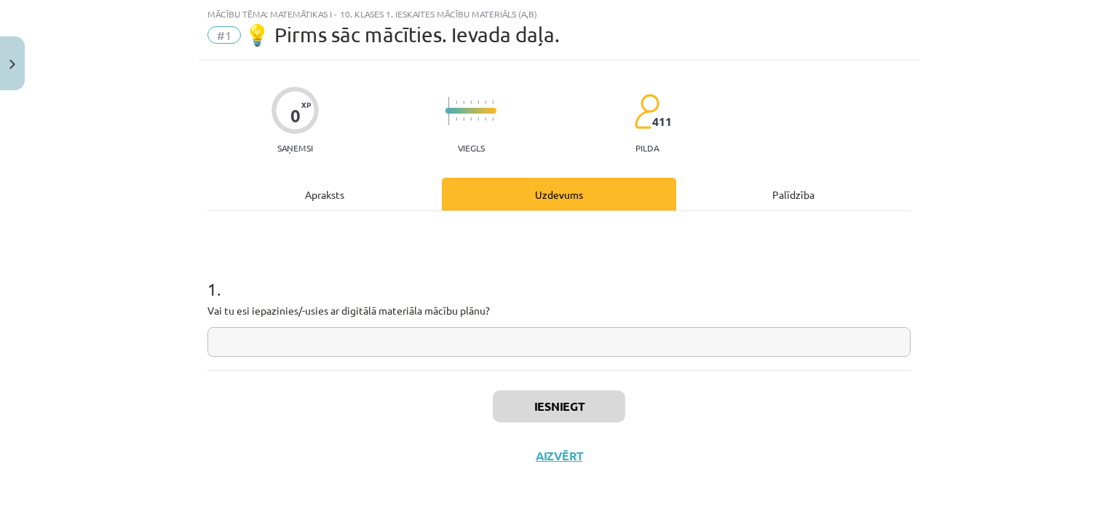
click at [527, 347] on input "text" at bounding box center [558, 342] width 703 height 30
type input "**"
click at [547, 395] on button "Iesniegt" at bounding box center [559, 406] width 132 height 32
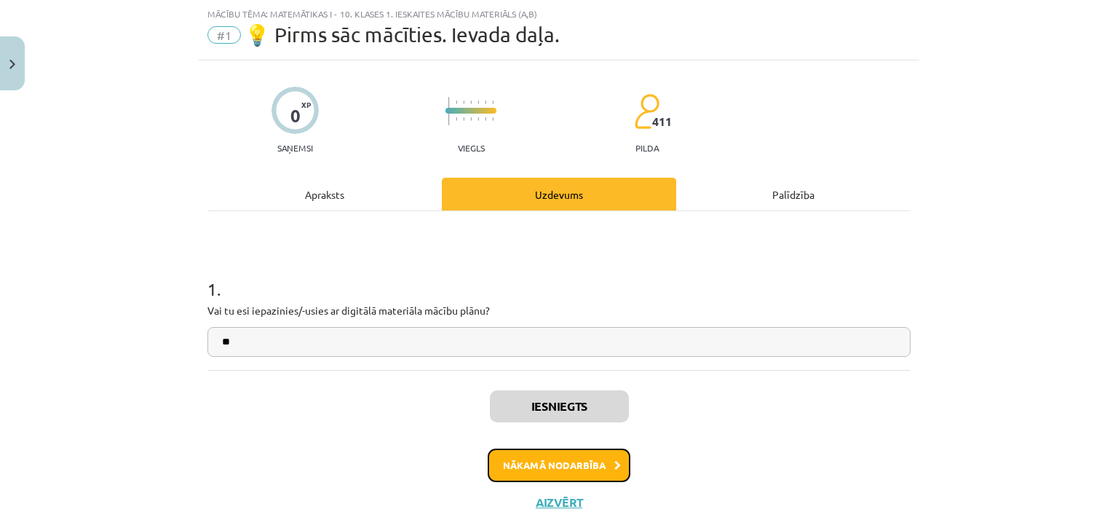
click at [558, 458] on button "Nākamā nodarbība" at bounding box center [559, 464] width 143 height 33
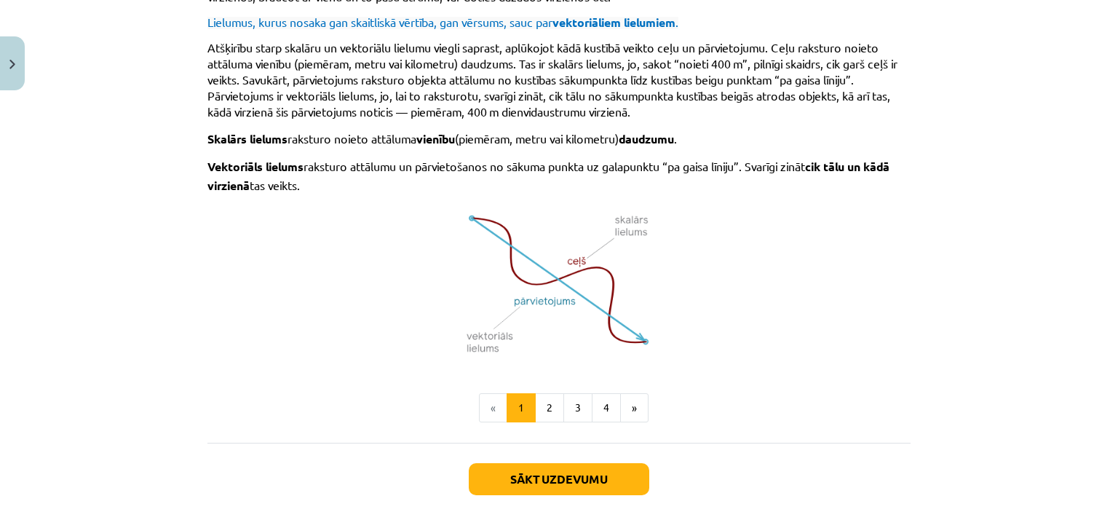
scroll to position [981, 0]
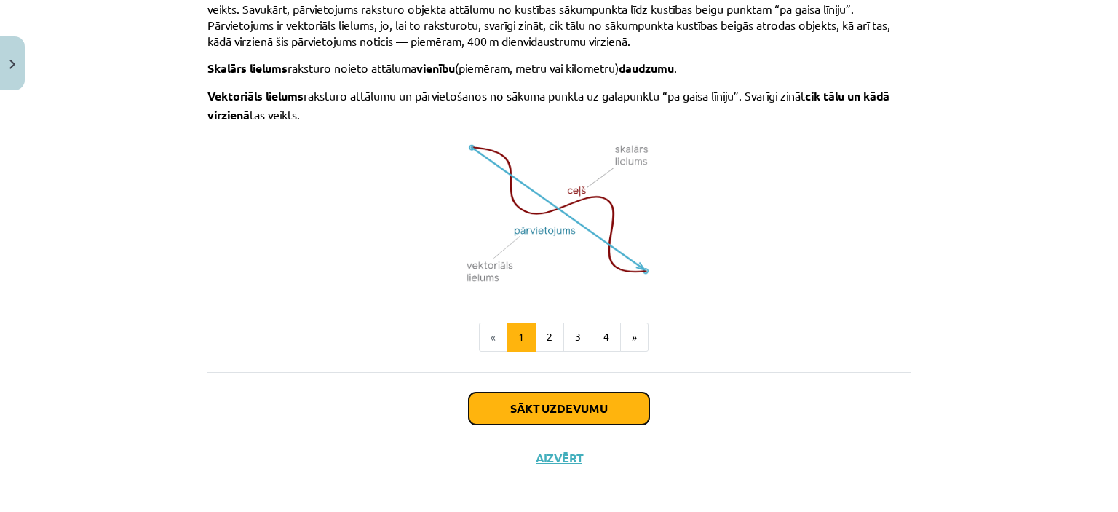
click at [615, 403] on button "Sākt uzdevumu" at bounding box center [559, 408] width 181 height 32
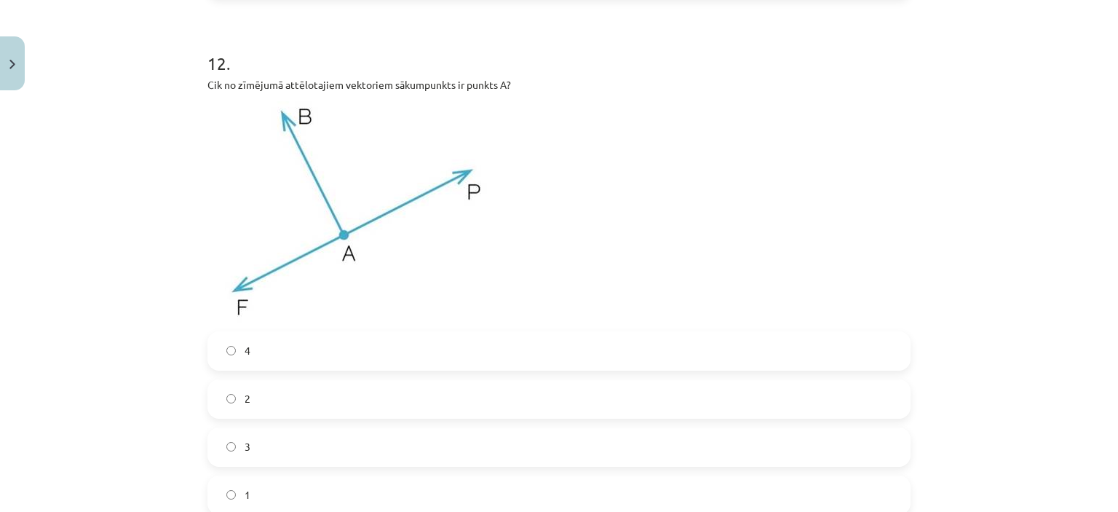
scroll to position [5090, 0]
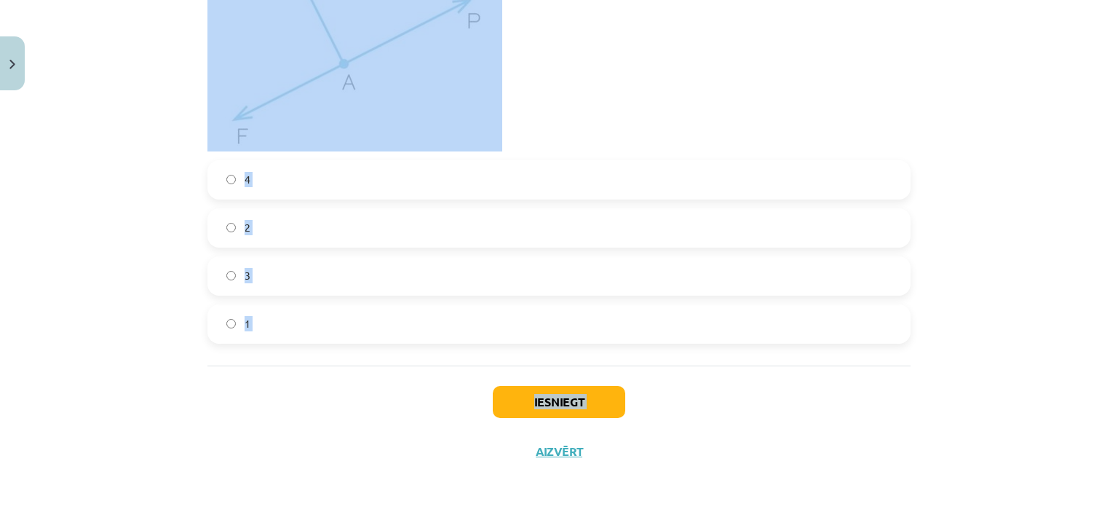
drag, startPoint x: 192, startPoint y: 285, endPoint x: 326, endPoint y: 453, distance: 214.4
copy div "1 . Kvadrāta diagonāles AC un BD krustojas punktā T. Vektora ﻿BD﻿ garums ir 8,4…"
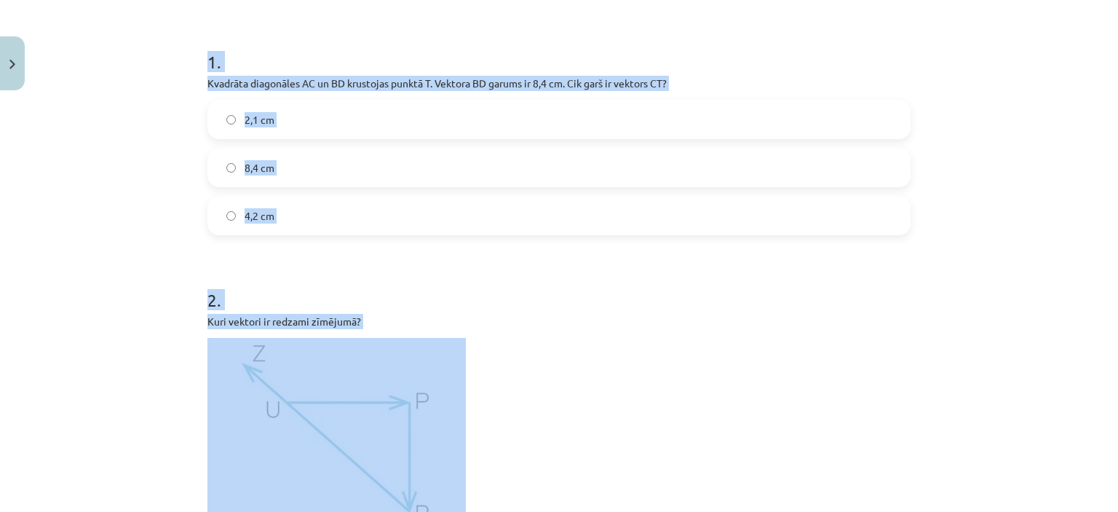
scroll to position [277, 0]
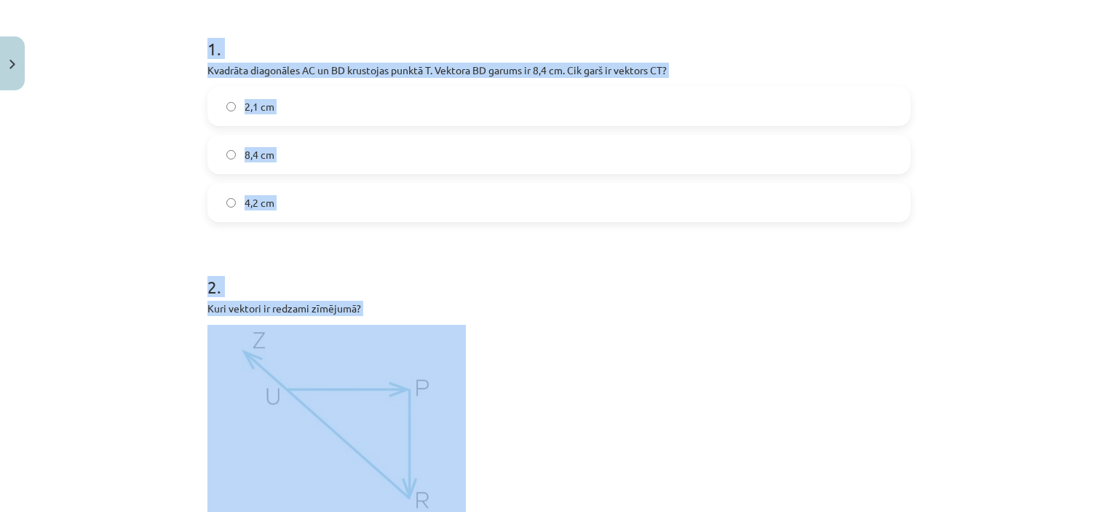
click at [790, 209] on label "4,2 cm" at bounding box center [559, 202] width 700 height 36
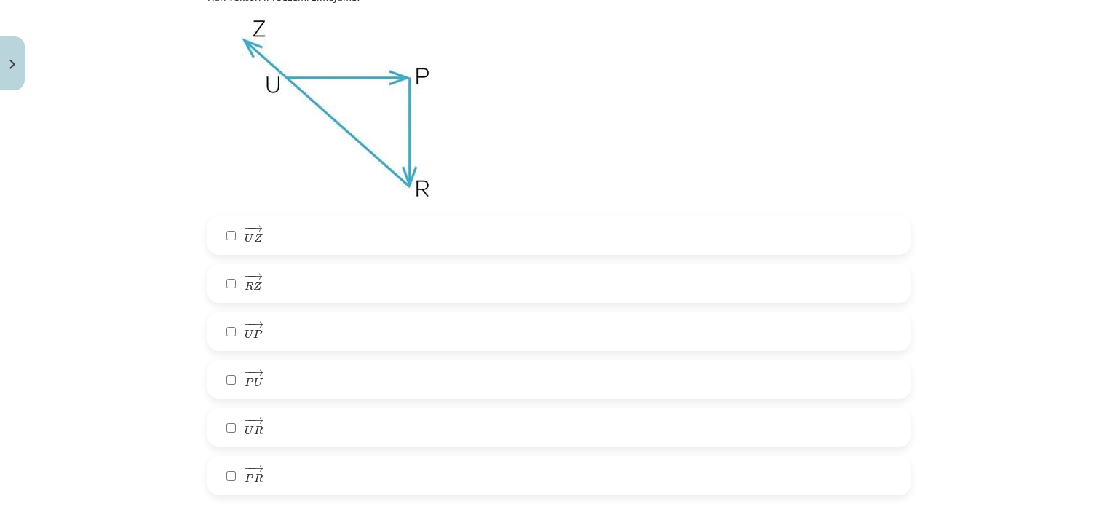
scroll to position [576, 0]
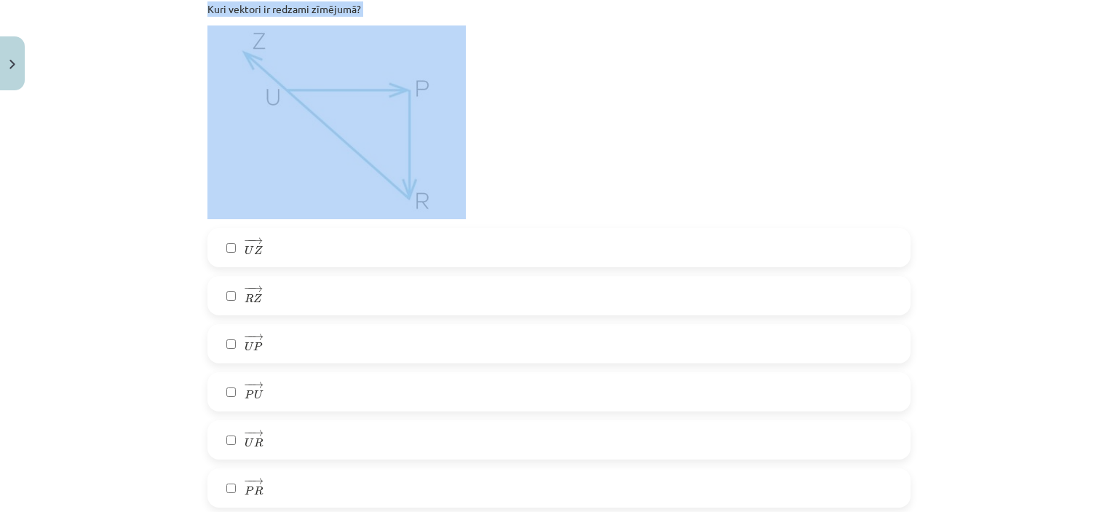
drag, startPoint x: 180, startPoint y: 3, endPoint x: 205, endPoint y: 28, distance: 36.0
click at [205, 28] on div "Mācību tēma: Matemātikas i - 10. klases 1. ieskaites mācību materiāls (a,b) #2 …" at bounding box center [559, 256] width 1118 height 512
click at [102, 66] on div "Mācību tēma: Matemātikas i - 10. klases 1. ieskaites mācību materiāls (a,b) #2 …" at bounding box center [559, 256] width 1118 height 512
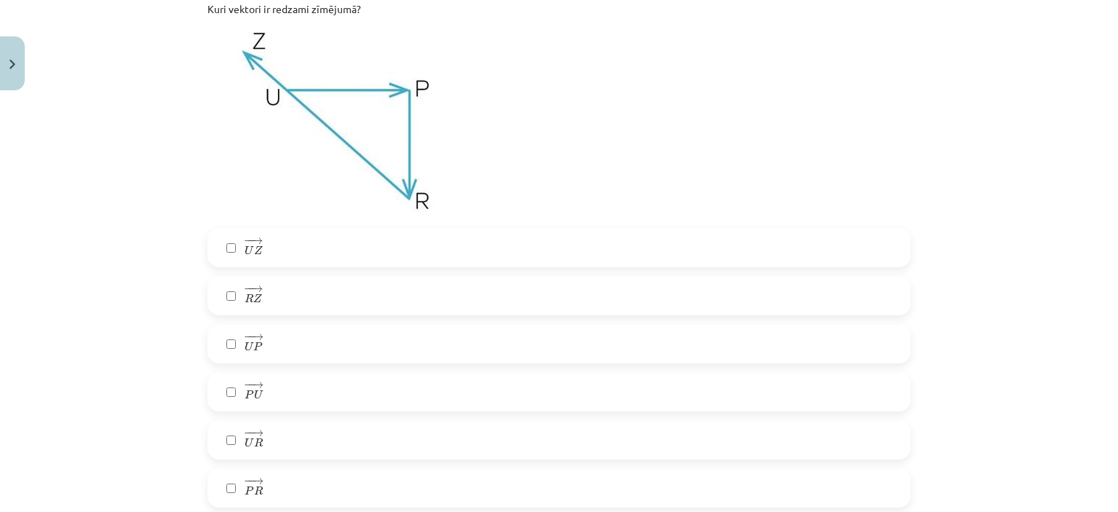
click at [281, 120] on img at bounding box center [336, 122] width 258 height 194
click at [288, 70] on img at bounding box center [336, 122] width 258 height 194
click at [636, 243] on label "− − → U Z U Z →" at bounding box center [559, 247] width 700 height 36
click at [391, 336] on label "− − → U P U P →" at bounding box center [559, 343] width 700 height 36
click at [402, 432] on label "− − → U R U R →" at bounding box center [559, 439] width 700 height 36
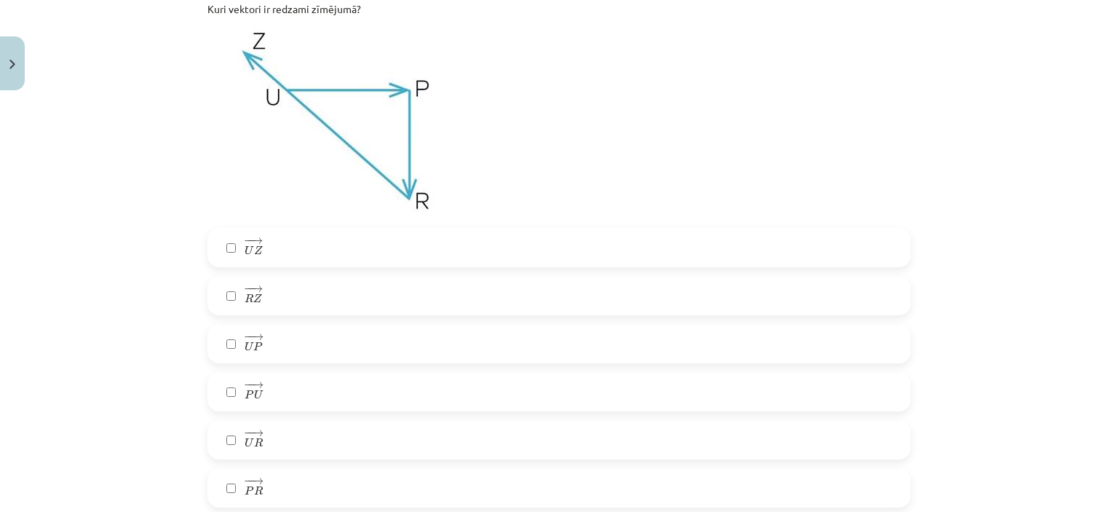
click at [388, 500] on label "− − → P R P R →" at bounding box center [559, 488] width 700 height 36
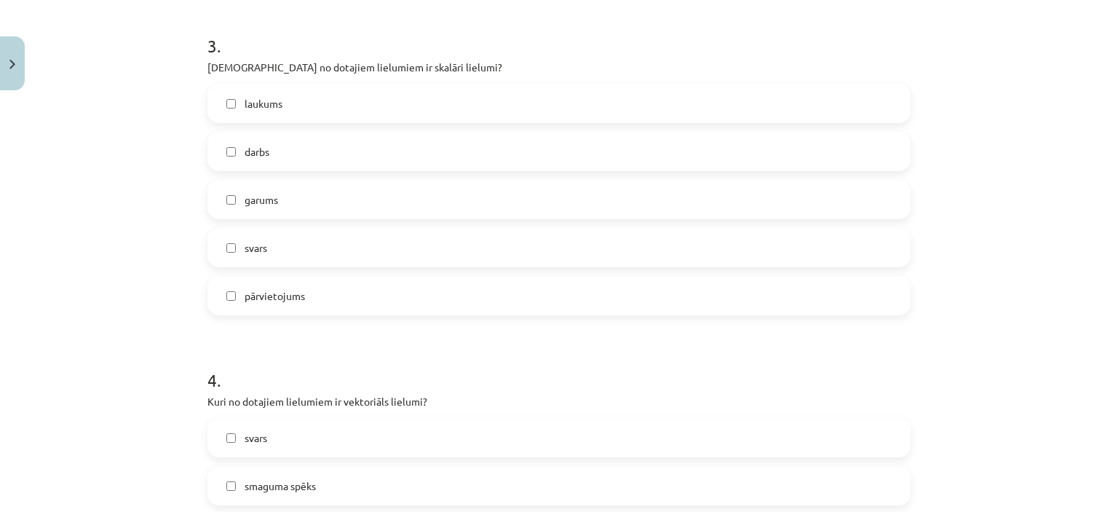
scroll to position [1123, 0]
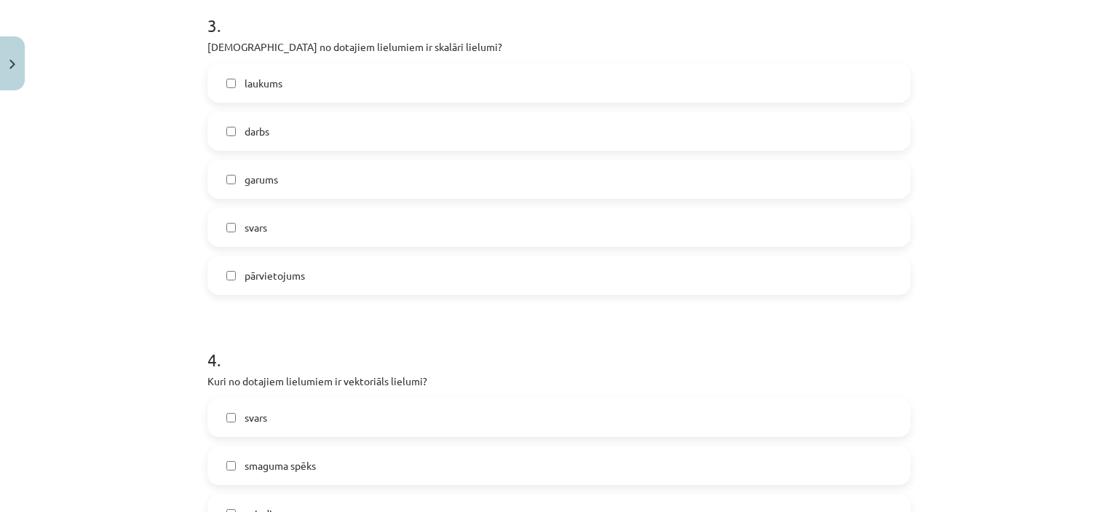
click at [358, 71] on label "laukums" at bounding box center [559, 83] width 700 height 36
click at [341, 154] on div "laukums darbs garums svars pārvietojums" at bounding box center [558, 178] width 703 height 231
click at [349, 134] on label "darbs" at bounding box center [559, 131] width 700 height 36
click at [323, 205] on div "laukums darbs garums svars pārvietojums" at bounding box center [558, 178] width 703 height 231
click at [332, 167] on label "garums" at bounding box center [559, 179] width 700 height 36
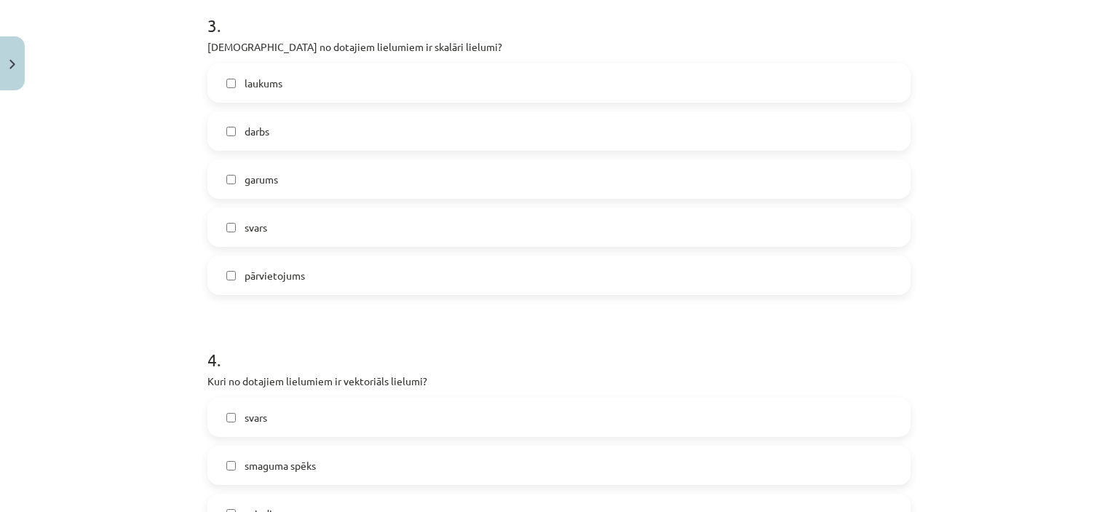
click at [326, 248] on div "laukums darbs garums svars pārvietojums" at bounding box center [558, 178] width 703 height 231
click at [353, 229] on label "svars" at bounding box center [559, 227] width 700 height 36
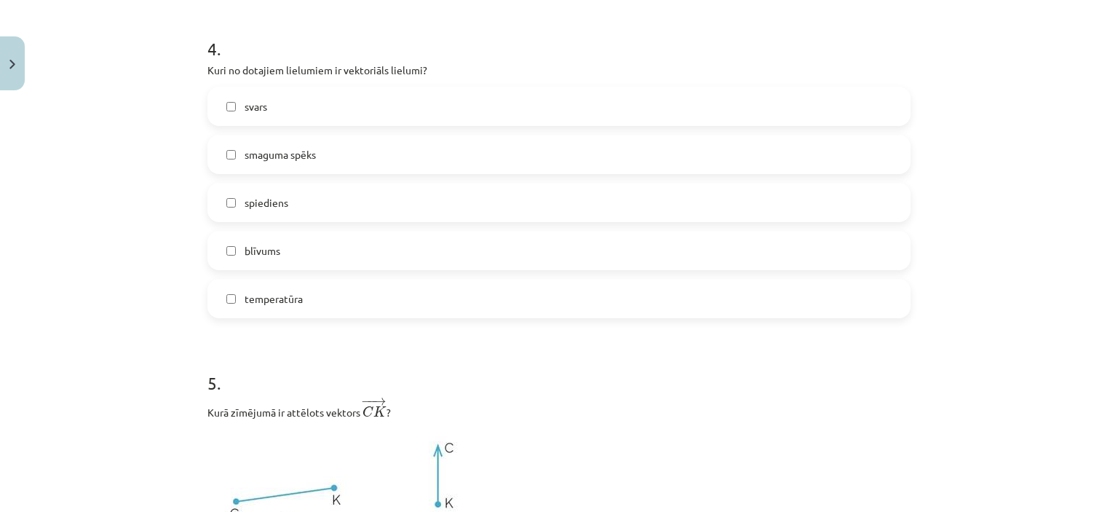
scroll to position [1440, 0]
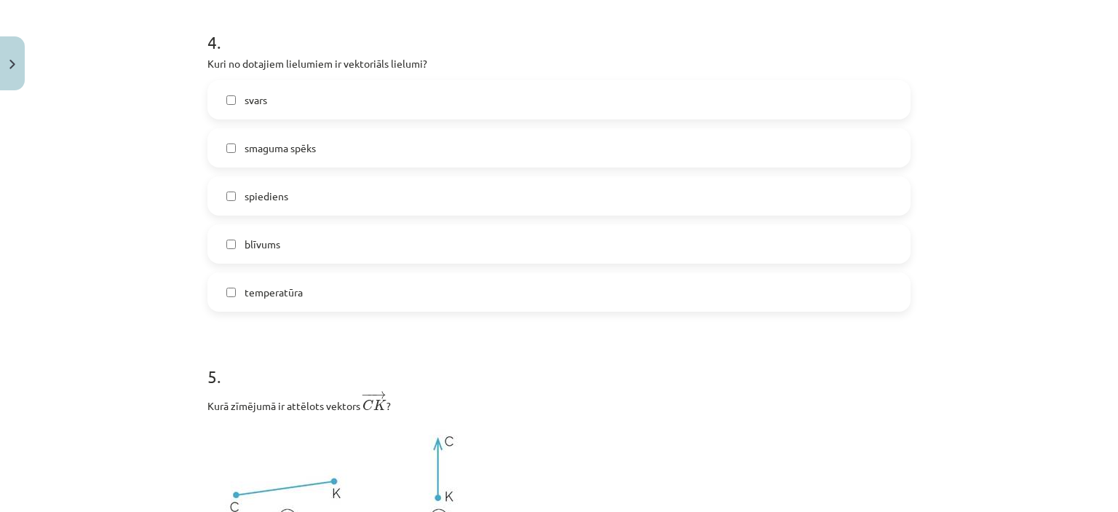
click at [411, 131] on label "smaguma spēks" at bounding box center [559, 148] width 700 height 36
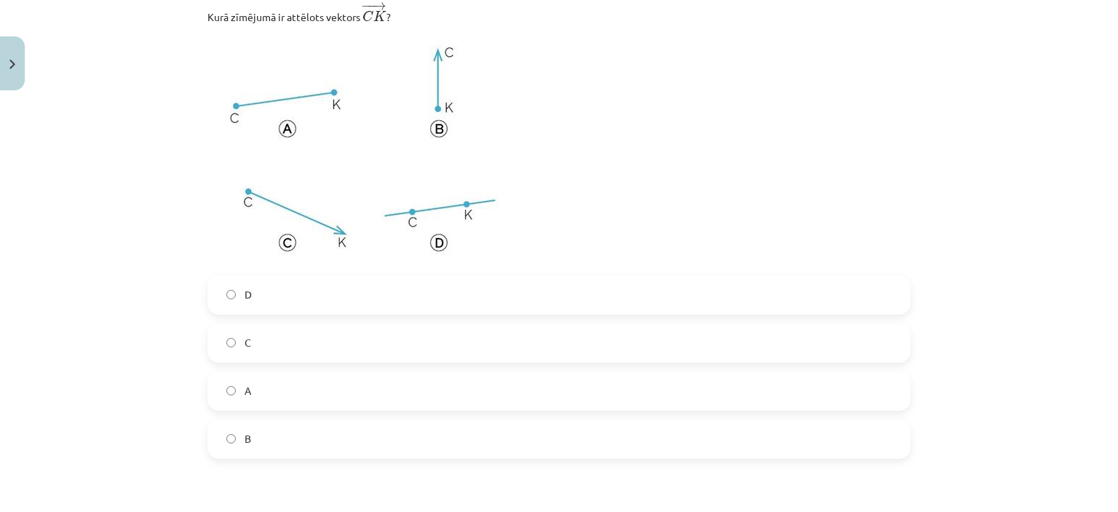
scroll to position [1816, 0]
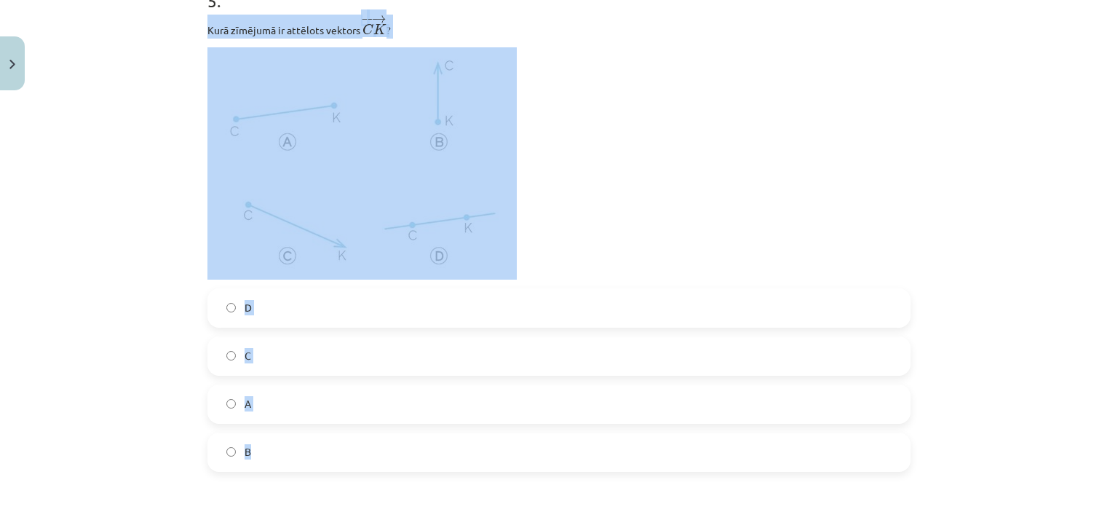
drag, startPoint x: 204, startPoint y: 28, endPoint x: 475, endPoint y: 463, distance: 513.1
click at [475, 463] on div "5 . Kurā zīmējumā ir attēlots vektors ﻿﻿ − − → C K C K → ? D C A B" at bounding box center [558, 218] width 703 height 507
copy div "Kurā zīmējumā ir attēlots vektors ﻿﻿ − − → C K C K → ? D C A B"
click at [312, 392] on label "A" at bounding box center [559, 404] width 700 height 36
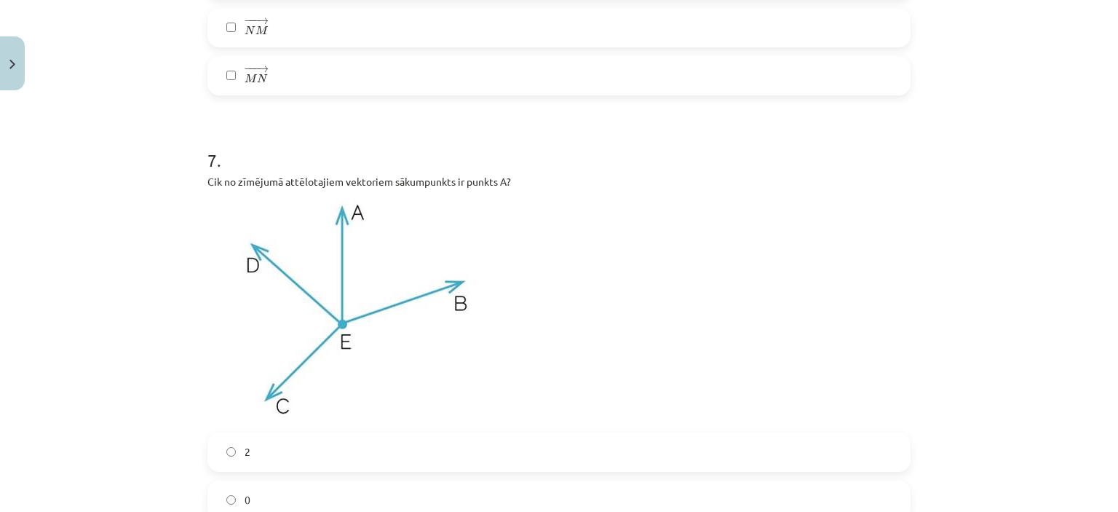
scroll to position [3008, 0]
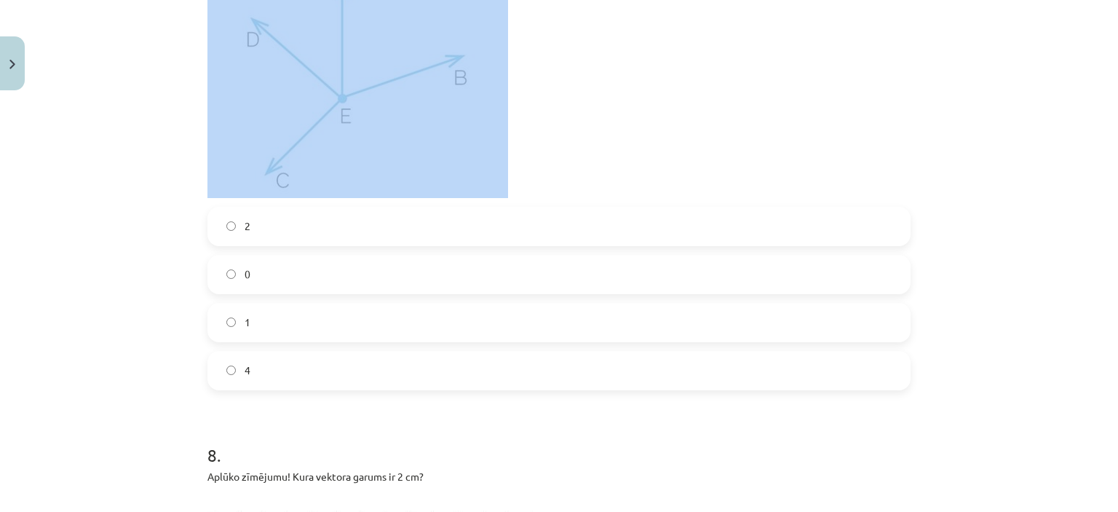
drag, startPoint x: 200, startPoint y: 58, endPoint x: 478, endPoint y: 120, distance: 284.3
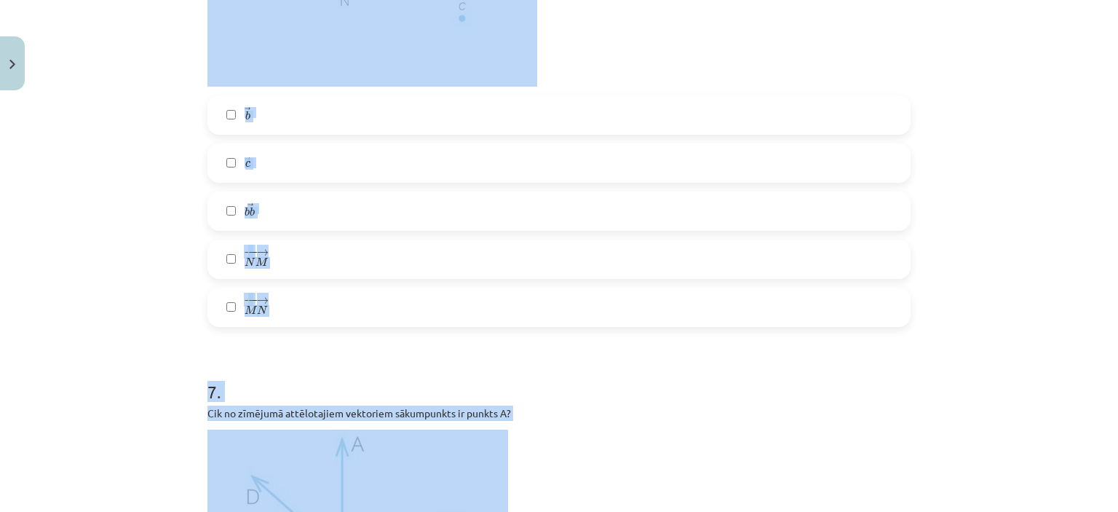
scroll to position [2469, 0]
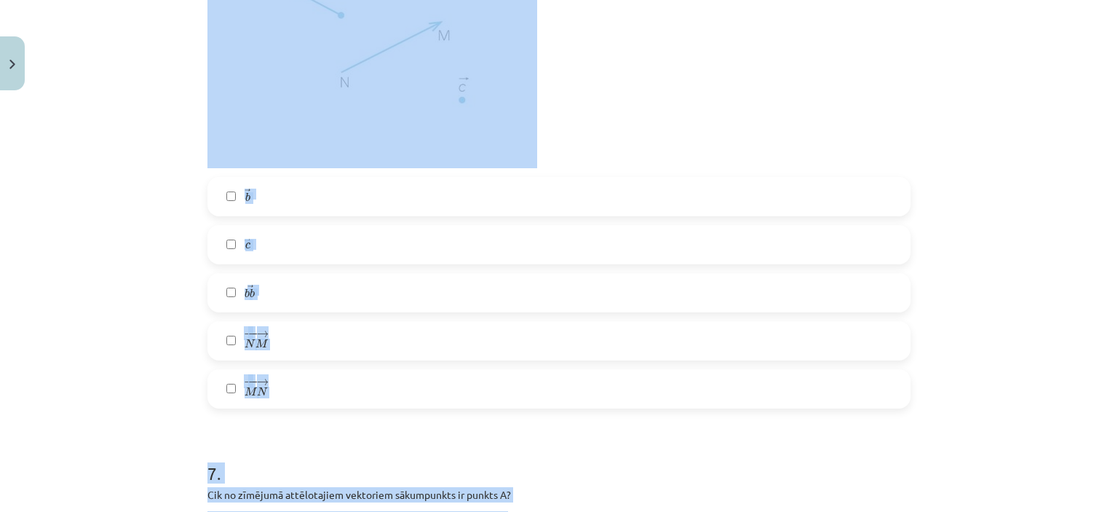
click at [405, 231] on label "→ c c →" at bounding box center [559, 244] width 700 height 36
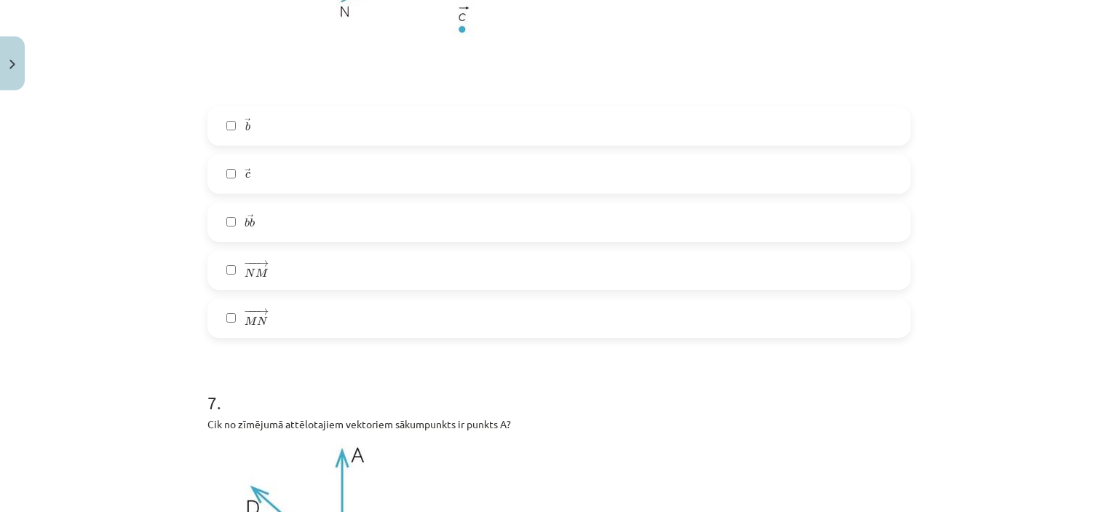
scroll to position [3078, 0]
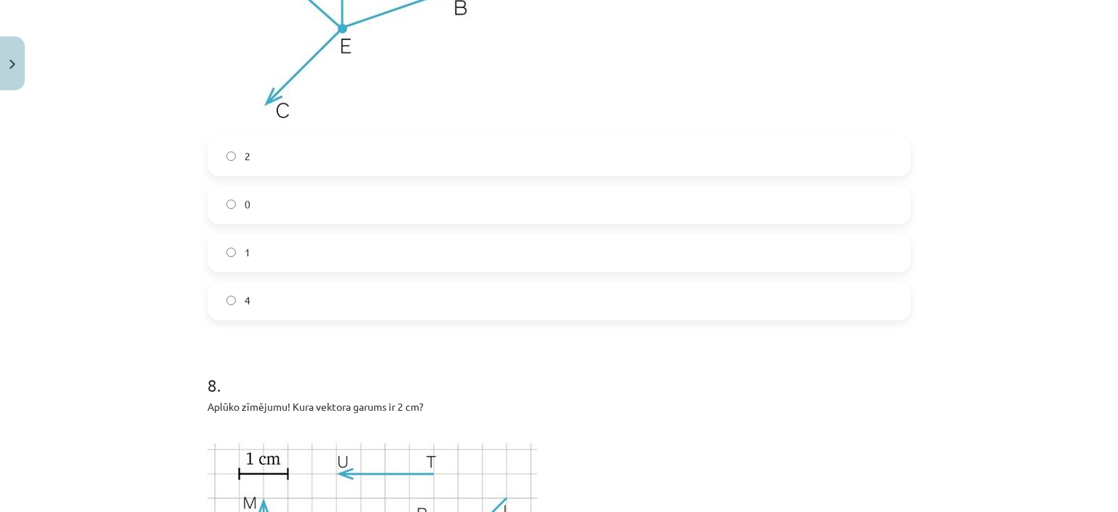
click at [851, 253] on label "1" at bounding box center [559, 252] width 700 height 36
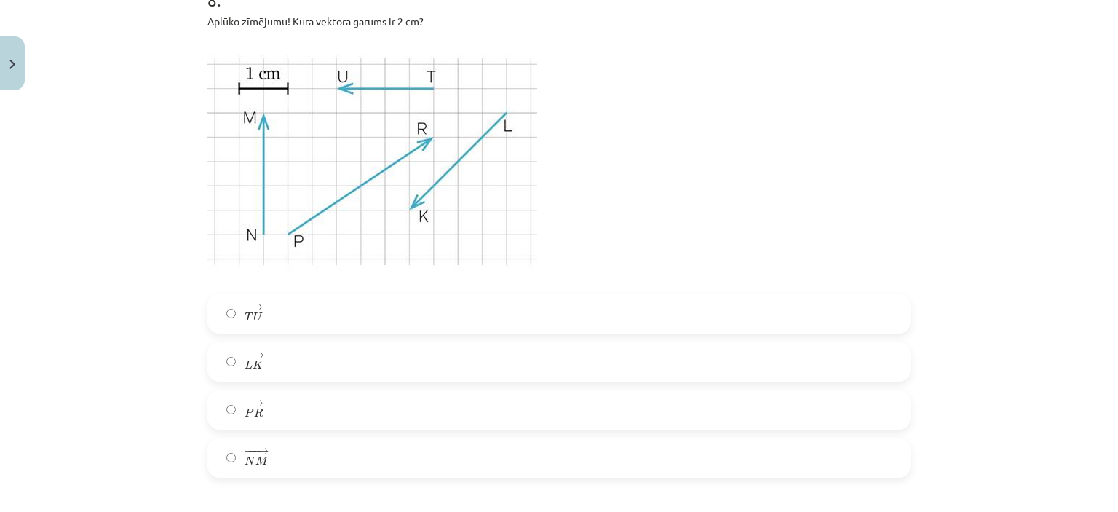
scroll to position [3745, 0]
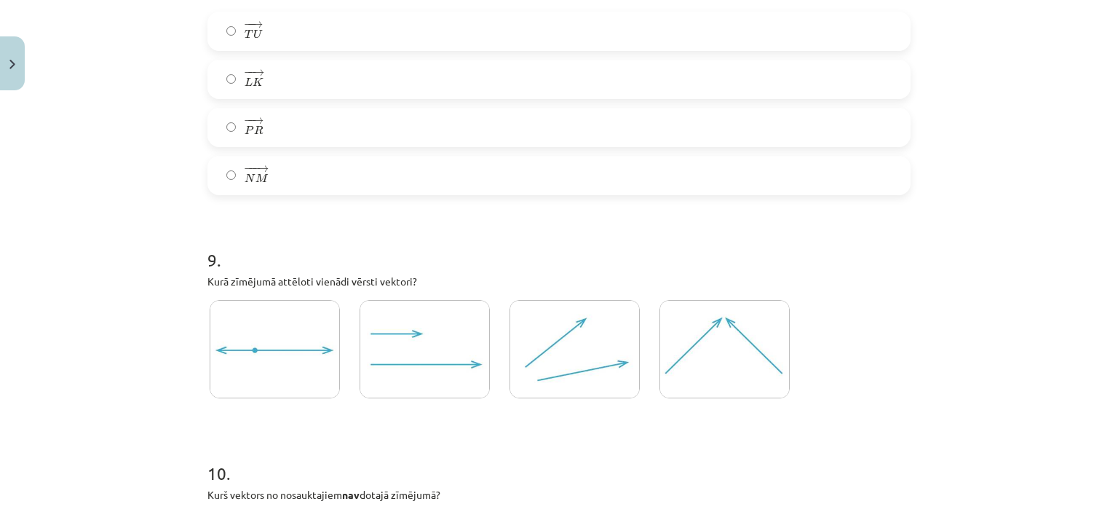
click at [812, 69] on label "− − → L K L K →" at bounding box center [559, 79] width 700 height 36
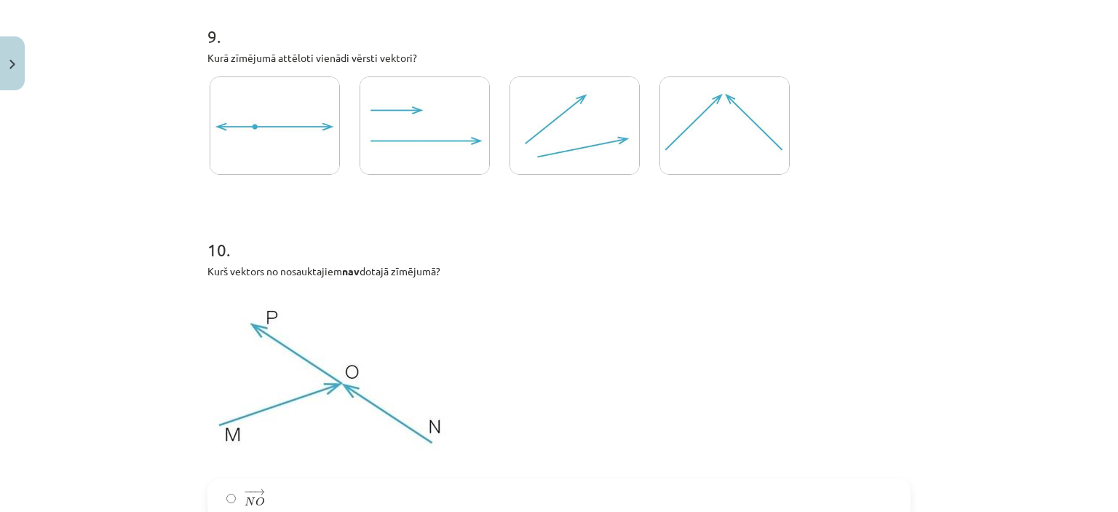
scroll to position [4042, 0]
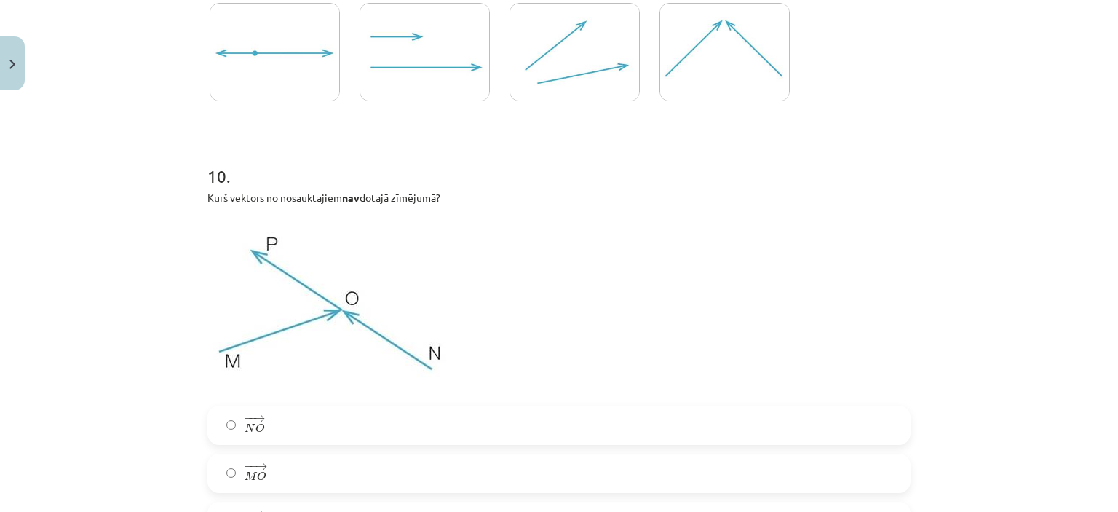
click at [540, 65] on img at bounding box center [575, 52] width 130 height 98
click at [520, 416] on label "− − → N O N O →" at bounding box center [559, 425] width 700 height 36
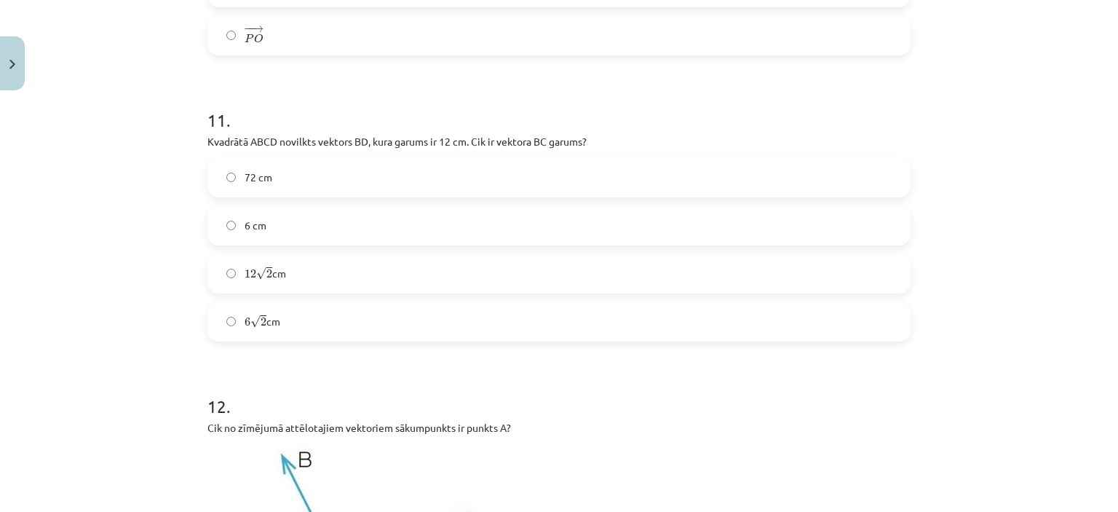
scroll to position [4603, 0]
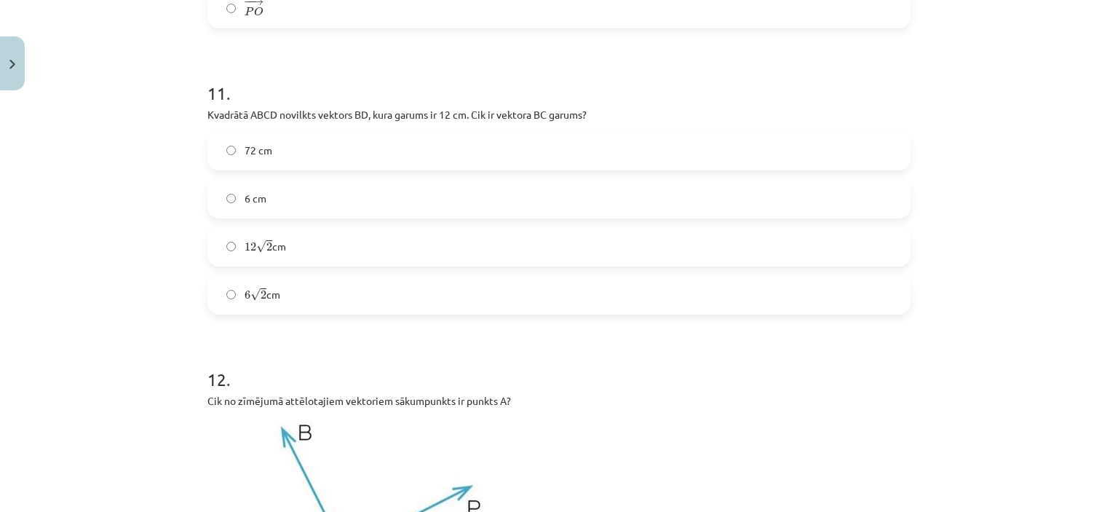
click at [833, 270] on div "72 cm 6 cm 12 √ 2 12 2 cm 6 √ 2 6 2 cm" at bounding box center [558, 222] width 703 height 183
click at [839, 264] on label "12 √ 2 12 2 cm" at bounding box center [559, 247] width 700 height 36
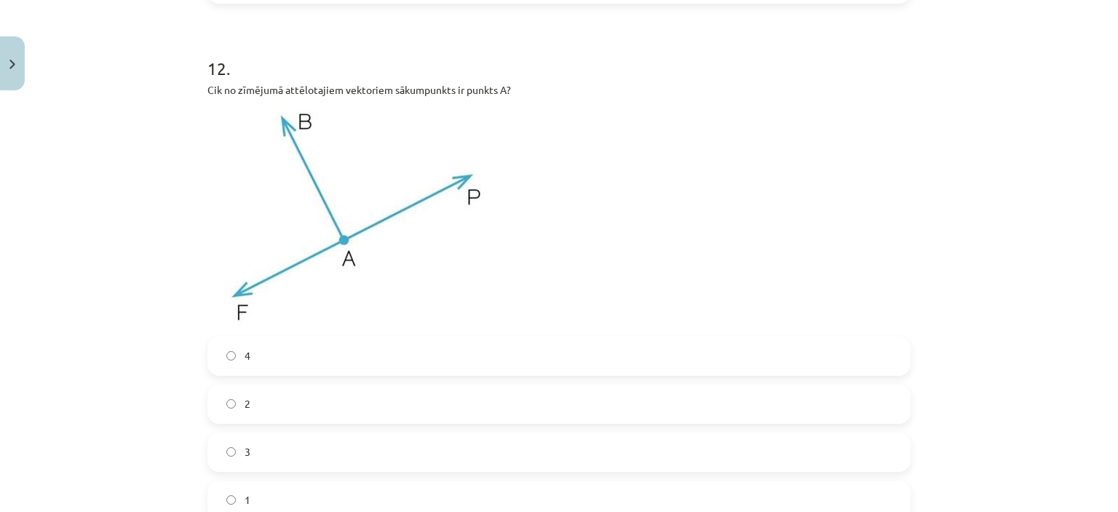
scroll to position [5090, 0]
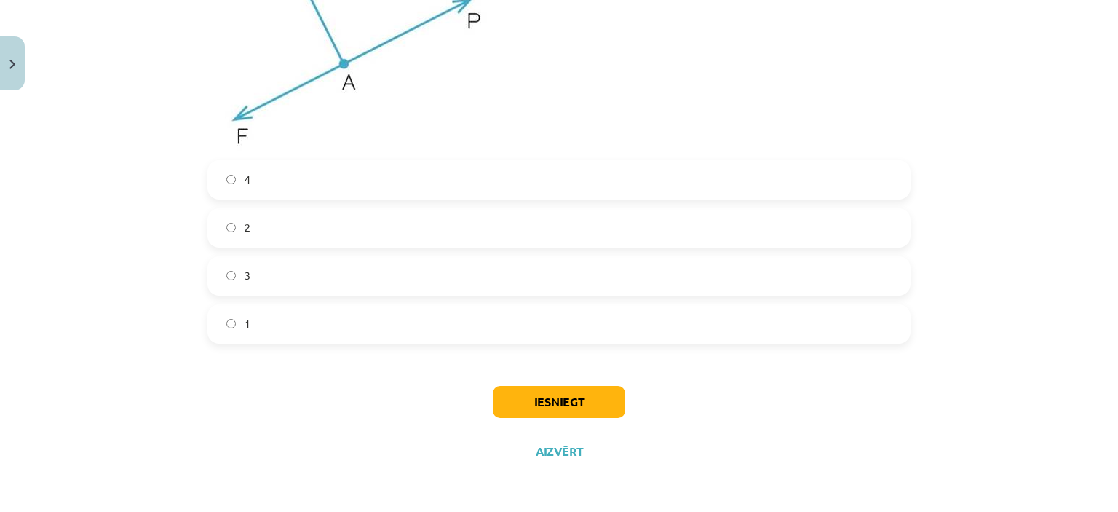
click at [705, 229] on label "2" at bounding box center [559, 228] width 700 height 36
click at [584, 390] on button "Iesniegt" at bounding box center [559, 402] width 132 height 32
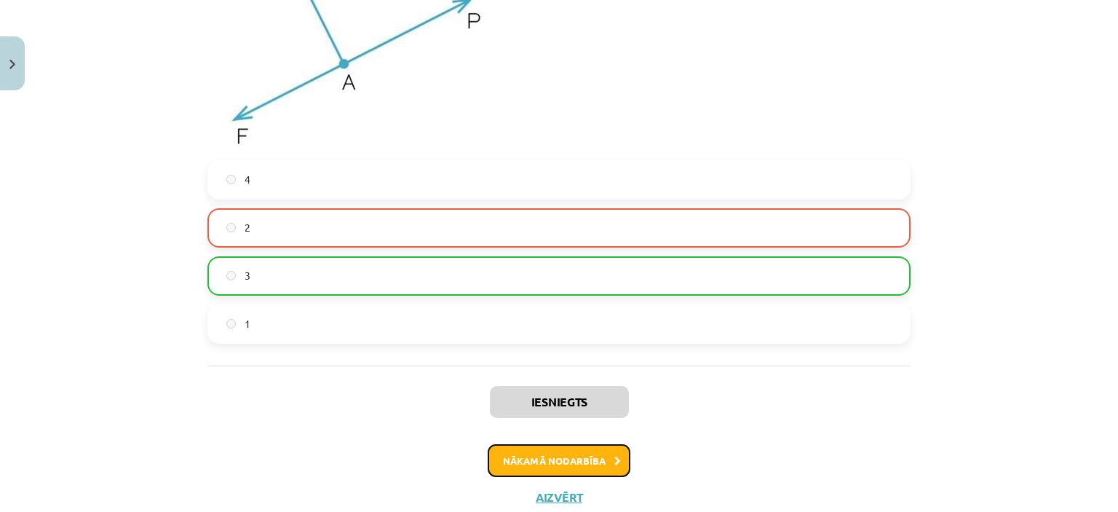
click at [593, 451] on button "Nākamā nodarbība" at bounding box center [559, 460] width 143 height 33
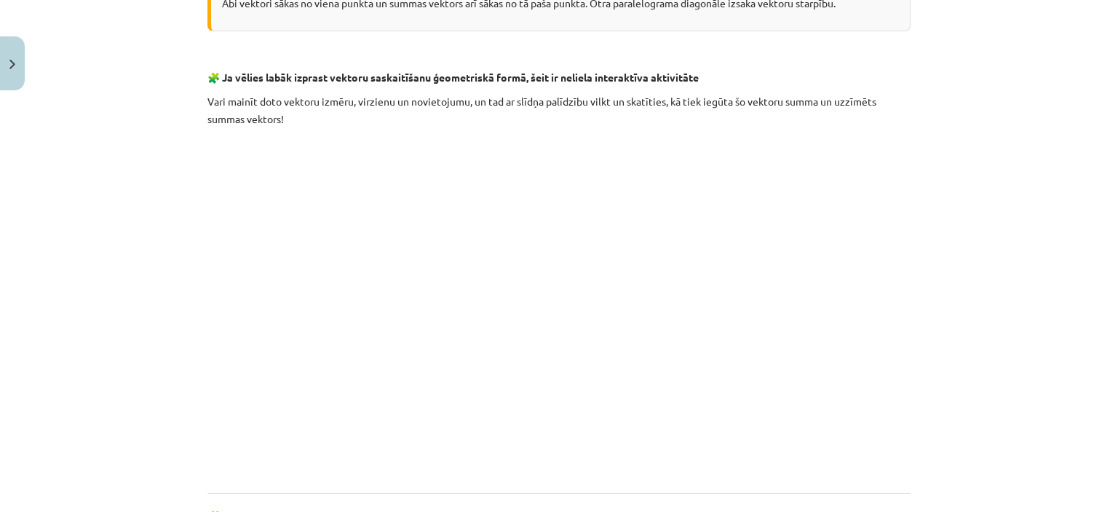
scroll to position [2254, 0]
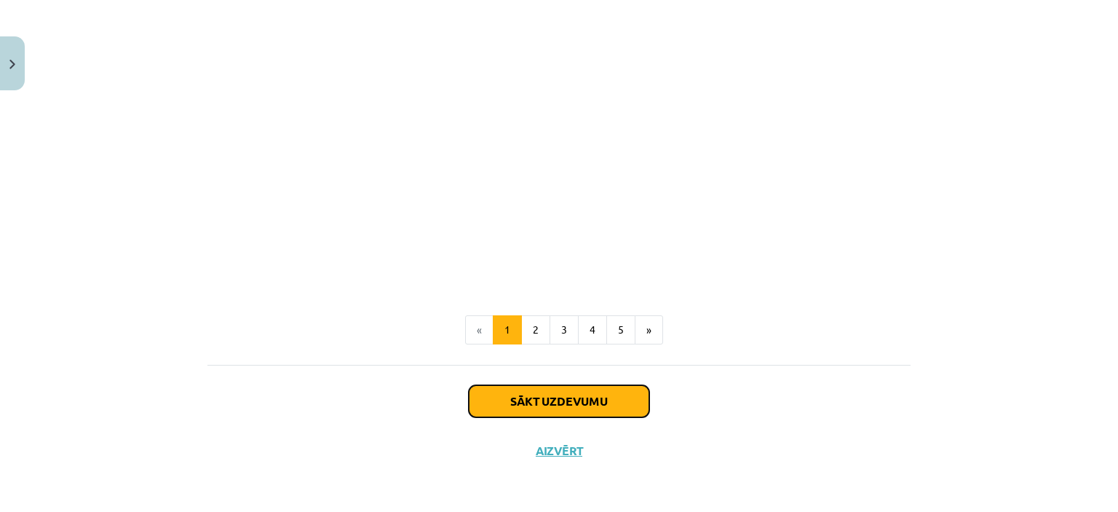
click at [497, 407] on button "Sākt uzdevumu" at bounding box center [559, 401] width 181 height 32
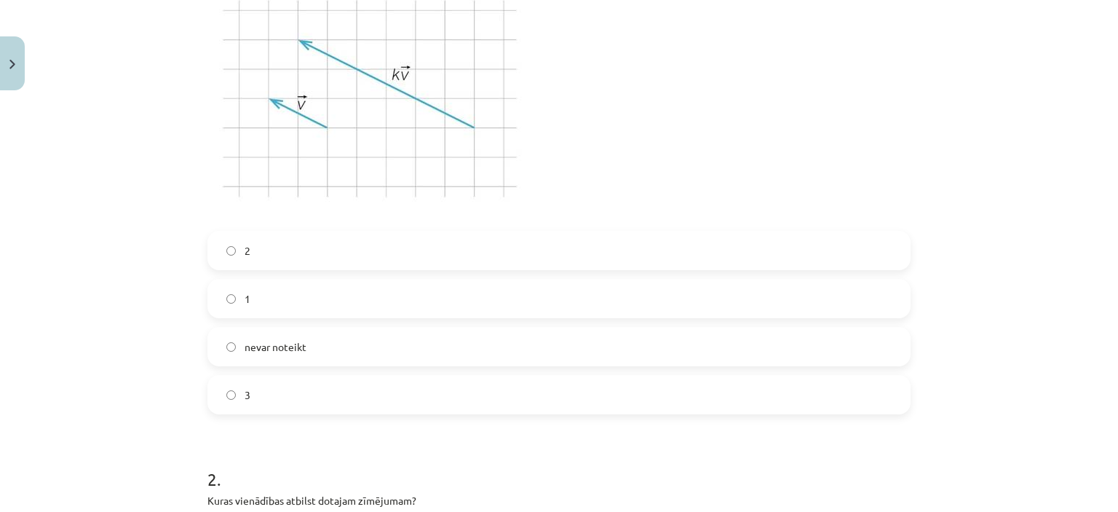
scroll to position [408, 0]
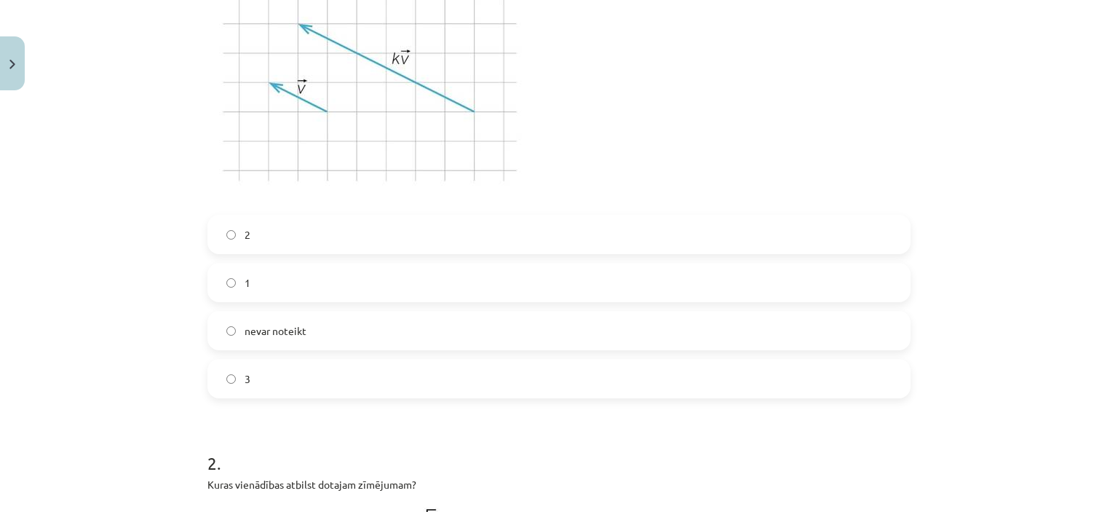
click at [844, 298] on label "1" at bounding box center [559, 282] width 700 height 36
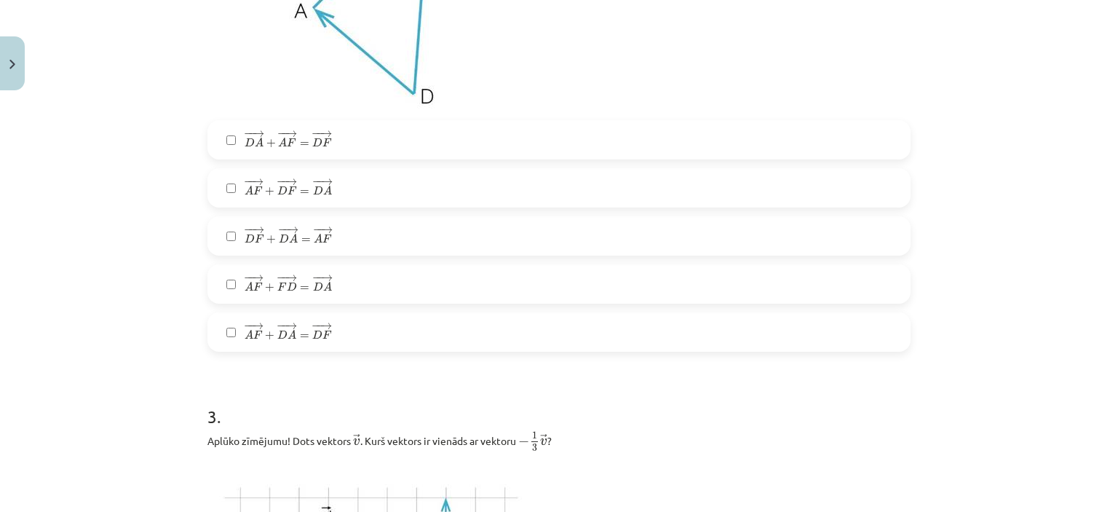
scroll to position [1107, 0]
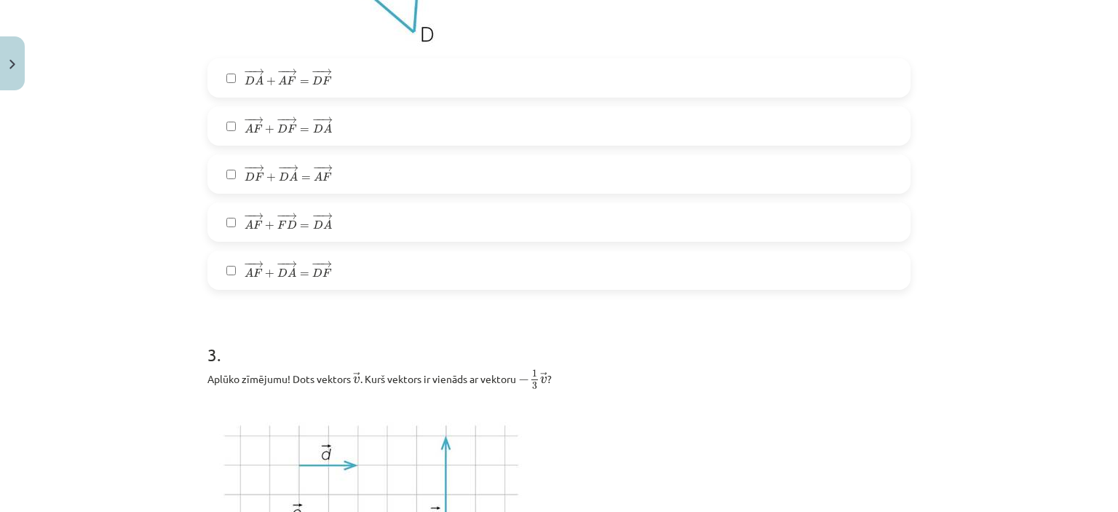
click at [815, 119] on label "− − → A F + − − → D F = − − → D A A F → + D F → = D A →" at bounding box center [559, 126] width 700 height 36
click at [807, 214] on label "− − → A F + − − → F D = − − → D A A F → + F D → = D A →" at bounding box center [559, 222] width 700 height 36
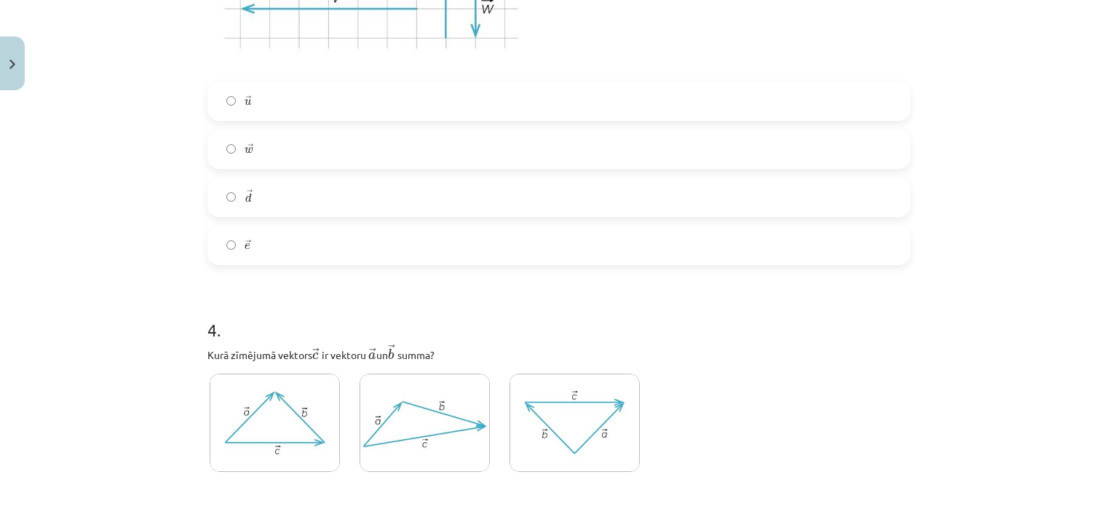
scroll to position [1732, 0]
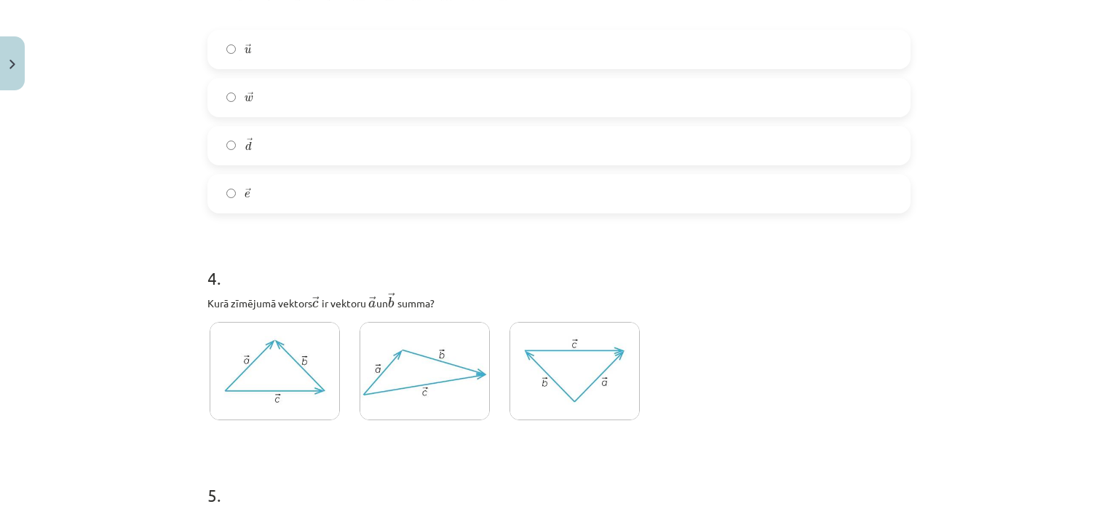
click at [635, 127] on label "→ d d →" at bounding box center [559, 145] width 700 height 36
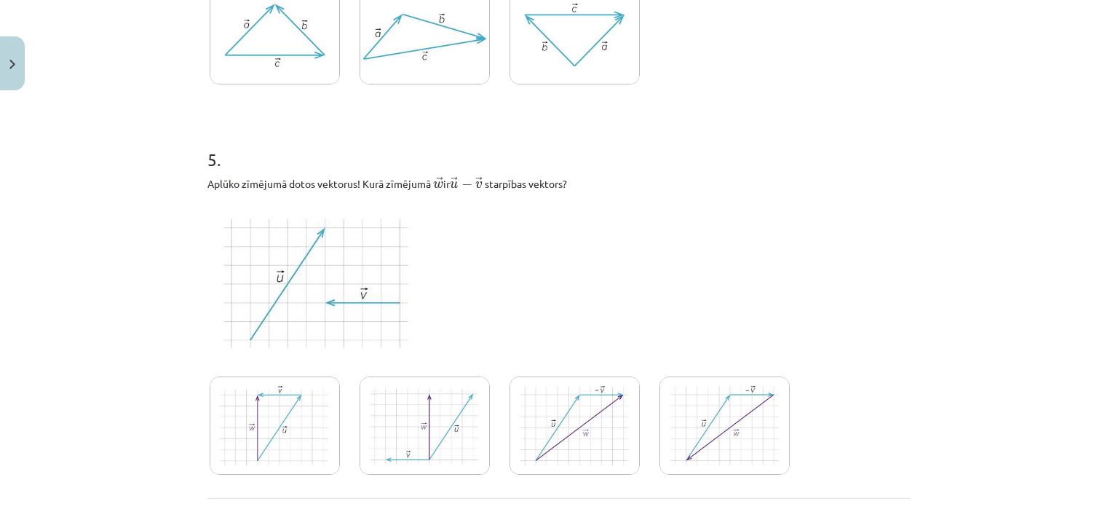
scroll to position [2070, 0]
click at [376, 43] on img at bounding box center [425, 32] width 130 height 98
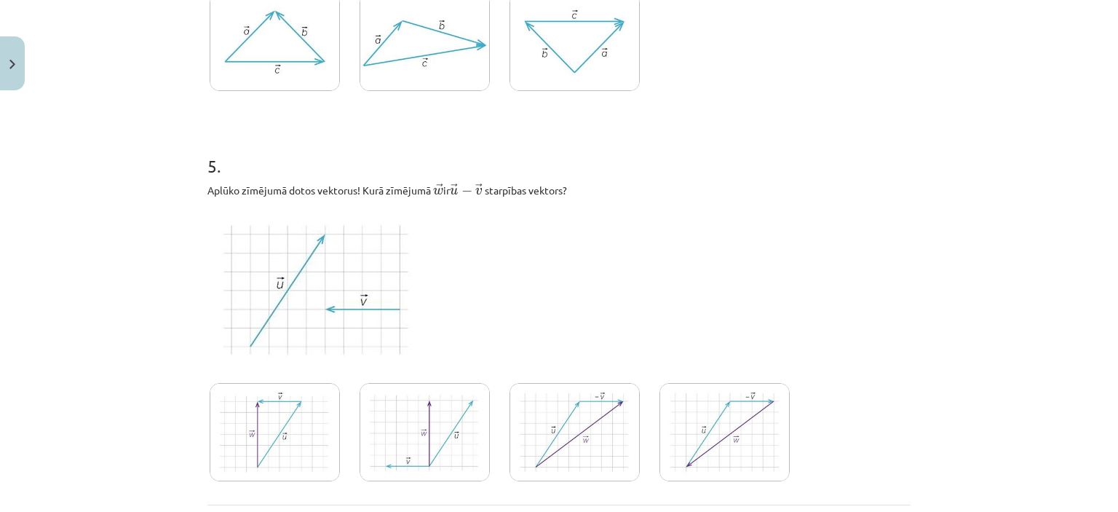
click at [404, 414] on img at bounding box center [425, 432] width 130 height 98
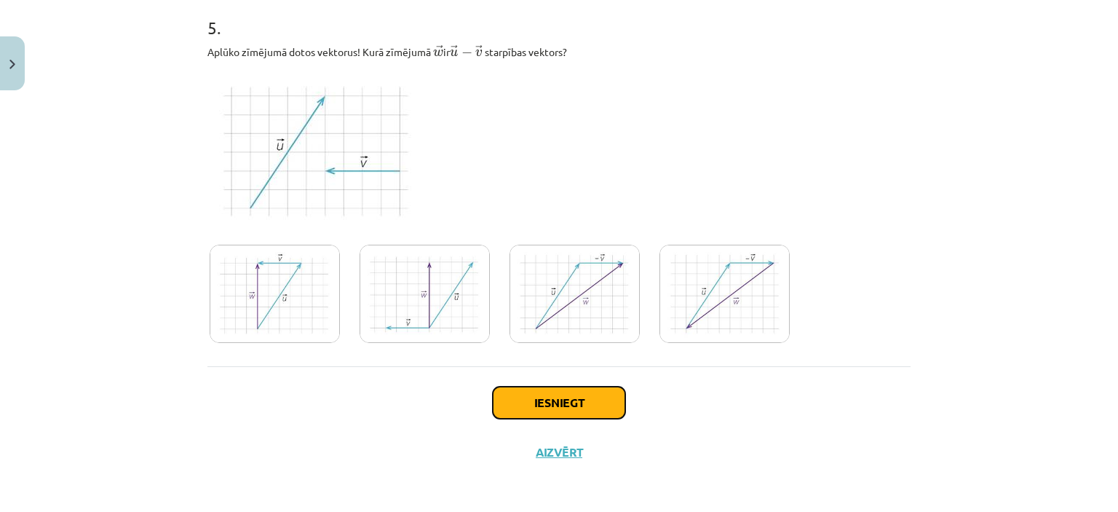
click at [597, 399] on button "Iesniegt" at bounding box center [559, 403] width 132 height 32
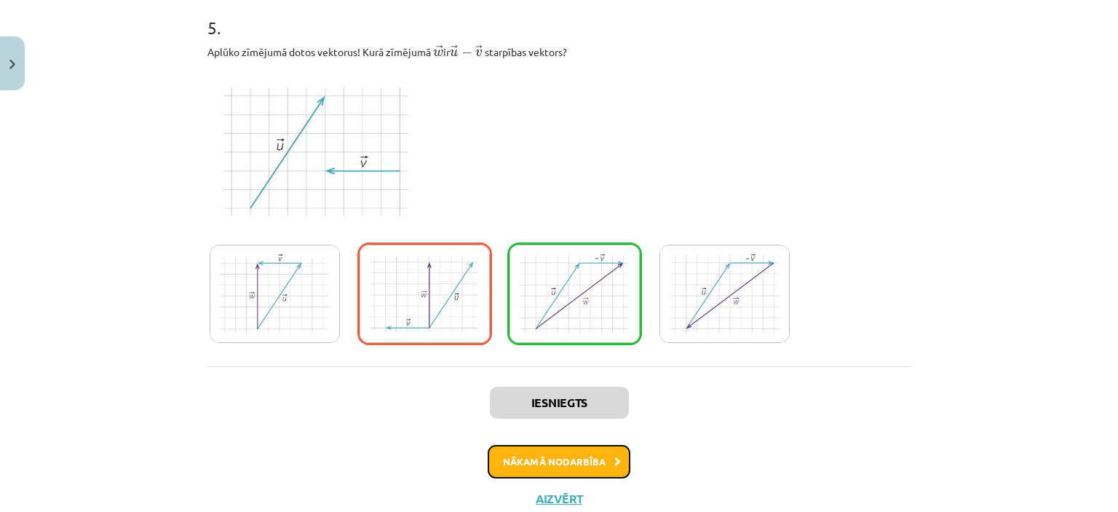
click at [582, 462] on button "Nākamā nodarbība" at bounding box center [559, 461] width 143 height 33
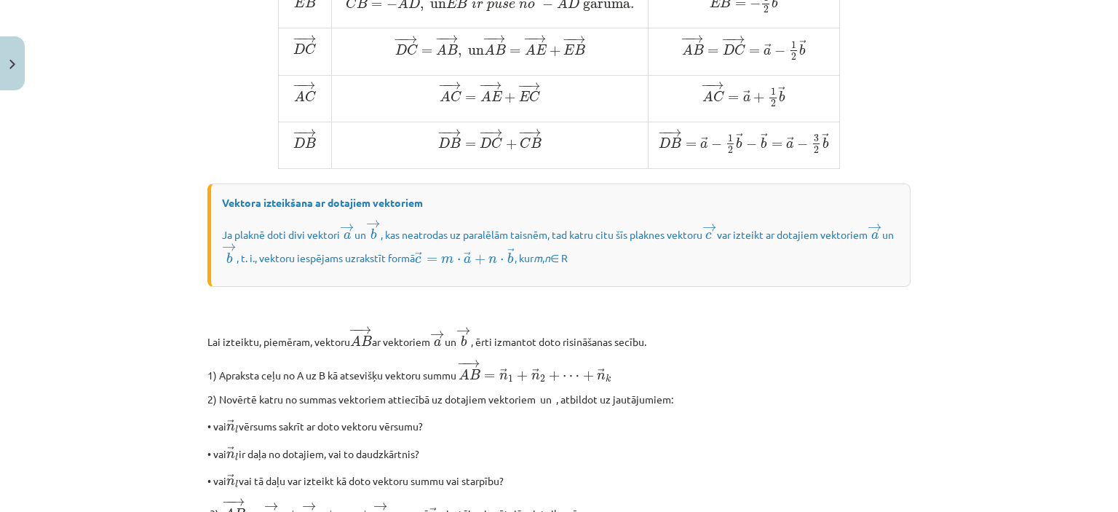
scroll to position [1223, 0]
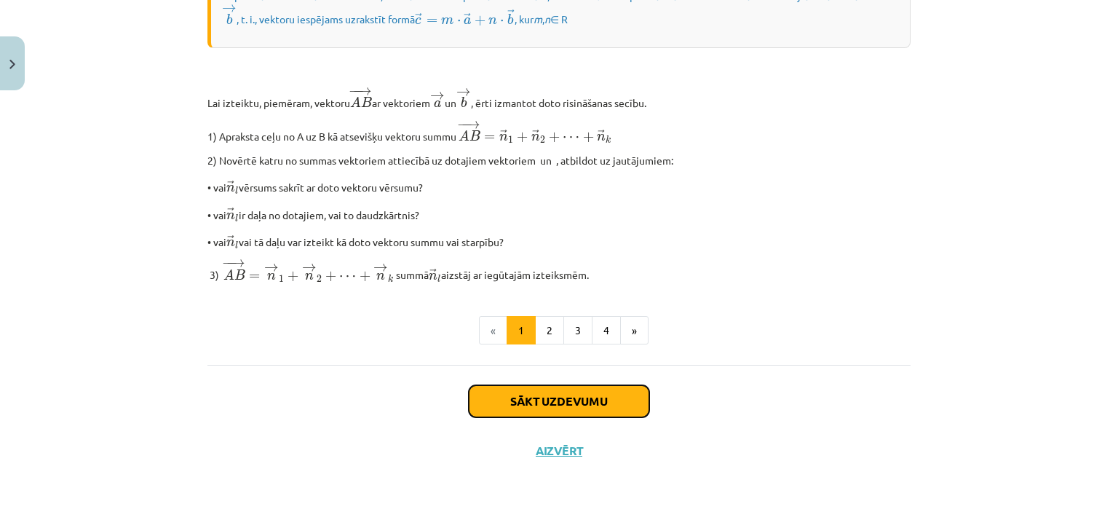
click at [616, 404] on button "Sākt uzdevumu" at bounding box center [559, 401] width 181 height 32
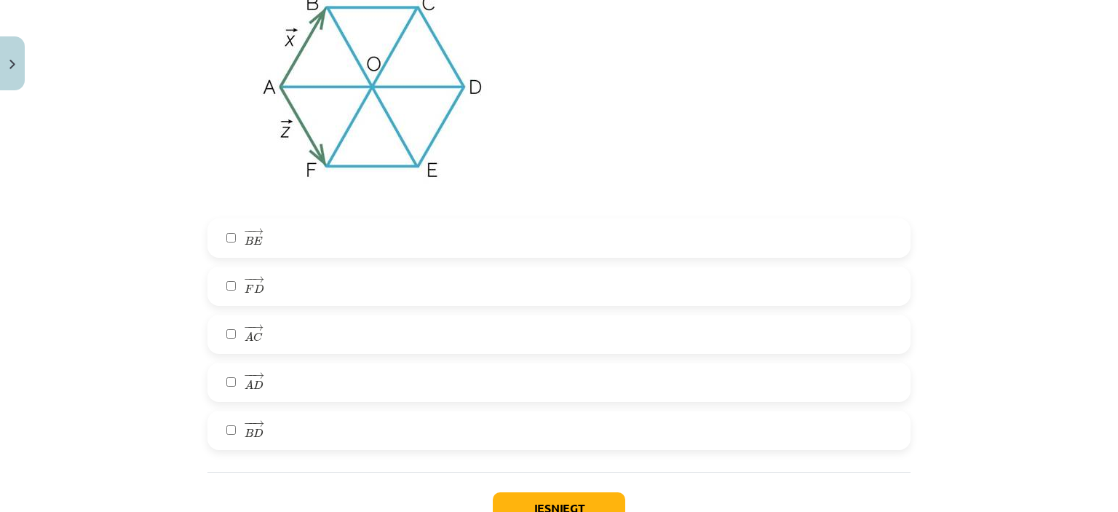
scroll to position [2717, 0]
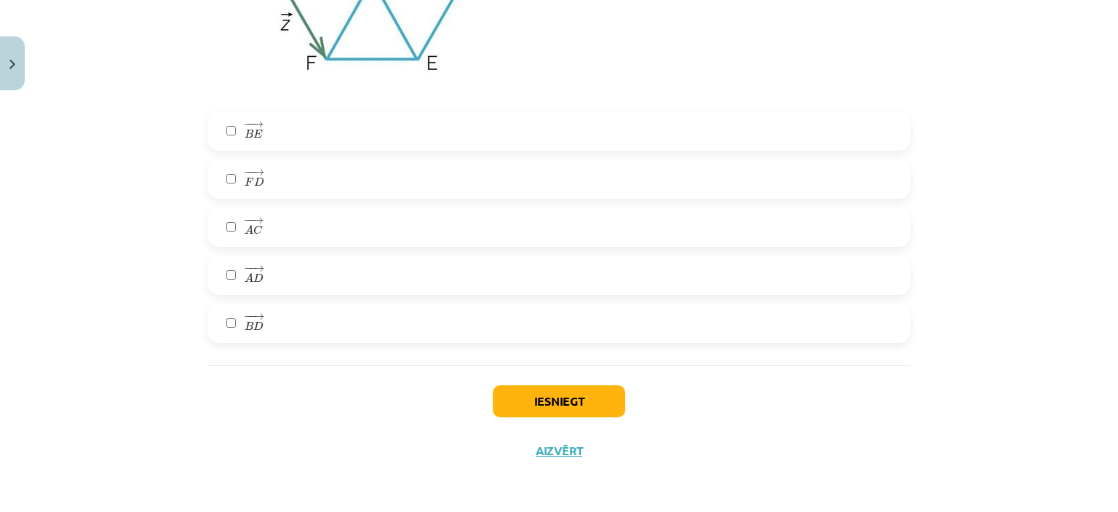
drag, startPoint x: 208, startPoint y: 285, endPoint x: 502, endPoint y: 526, distance: 380.2
click at [421, 236] on label "− − → A C A C →" at bounding box center [559, 227] width 700 height 36
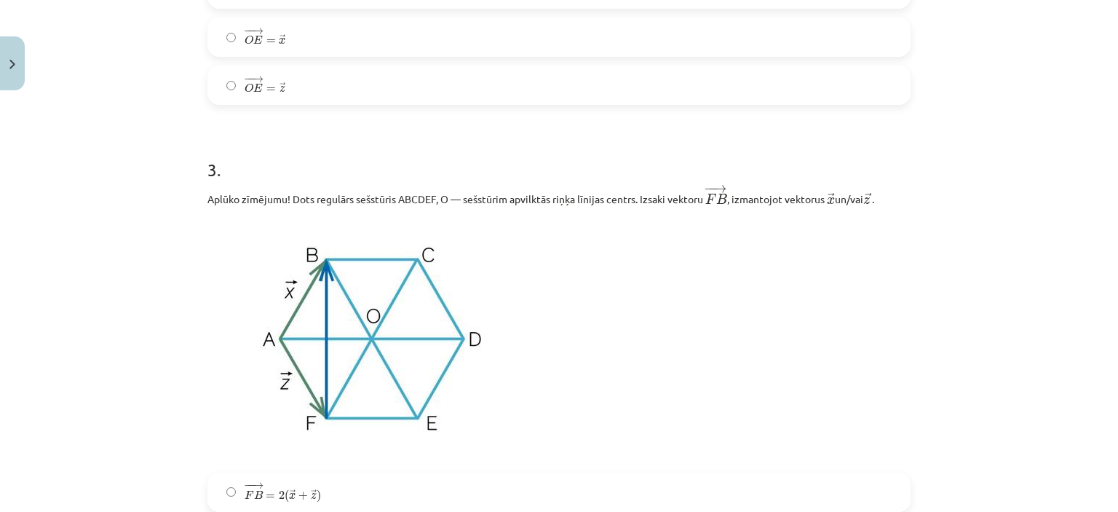
scroll to position [1148, 0]
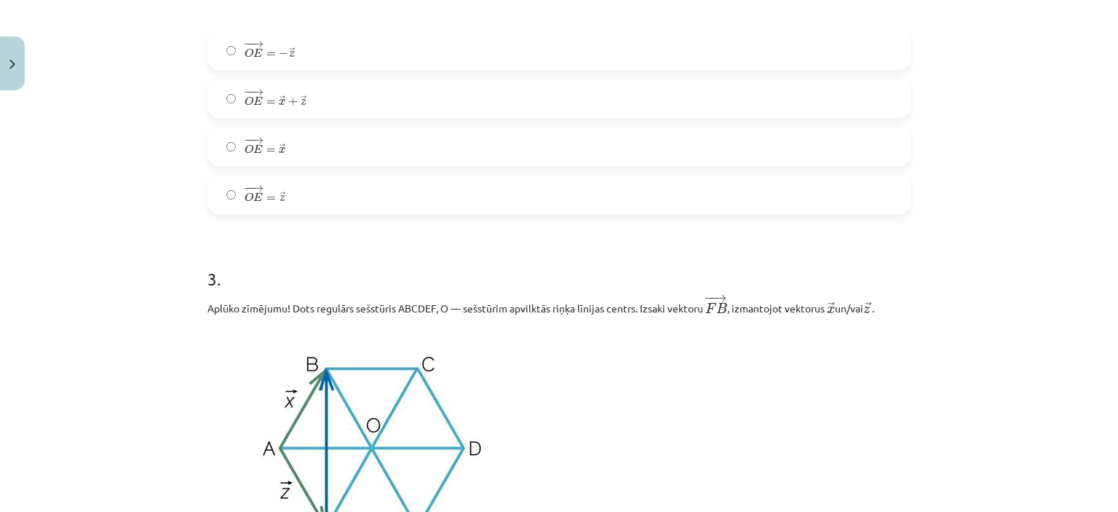
click at [780, 120] on div "− − → O E = − → z O E → = − z → − − → O E = → x + → z O E → = x → + z → − − → O…" at bounding box center [558, 122] width 703 height 183
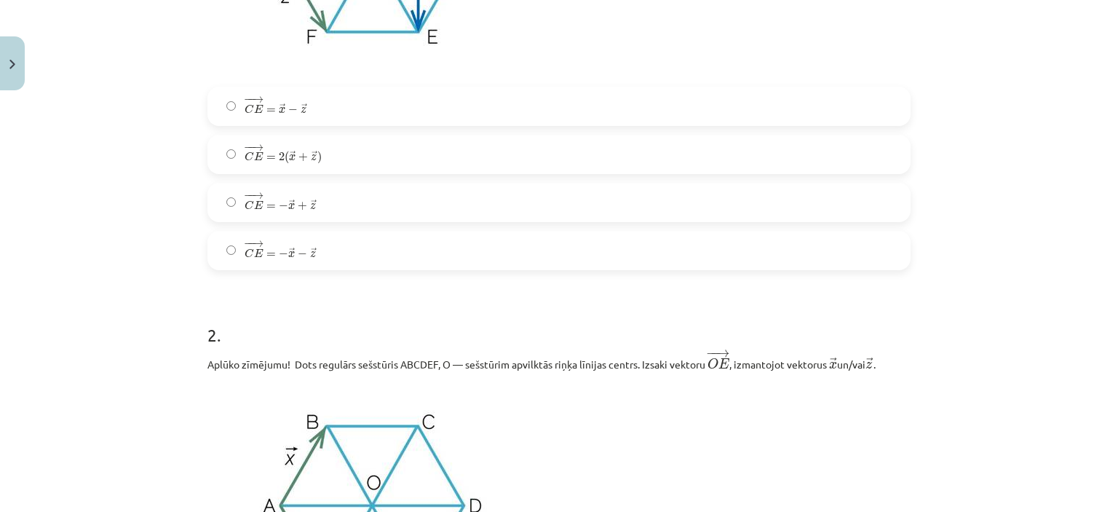
scroll to position [464, 0]
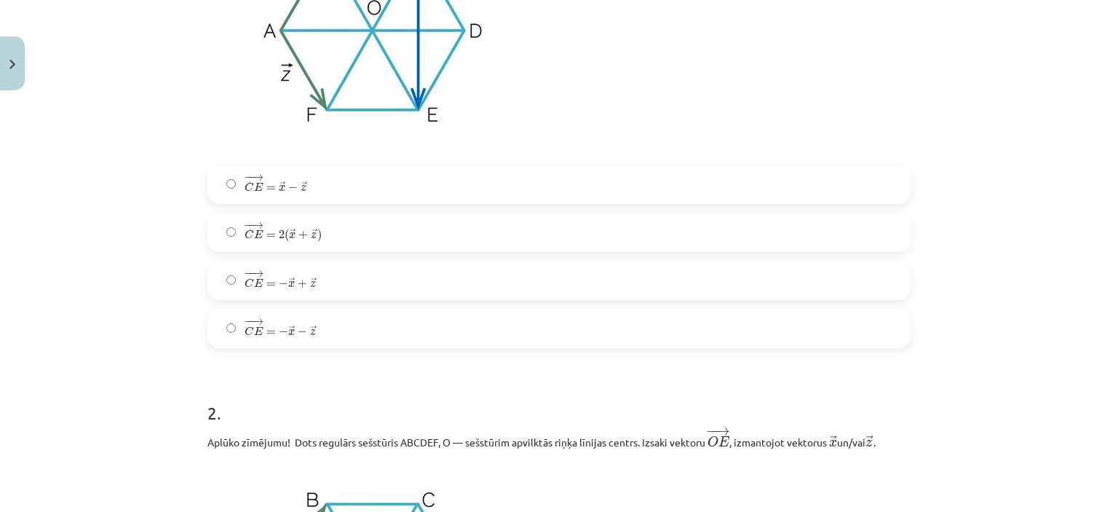
click at [751, 189] on label "− − → C E = → x − → z C E → = x → − z →" at bounding box center [559, 184] width 700 height 36
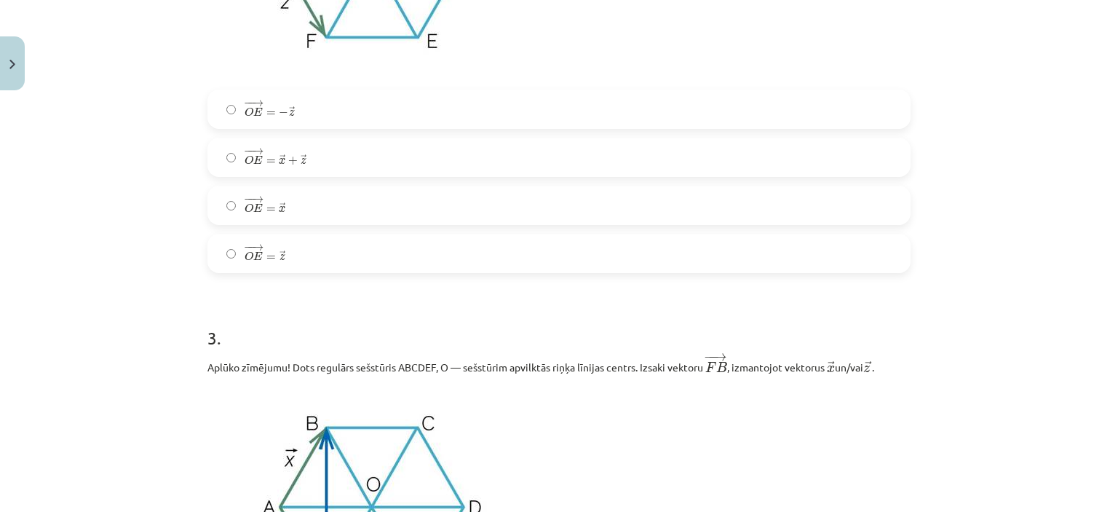
scroll to position [1171, 0]
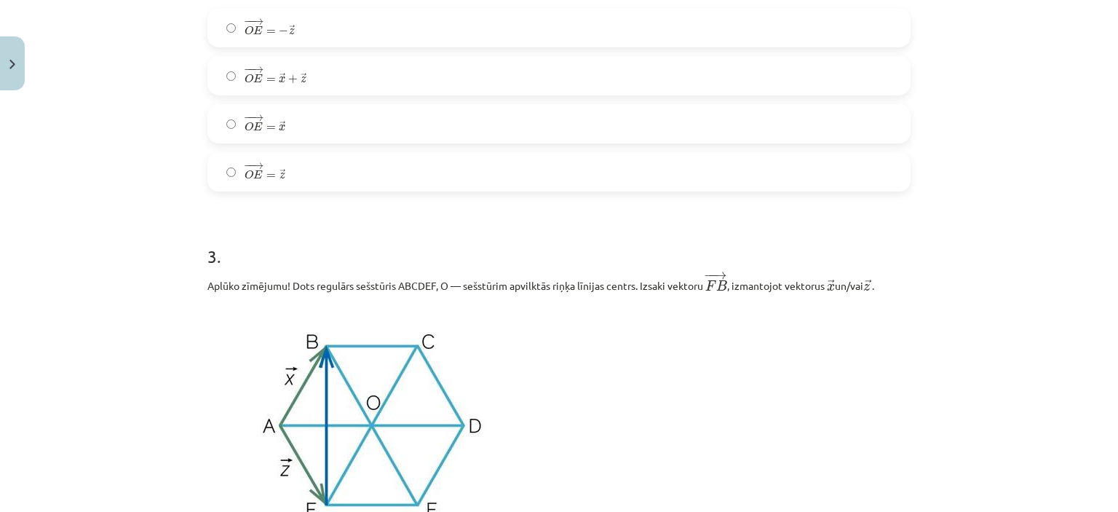
click at [761, 116] on label "− − → O E = → x O E → = x →" at bounding box center [559, 124] width 700 height 36
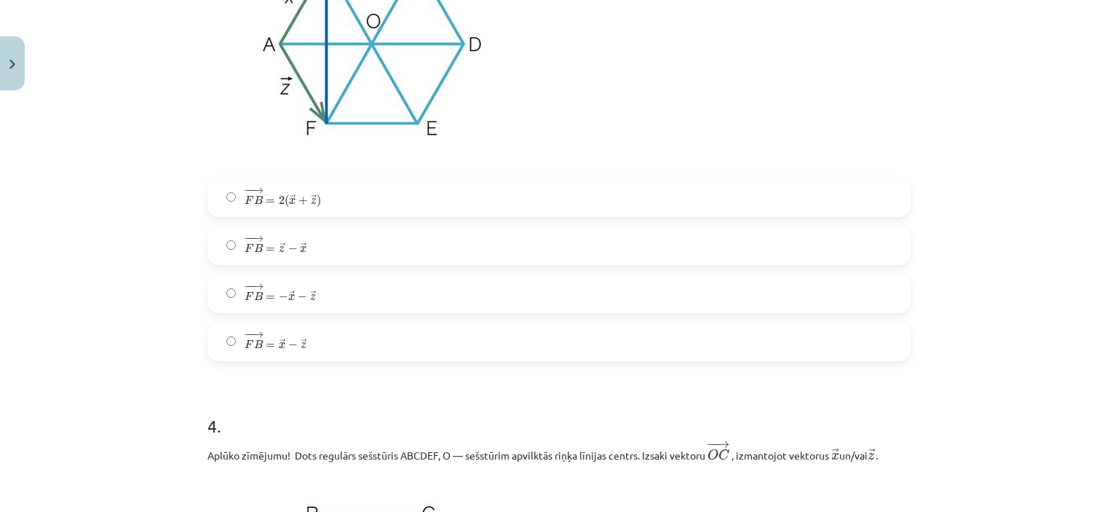
scroll to position [1552, 0]
click at [835, 292] on label "− − → F B = − → x − → z F B → = − x → − z →" at bounding box center [559, 293] width 700 height 36
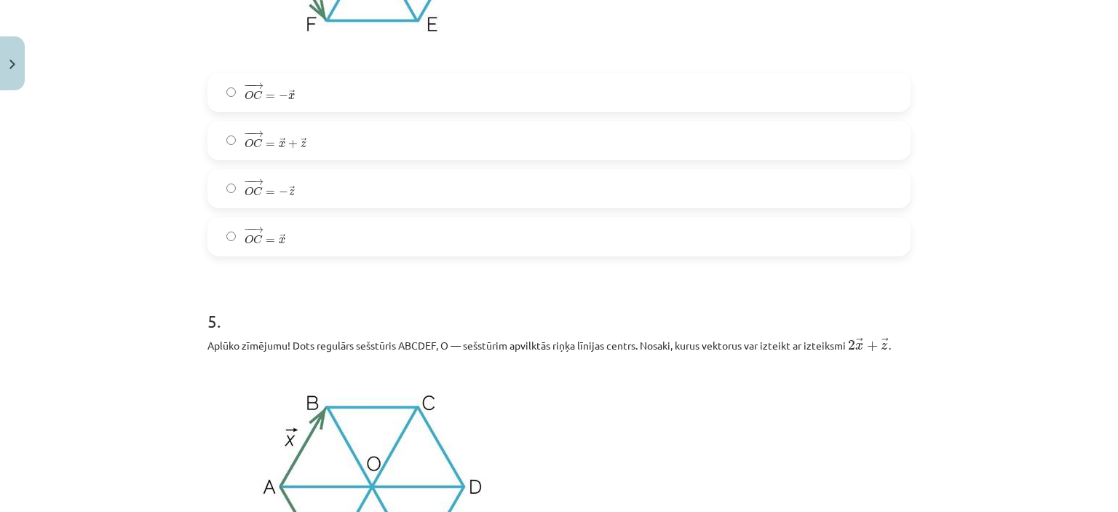
scroll to position [2212, 0]
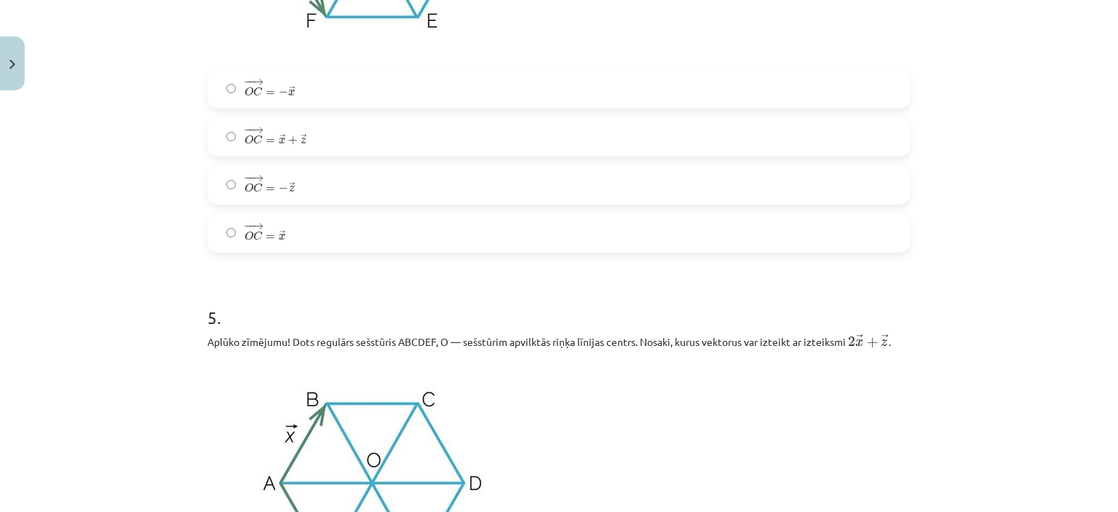
click at [816, 211] on div "− − → O C = − → x O C → = − x → − − → O C = → x + → z O C → = x → + z → − − → O…" at bounding box center [558, 160] width 703 height 183
click at [844, 237] on label "− − → O C = → x O C → = x →" at bounding box center [559, 233] width 700 height 36
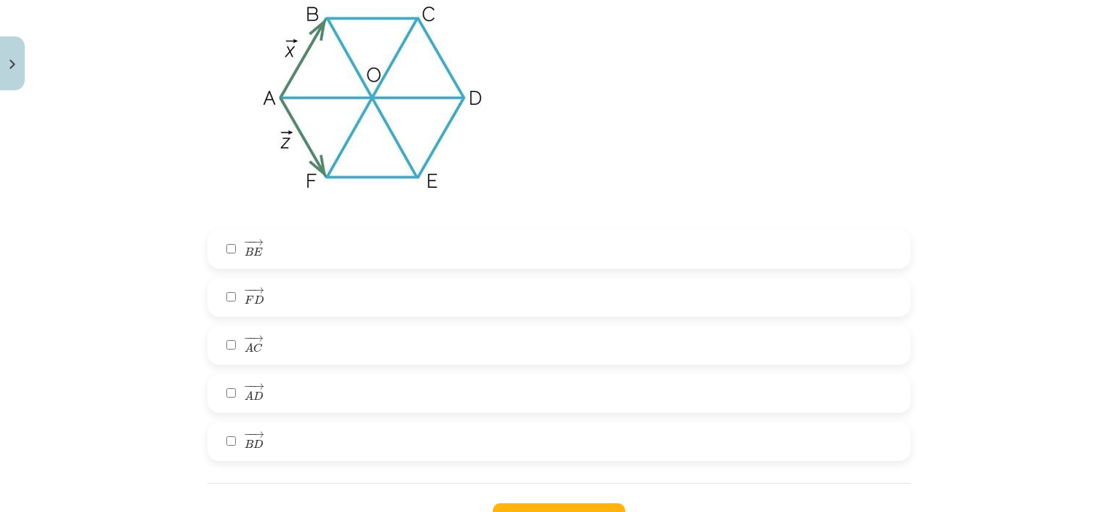
scroll to position [2717, 0]
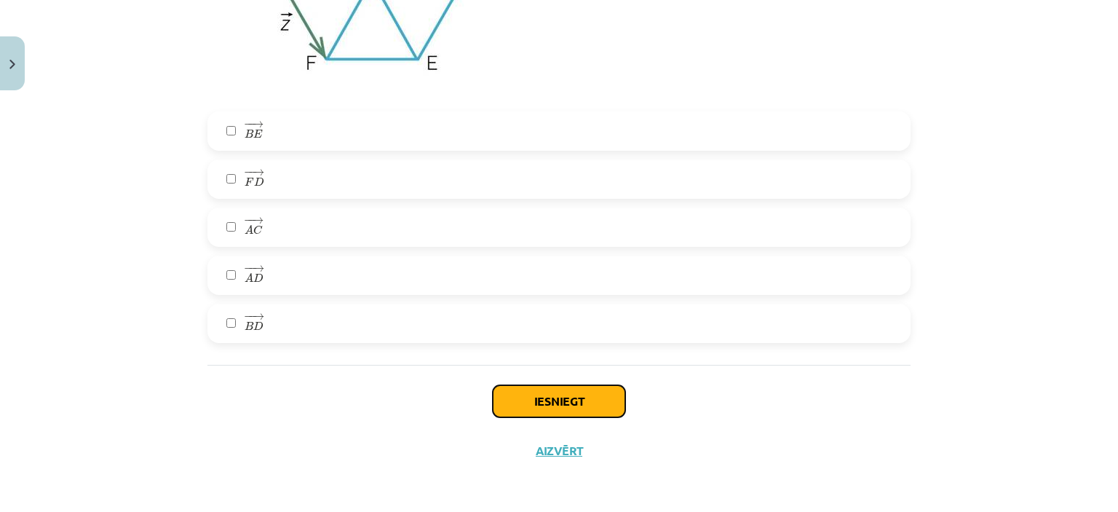
click at [571, 395] on button "Iesniegt" at bounding box center [559, 401] width 132 height 32
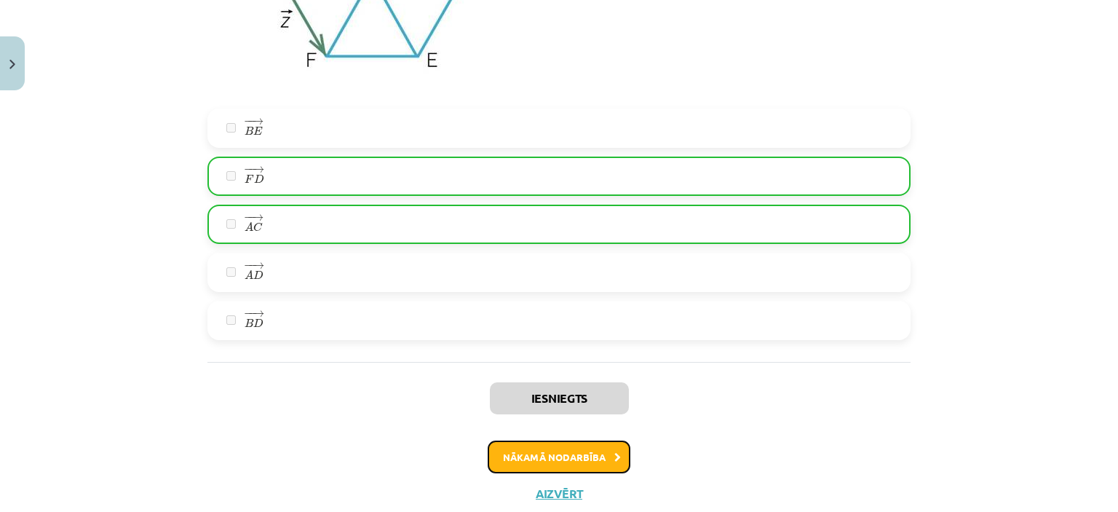
click at [574, 465] on button "Nākamā nodarbība" at bounding box center [559, 456] width 143 height 33
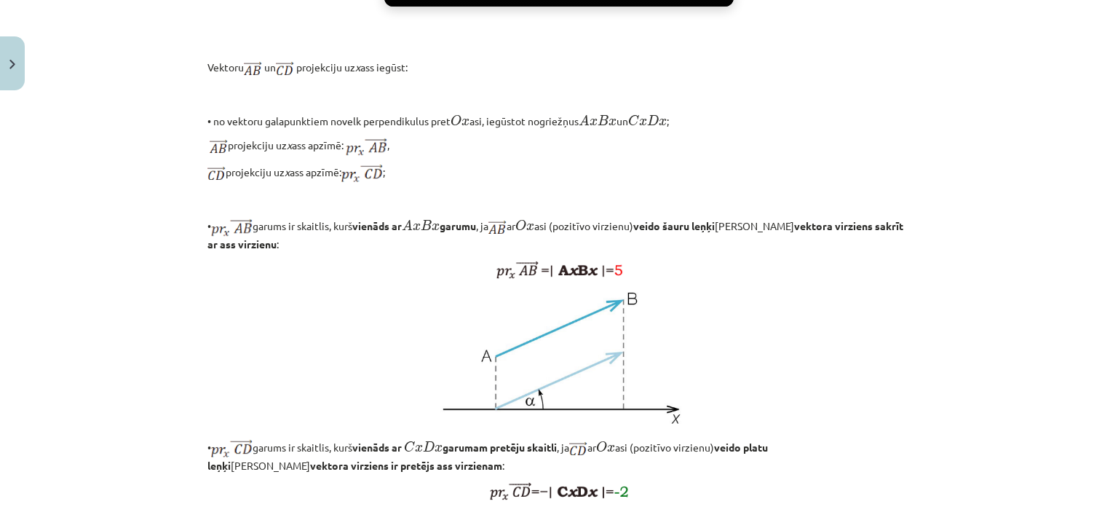
scroll to position [1215, 0]
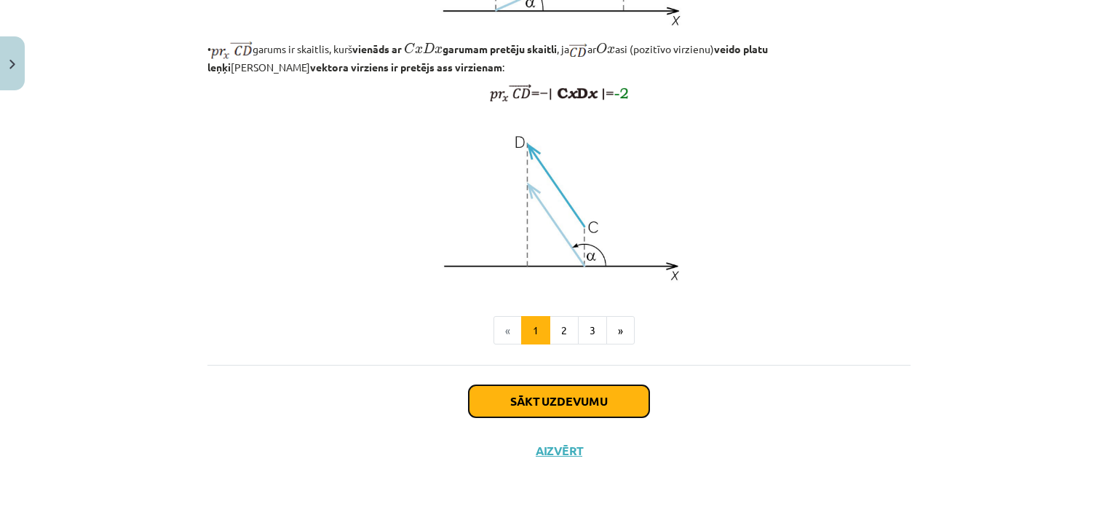
click at [539, 392] on button "Sākt uzdevumu" at bounding box center [559, 401] width 181 height 32
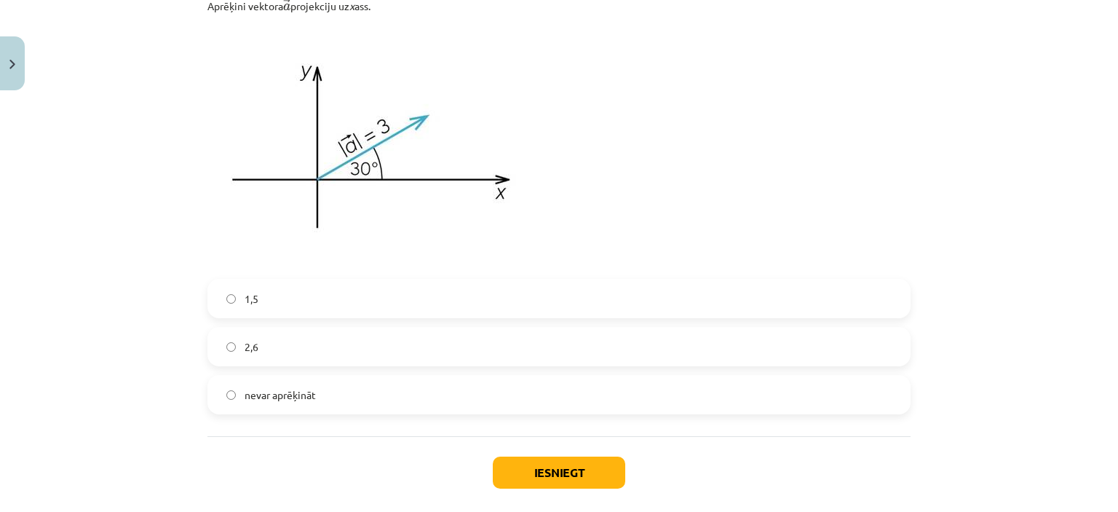
scroll to position [1574, 0]
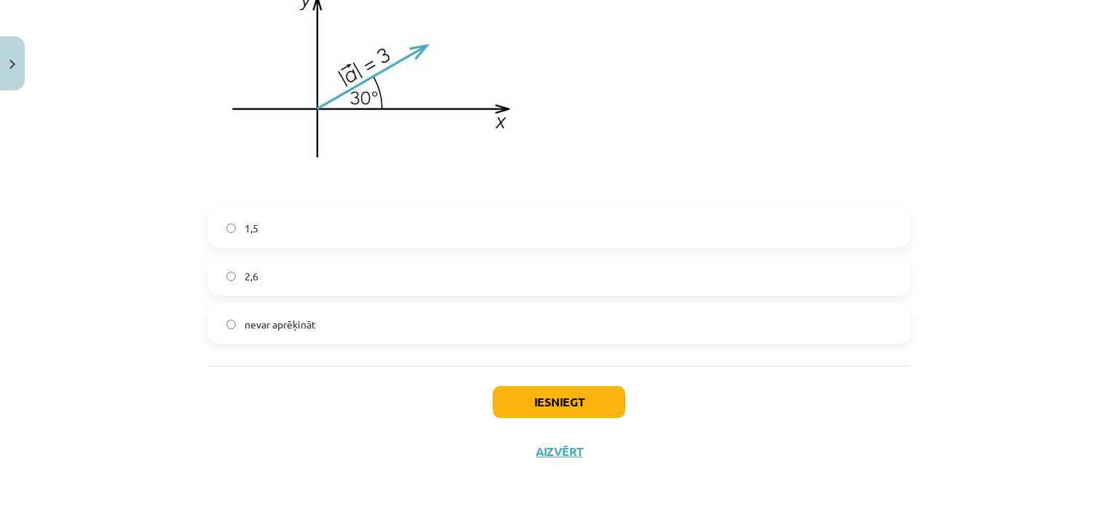
drag, startPoint x: 207, startPoint y: 288, endPoint x: 511, endPoint y: 532, distance: 390.4
click at [496, 258] on label "2,6" at bounding box center [559, 276] width 700 height 36
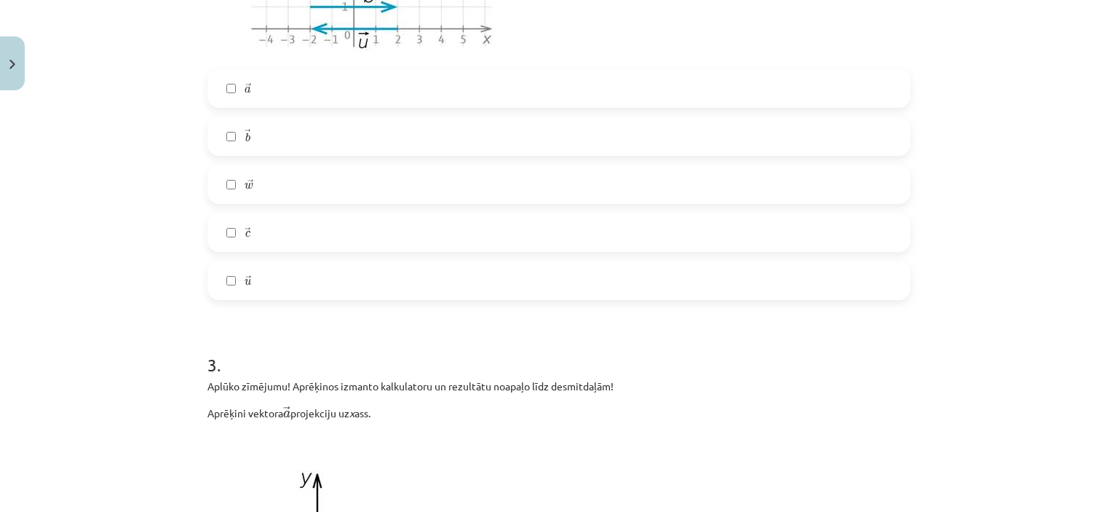
scroll to position [1092, 0]
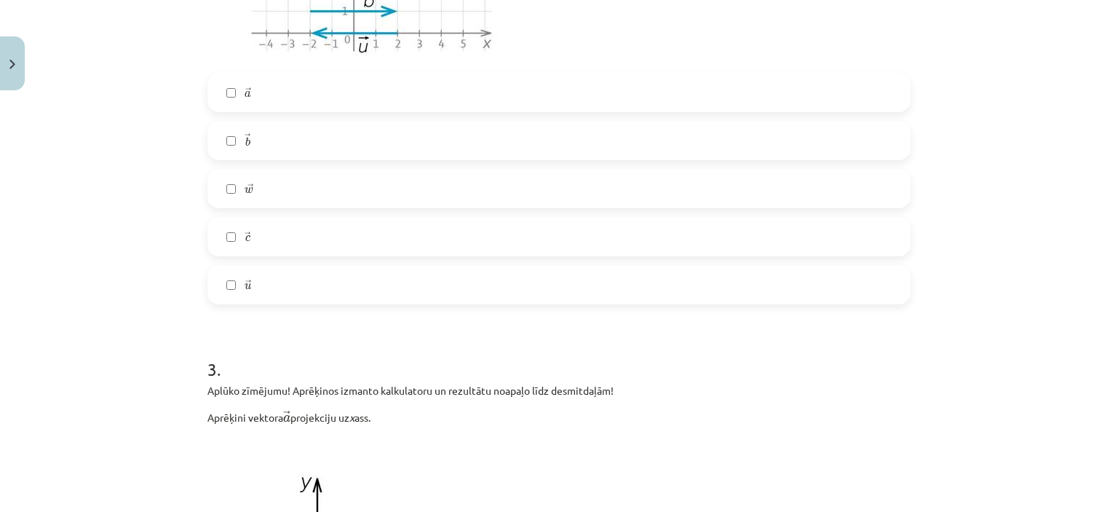
click at [885, 218] on label "→ c c →" at bounding box center [559, 236] width 700 height 36
click at [832, 141] on label "→ b b →" at bounding box center [559, 140] width 700 height 36
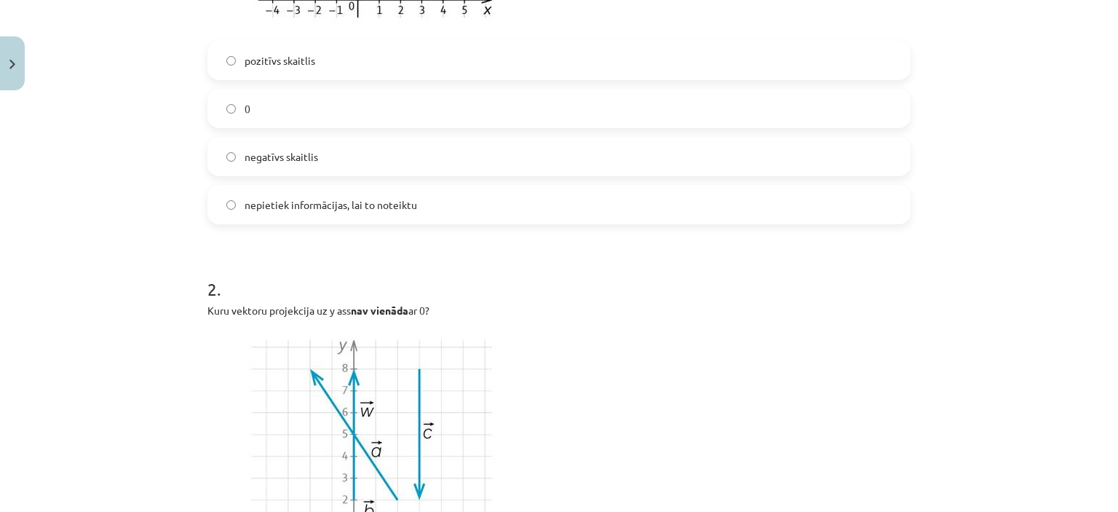
scroll to position [552, 0]
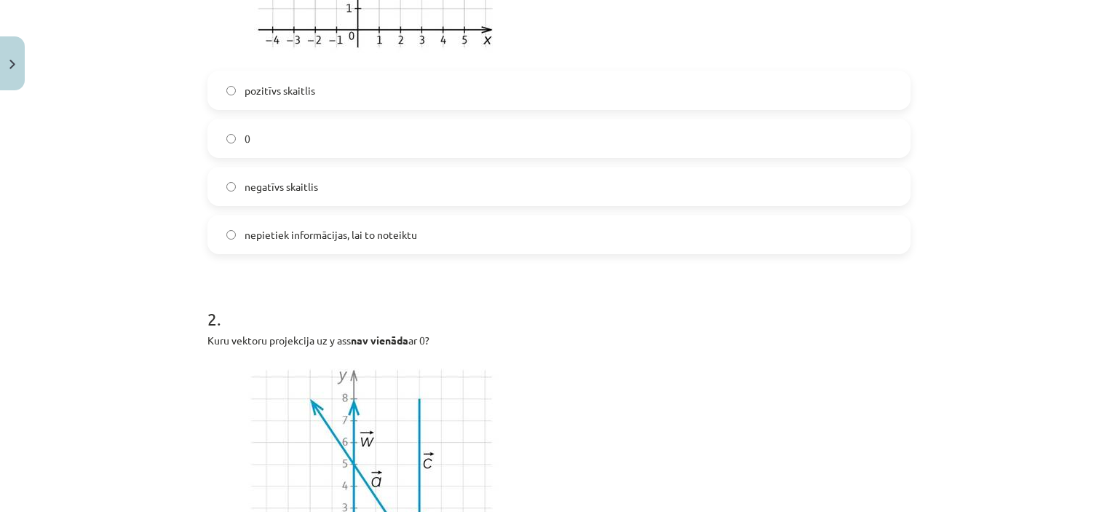
click at [776, 96] on label "pozitīvs skaitlis" at bounding box center [559, 90] width 700 height 36
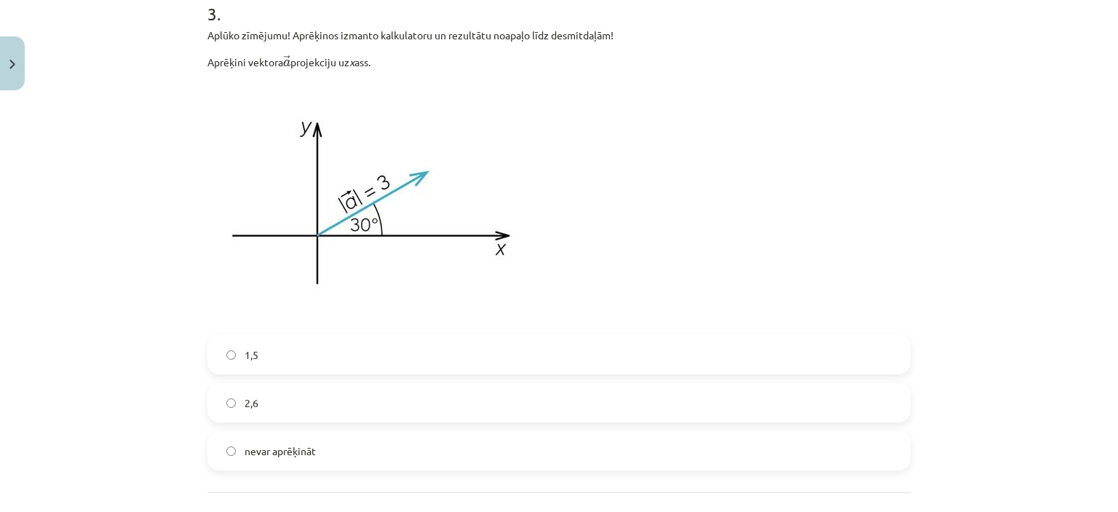
scroll to position [1574, 0]
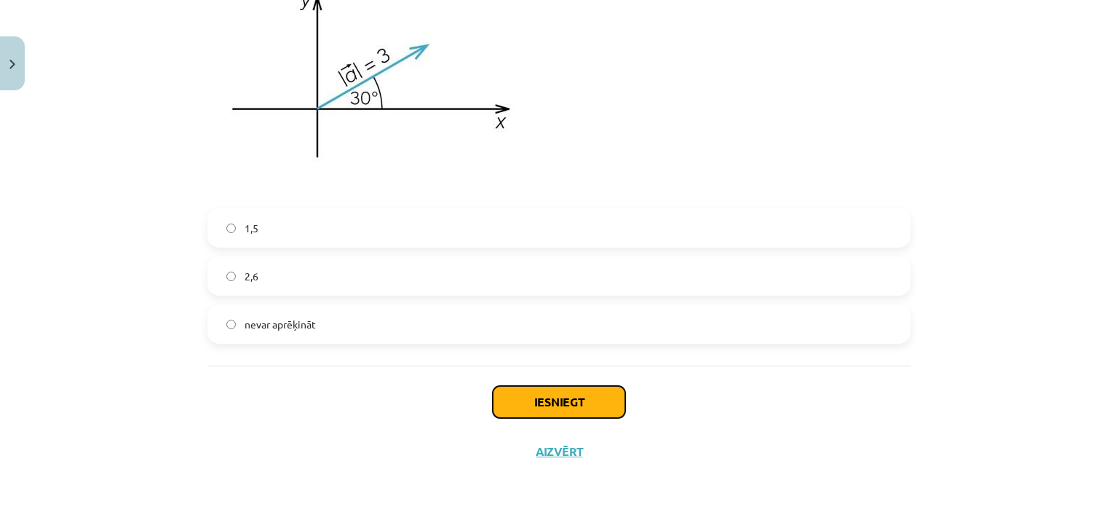
click at [572, 398] on button "Iesniegt" at bounding box center [559, 402] width 132 height 32
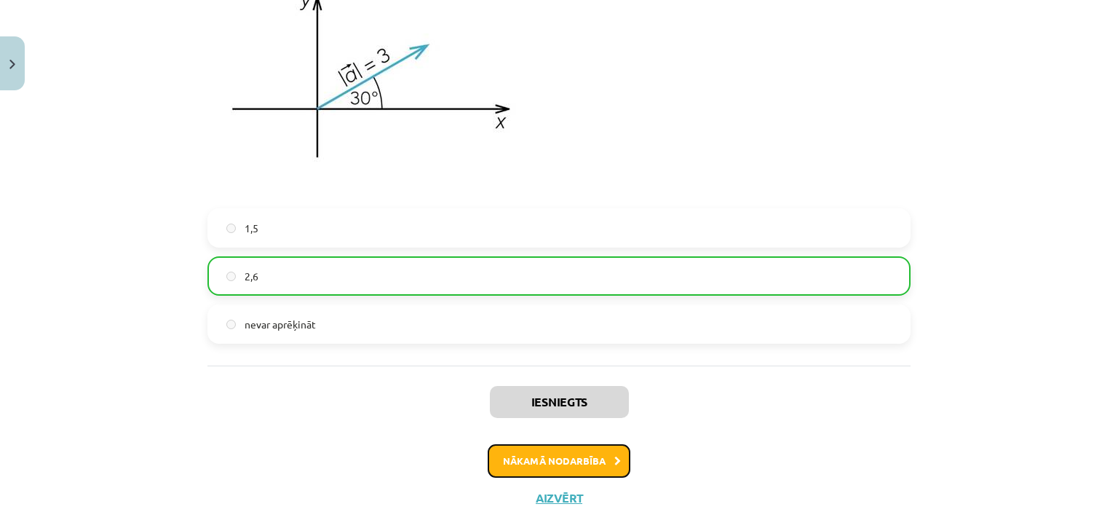
click at [583, 453] on button "Nākamā nodarbība" at bounding box center [559, 460] width 143 height 33
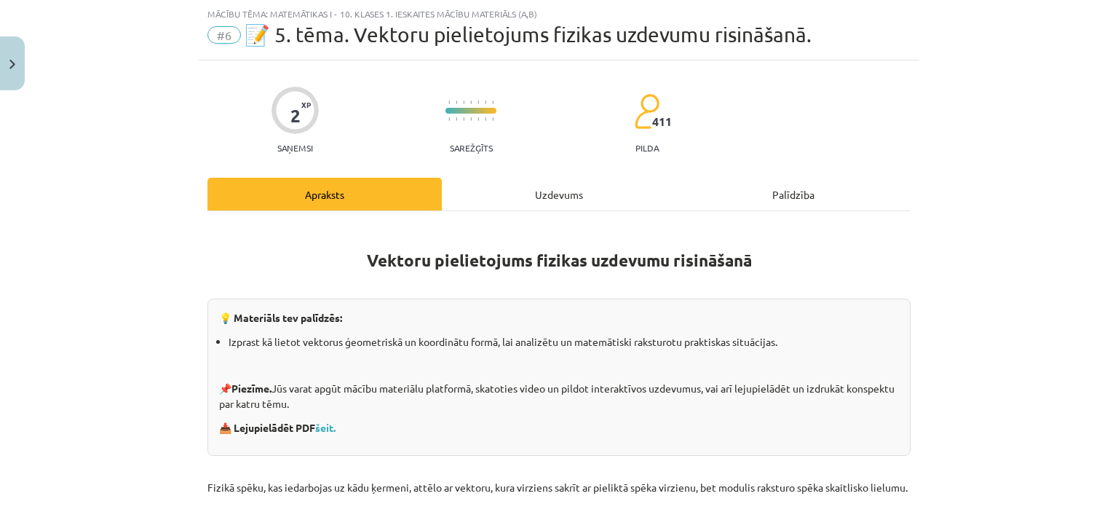
scroll to position [1540, 0]
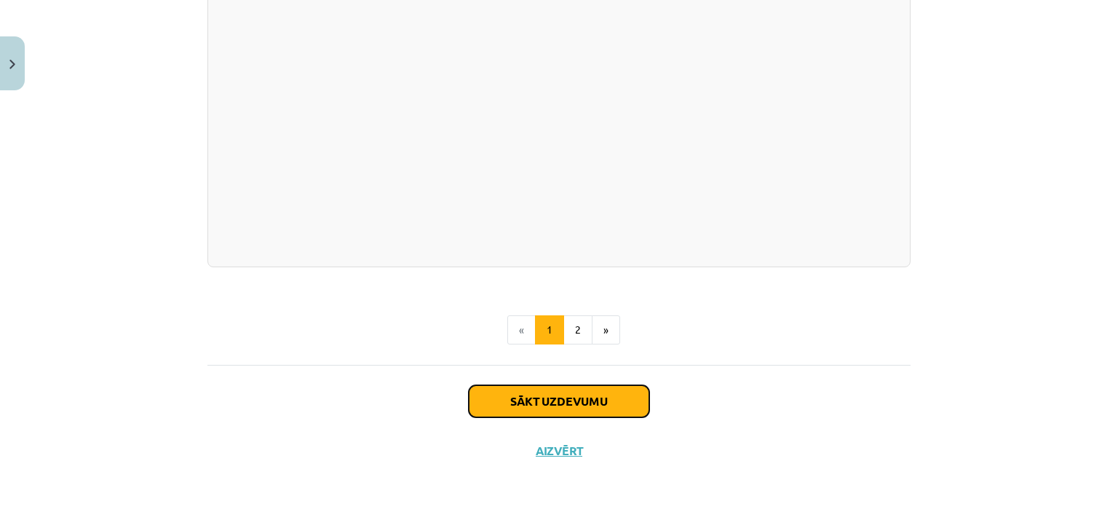
click at [555, 415] on button "Sākt uzdevumu" at bounding box center [559, 401] width 181 height 32
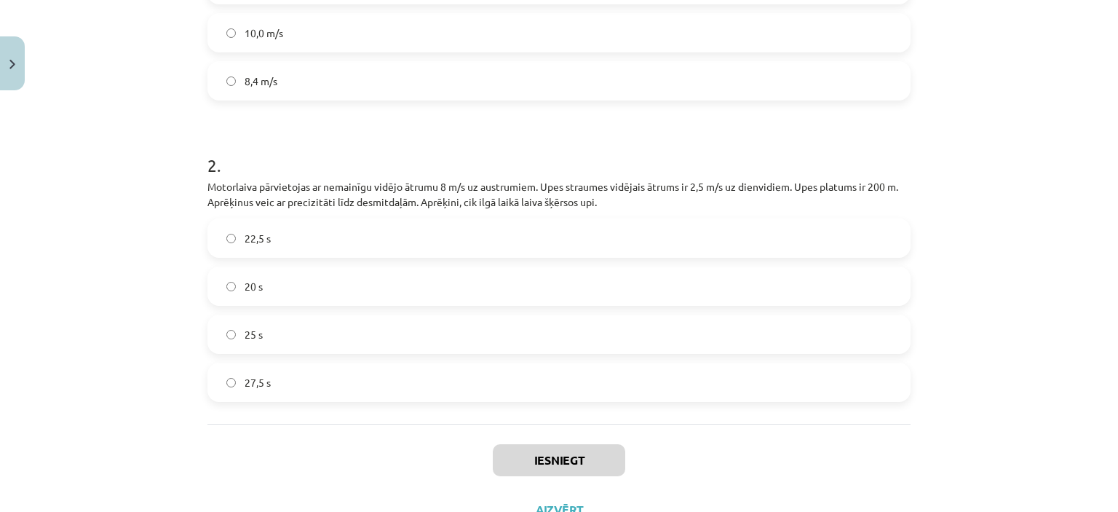
scroll to position [520, 0]
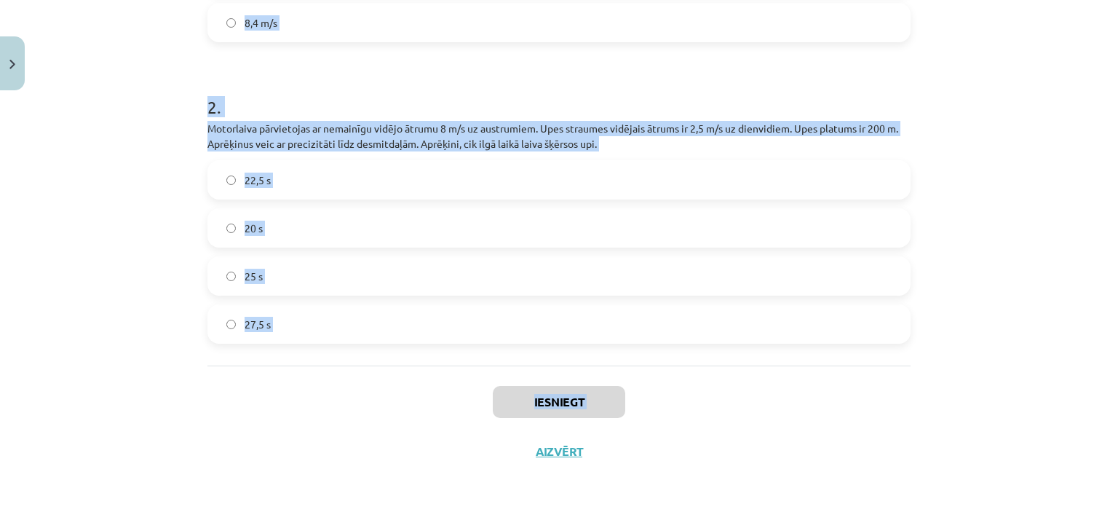
drag, startPoint x: 207, startPoint y: 285, endPoint x: 483, endPoint y: 431, distance: 312.9
click at [483, 431] on div "2 XP Saņemsi Sarežģīts 411 pilda Apraksts Uzdevums Palīdzība 1 . Motorlaiva pār…" at bounding box center [559, 26] width 721 height 899
copy div ". Motorlaiva pārvietojas ar nemainīgu vidējo ātrumu 8 m/s uz austrumiem. Upes s…"
click at [618, 26] on label "8,4 m/s" at bounding box center [559, 22] width 700 height 36
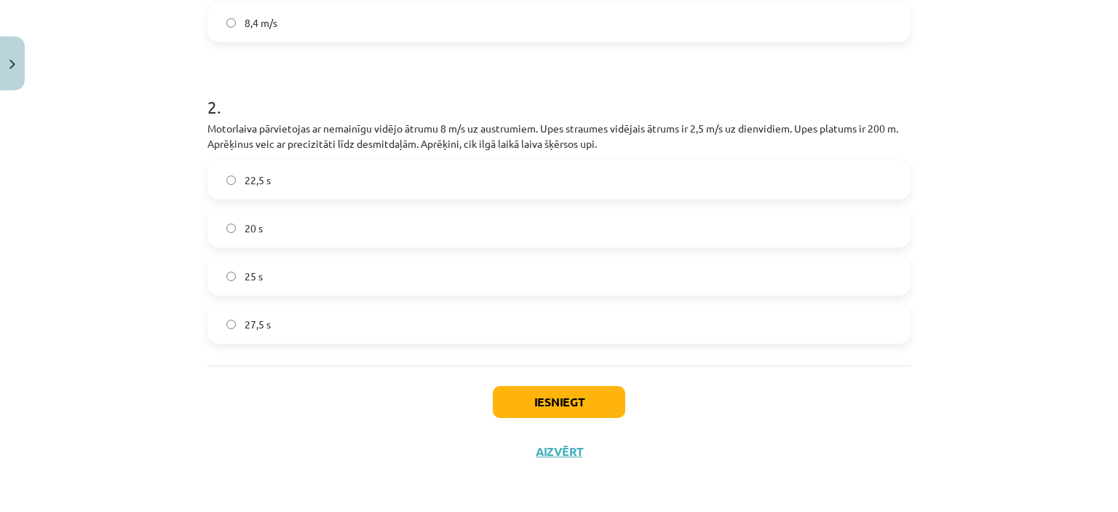
click at [344, 284] on label "25 s" at bounding box center [559, 276] width 700 height 36
click at [603, 409] on button "Iesniegt" at bounding box center [559, 402] width 132 height 32
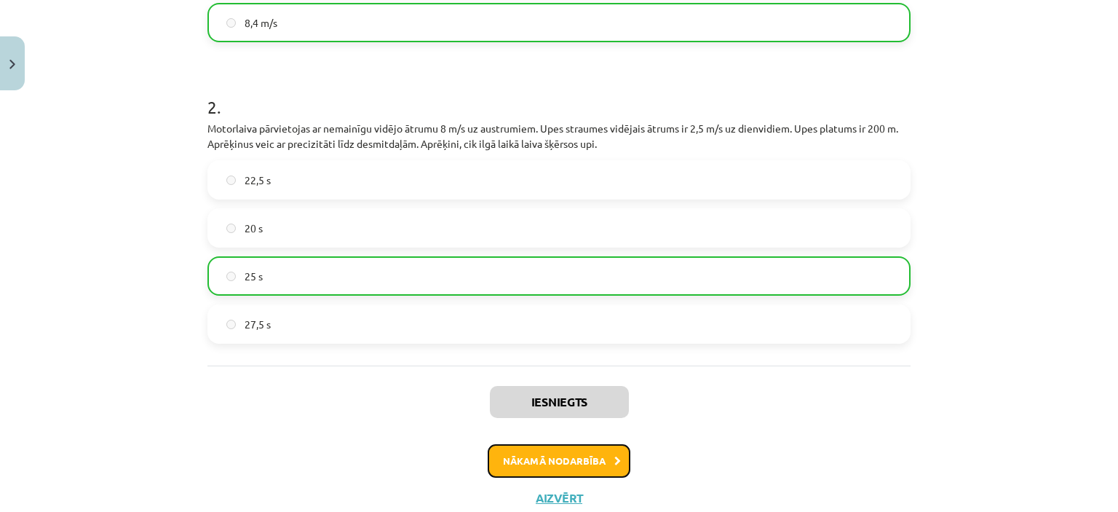
click at [543, 455] on button "Nākamā nodarbība" at bounding box center [559, 460] width 143 height 33
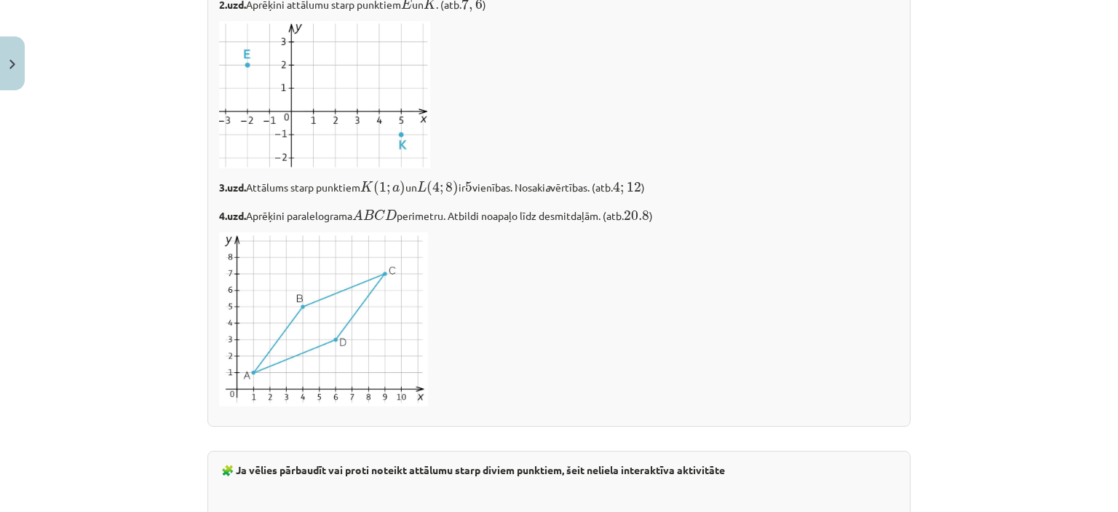
scroll to position [2589, 0]
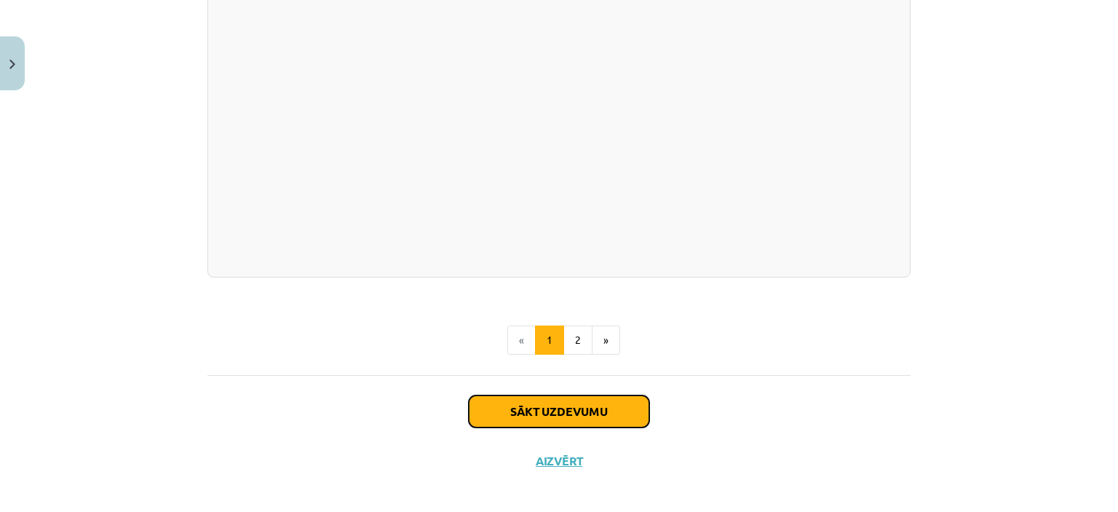
click at [507, 397] on button "Sākt uzdevumu" at bounding box center [559, 411] width 181 height 32
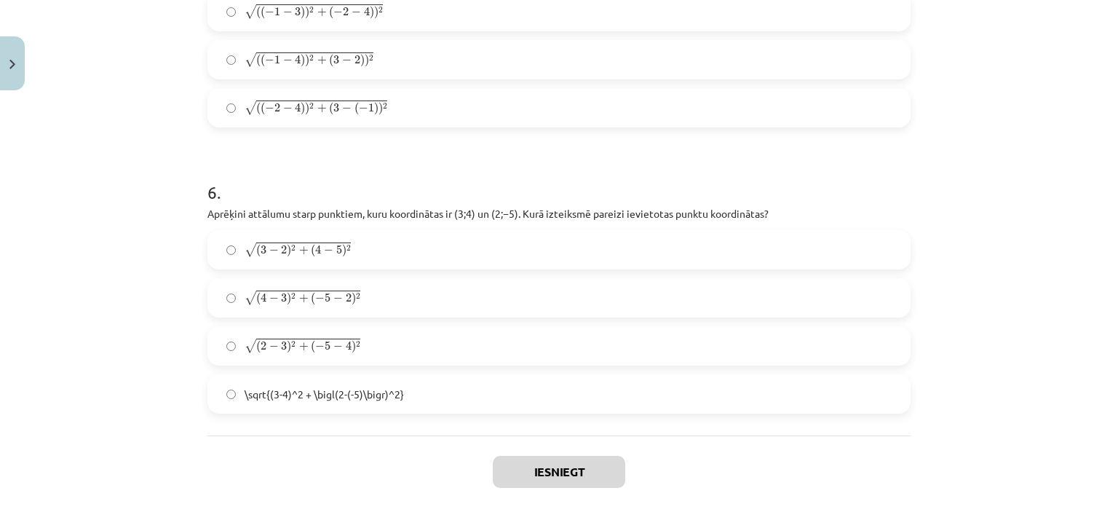
scroll to position [2169, 0]
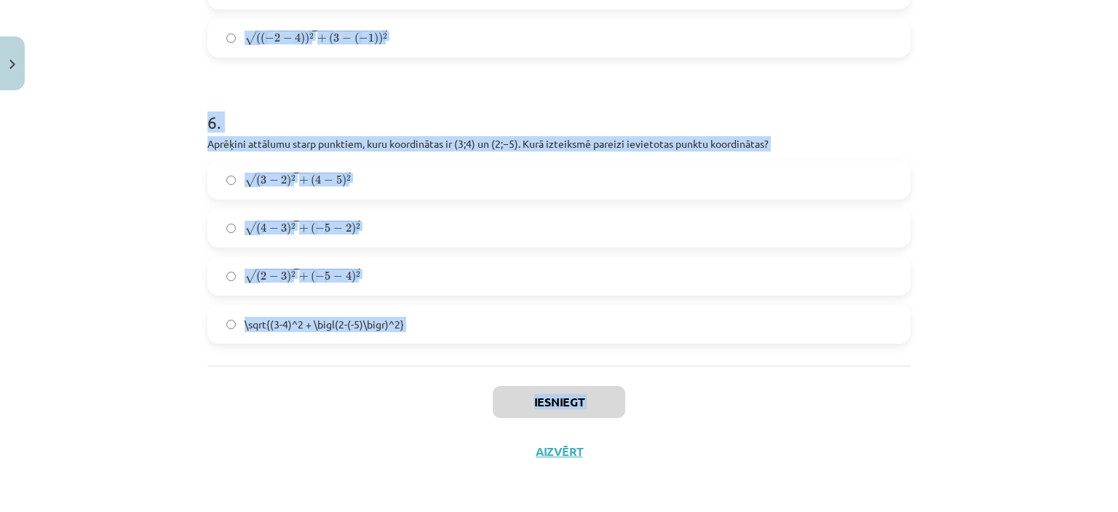
drag, startPoint x: 205, startPoint y: 311, endPoint x: 394, endPoint y: 450, distance: 234.9
copy div "1 . Aprēķini nogriežņa ﻿DL﻿ viduspunkta koordinātas, ja ﻿D(1;−2) un ﻿L(1;3). (0…"
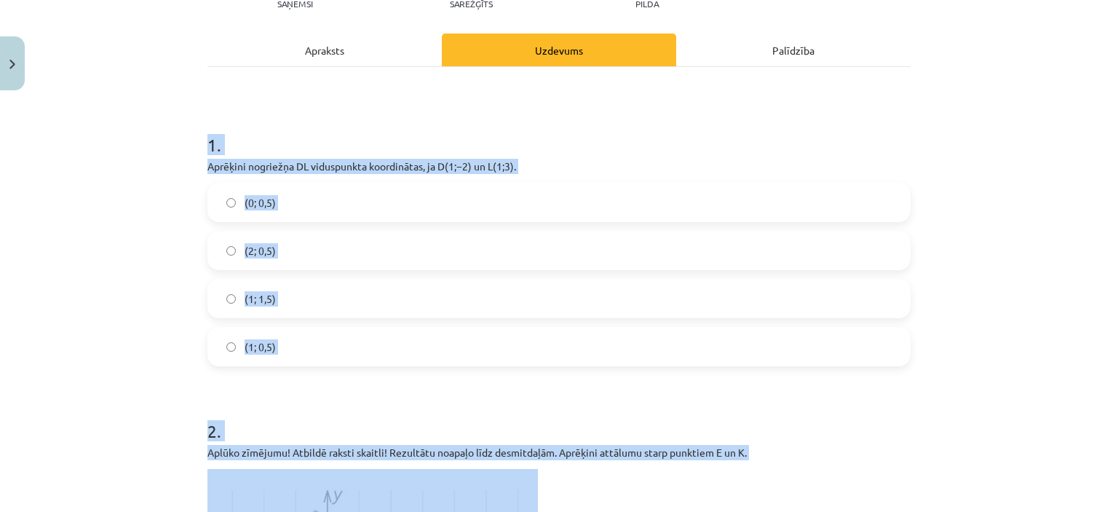
scroll to position [213, 0]
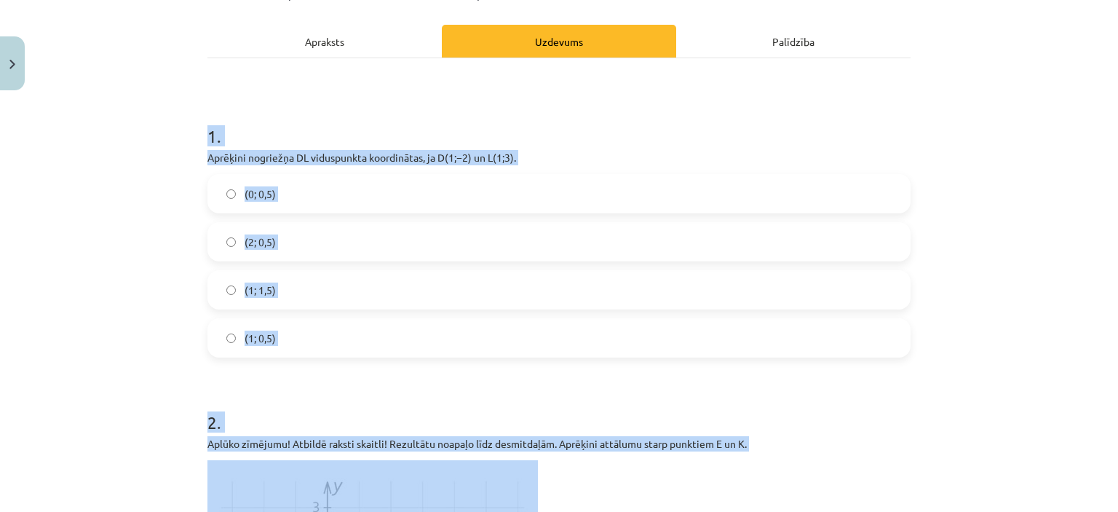
click at [443, 346] on label "(1; 0,5)" at bounding box center [559, 338] width 700 height 36
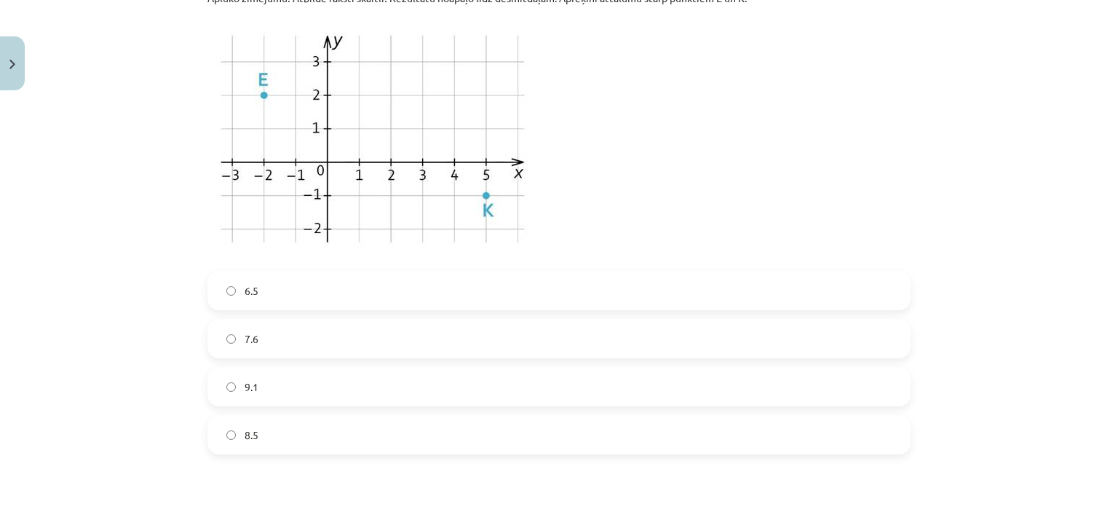
scroll to position [722, 0]
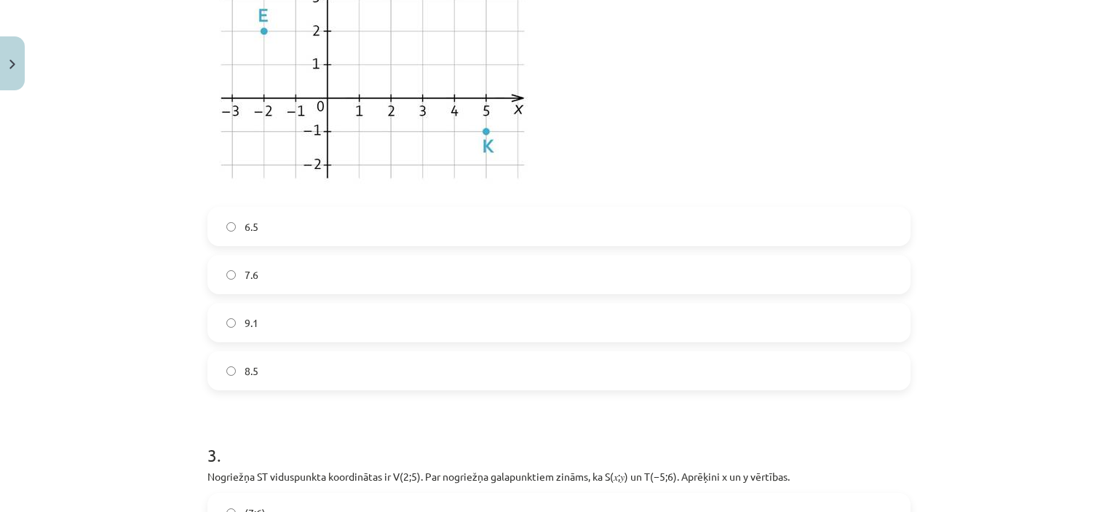
click at [346, 364] on label "8.5" at bounding box center [559, 370] width 700 height 36
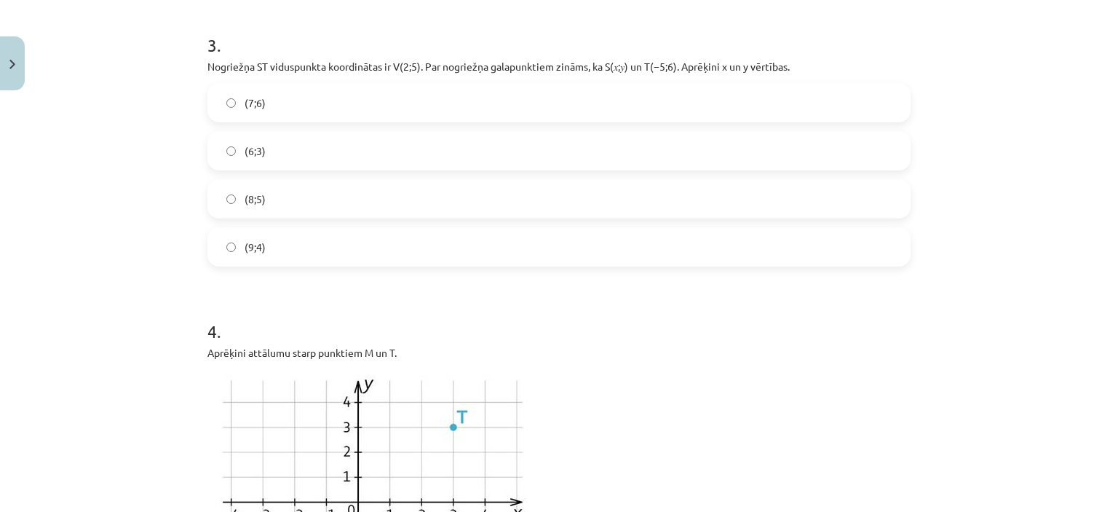
scroll to position [1141, 0]
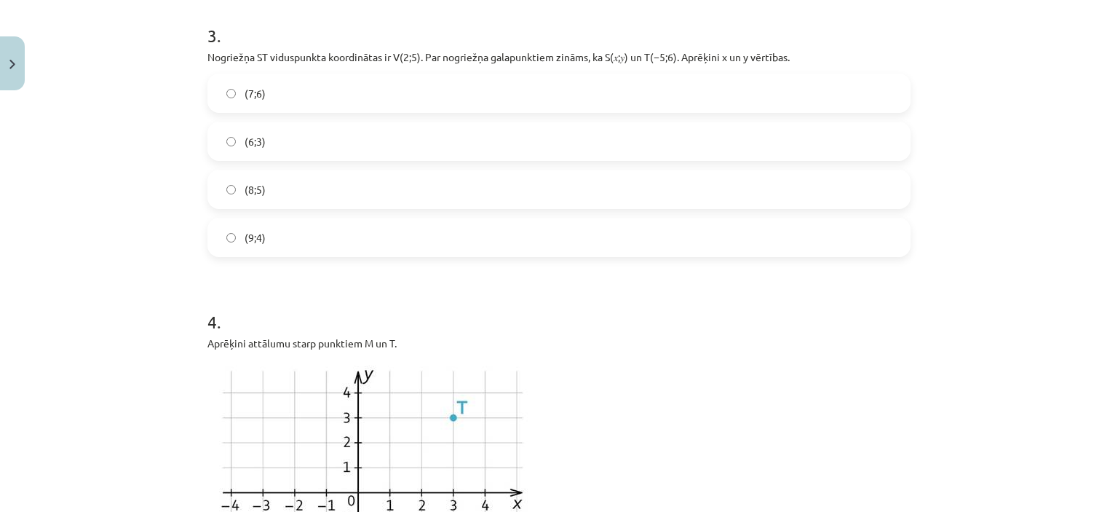
click at [454, 234] on label "(9;4)" at bounding box center [559, 237] width 700 height 36
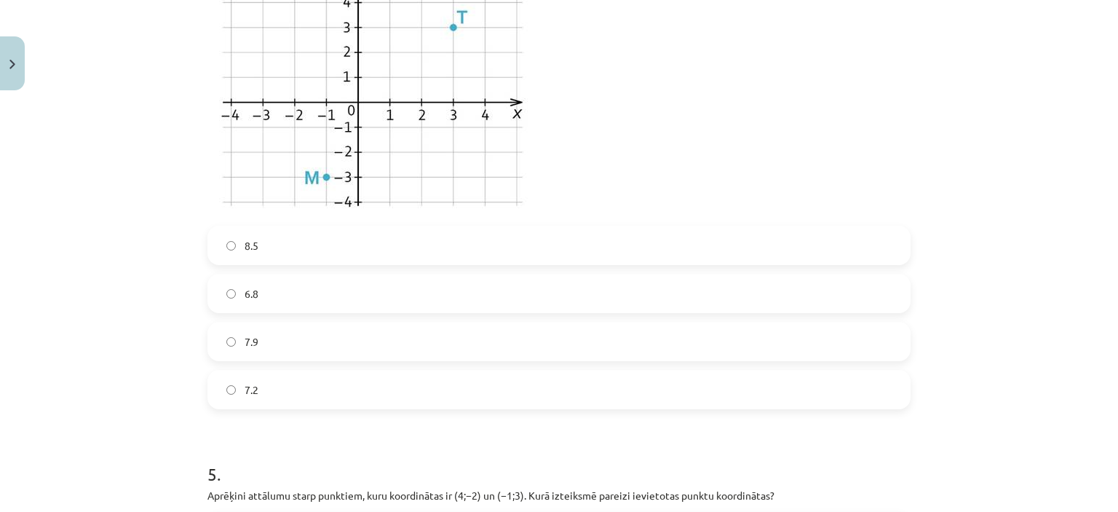
scroll to position [1642, 0]
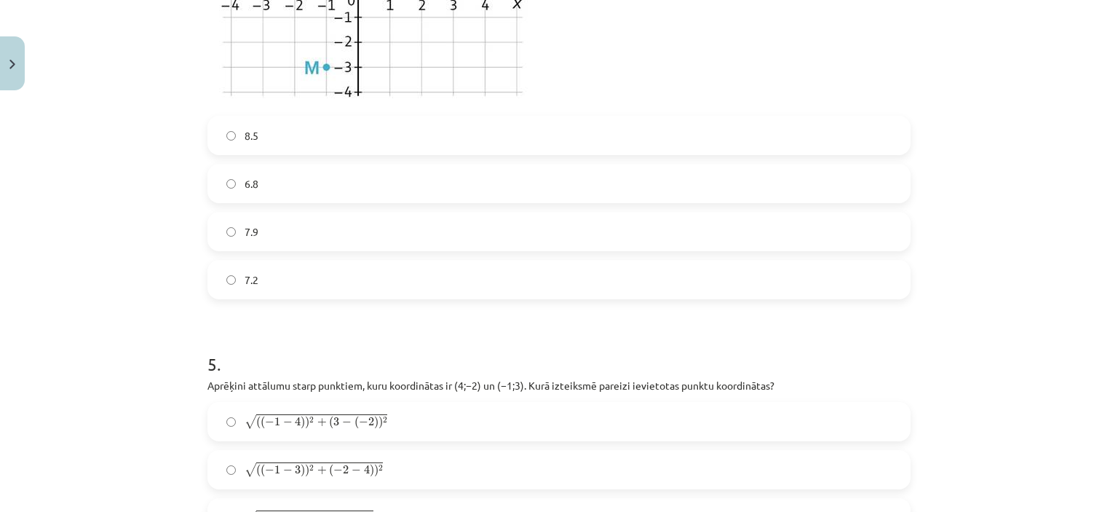
click at [643, 238] on label "7.9" at bounding box center [559, 231] width 700 height 36
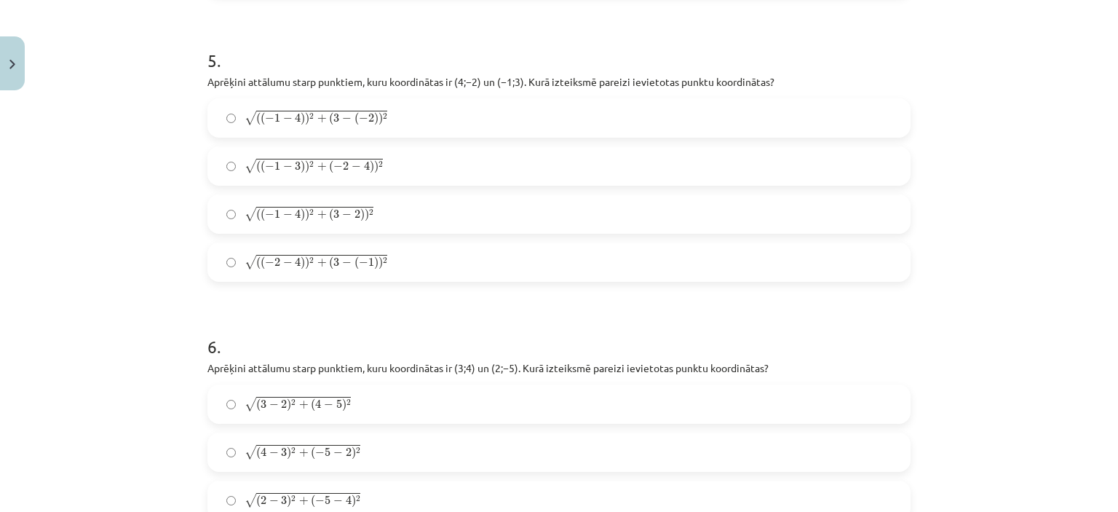
scroll to position [1951, 0]
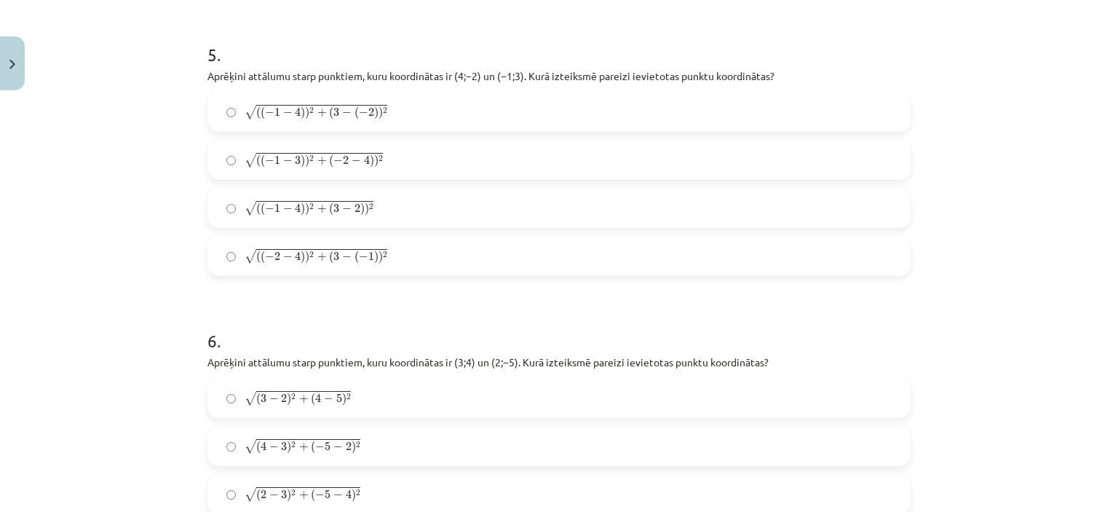
click at [377, 501] on label "√ ( 2 − 3 ) 2 + ( − 5 − 4 ) 2 ( 2 − 3 ) 2 + ( − 5 − 4 ) 2" at bounding box center [559, 494] width 700 height 36
click at [384, 209] on label "√ ( ( − 1 − 4 ) ) 2 + ( 3 − 2 ) ) 2 ( ( − 1 − 4 ) ) 2 + ( 3 − 2 ) ) 2" at bounding box center [559, 208] width 700 height 36
click at [548, 113] on label "√ ( ( − 1 − 4 ) ) 2 + ( 3 − ( − 2 ) ) 2 ( ( − 1 − 4 ) ) 2 + ( 3 − ( − 2 ) ) 2" at bounding box center [559, 112] width 700 height 36
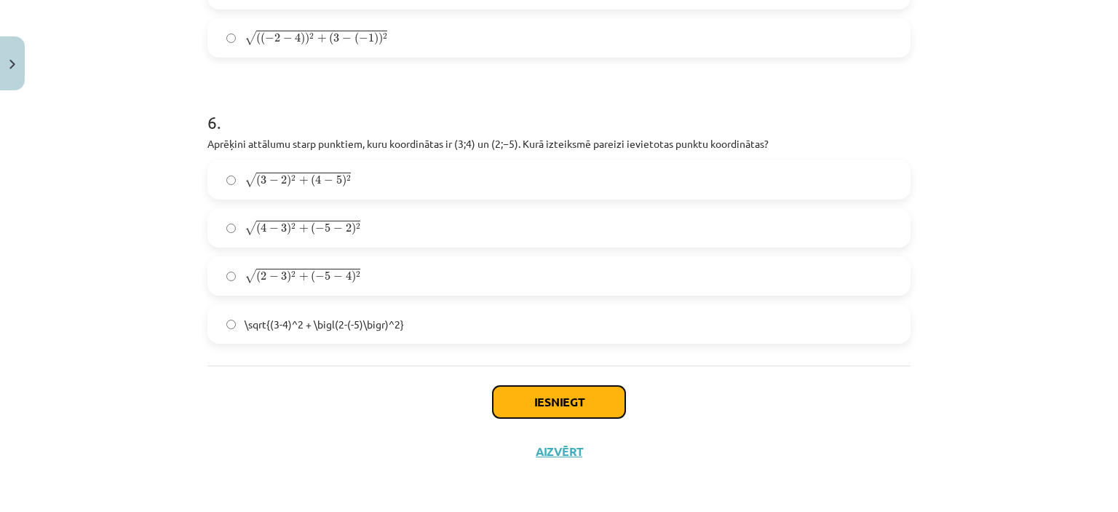
click at [593, 403] on button "Iesniegt" at bounding box center [559, 402] width 132 height 32
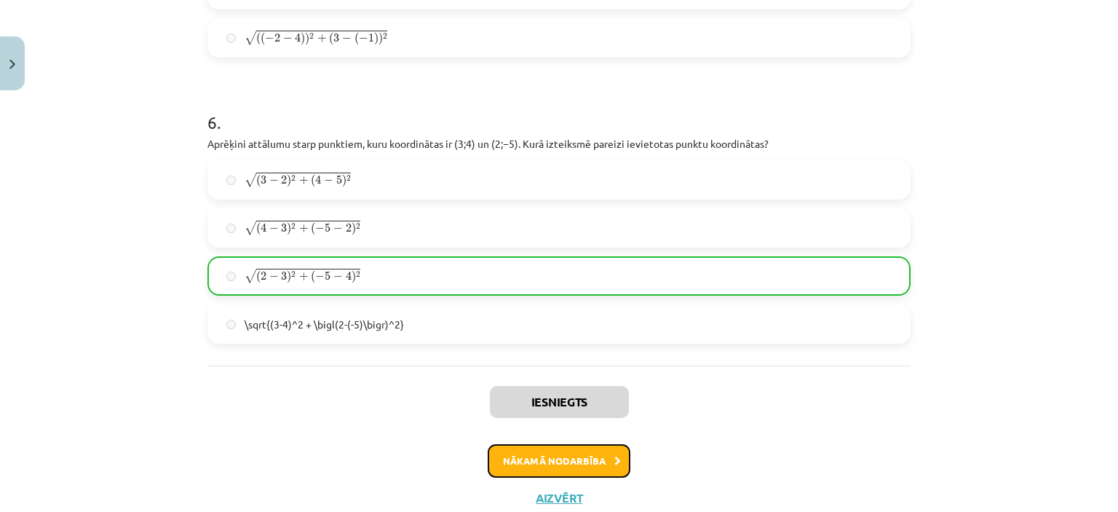
click at [588, 450] on button "Nākamā nodarbība" at bounding box center [559, 460] width 143 height 33
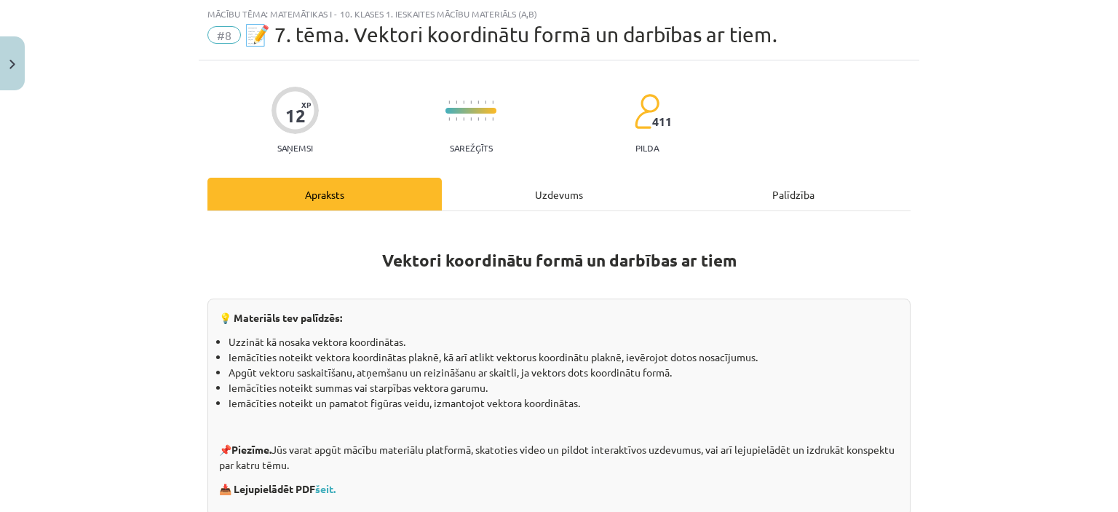
scroll to position [2047, 0]
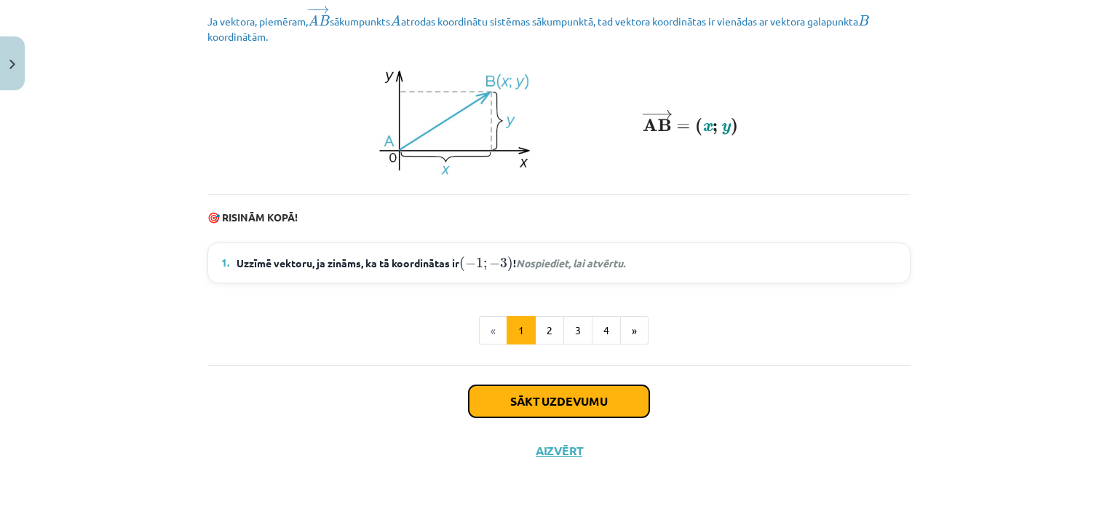
click at [609, 396] on button "Sākt uzdevumu" at bounding box center [559, 401] width 181 height 32
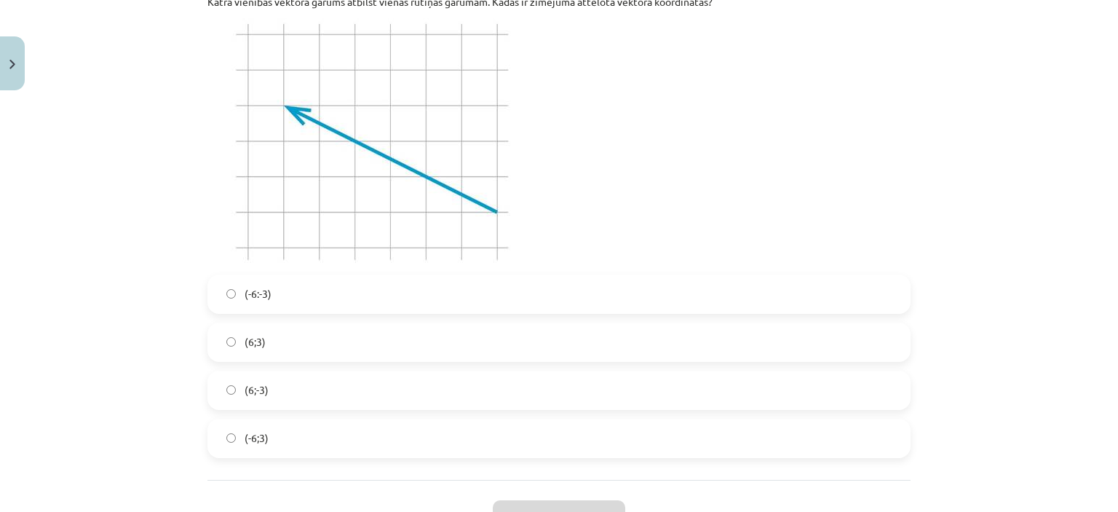
scroll to position [4176, 0]
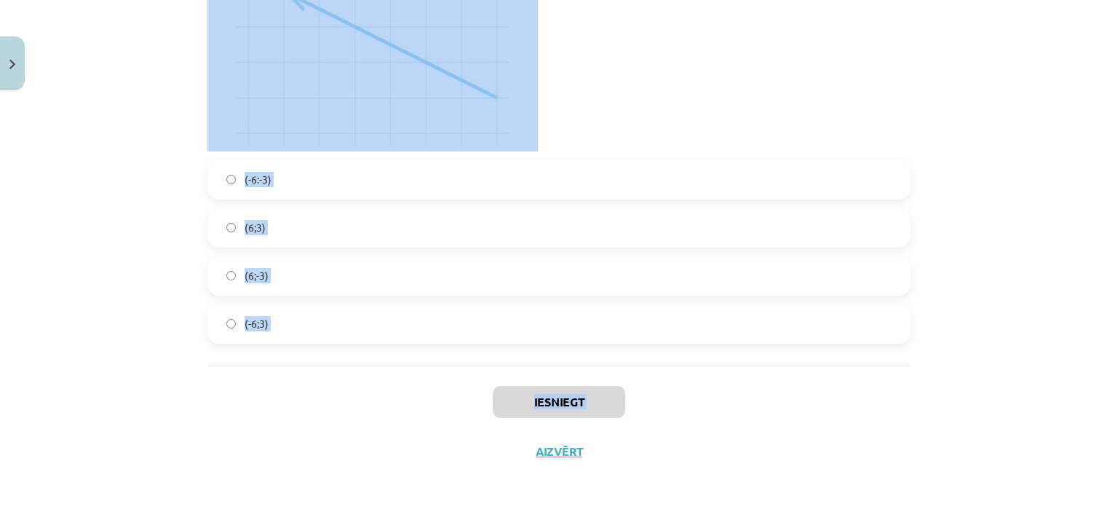
drag, startPoint x: 203, startPoint y: 285, endPoint x: 298, endPoint y: 437, distance: 178.6
copy div "1 . Zināms, ka ﻿ → r = ( 2 ; 3 ) r → = ( 2 ; 3 ) . Aprēķini ﻿ → r r → ﻿ moduli.…"
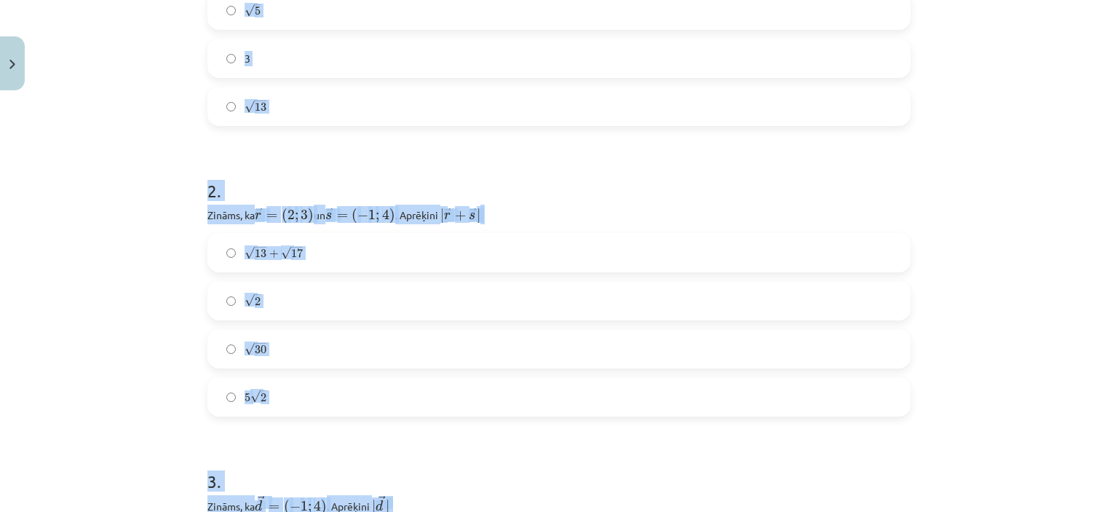
scroll to position [391, 0]
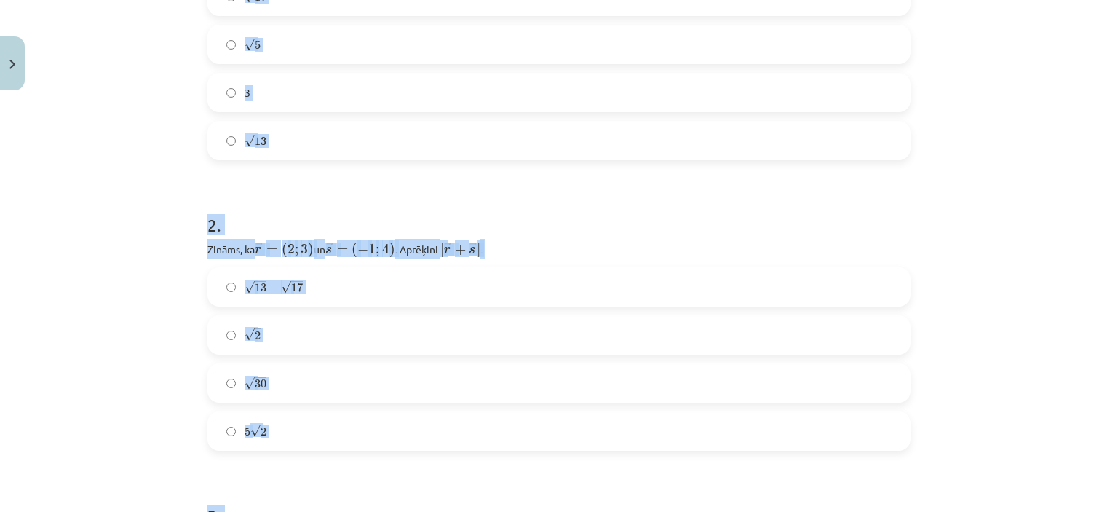
click at [1031, 136] on div "Mācību tēma: Matemātikas i - 10. klases 1. ieskaites mācību materiāls (a,b) #8 …" at bounding box center [559, 256] width 1118 height 512
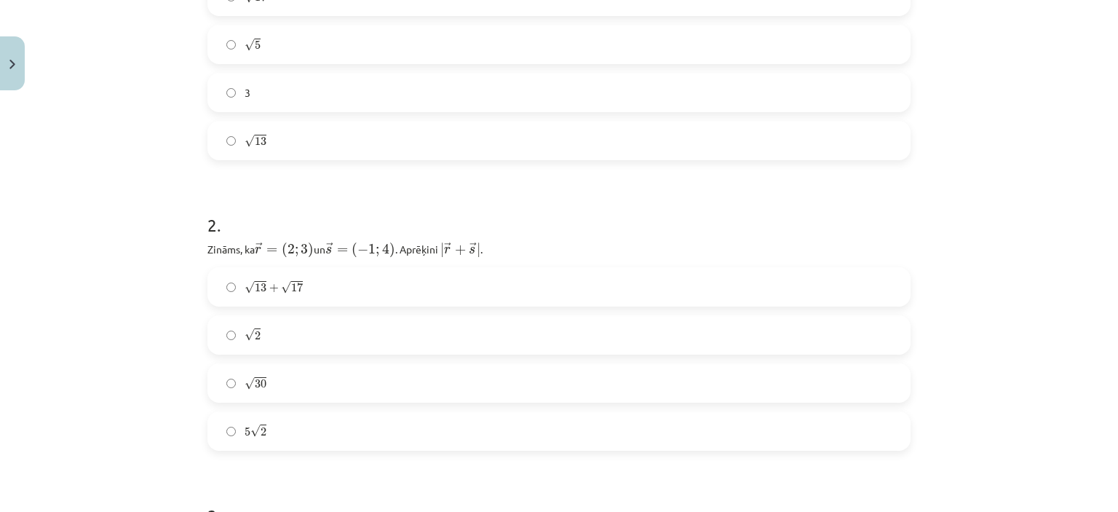
click at [1002, 110] on div "Mācību tēma: Matemātikas i - 10. klases 1. ieskaites mācību materiāls (a,b) #8 …" at bounding box center [559, 256] width 1118 height 512
click at [854, 146] on label "√ 13 13" at bounding box center [559, 140] width 700 height 36
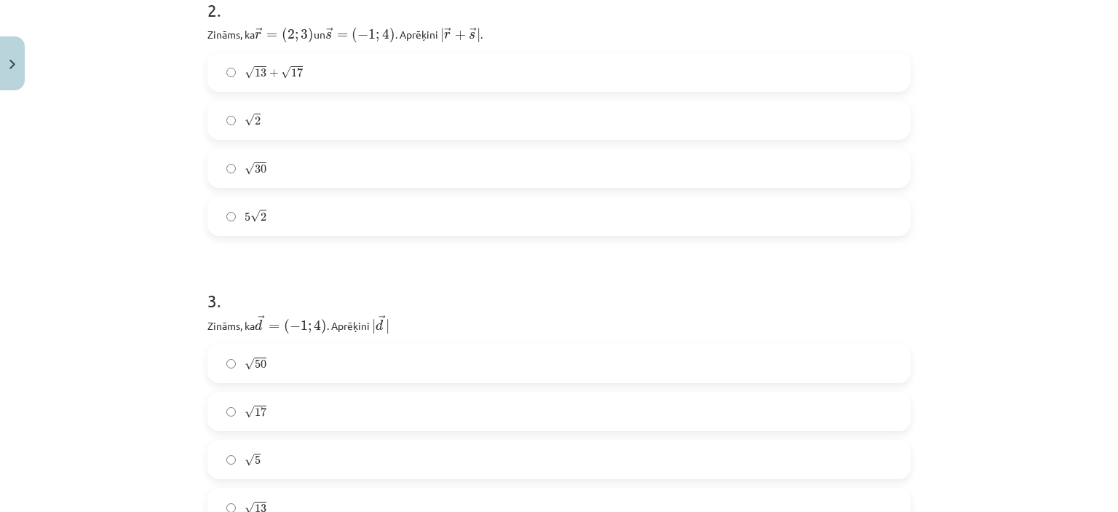
scroll to position [611, 0]
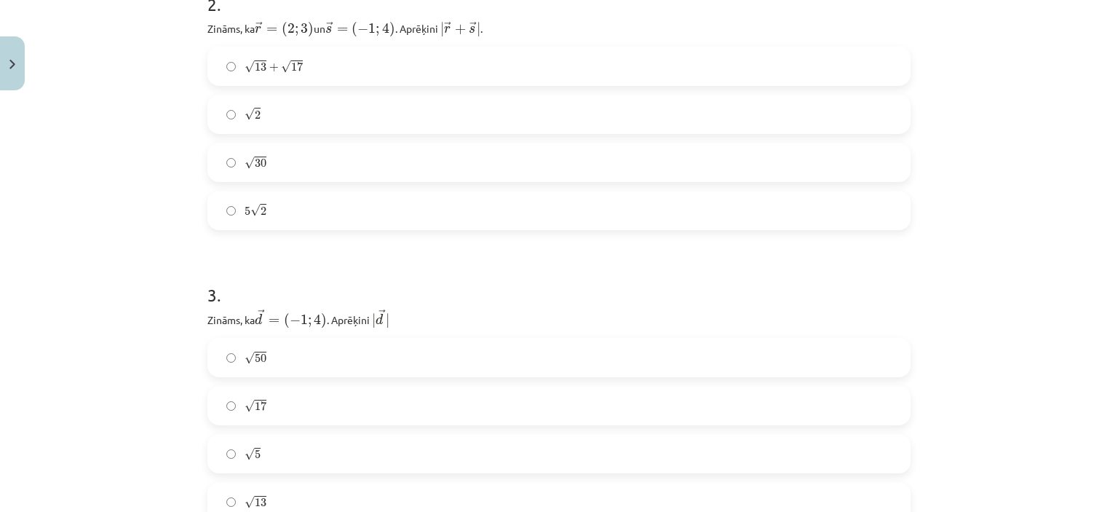
drag, startPoint x: 531, startPoint y: 352, endPoint x: 517, endPoint y: 332, distance: 24.0
click at [517, 332] on div "3 . Zināms, ka → d = ( − 1 ; 4 ) d → = ( − 1 ; 4 ) ﻿. Aprēķini ﻿ | → d | | d → …" at bounding box center [558, 390] width 703 height 262
click at [583, 345] on label "√ 50 50" at bounding box center [559, 357] width 700 height 36
click at [399, 64] on label "√ 13 + √ 17 13 + 17" at bounding box center [559, 66] width 700 height 36
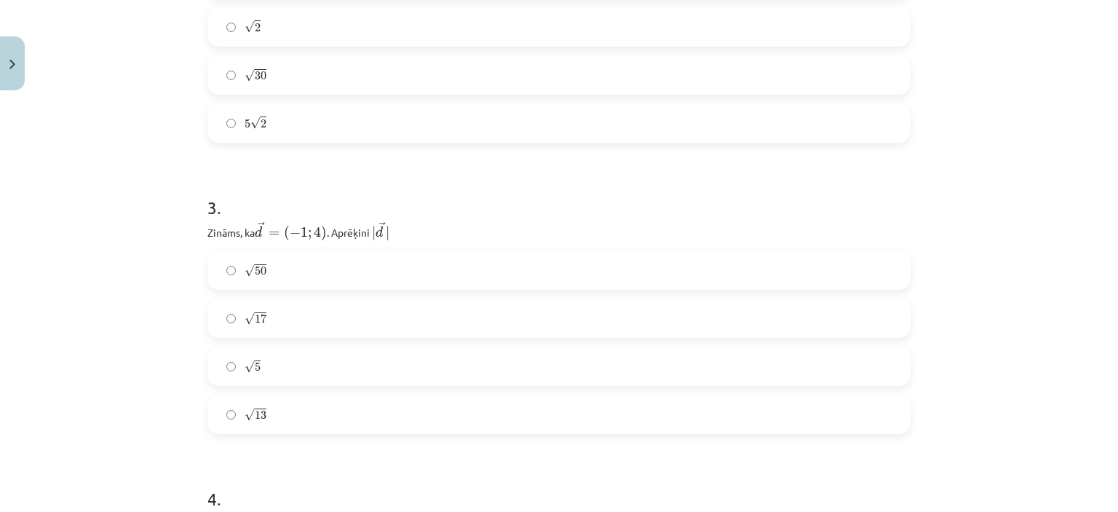
scroll to position [716, 0]
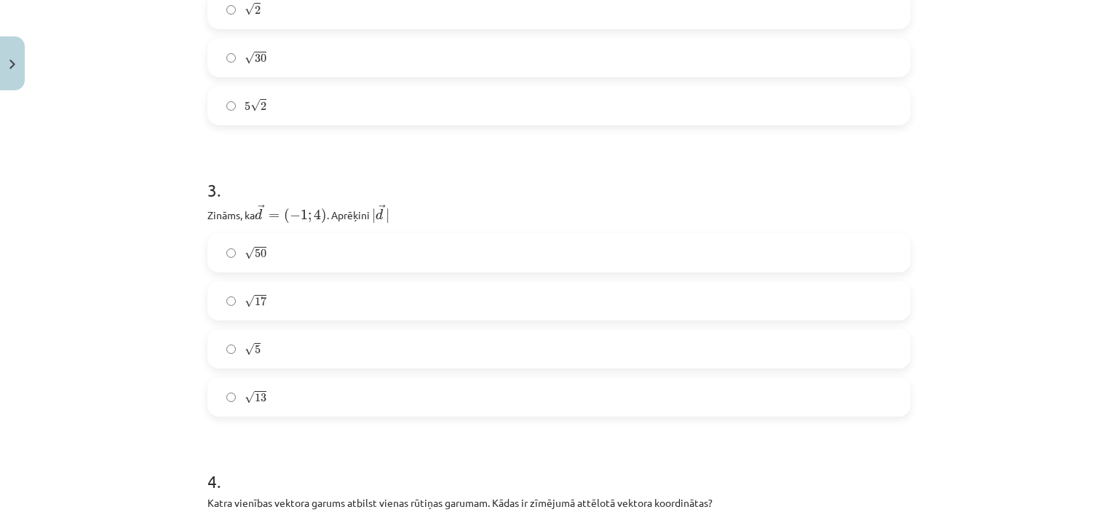
click at [832, 284] on label "√ 17 17" at bounding box center [559, 300] width 700 height 36
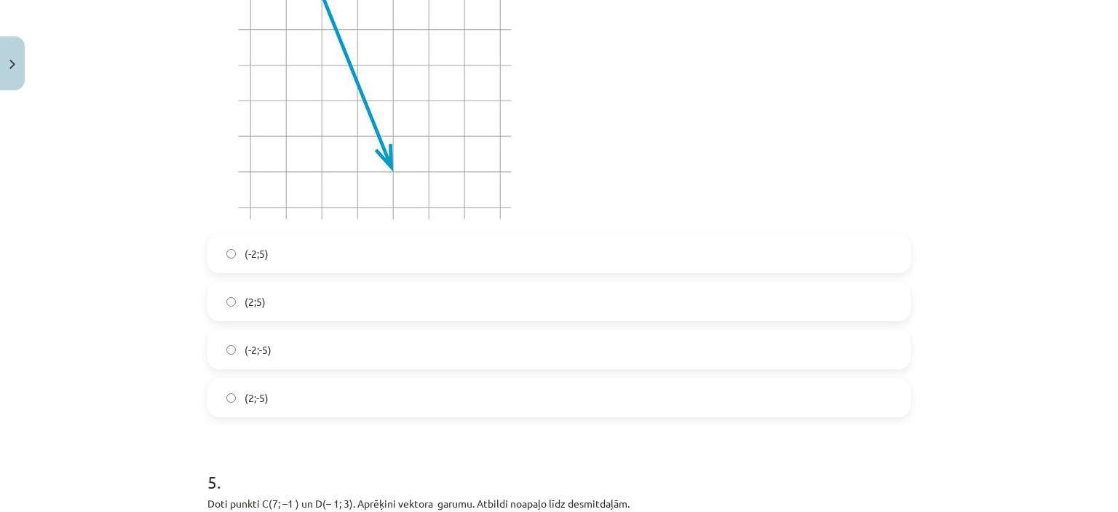
scroll to position [1269, 0]
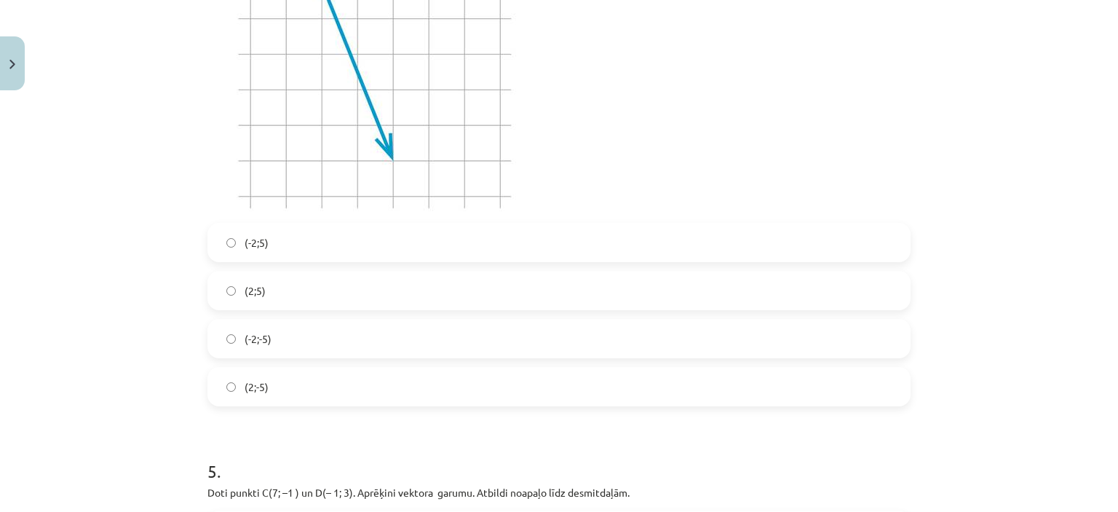
click at [320, 288] on label "(2;5)" at bounding box center [559, 290] width 700 height 36
click at [713, 229] on label "(-2;5)" at bounding box center [559, 242] width 700 height 36
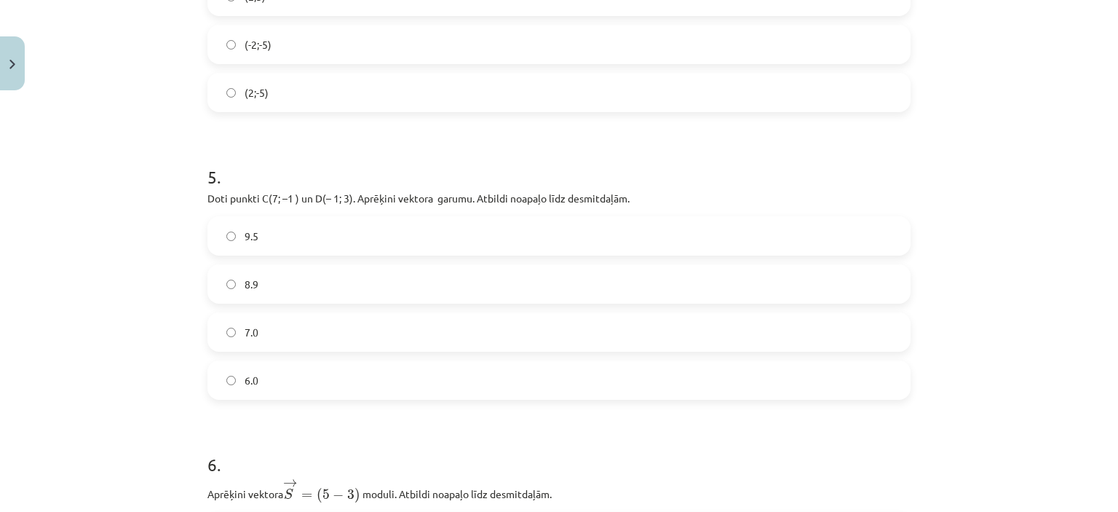
scroll to position [1613, 0]
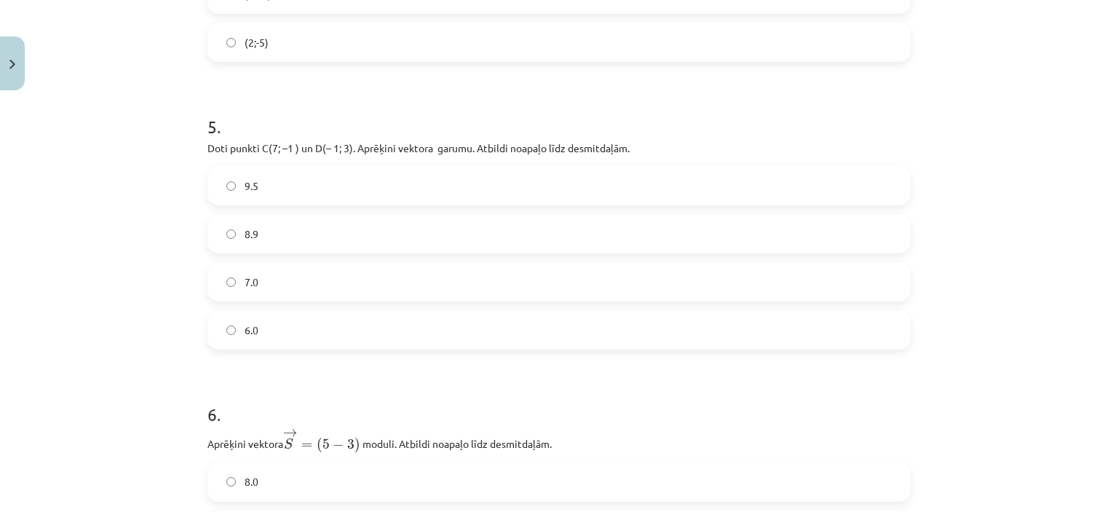
click at [709, 229] on label "8.9" at bounding box center [559, 233] width 700 height 36
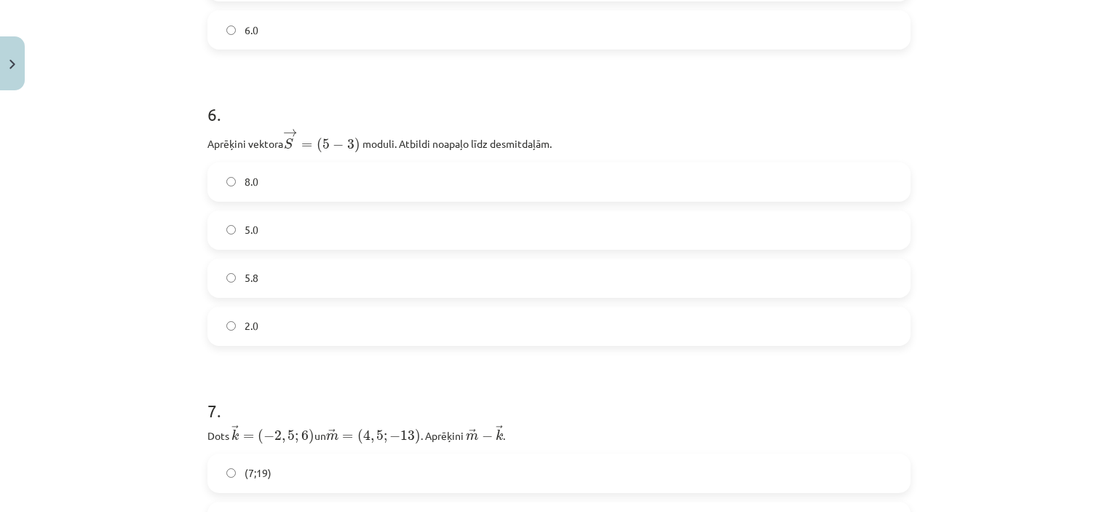
scroll to position [1930, 0]
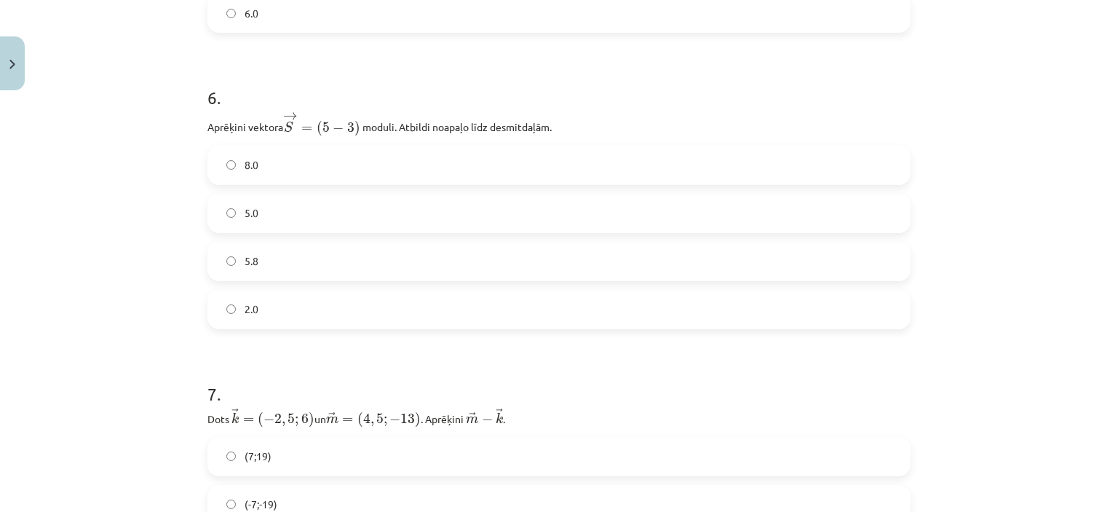
click at [438, 264] on label "5.8" at bounding box center [559, 261] width 700 height 36
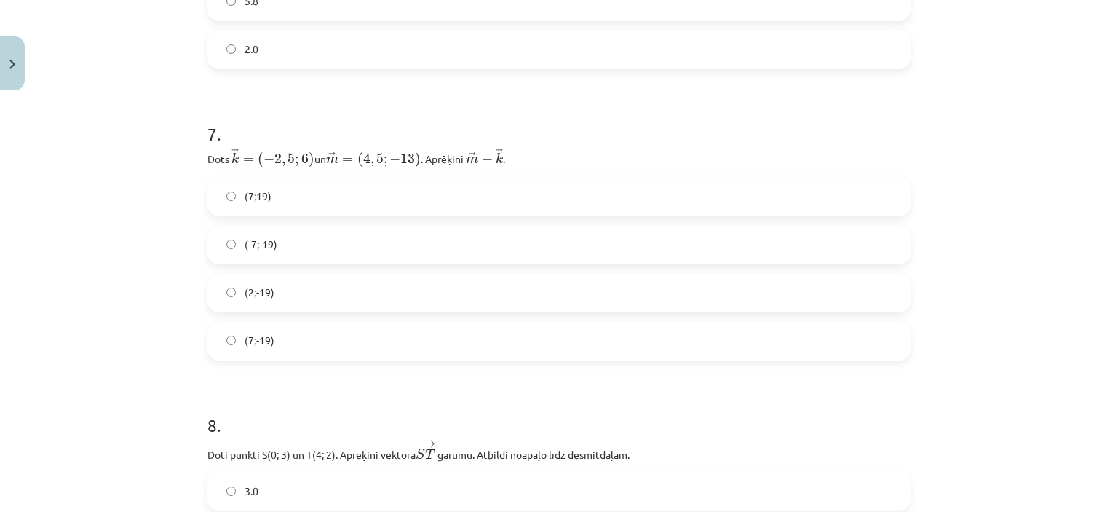
scroll to position [2241, 0]
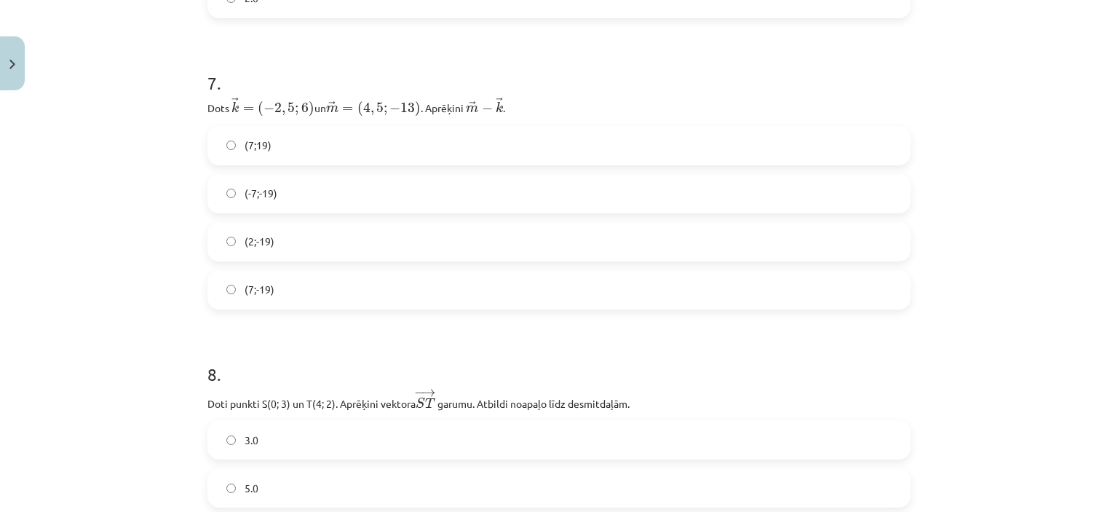
click at [743, 202] on label "(-7;-19)" at bounding box center [559, 193] width 700 height 36
click at [628, 286] on label "(7;-19)" at bounding box center [559, 290] width 700 height 36
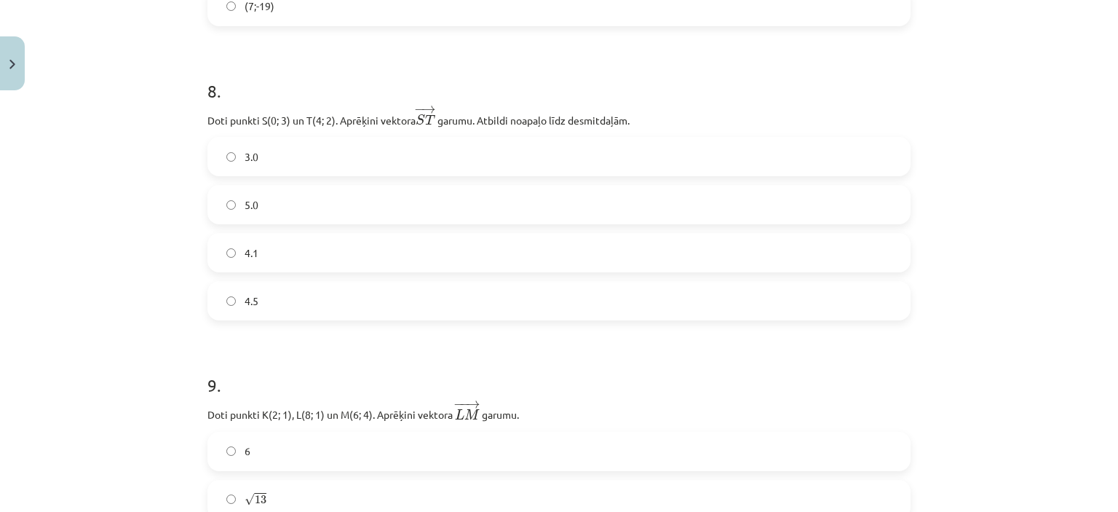
scroll to position [2535, 0]
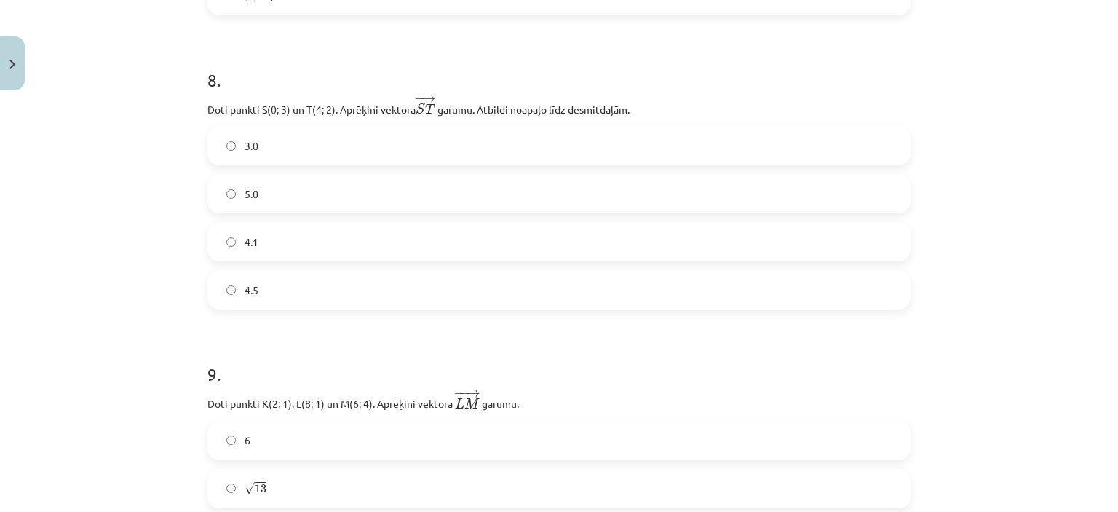
click at [390, 244] on label "4.1" at bounding box center [559, 241] width 700 height 36
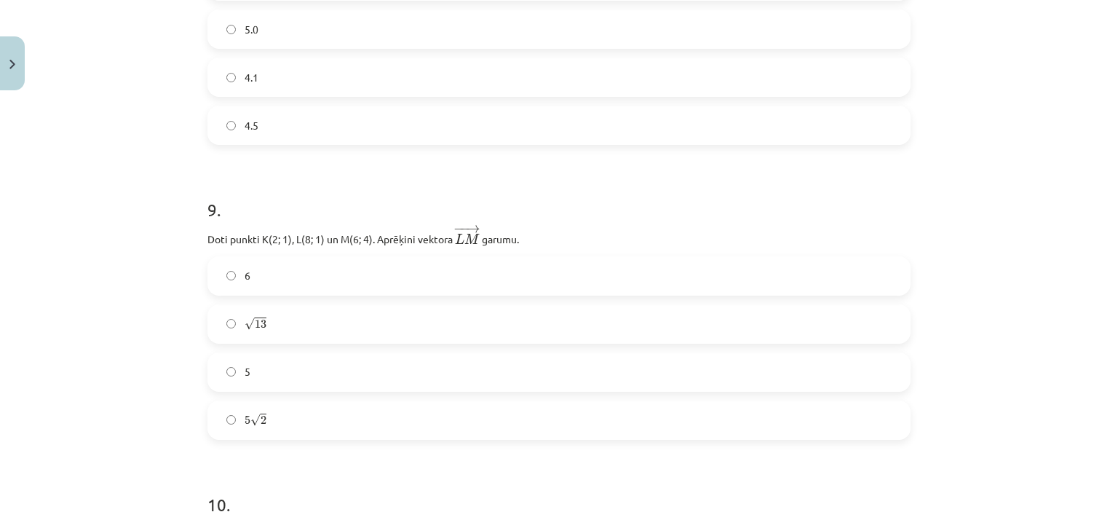
scroll to position [2733, 0]
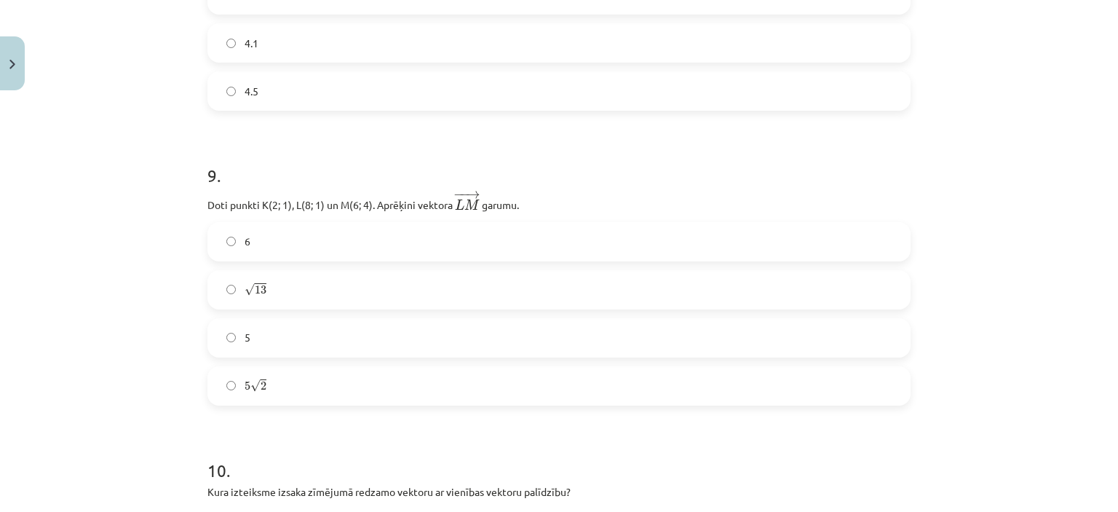
click at [826, 276] on label "√ 13 13" at bounding box center [559, 290] width 700 height 36
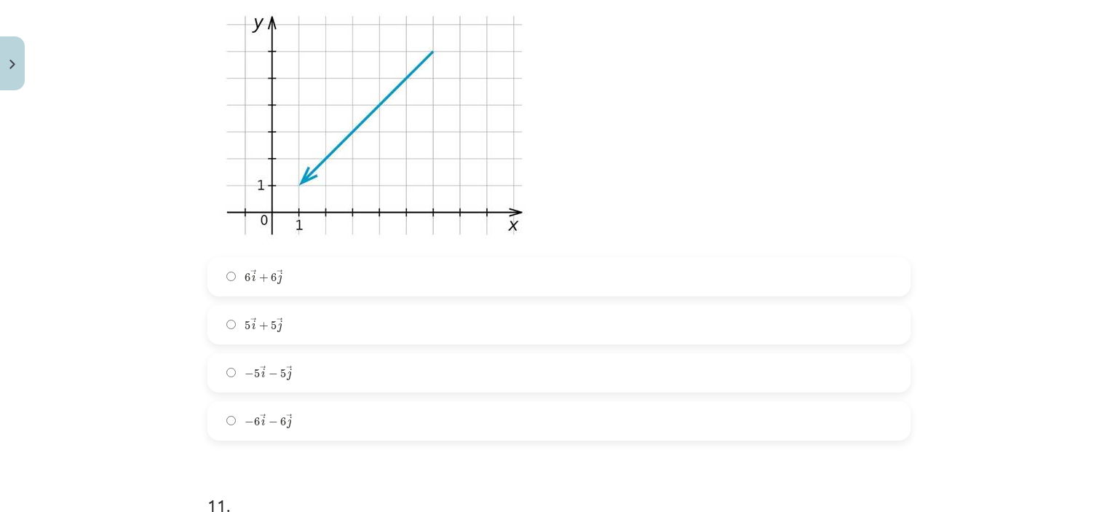
scroll to position [3247, 0]
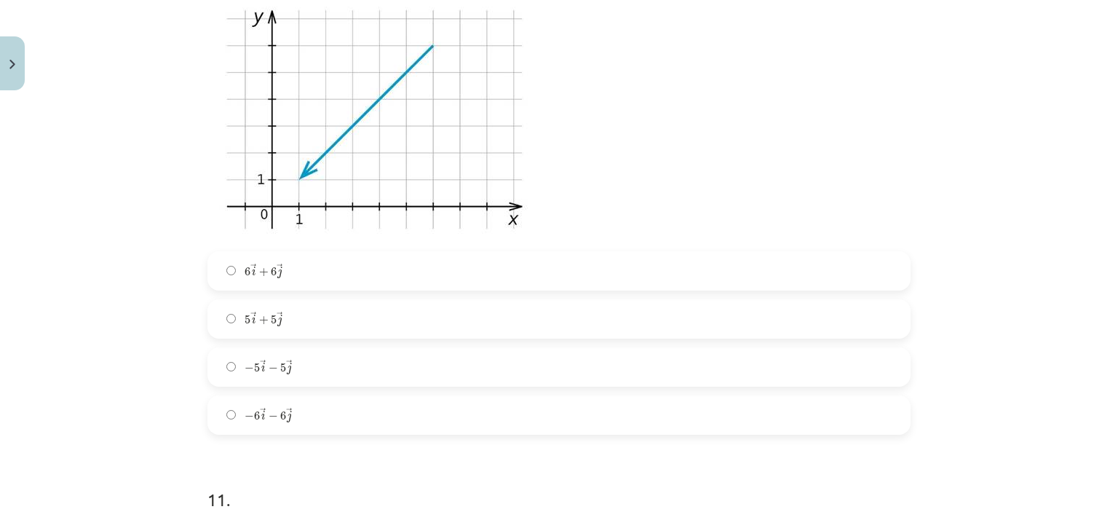
click at [374, 421] on label "− 6 → i − 6 → j − 6 i → − 6 j →" at bounding box center [559, 415] width 700 height 36
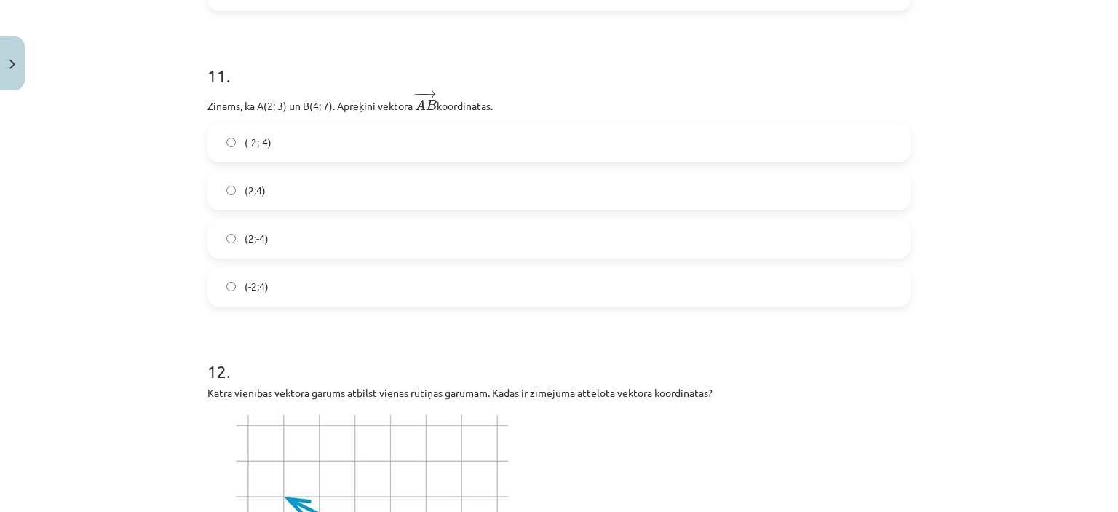
scroll to position [3675, 0]
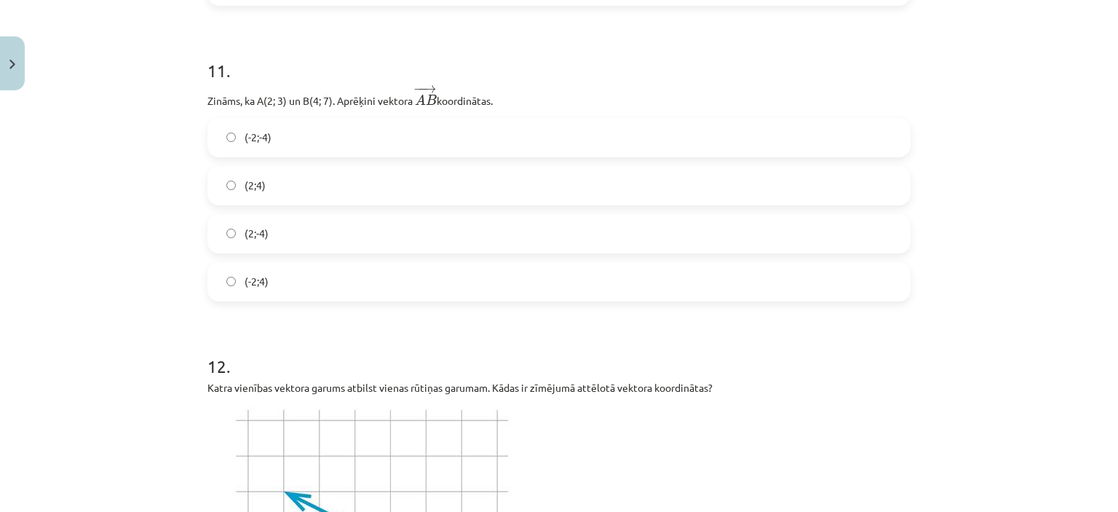
click at [261, 231] on span "(2;-4)" at bounding box center [257, 233] width 24 height 15
click at [287, 178] on label "(2;4)" at bounding box center [559, 185] width 700 height 36
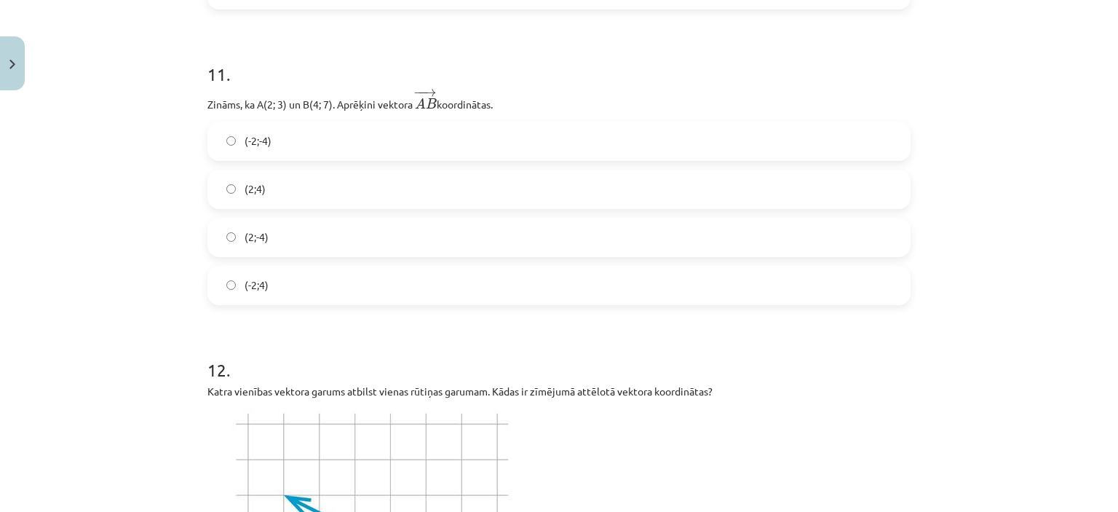
scroll to position [4176, 0]
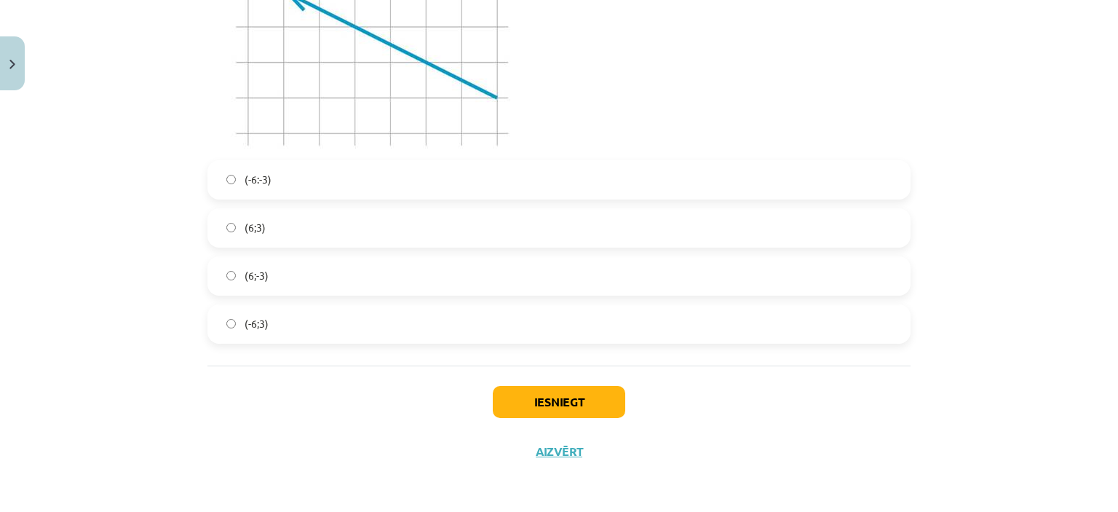
click at [421, 215] on label "(6;3)" at bounding box center [559, 228] width 700 height 36
click at [578, 396] on button "Iesniegt" at bounding box center [559, 402] width 132 height 32
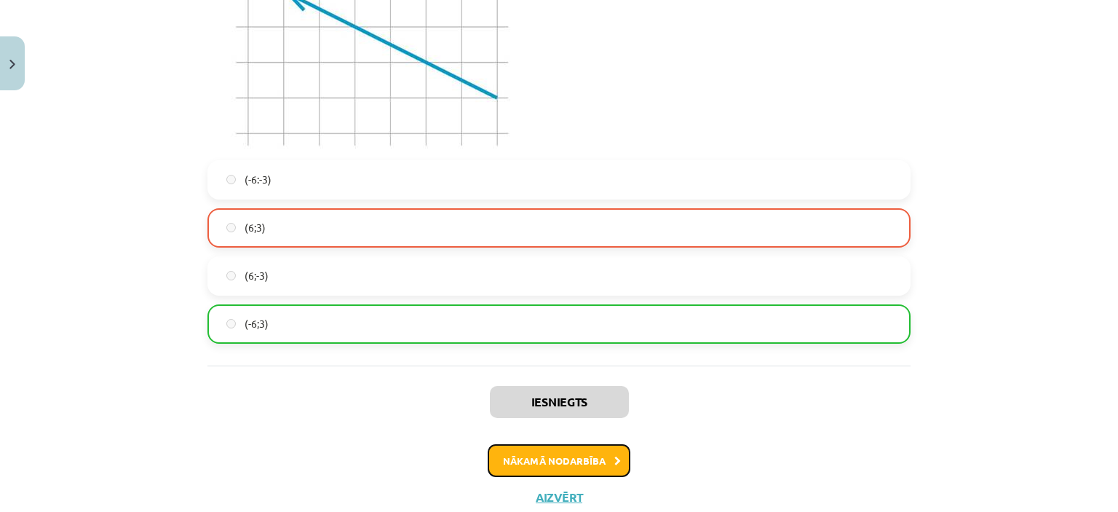
click at [579, 459] on button "Nākamā nodarbība" at bounding box center [559, 460] width 143 height 33
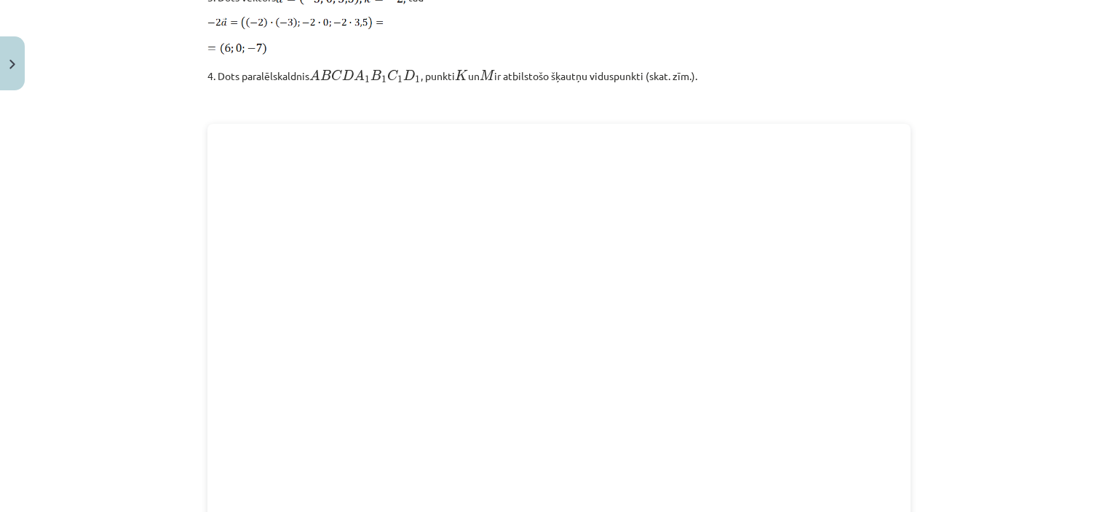
scroll to position [2036, 0]
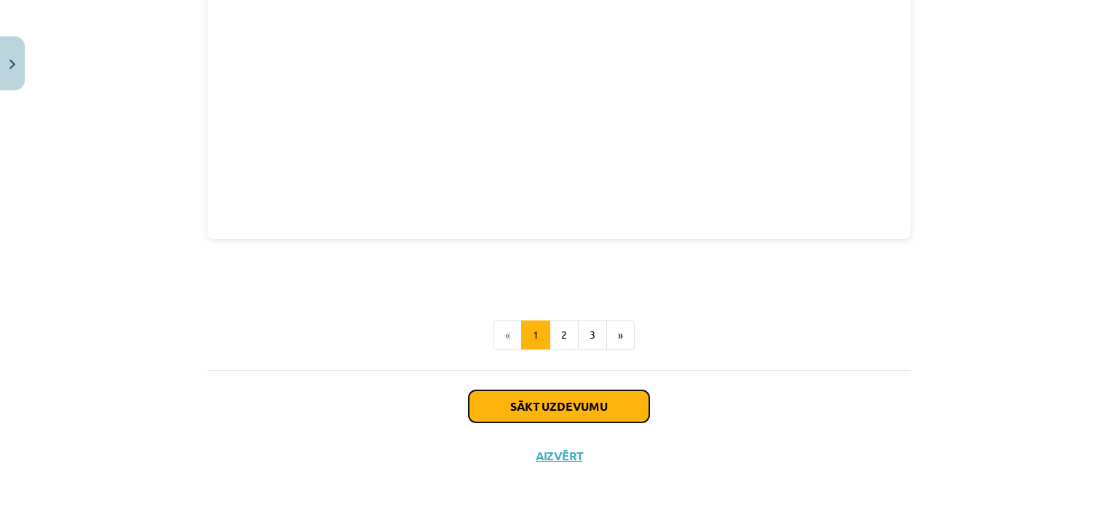
click at [612, 402] on button "Sākt uzdevumu" at bounding box center [559, 406] width 181 height 32
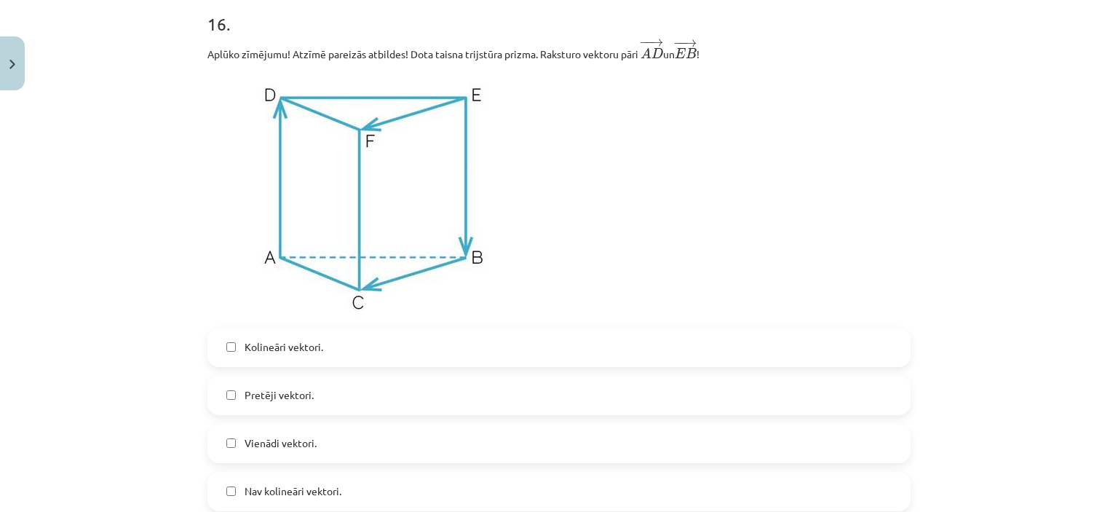
scroll to position [6528, 0]
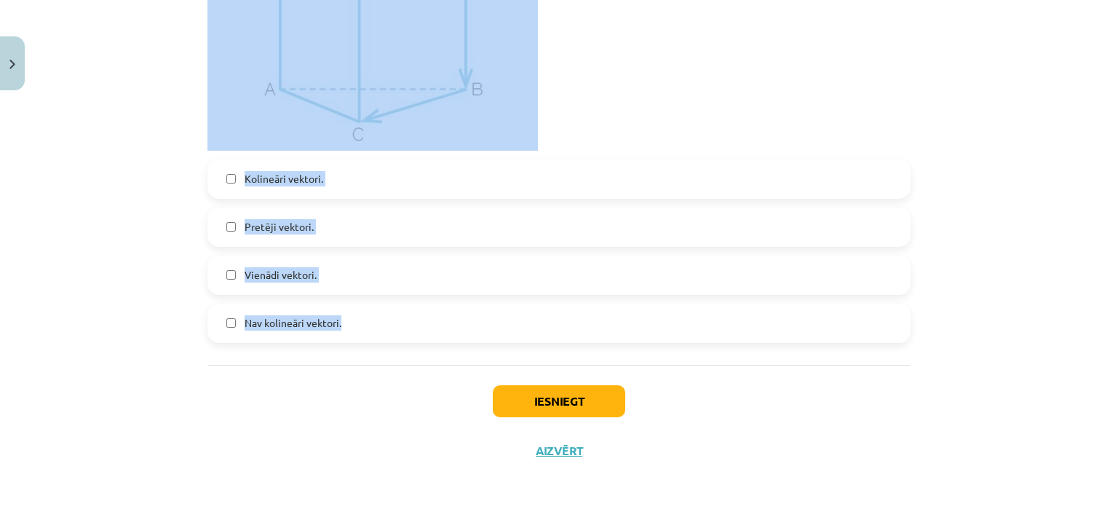
drag, startPoint x: 205, startPoint y: 287, endPoint x: 352, endPoint y: 358, distance: 163.4
copy form "1 . Aplūko zīmējumu! Dots kubs ABCOA 1 B 1 C 1 O 1 , kura šķautnes garums ir 3.…"
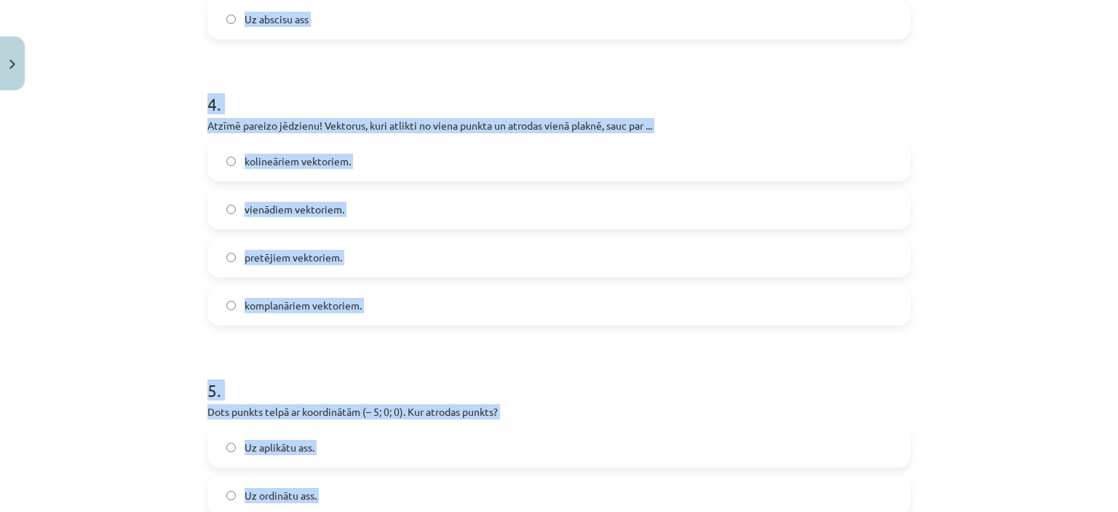
scroll to position [553, 0]
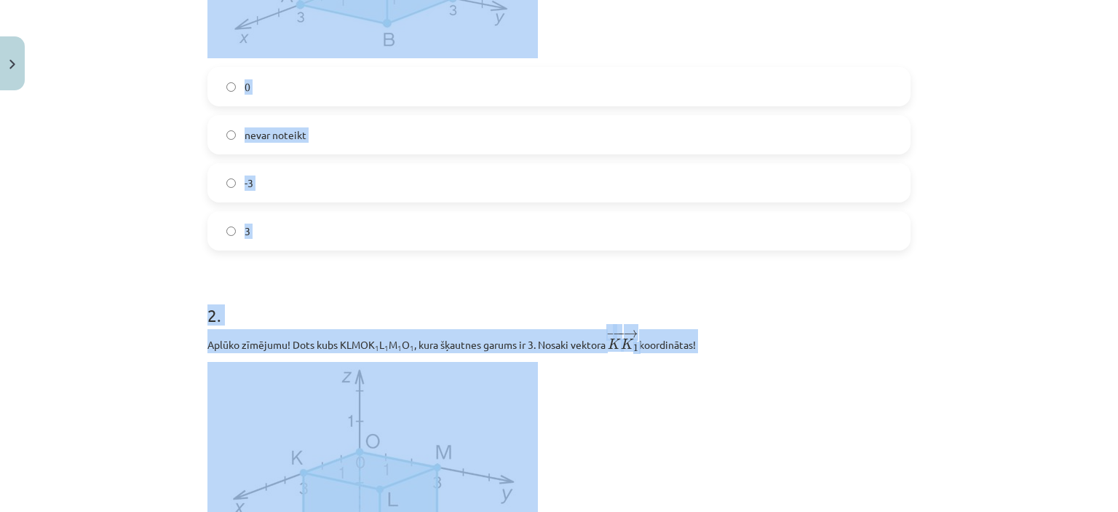
click at [795, 87] on label "0" at bounding box center [559, 86] width 700 height 36
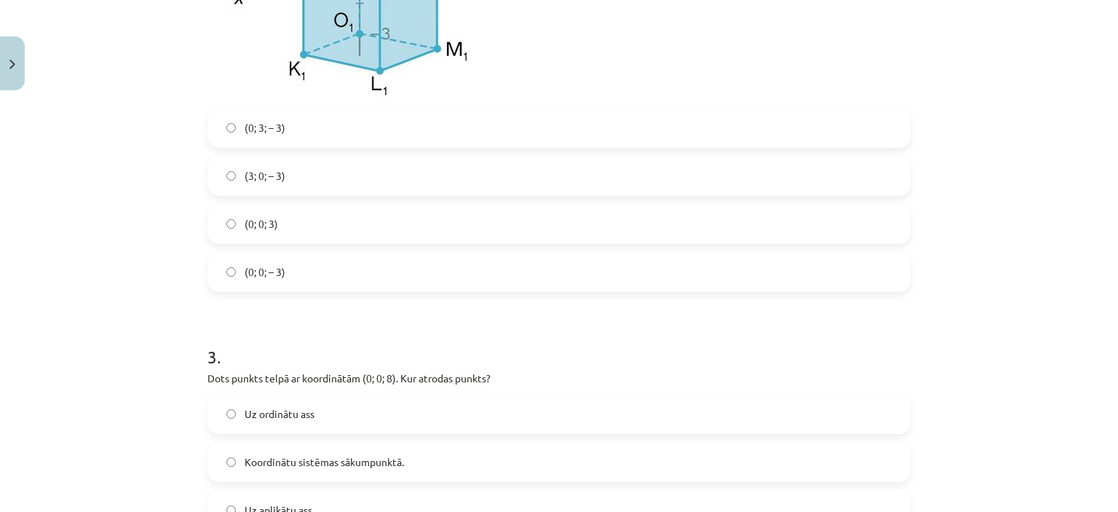
scroll to position [1070, 0]
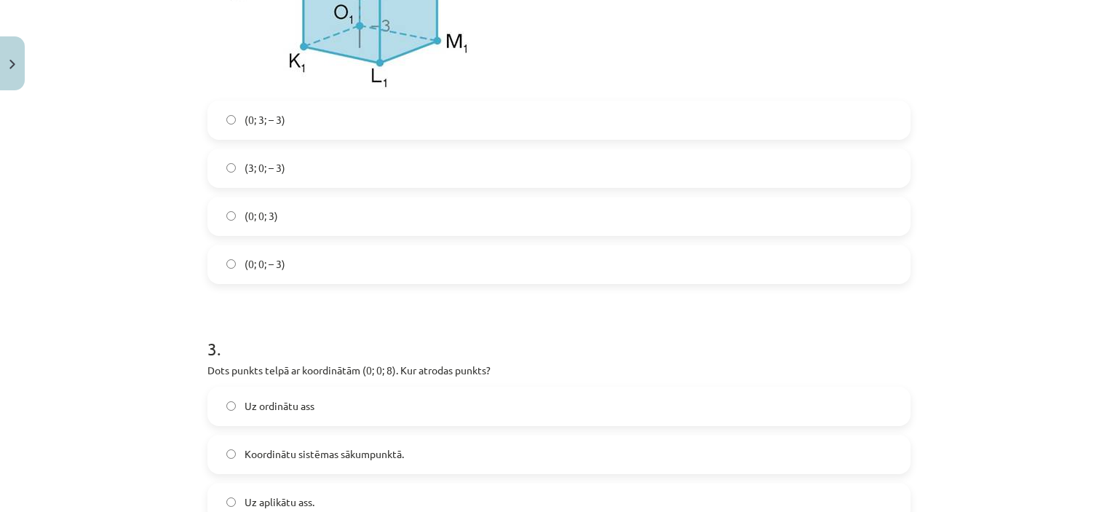
click at [325, 217] on label "(0; 0; 3)" at bounding box center [559, 216] width 700 height 36
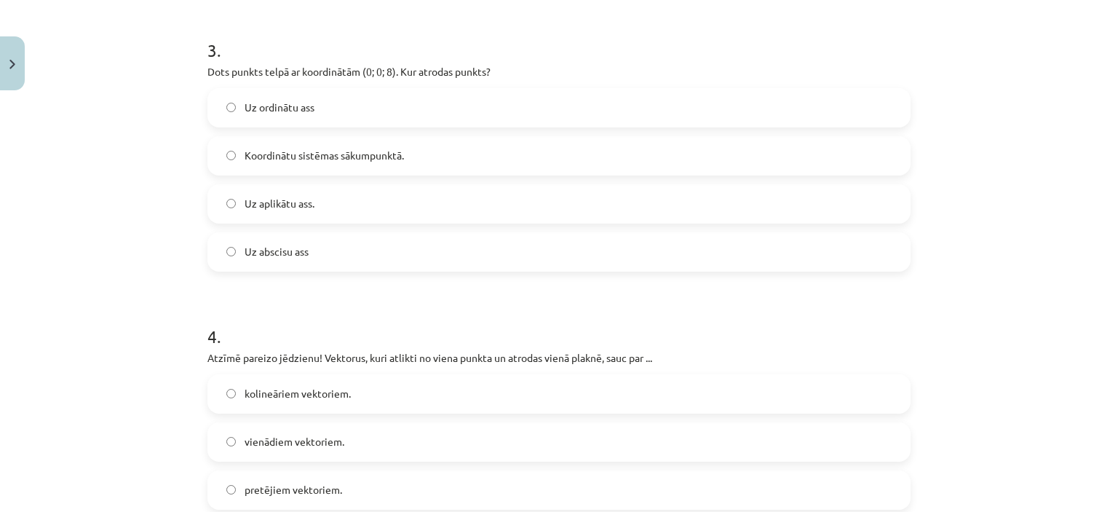
scroll to position [1402, 0]
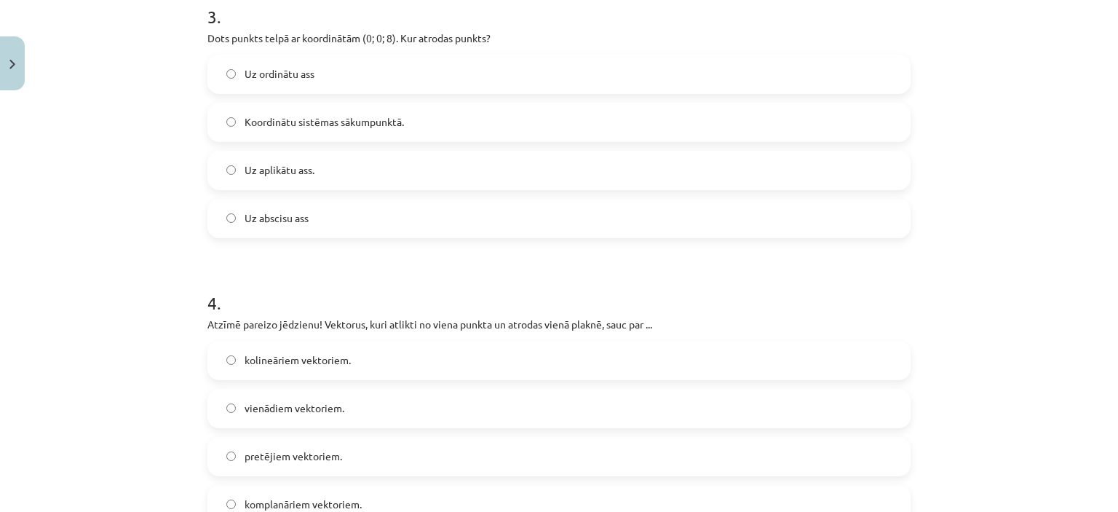
click at [313, 168] on label "Uz aplikātu ass." at bounding box center [559, 170] width 700 height 36
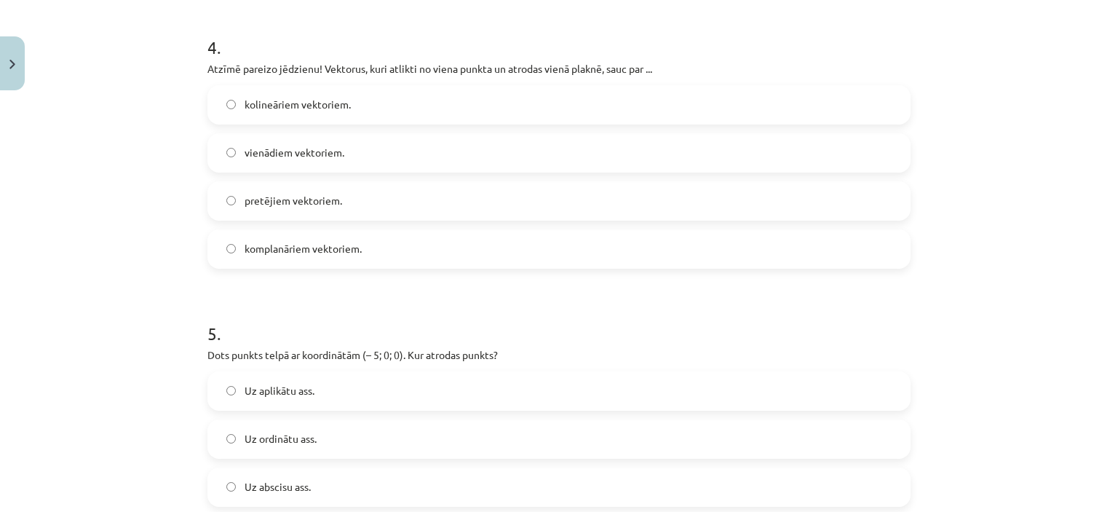
scroll to position [1674, 0]
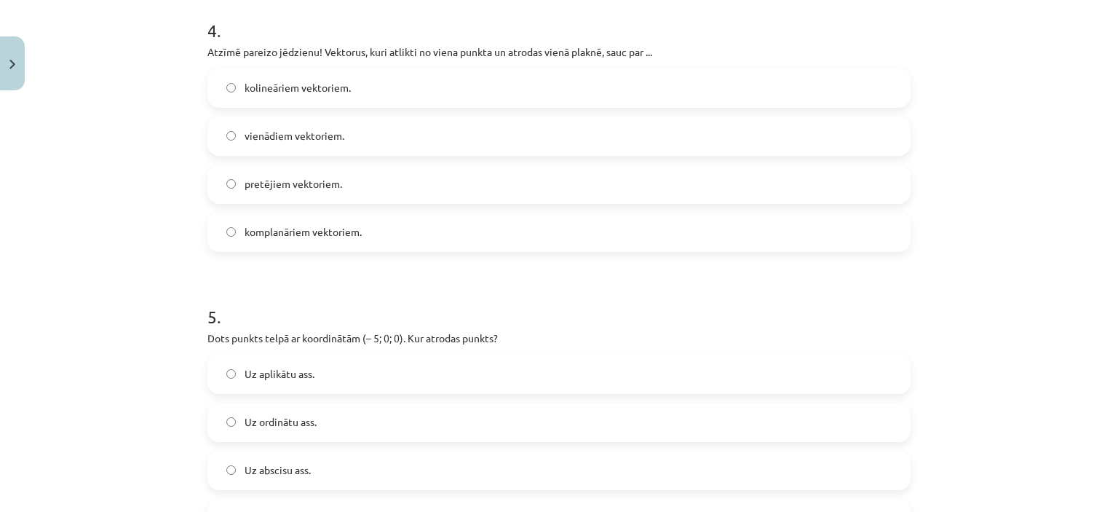
click at [382, 240] on label "komplanāriem vektoriem." at bounding box center [559, 232] width 700 height 36
click at [445, 466] on label "Uz abscisu ass." at bounding box center [559, 470] width 700 height 36
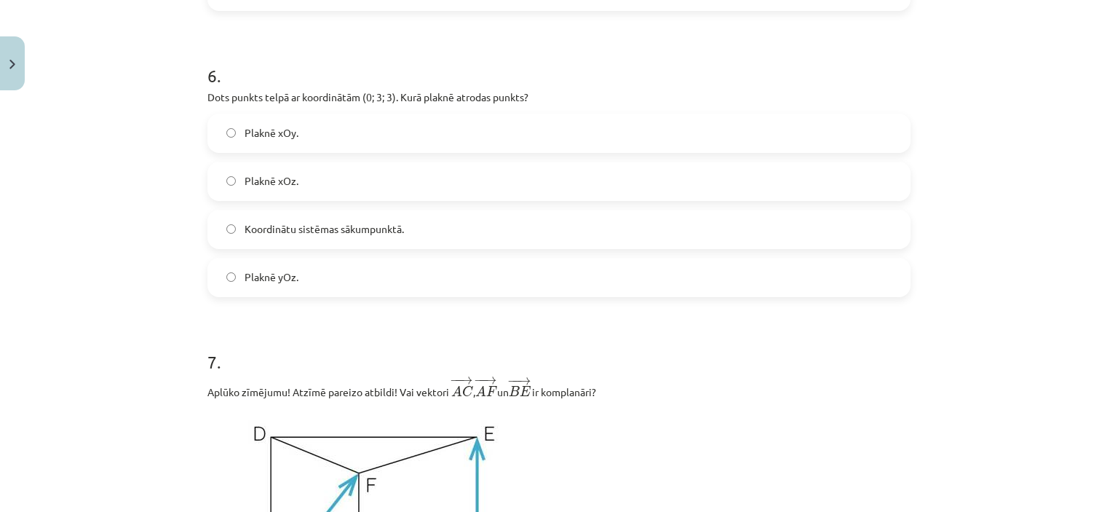
scroll to position [2218, 0]
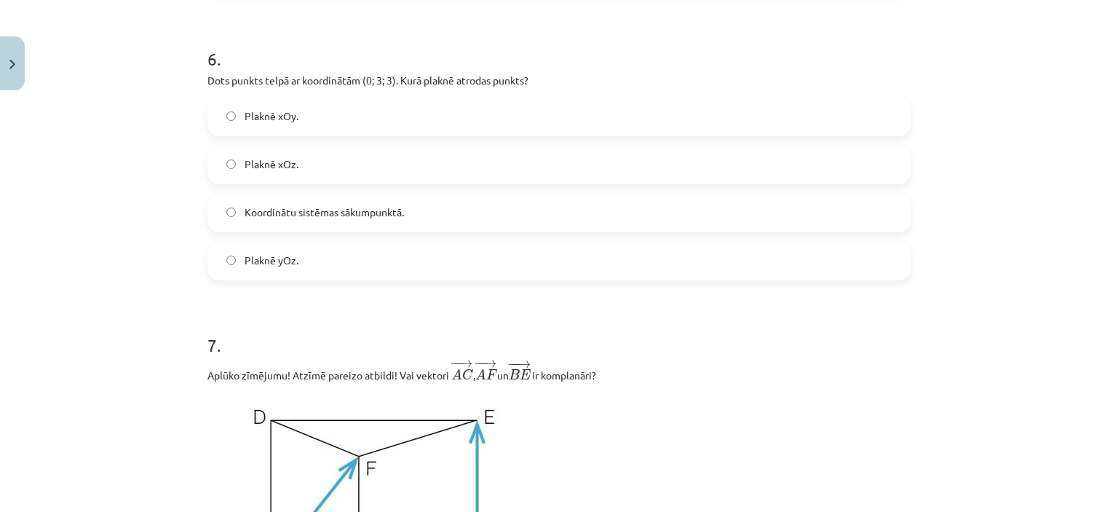
click at [550, 258] on label "Plaknē yOz." at bounding box center [559, 260] width 700 height 36
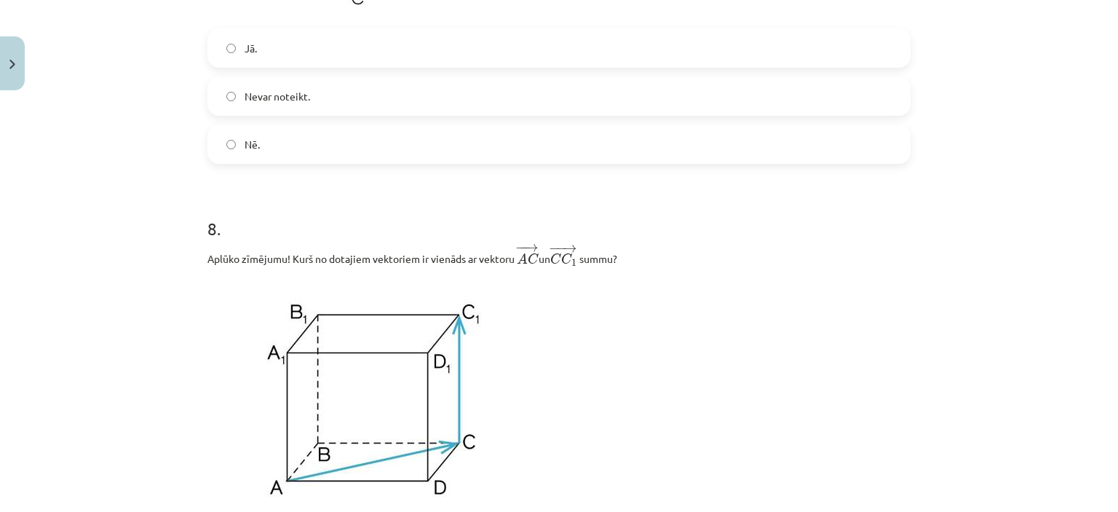
scroll to position [2812, 0]
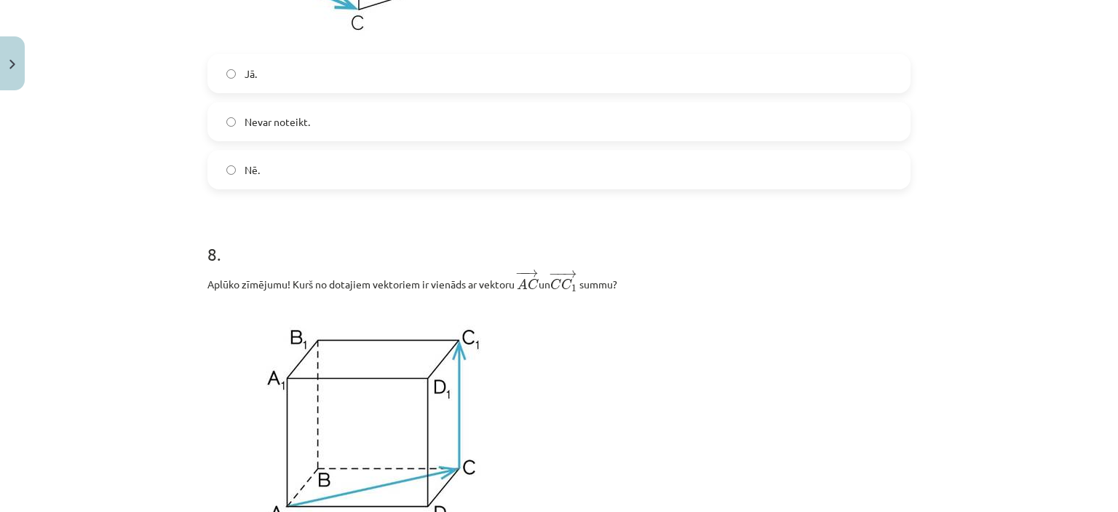
click at [353, 78] on label "Jā." at bounding box center [559, 73] width 700 height 36
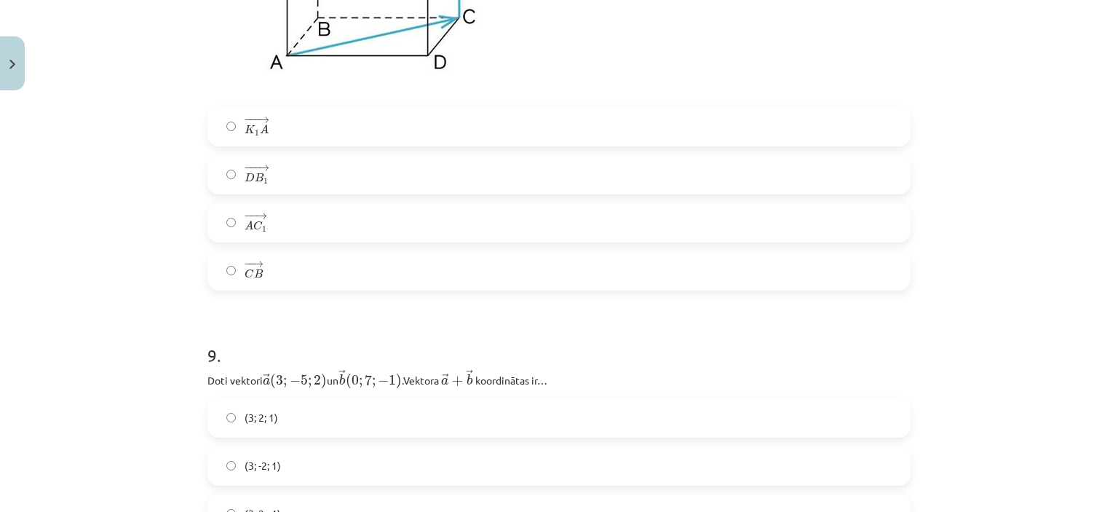
scroll to position [3279, 0]
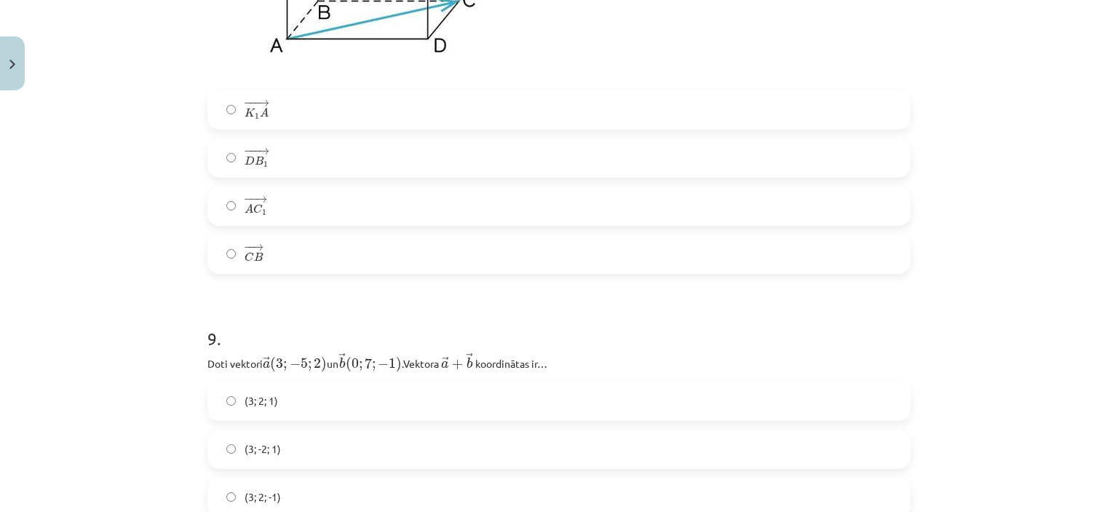
click at [708, 203] on label "− − → A C 1 A C 1 →" at bounding box center [559, 206] width 700 height 36
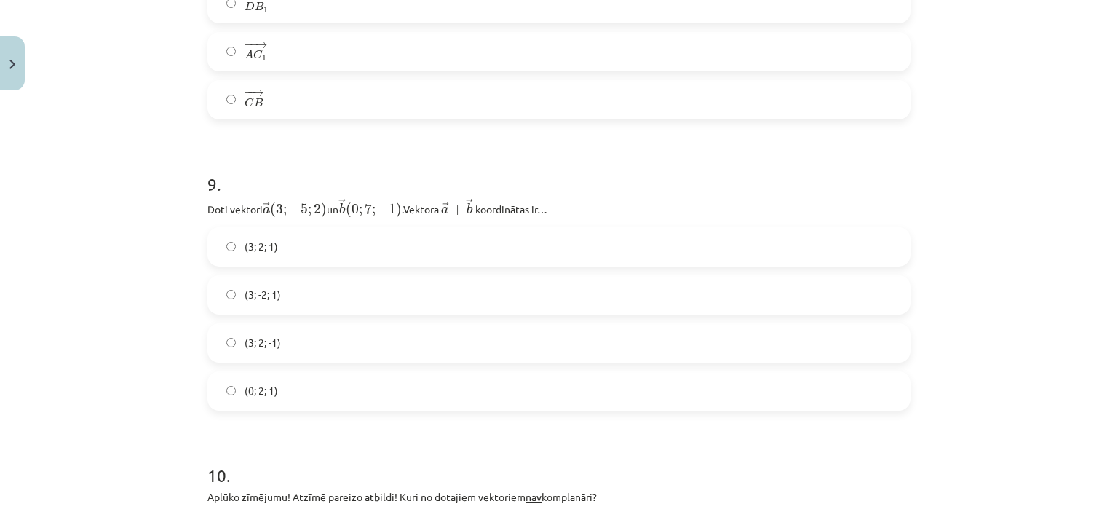
scroll to position [3535, 0]
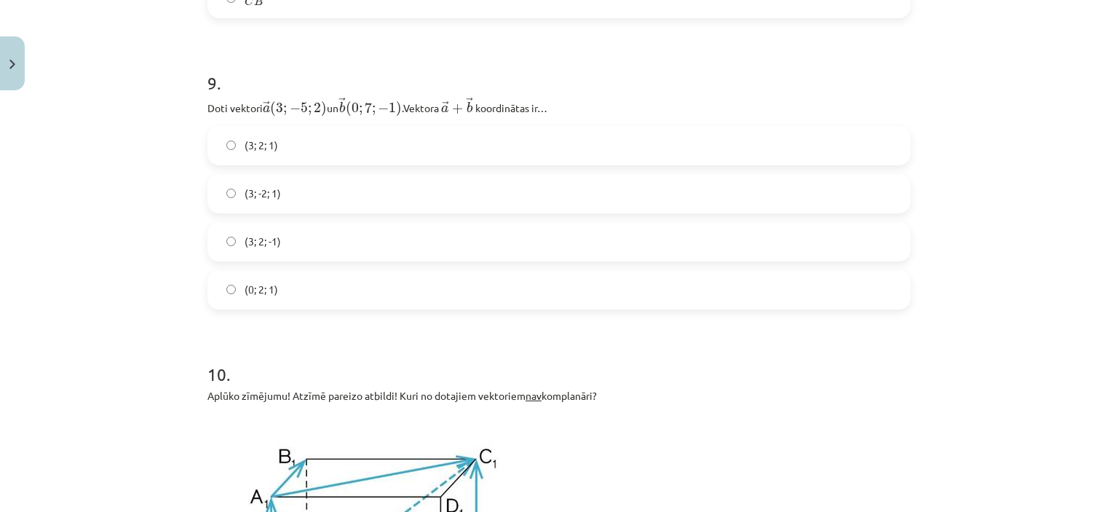
click at [434, 142] on label "(3; 2; 1)" at bounding box center [559, 145] width 700 height 36
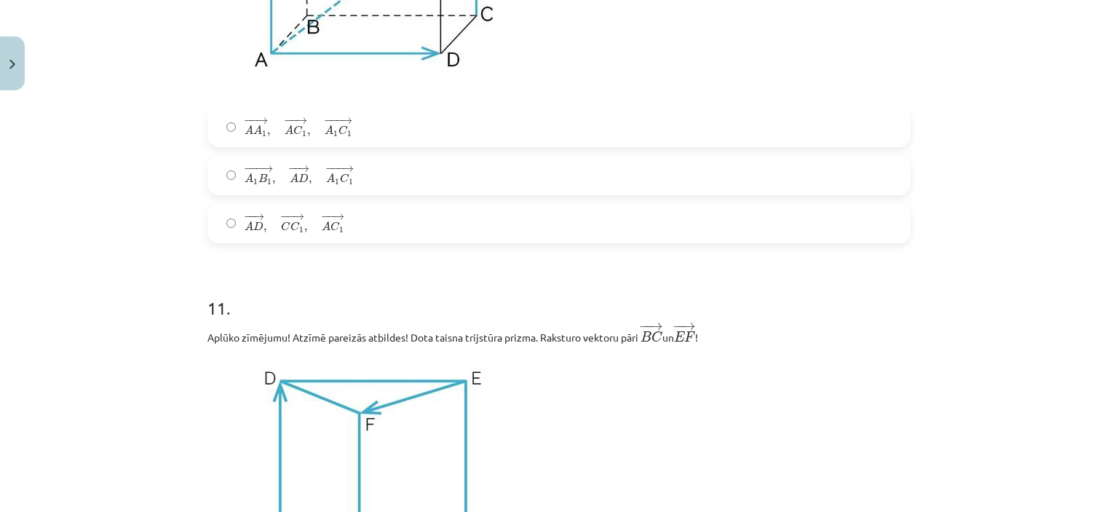
scroll to position [4112, 0]
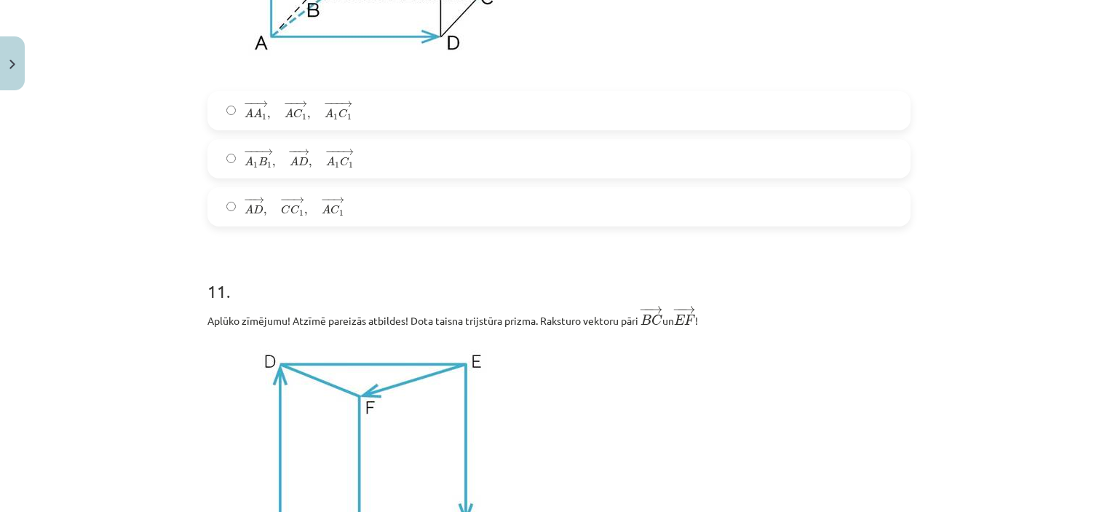
click at [390, 194] on label "− − → A D , − − → C C 1 , − − → A C 1 A D → , C C 1 → , A C 1 →" at bounding box center [559, 207] width 700 height 36
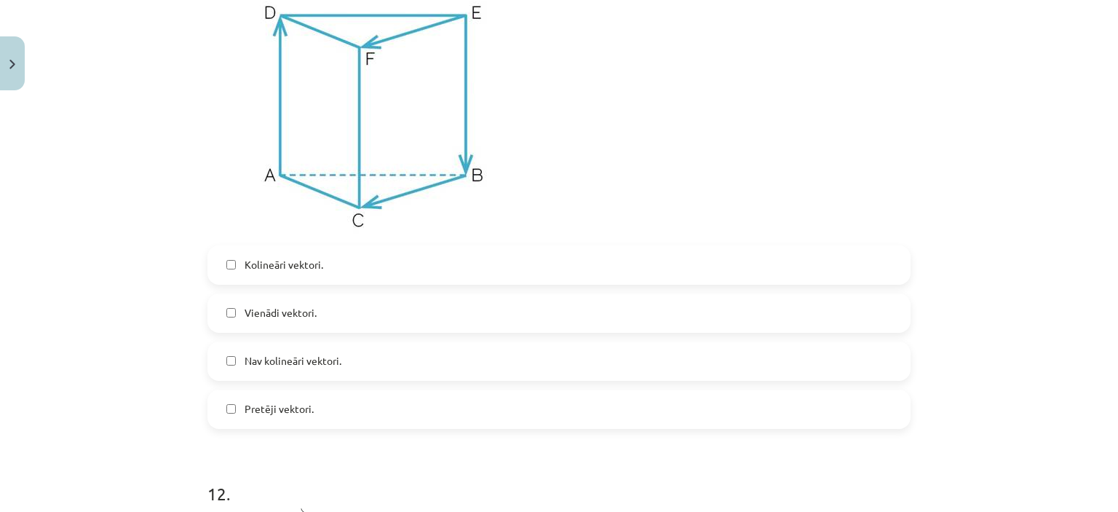
scroll to position [4470, 0]
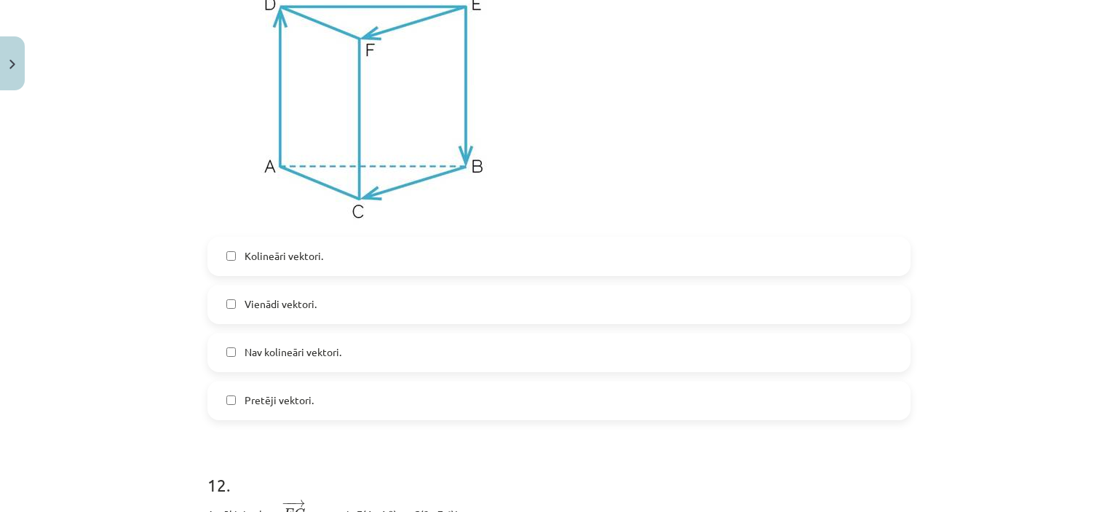
click at [472, 261] on label "Kolineāri vektori." at bounding box center [559, 256] width 700 height 36
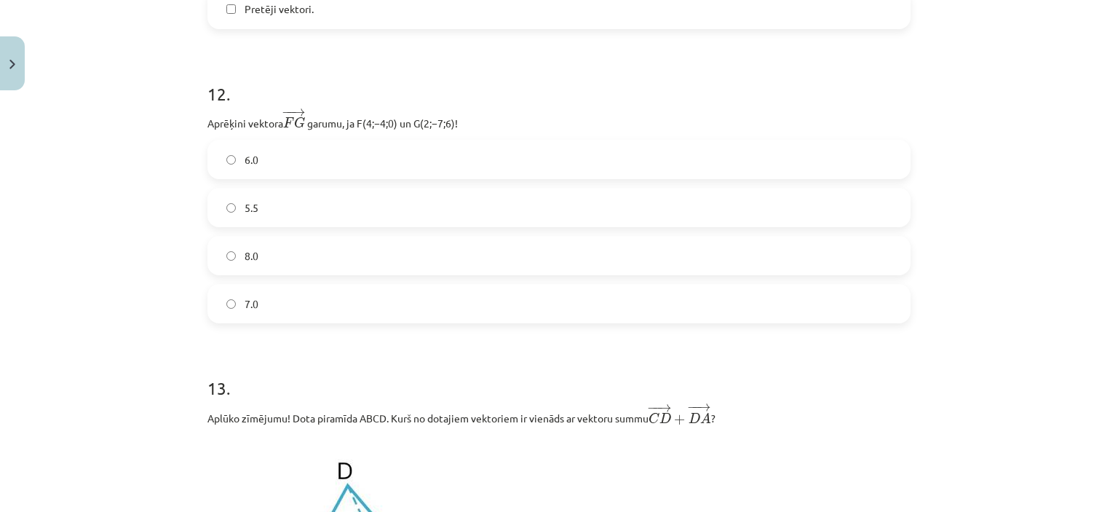
scroll to position [4886, 0]
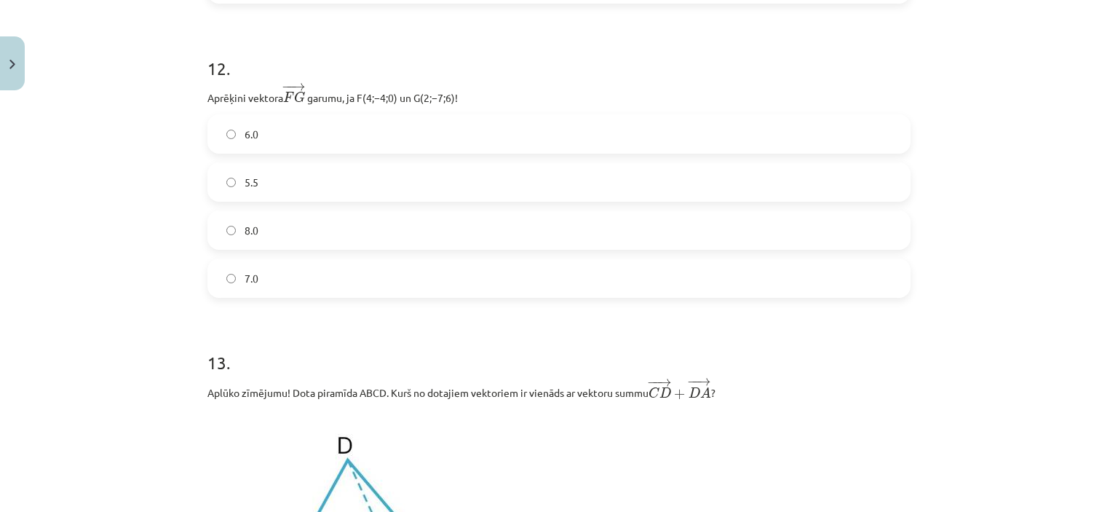
click at [749, 285] on label "7.0" at bounding box center [559, 278] width 700 height 36
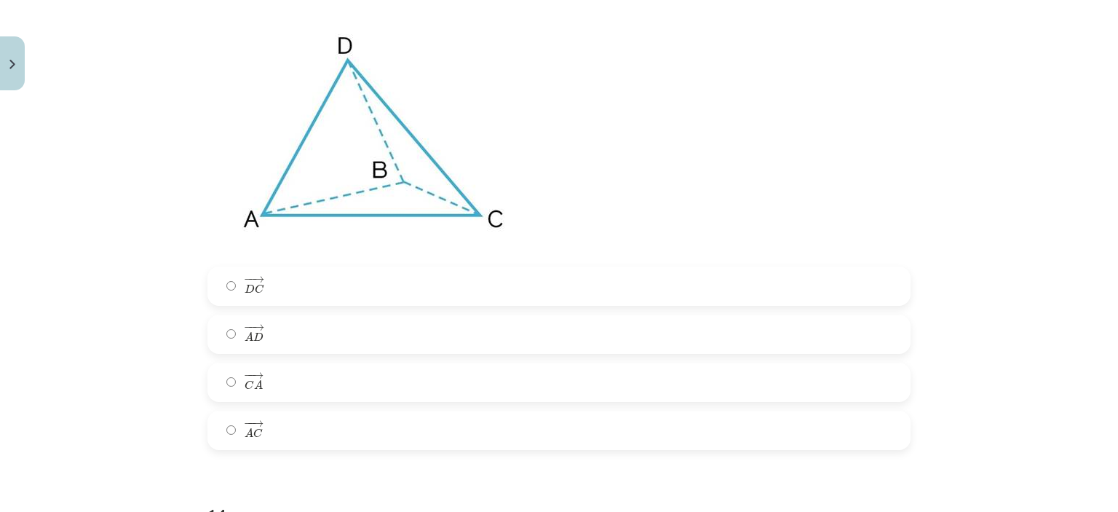
scroll to position [5413, 0]
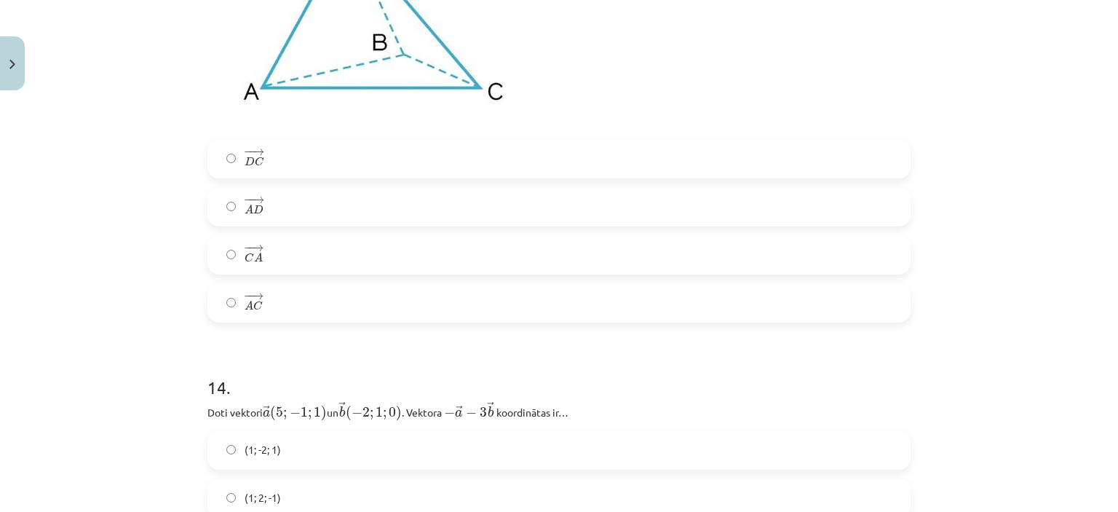
click at [378, 265] on label "− − → C A C A →" at bounding box center [559, 255] width 700 height 36
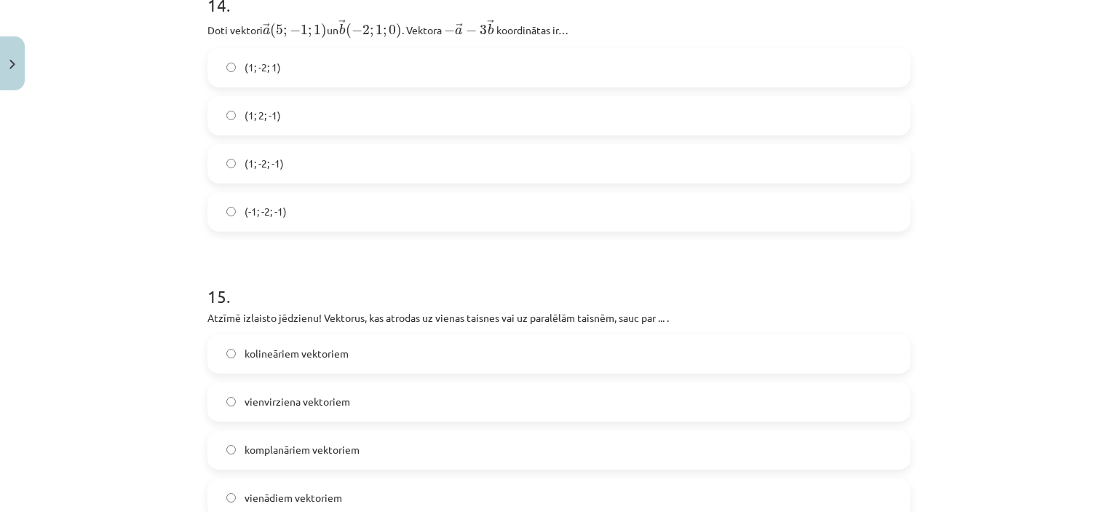
scroll to position [5787, 0]
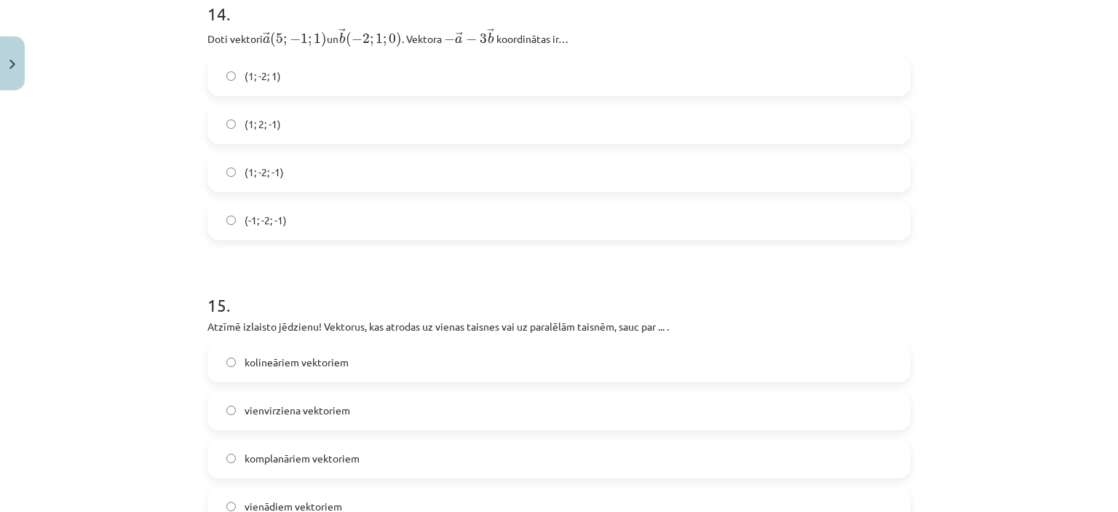
click at [312, 180] on label "(1; -2; -1)" at bounding box center [559, 172] width 700 height 36
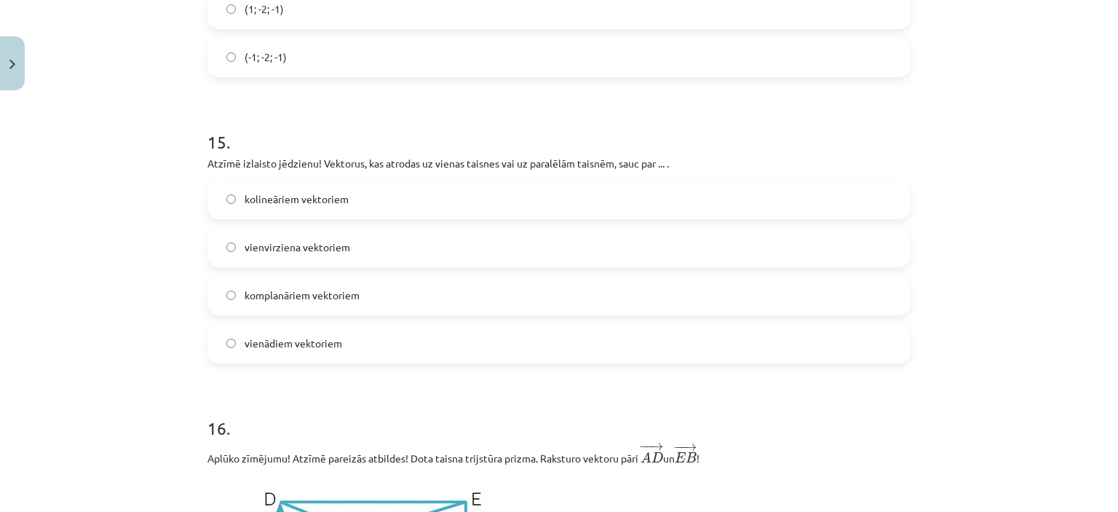
scroll to position [6060, 0]
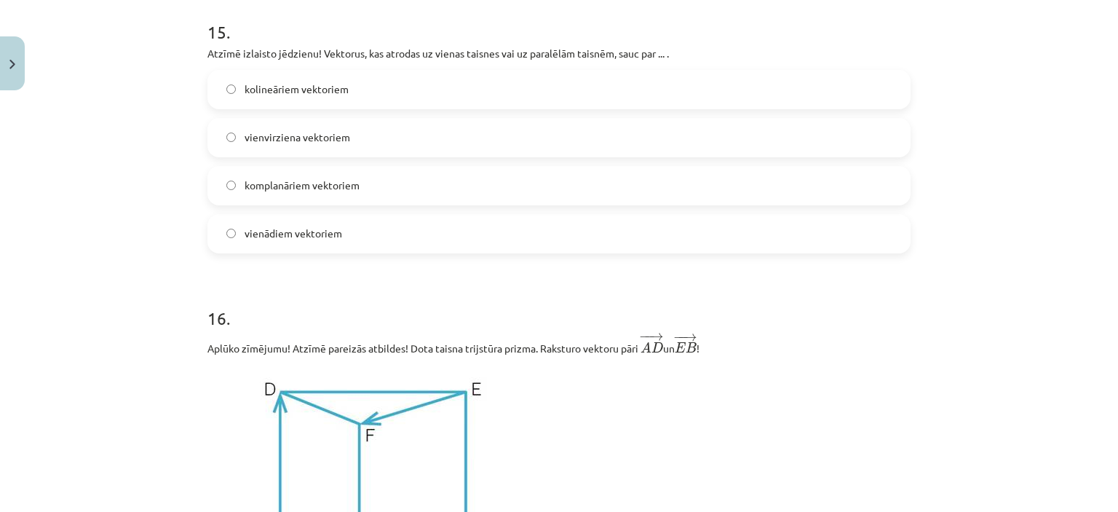
click at [415, 90] on label "kolineāriem vektoriem" at bounding box center [559, 89] width 700 height 36
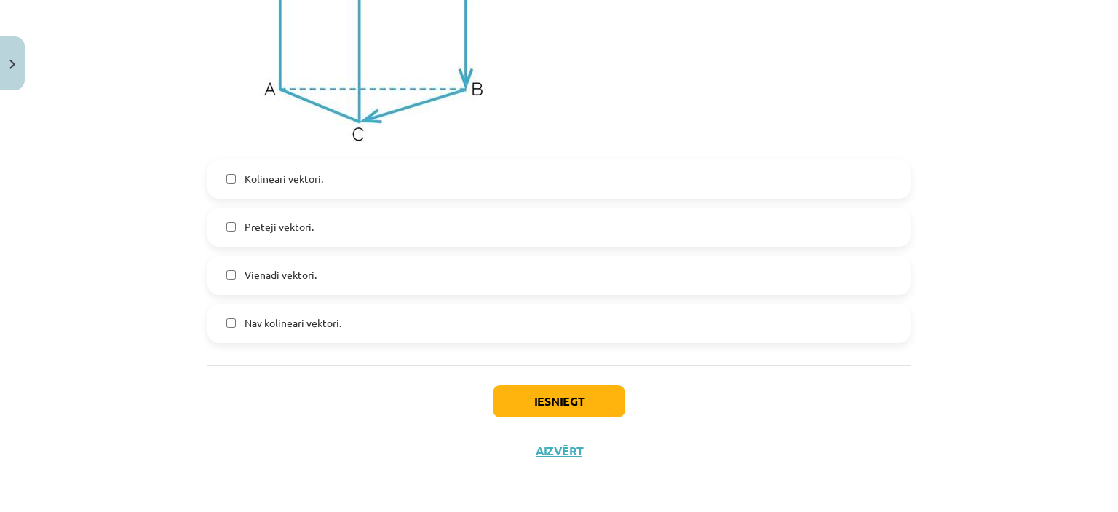
scroll to position [6528, 0]
click at [404, 183] on label "Kolineāri vektori." at bounding box center [559, 179] width 700 height 36
click at [540, 410] on button "Iesniegt" at bounding box center [559, 401] width 132 height 32
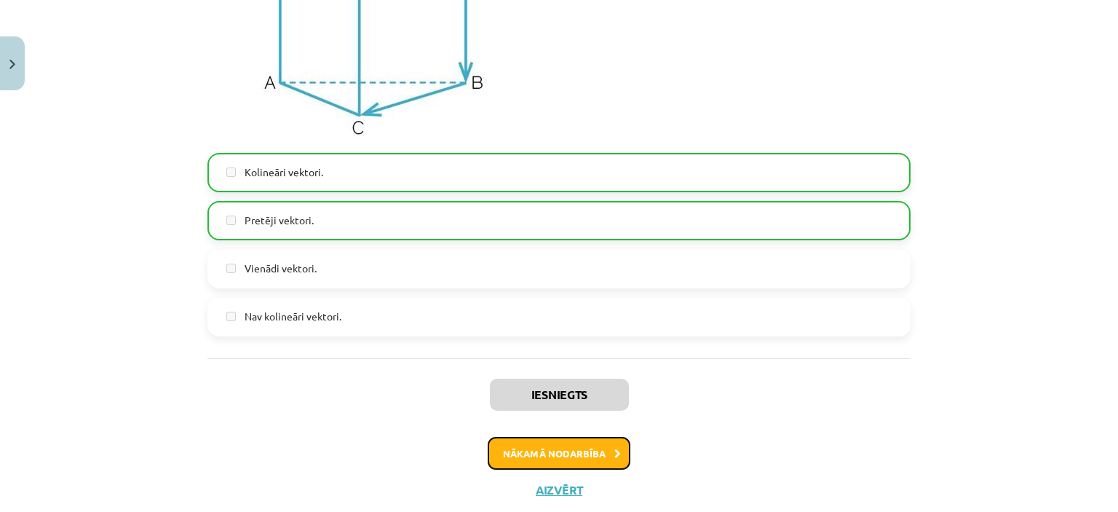
click at [591, 468] on button "Nākamā nodarbība" at bounding box center [559, 453] width 143 height 33
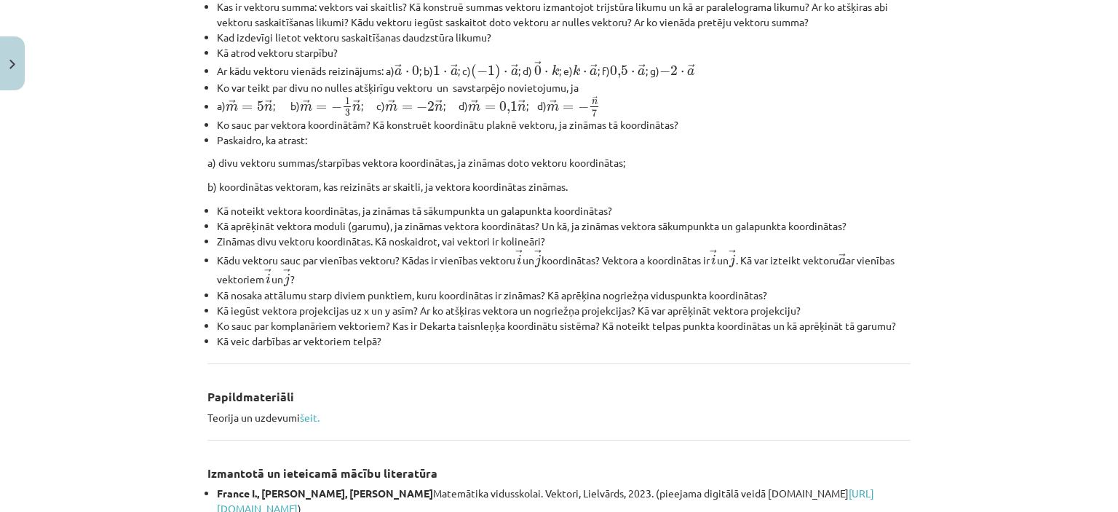
scroll to position [626, 0]
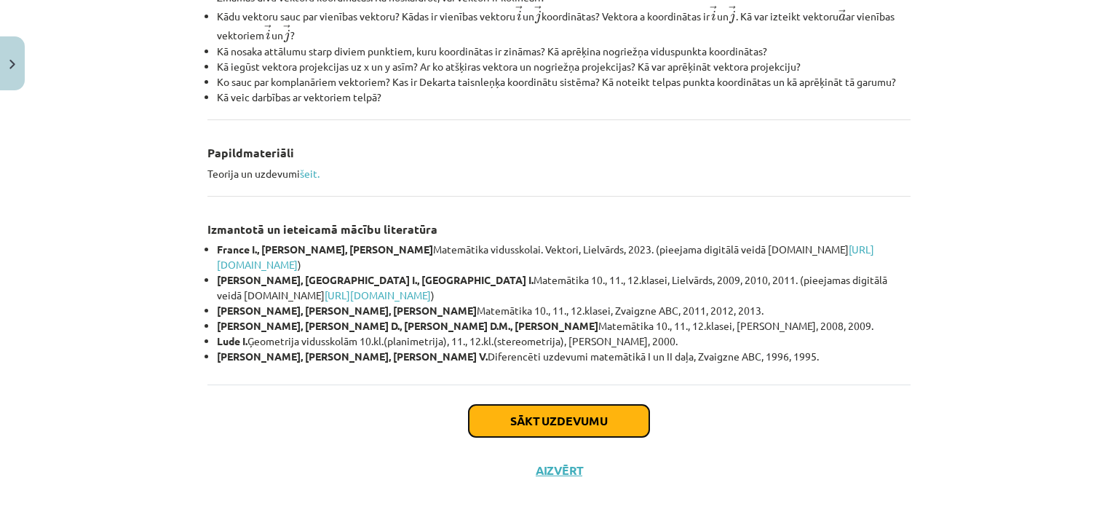
click at [595, 412] on button "Sākt uzdevumu" at bounding box center [559, 421] width 181 height 32
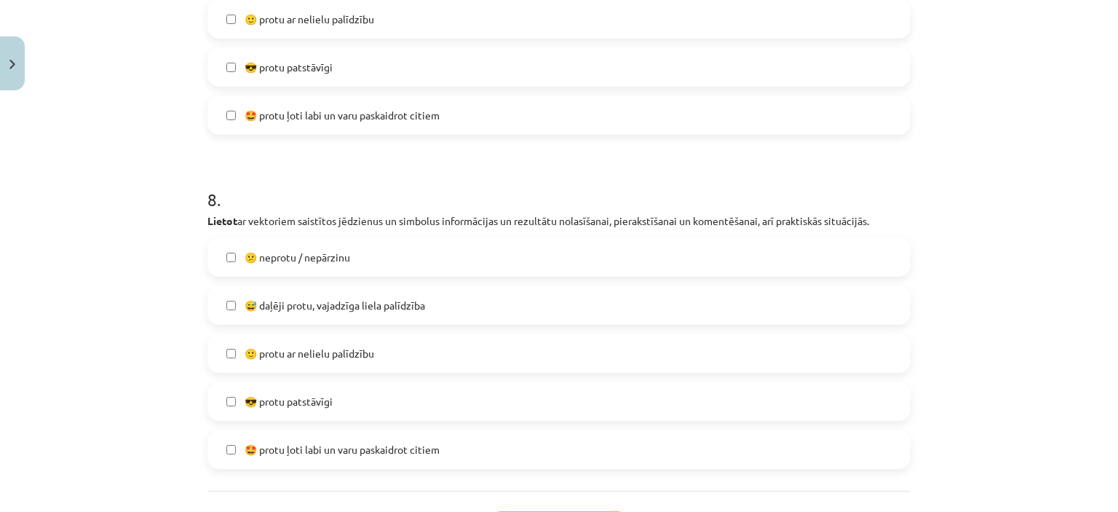
scroll to position [2739, 0]
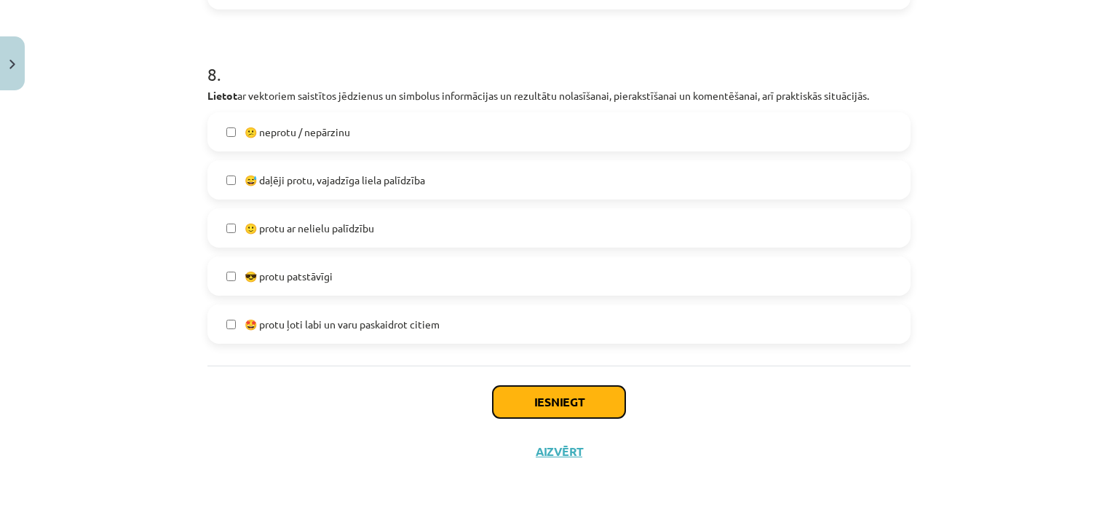
click at [588, 393] on button "Iesniegt" at bounding box center [559, 402] width 132 height 32
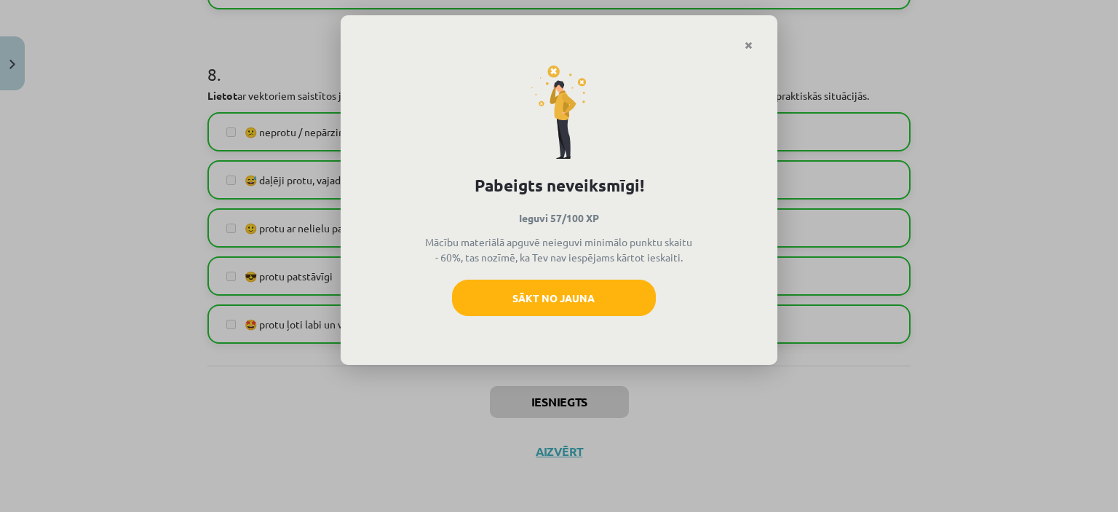
click at [546, 318] on div "Sākt no jauna" at bounding box center [558, 303] width 387 height 47
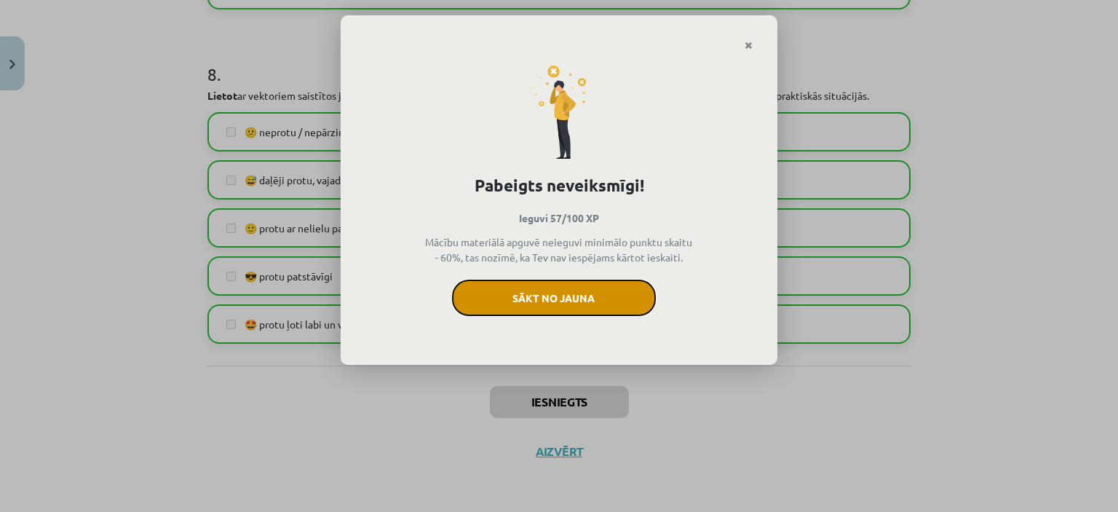
click at [541, 282] on button "Sākt no jauna" at bounding box center [554, 298] width 204 height 36
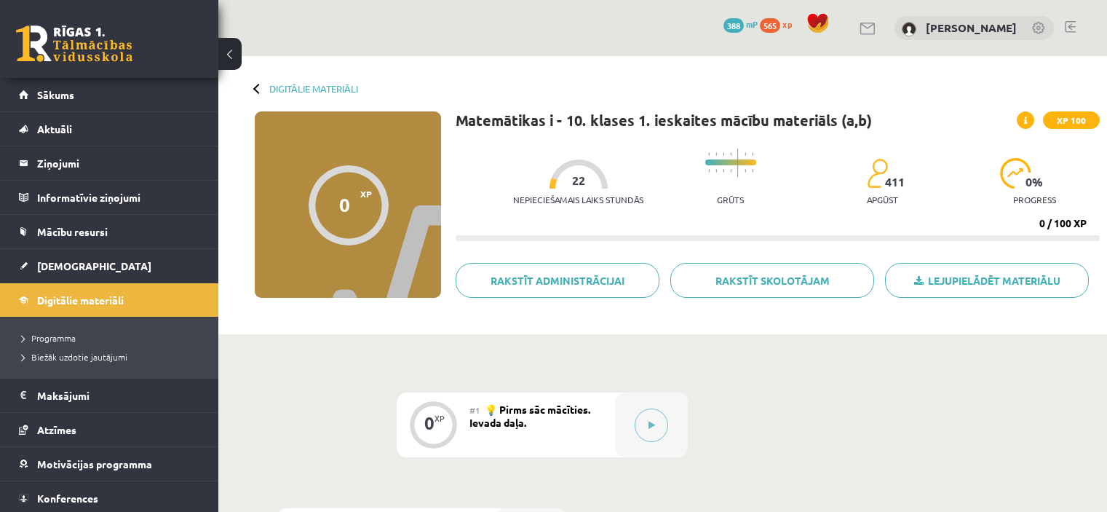
scroll to position [314, 0]
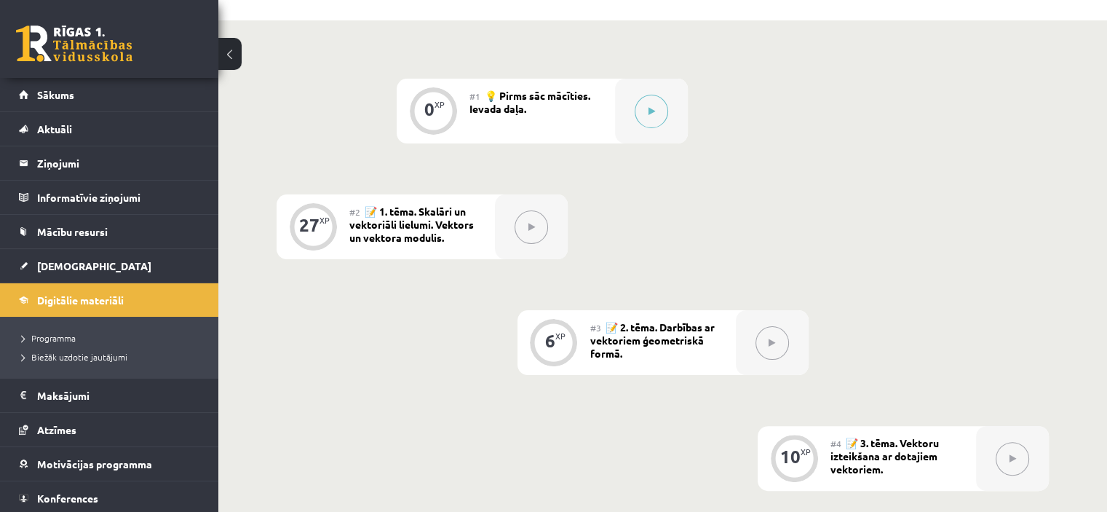
click at [35, 59] on link at bounding box center [74, 43] width 116 height 36
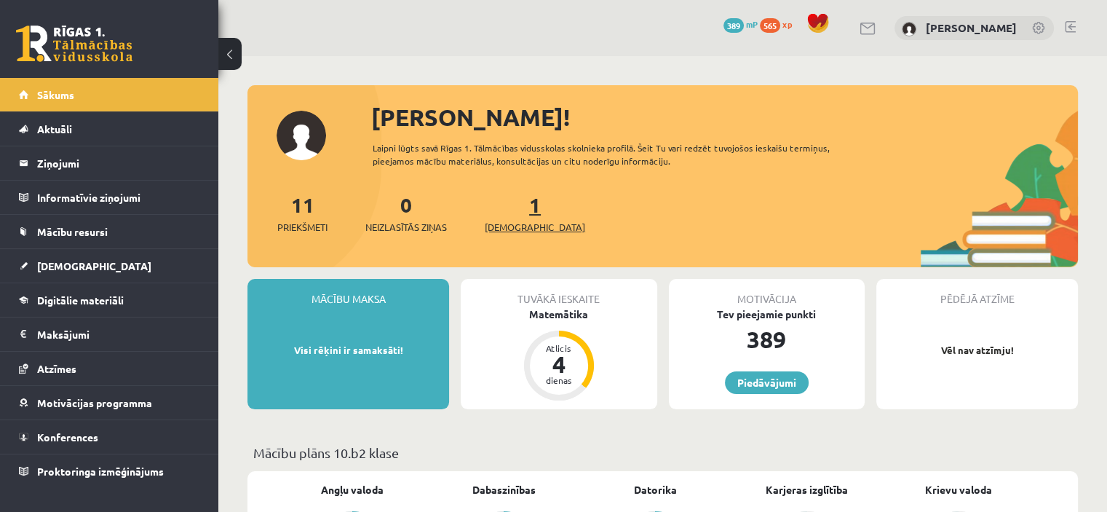
click at [519, 223] on span "[DEMOGRAPHIC_DATA]" at bounding box center [535, 227] width 100 height 15
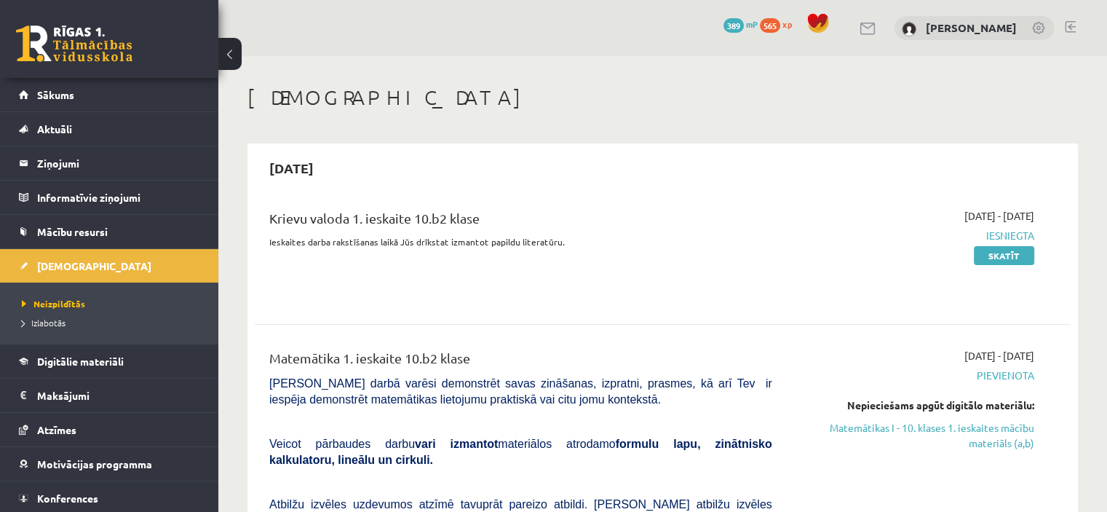
scroll to position [3, 0]
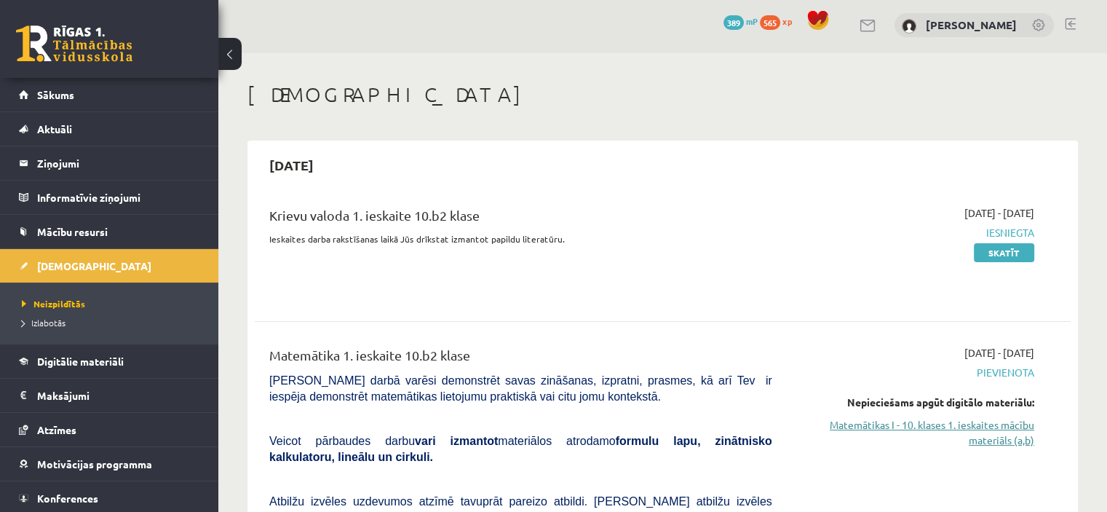
click at [976, 428] on link "Matemātikas I - 10. klases 1. ieskaites mācību materiāls (a,b)" at bounding box center [914, 432] width 240 height 31
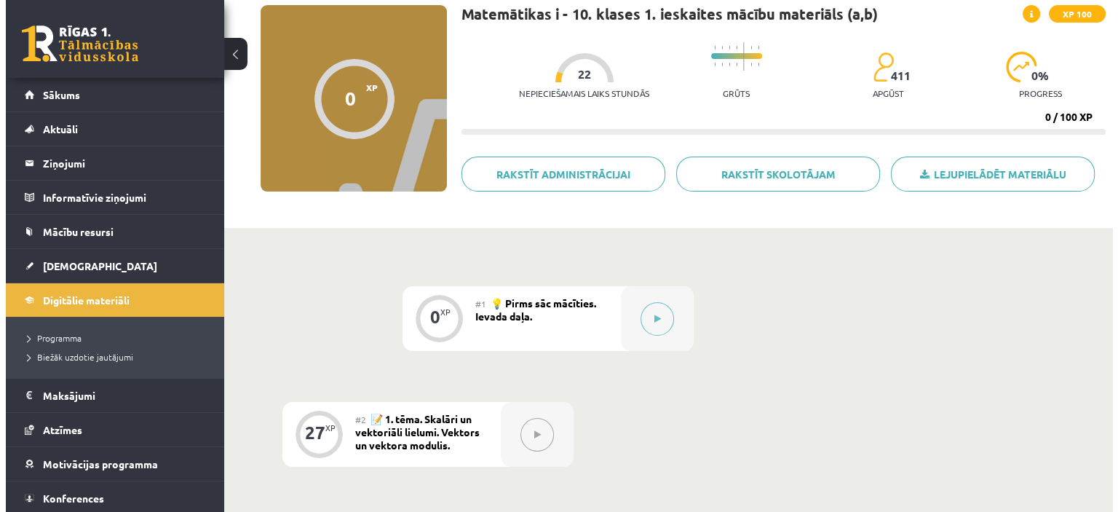
scroll to position [108, 0]
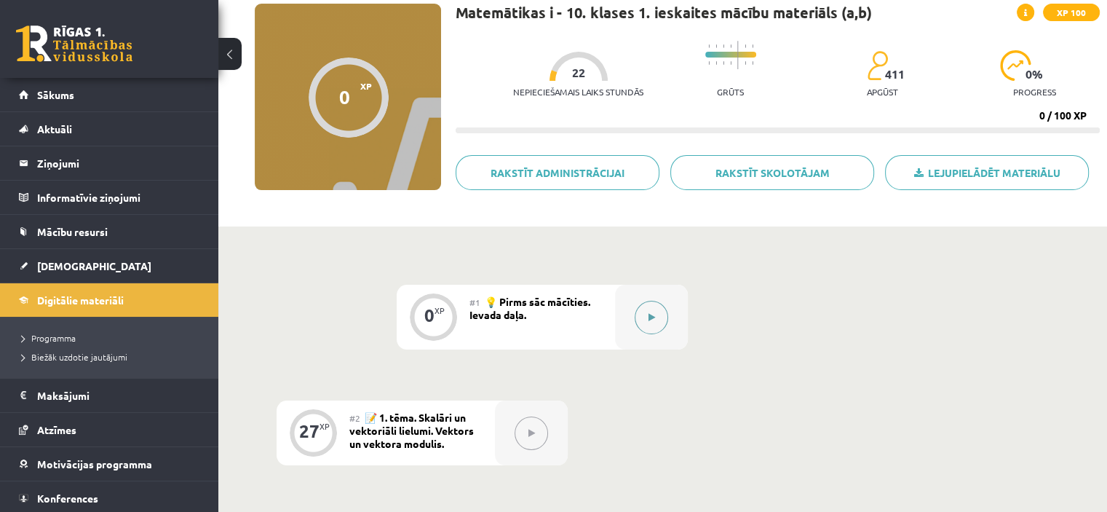
click at [661, 312] on button at bounding box center [651, 317] width 33 height 33
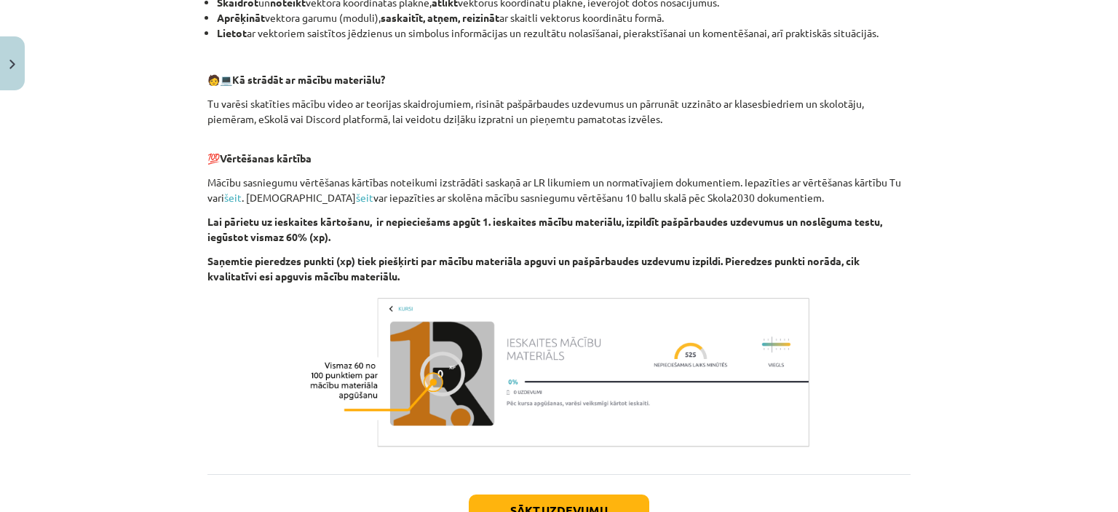
scroll to position [785, 0]
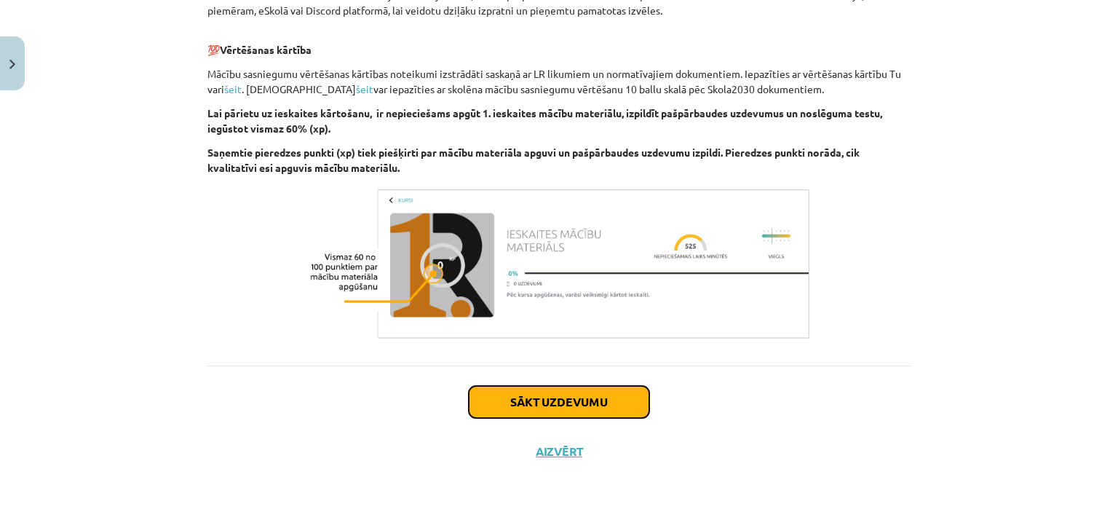
click at [505, 398] on button "Sākt uzdevumu" at bounding box center [559, 402] width 181 height 32
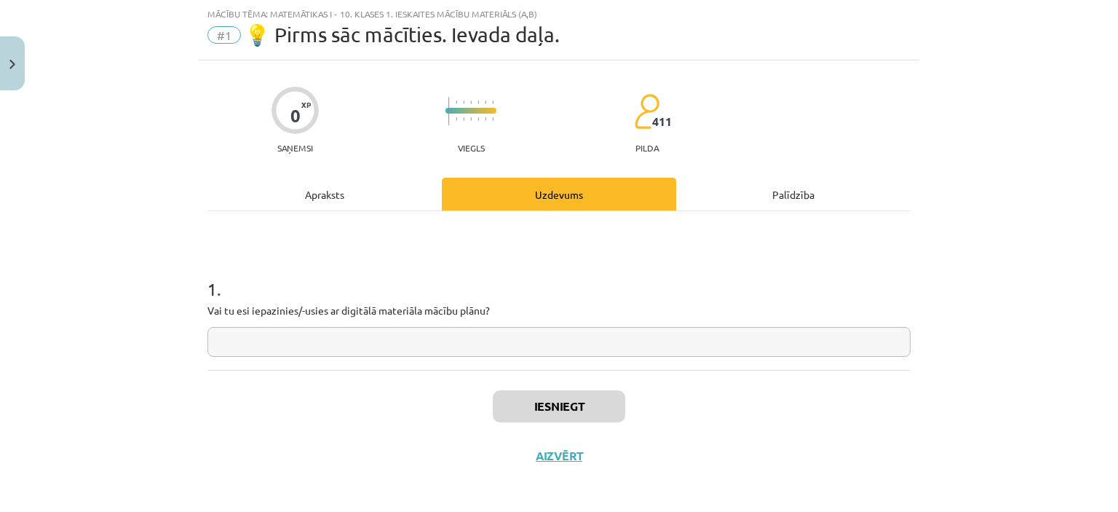
click at [289, 319] on div "1 . Vai tu esi iepazinies/-usies ar digitālā materiāla mācību plānu?" at bounding box center [558, 304] width 703 height 103
click at [291, 349] on input "text" at bounding box center [558, 342] width 703 height 30
type input "**"
click at [505, 410] on button "Iesniegt" at bounding box center [559, 406] width 132 height 32
click at [579, 410] on button "Iesniegt" at bounding box center [559, 406] width 132 height 32
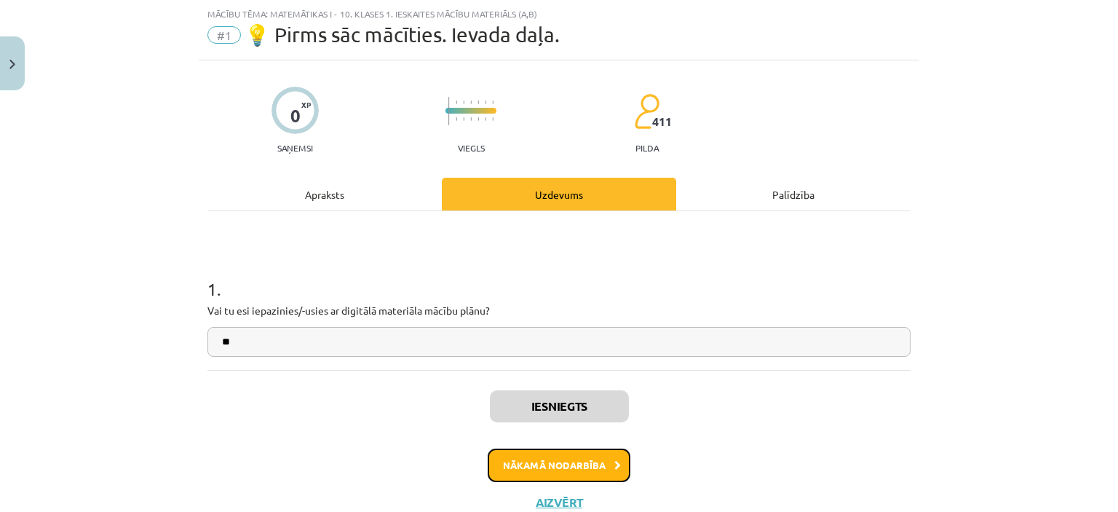
click at [555, 469] on button "Nākamā nodarbība" at bounding box center [559, 464] width 143 height 33
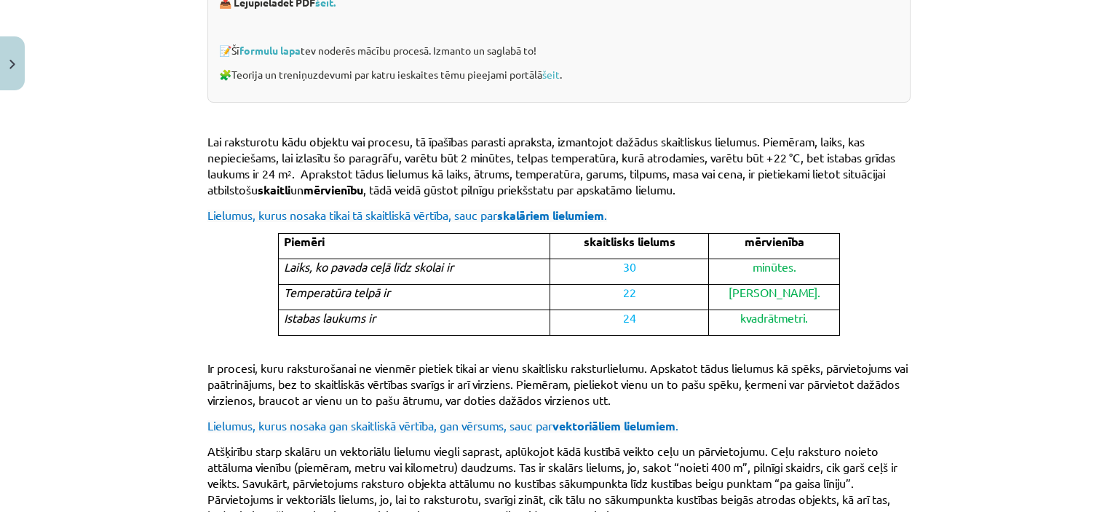
scroll to position [981, 0]
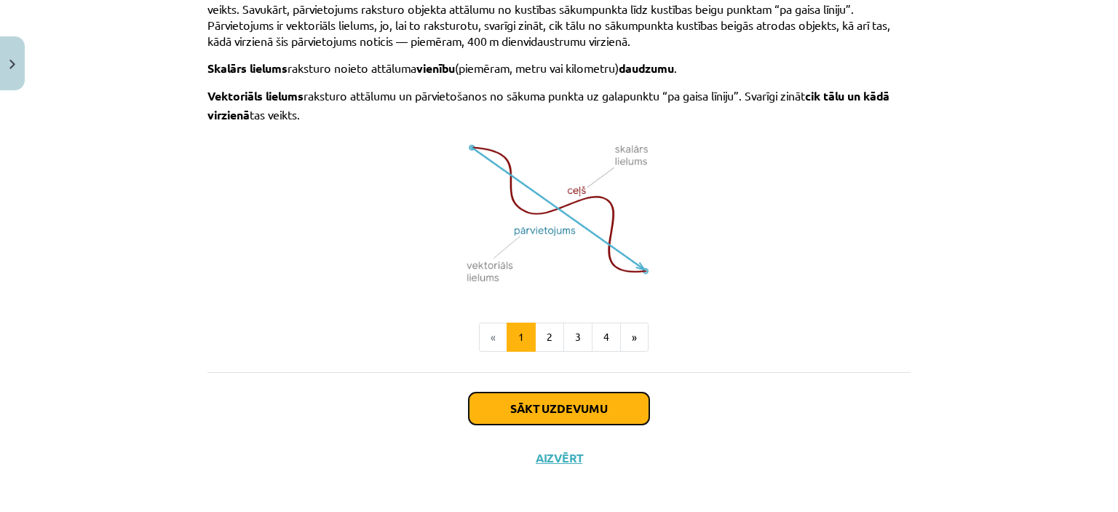
click at [536, 397] on button "Sākt uzdevumu" at bounding box center [559, 408] width 181 height 32
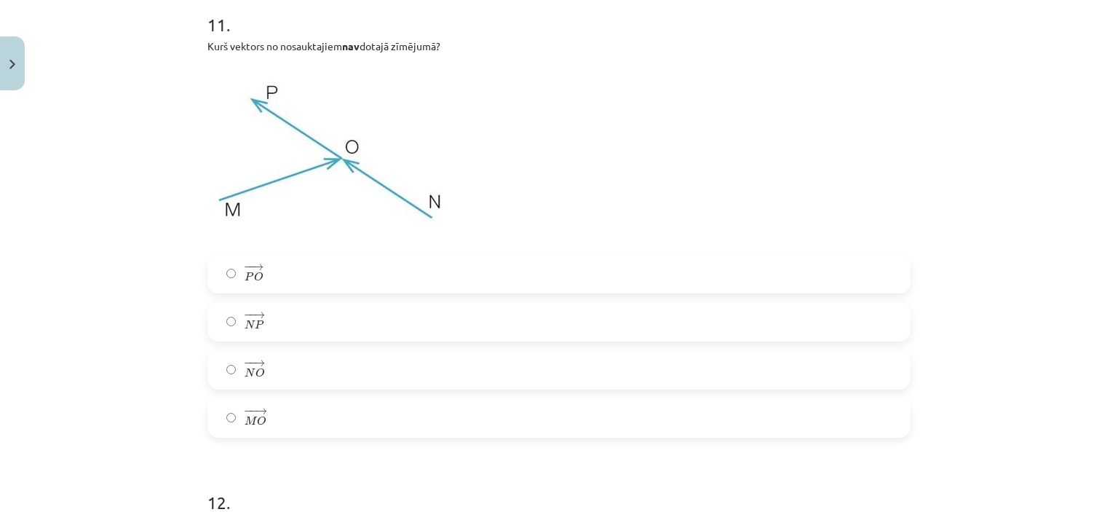
scroll to position [5719, 0]
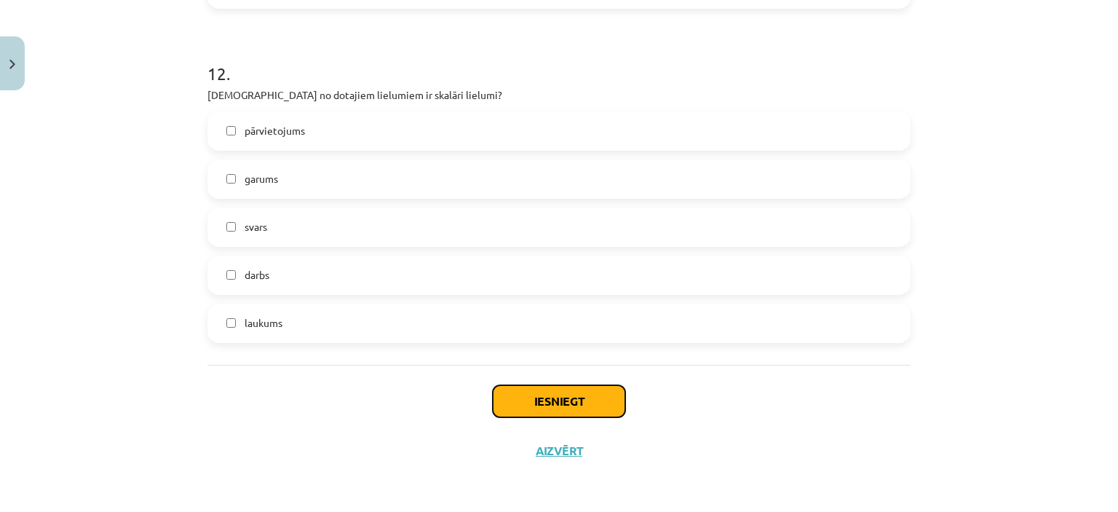
click at [582, 412] on button "Iesniegt" at bounding box center [559, 401] width 132 height 32
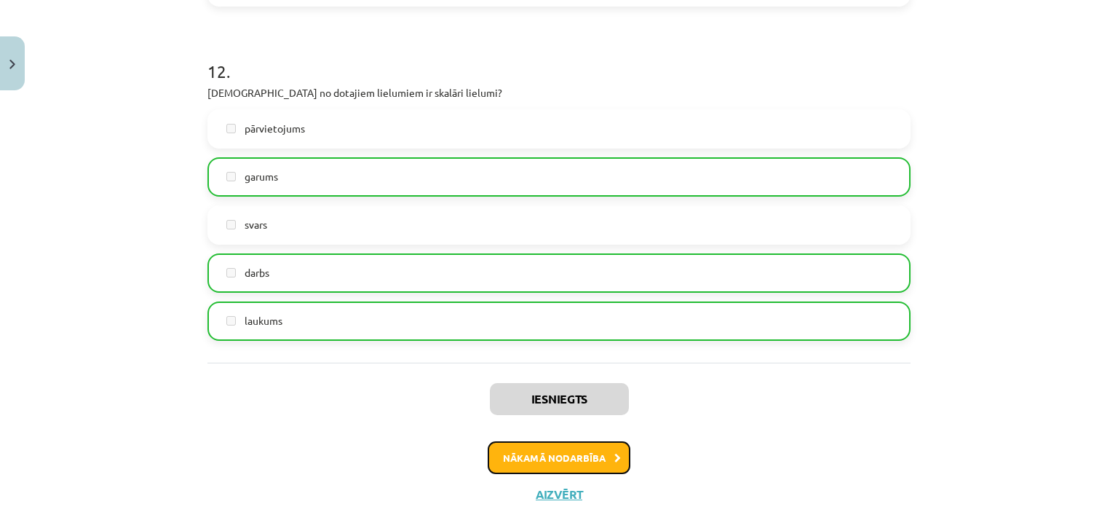
click at [553, 464] on button "Nākamā nodarbība" at bounding box center [559, 457] width 143 height 33
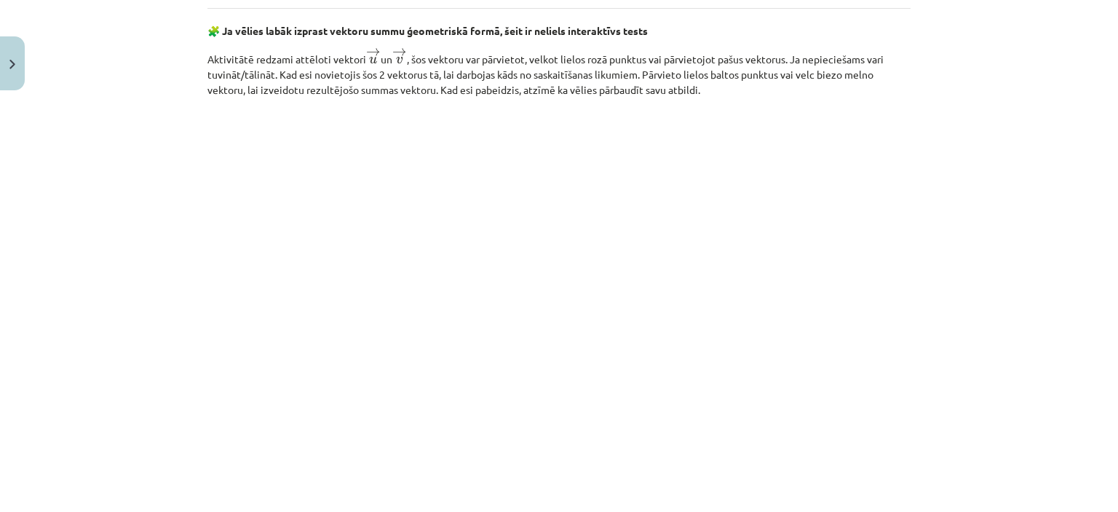
scroll to position [2254, 0]
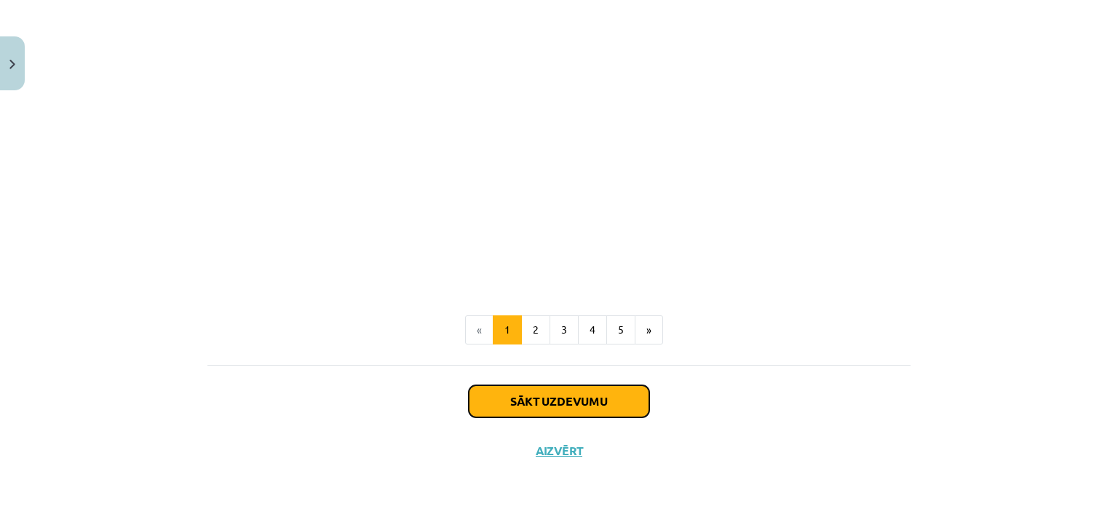
click at [594, 402] on button "Sākt uzdevumu" at bounding box center [559, 401] width 181 height 32
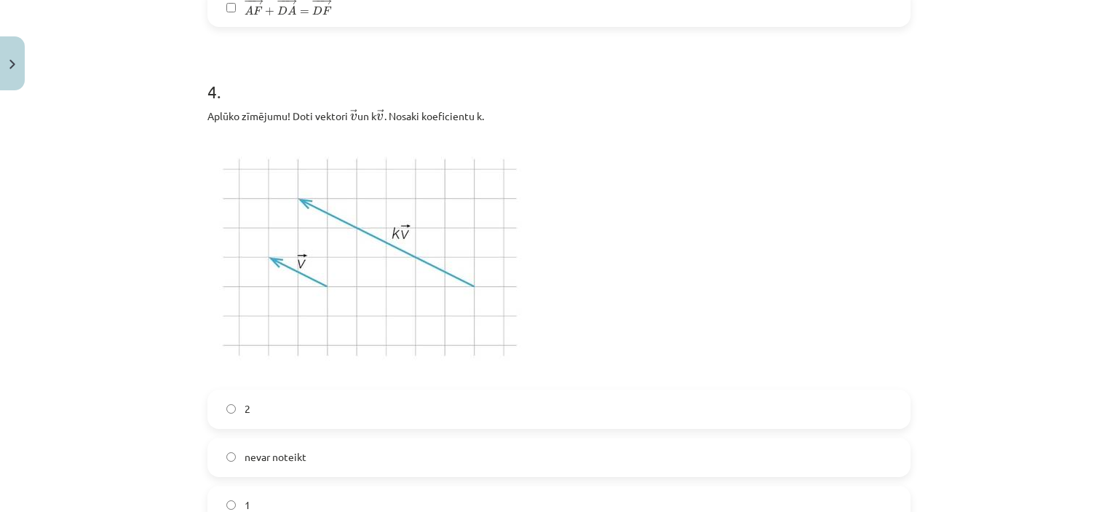
scroll to position [2027, 0]
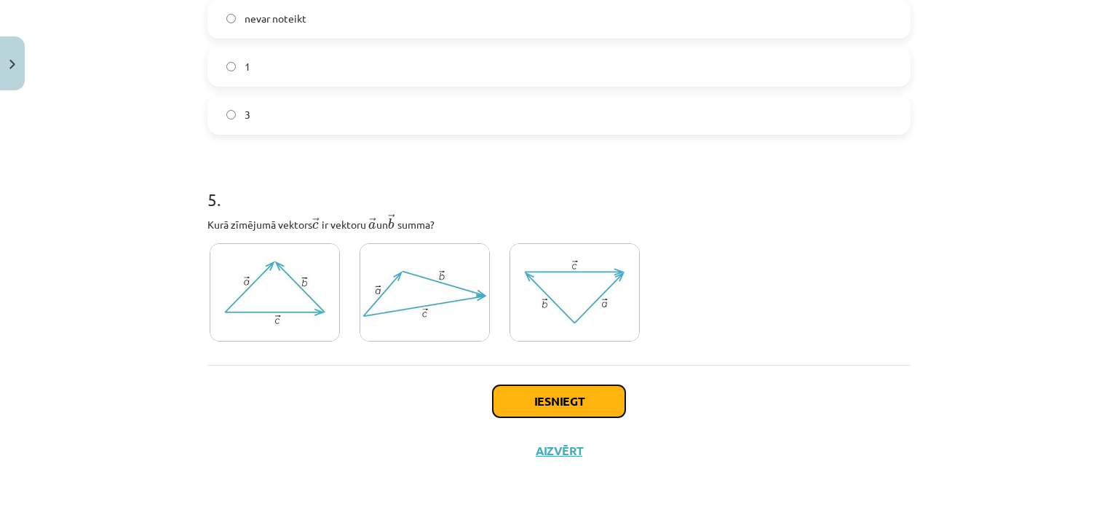
click at [609, 396] on button "Iesniegt" at bounding box center [559, 401] width 132 height 32
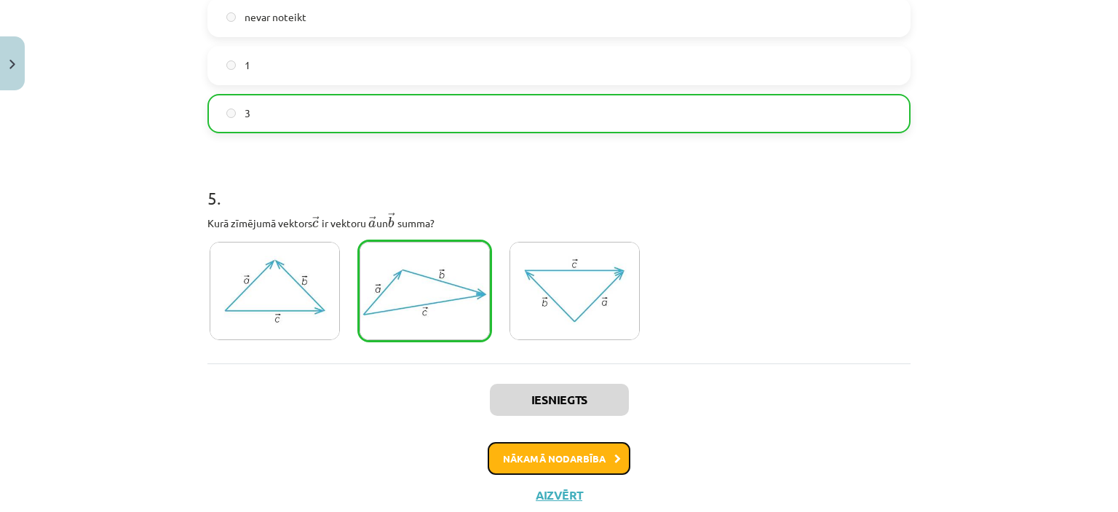
click at [555, 471] on button "Nākamā nodarbība" at bounding box center [559, 458] width 143 height 33
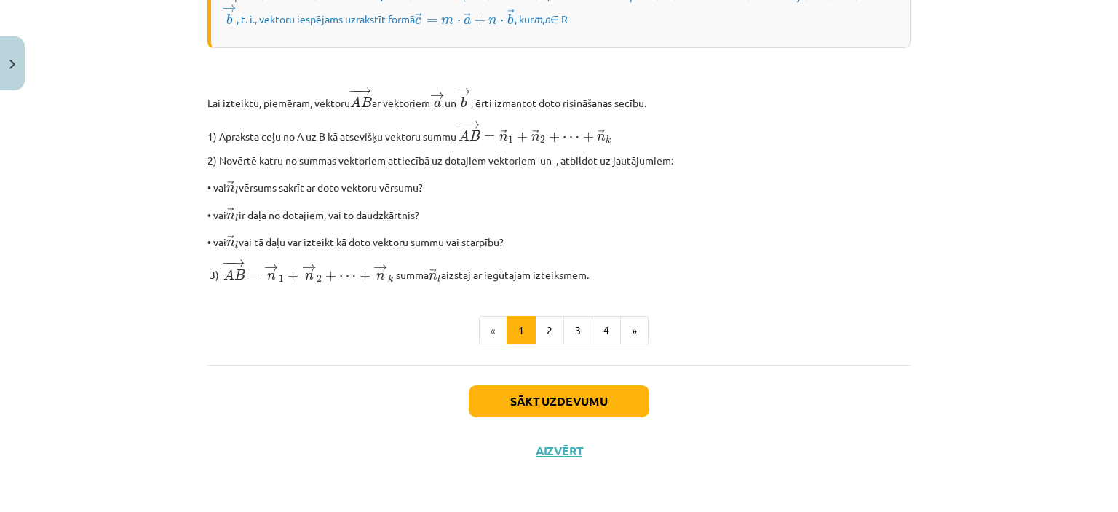
scroll to position [1223, 0]
click at [527, 405] on button "Sākt uzdevumu" at bounding box center [559, 401] width 181 height 32
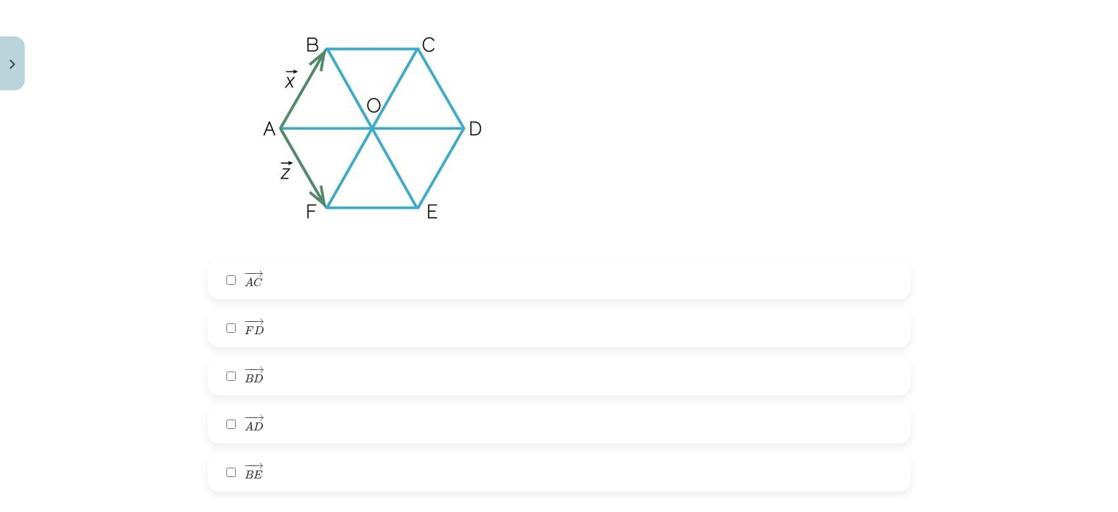
scroll to position [2717, 0]
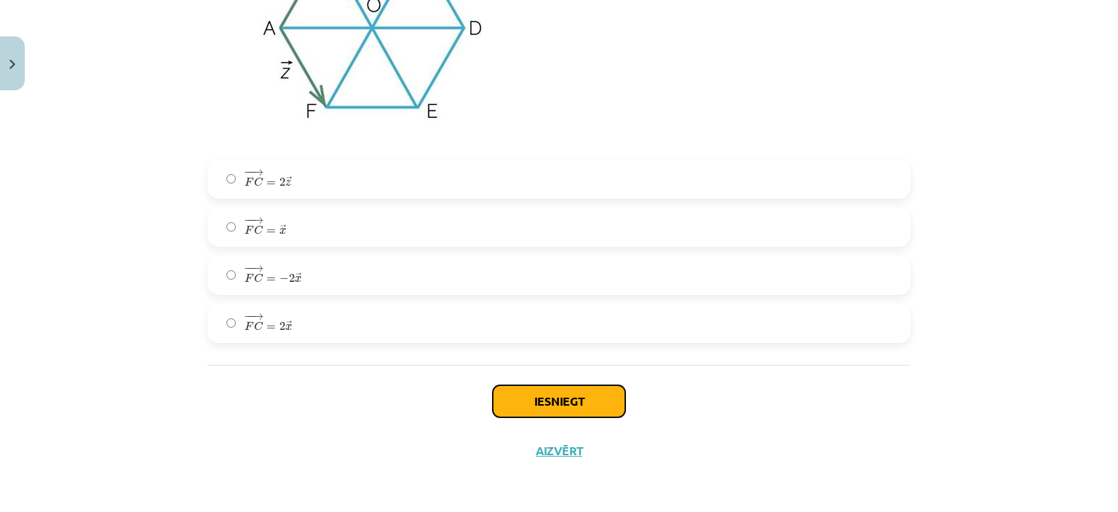
click at [587, 402] on button "Iesniegt" at bounding box center [559, 401] width 132 height 32
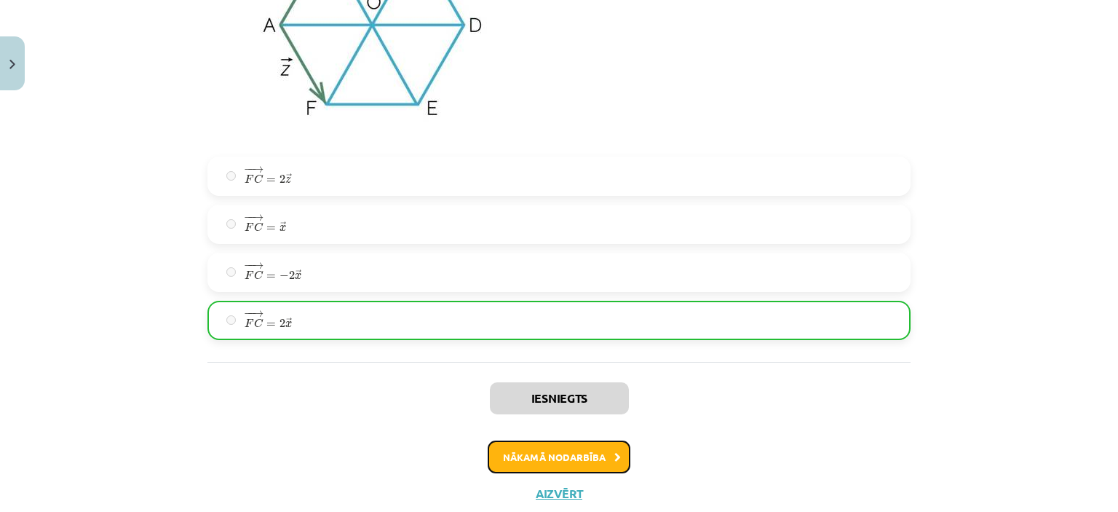
click at [526, 454] on button "Nākamā nodarbība" at bounding box center [559, 456] width 143 height 33
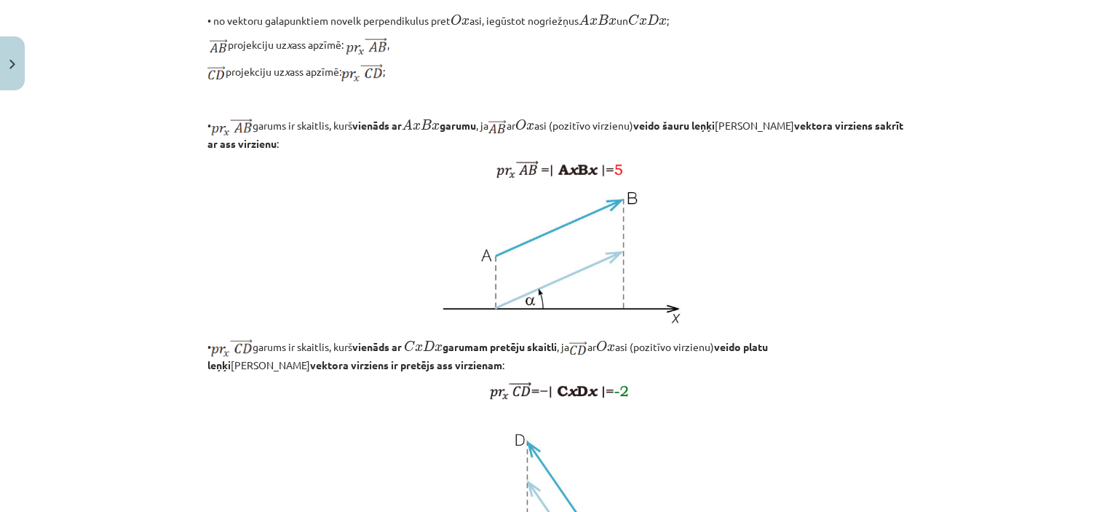
scroll to position [1215, 0]
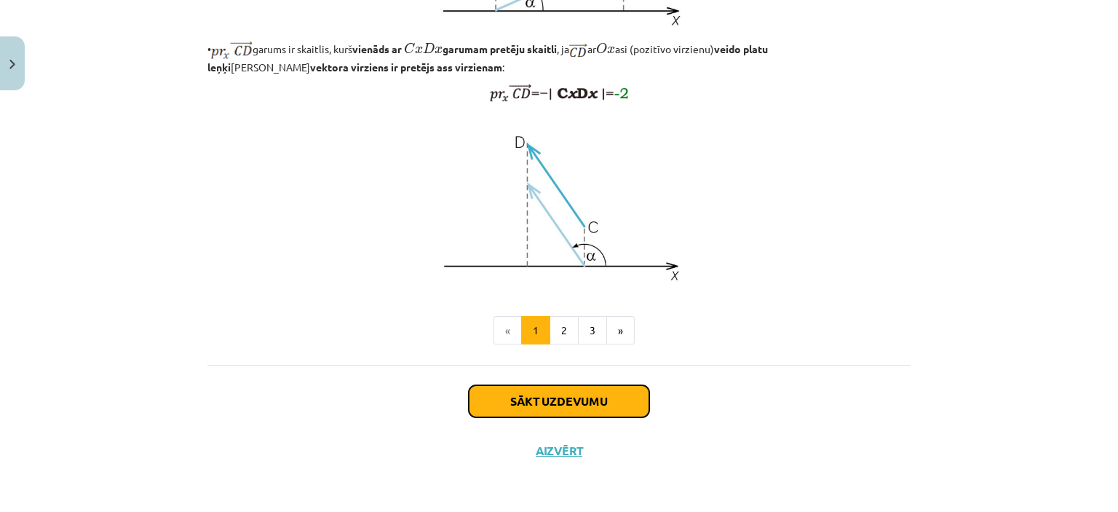
click at [539, 398] on button "Sākt uzdevumu" at bounding box center [559, 401] width 181 height 32
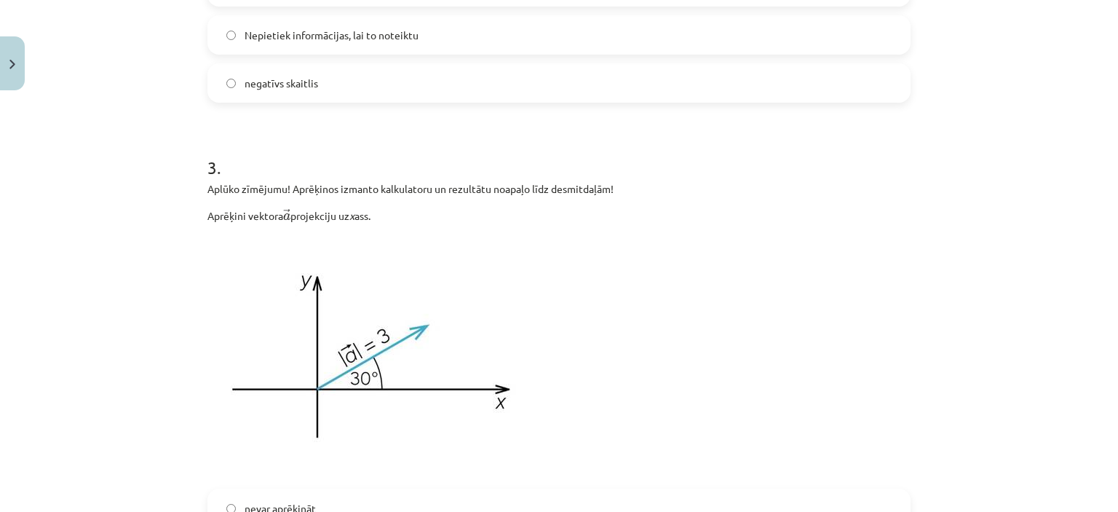
scroll to position [1579, 0]
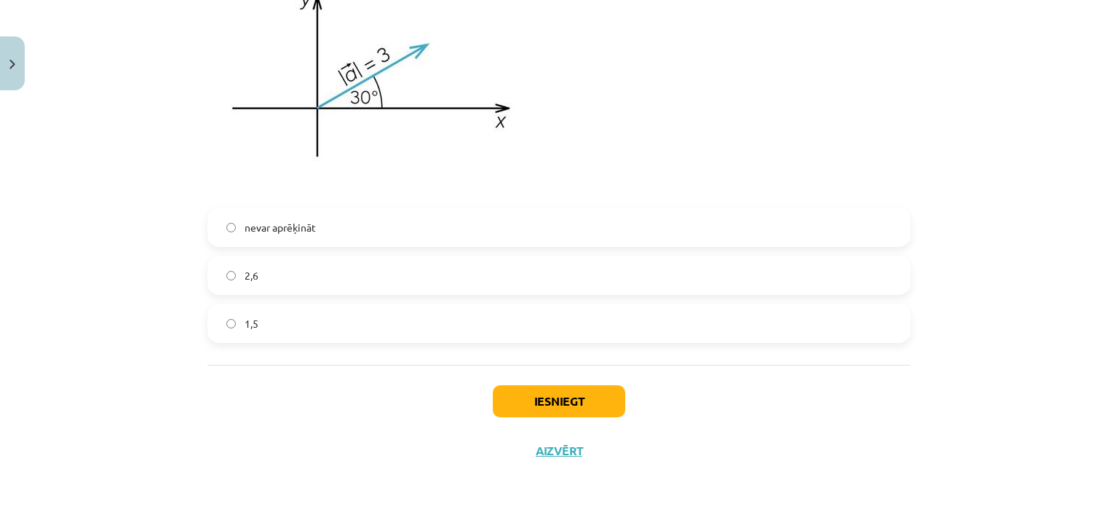
click at [572, 378] on div "Iesniegt Aizvērt" at bounding box center [558, 416] width 703 height 102
drag, startPoint x: 579, startPoint y: 395, endPoint x: 572, endPoint y: 378, distance: 18.3
click at [572, 378] on div "Iesniegt Aizvērt" at bounding box center [558, 416] width 703 height 102
click at [574, 398] on button "Iesniegt" at bounding box center [559, 401] width 132 height 32
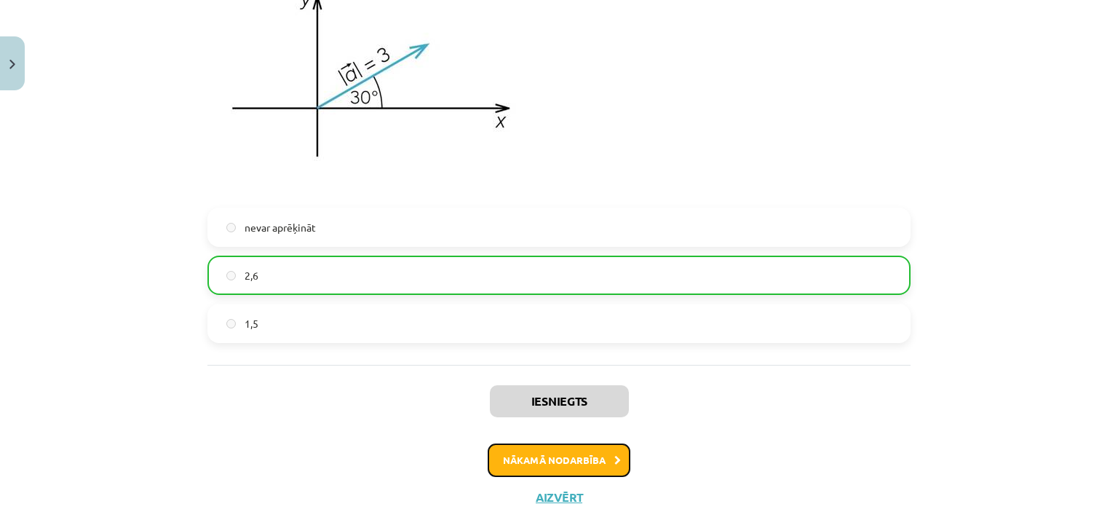
click at [561, 458] on button "Nākamā nodarbība" at bounding box center [559, 459] width 143 height 33
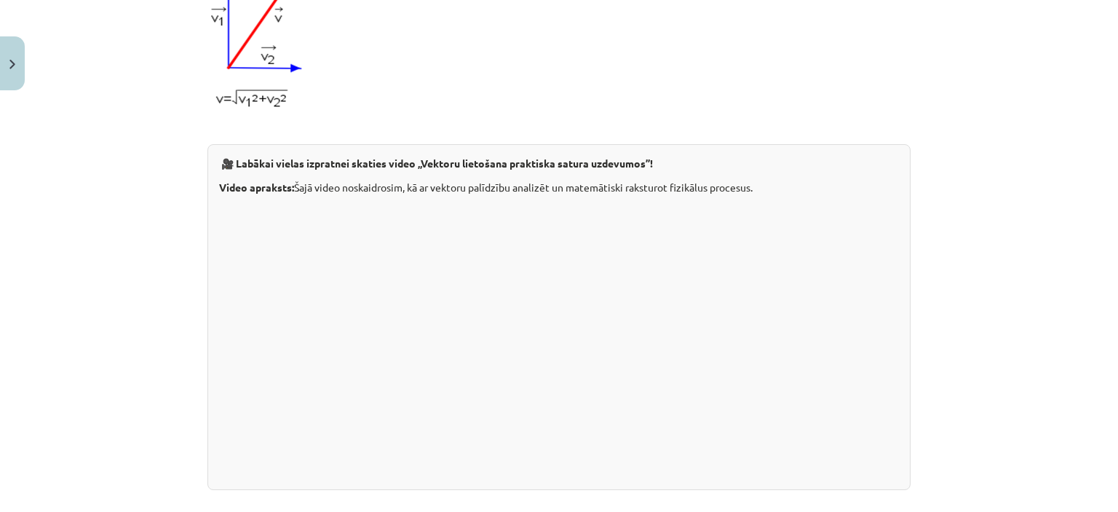
scroll to position [1540, 0]
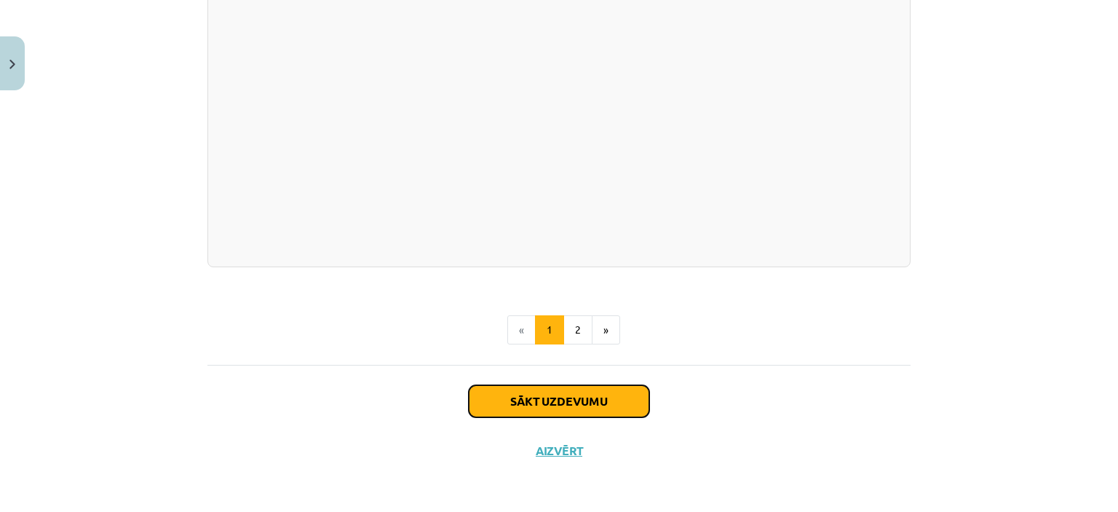
click at [537, 400] on button "Sākt uzdevumu" at bounding box center [559, 401] width 181 height 32
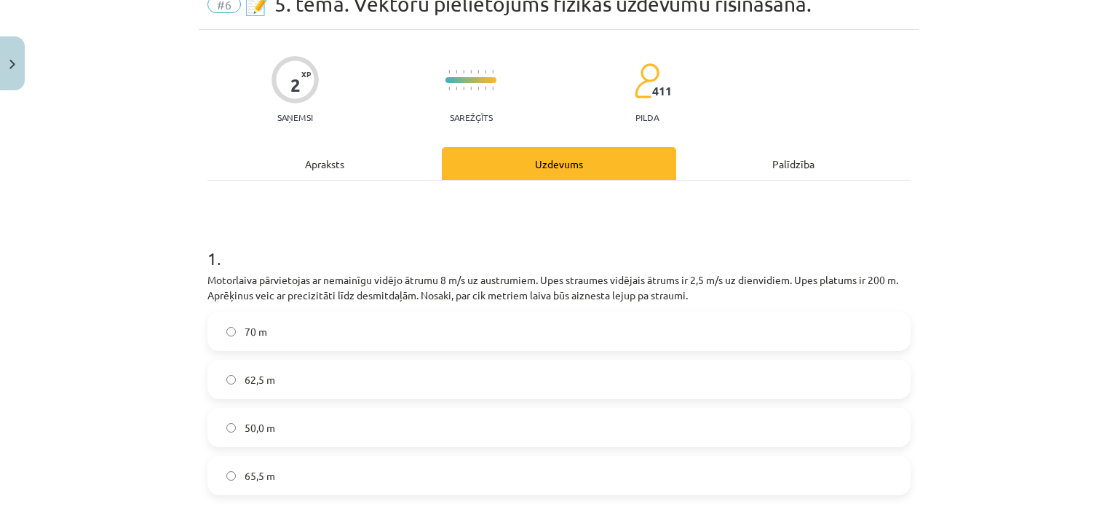
scroll to position [520, 0]
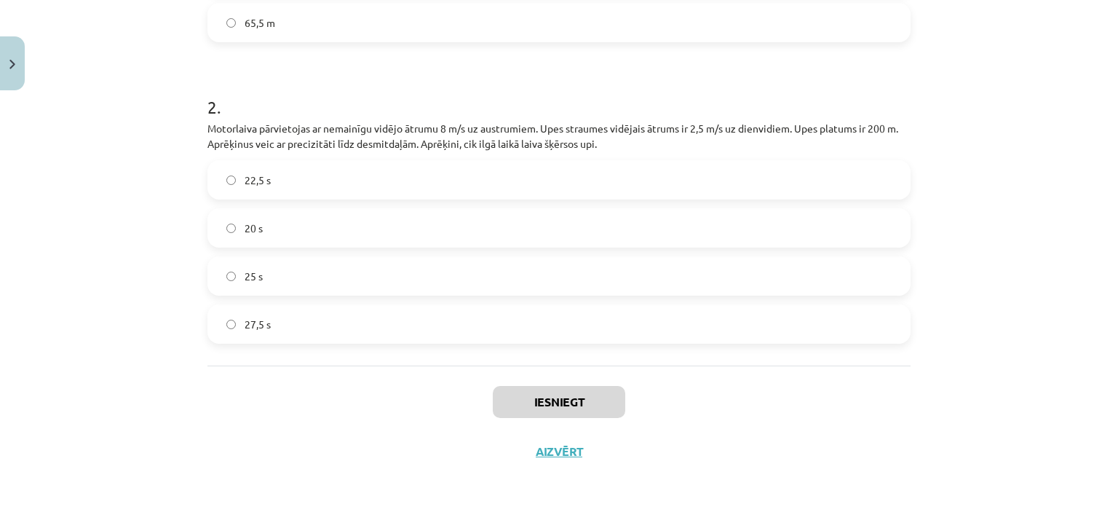
click at [397, 281] on label "25 s" at bounding box center [559, 276] width 700 height 36
click at [421, 28] on label "65,5 m" at bounding box center [559, 22] width 700 height 36
click at [550, 394] on button "Iesniegt" at bounding box center [559, 402] width 132 height 32
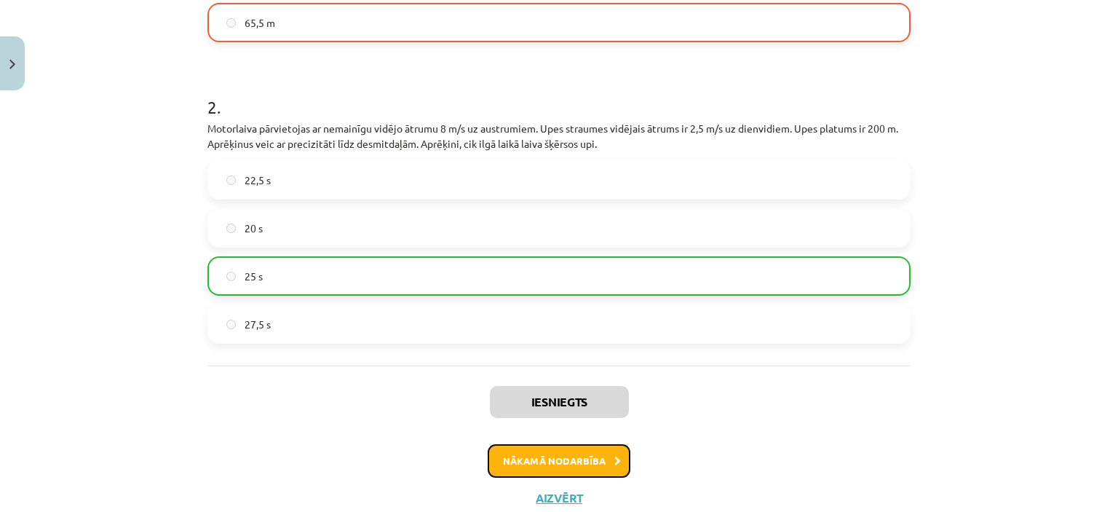
click at [556, 464] on button "Nākamā nodarbība" at bounding box center [559, 460] width 143 height 33
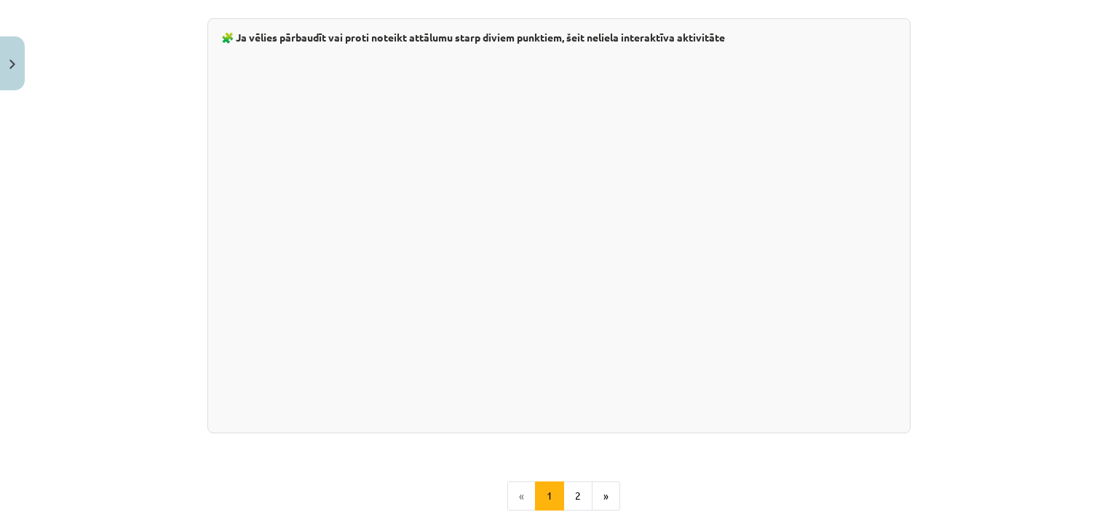
scroll to position [2589, 0]
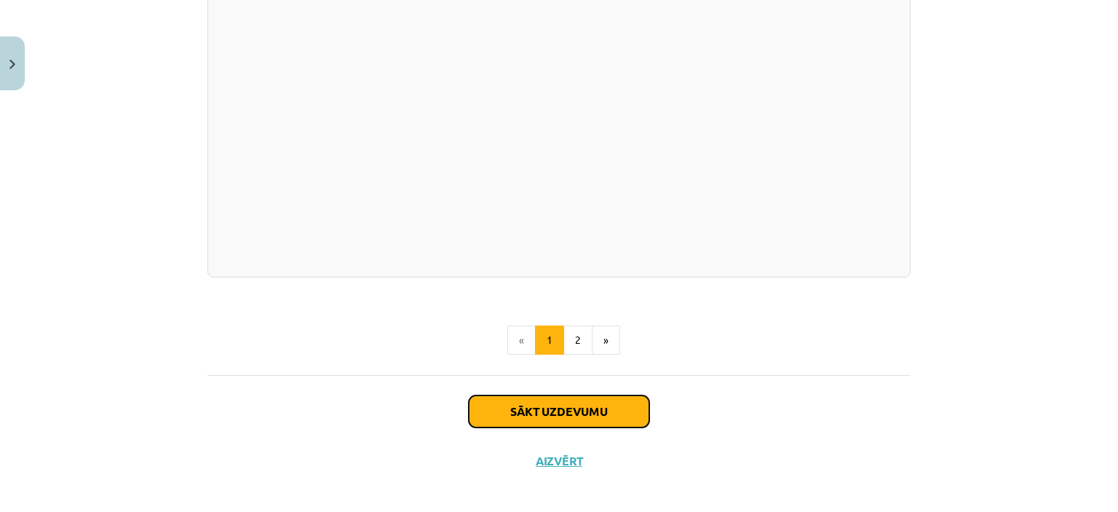
click at [572, 410] on button "Sākt uzdevumu" at bounding box center [559, 411] width 181 height 32
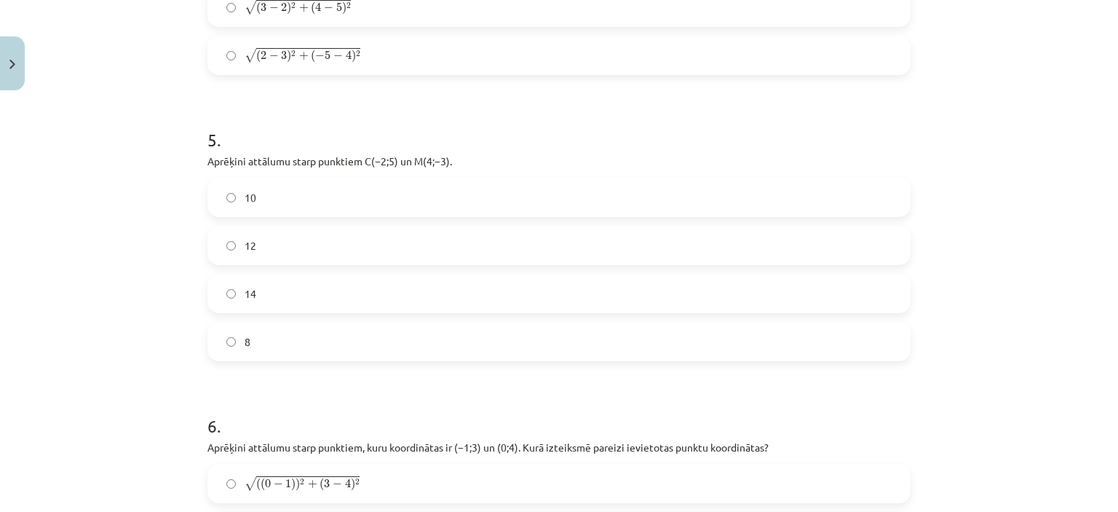
scroll to position [1913, 0]
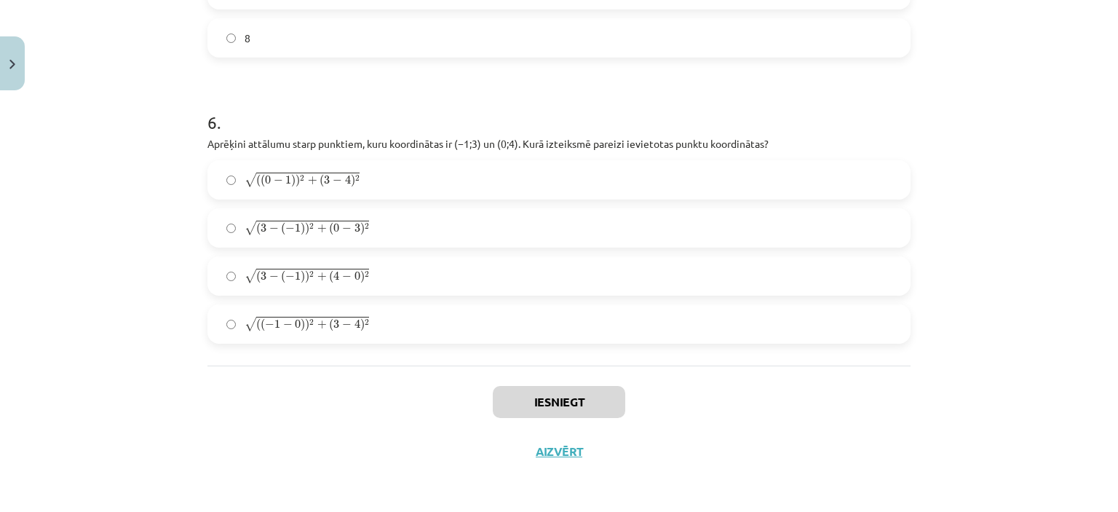
click at [499, 267] on label "√ ( 3 − ( − 1 ) ) 2 + ( 4 − 0 ) 2 ( 3 − ( − 1 ) ) 2 + ( 4 − 0 ) 2" at bounding box center [559, 276] width 700 height 36
click at [526, 405] on button "Iesniegt" at bounding box center [559, 402] width 132 height 32
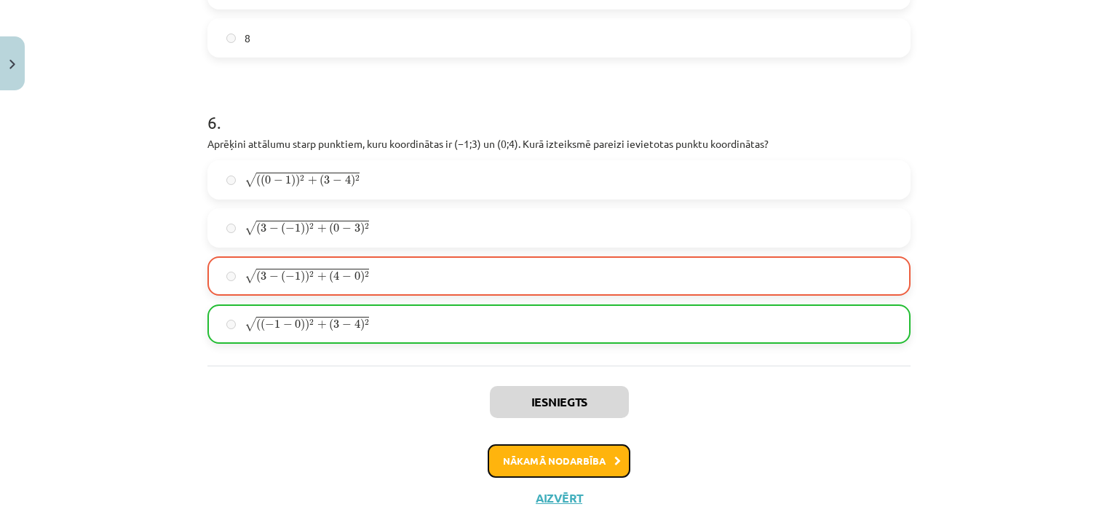
click at [547, 468] on button "Nākamā nodarbība" at bounding box center [559, 460] width 143 height 33
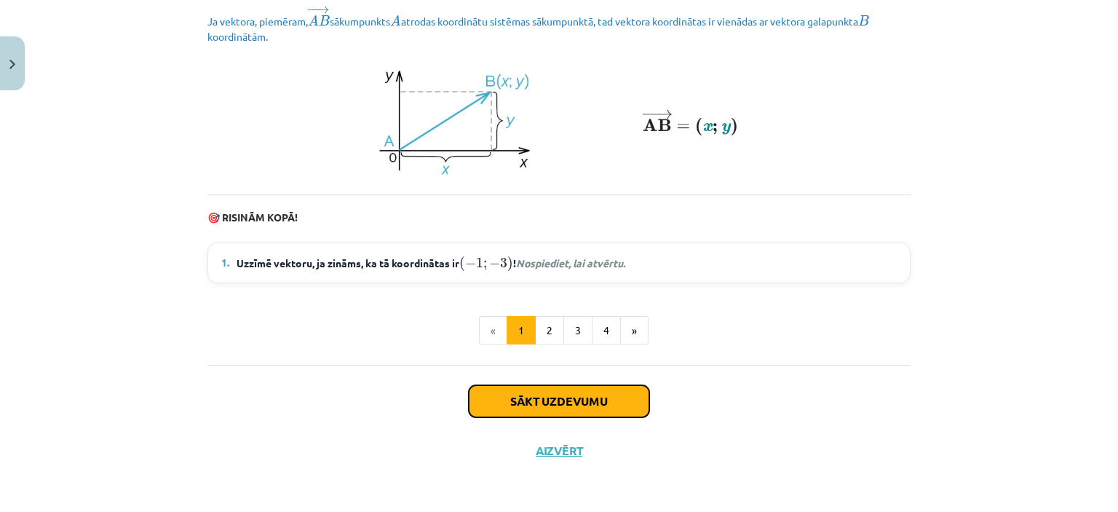
click at [544, 395] on button "Sākt uzdevumu" at bounding box center [559, 401] width 181 height 32
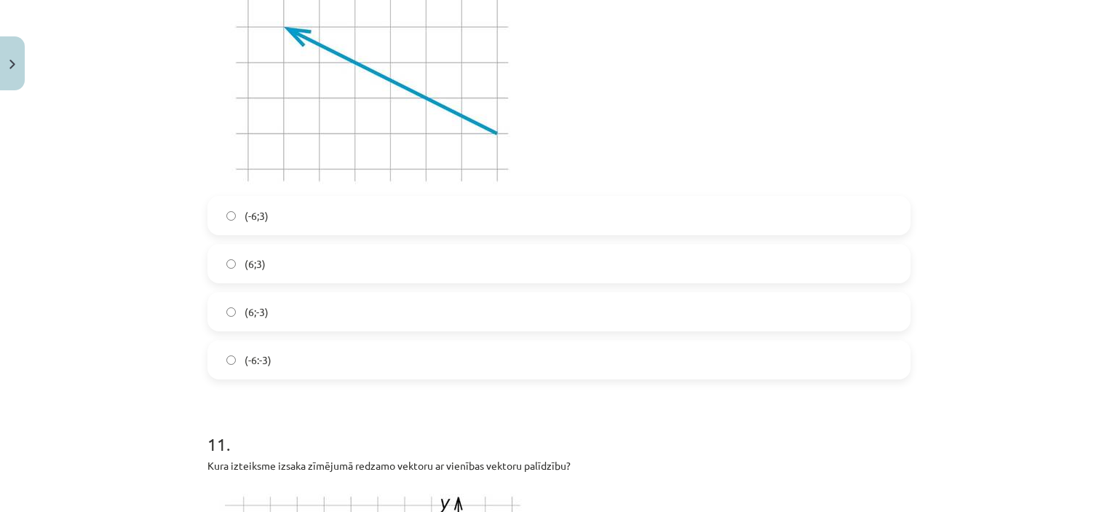
scroll to position [4178, 0]
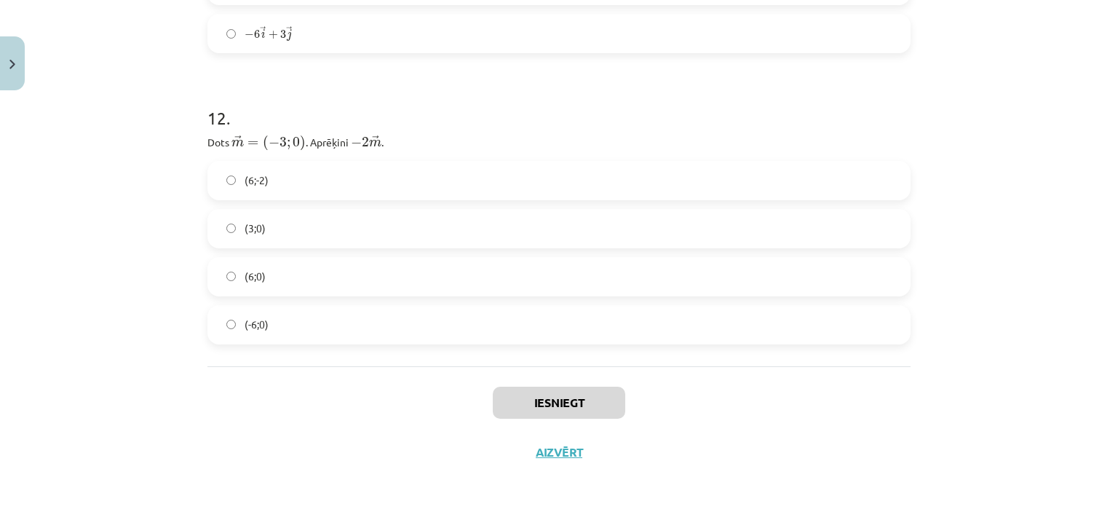
click at [499, 325] on label "(-6;0)" at bounding box center [559, 324] width 700 height 36
click at [552, 407] on button "Iesniegt" at bounding box center [559, 403] width 132 height 32
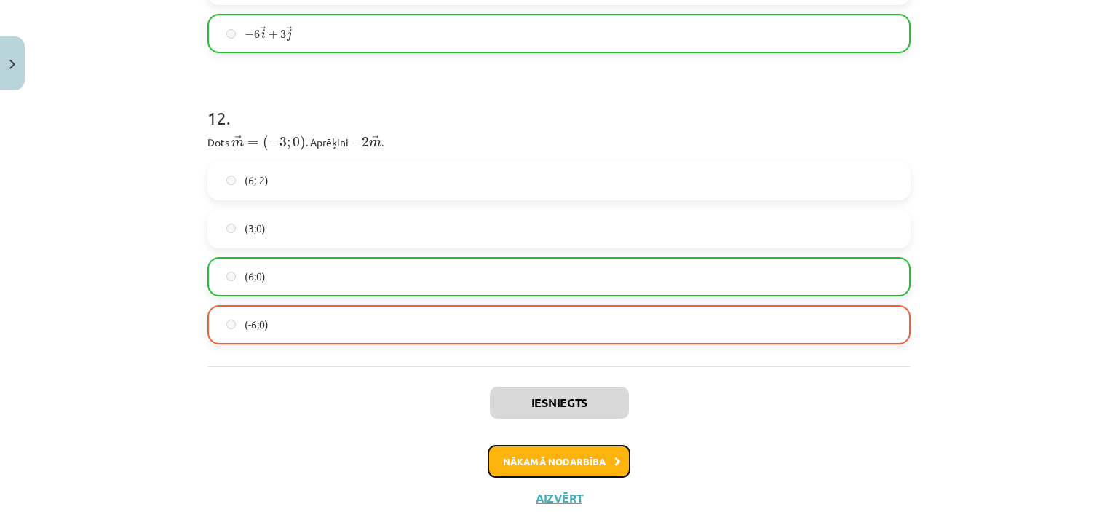
click at [555, 470] on button "Nākamā nodarbība" at bounding box center [559, 461] width 143 height 33
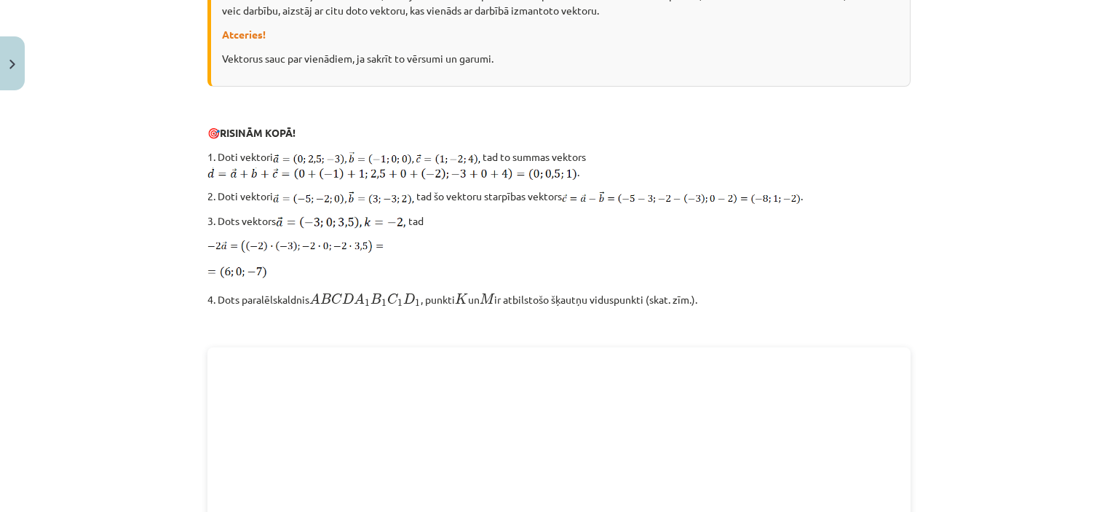
scroll to position [1933, 0]
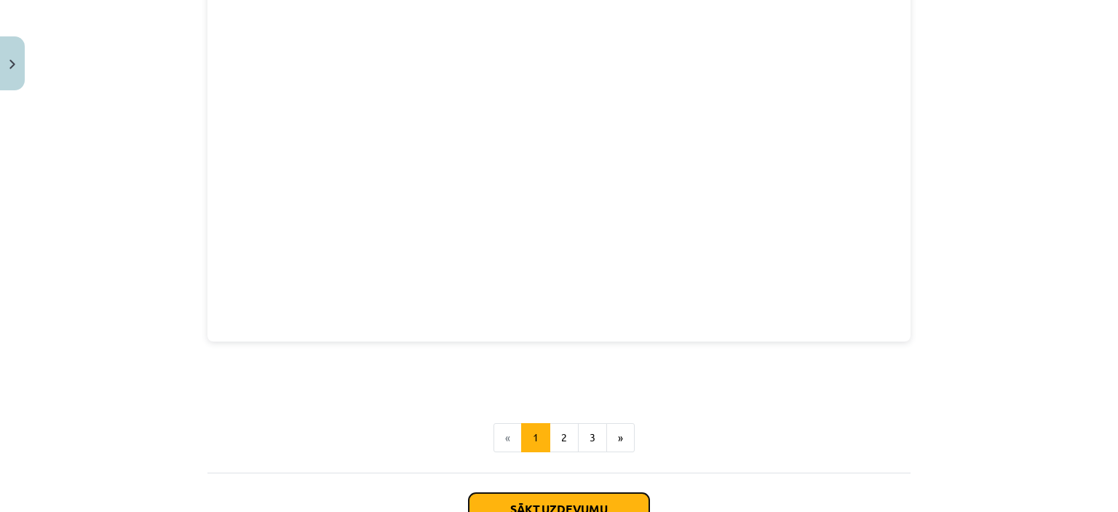
click at [555, 493] on button "Sākt uzdevumu" at bounding box center [559, 509] width 181 height 32
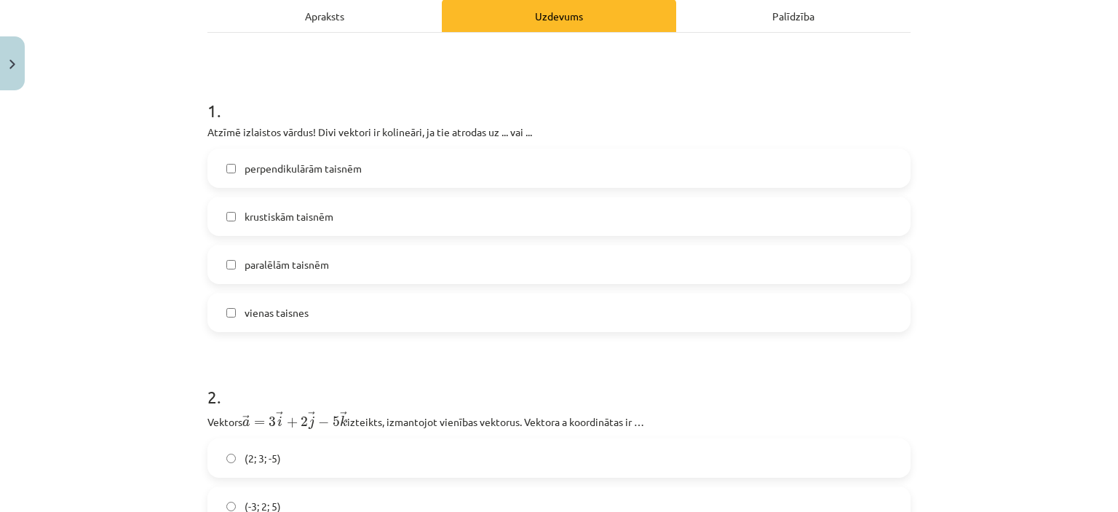
scroll to position [36, 0]
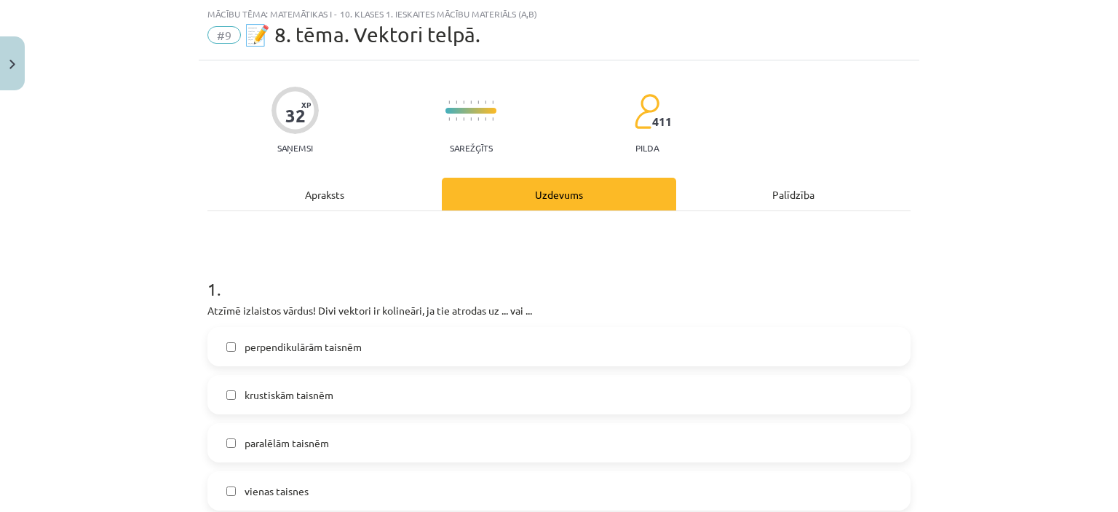
click at [453, 399] on label "krustiskām taisnēm" at bounding box center [559, 394] width 700 height 36
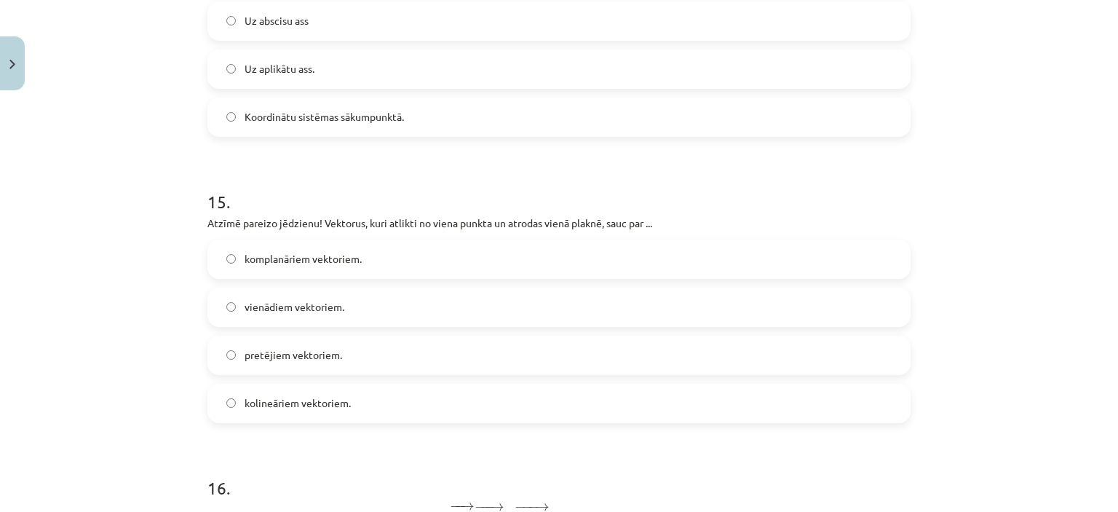
scroll to position [6062, 0]
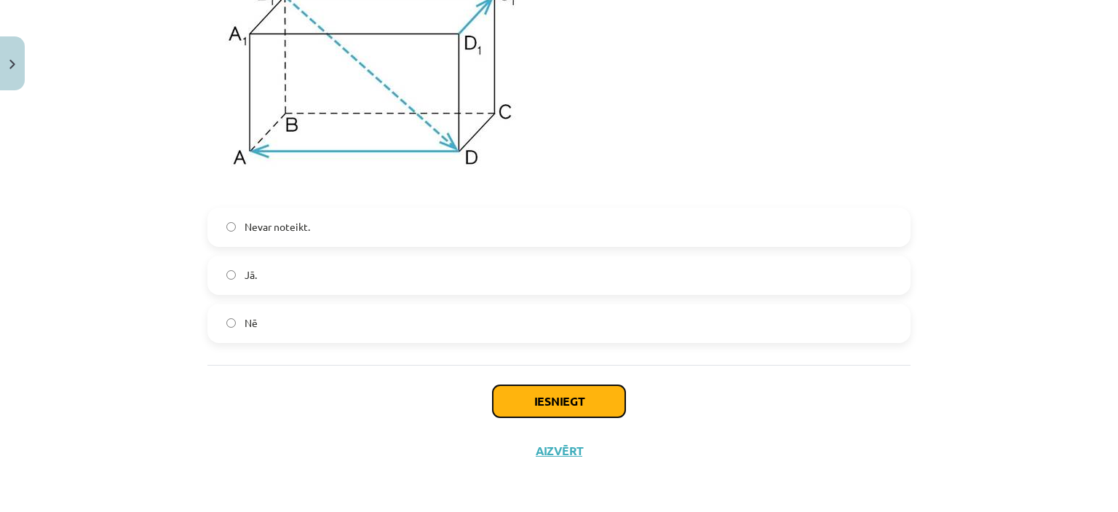
click at [571, 408] on button "Iesniegt" at bounding box center [559, 401] width 132 height 32
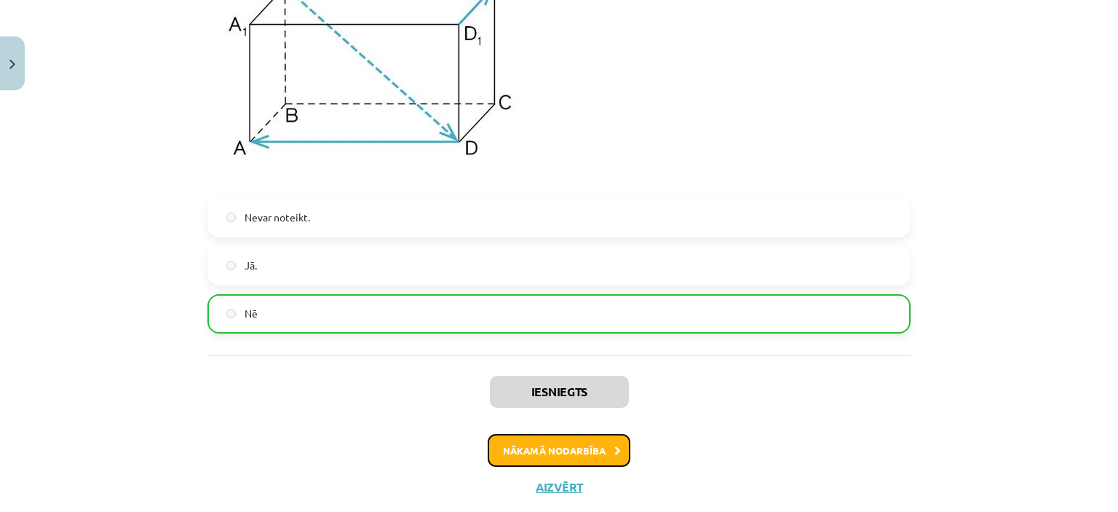
click at [575, 462] on button "Nākamā nodarbība" at bounding box center [559, 450] width 143 height 33
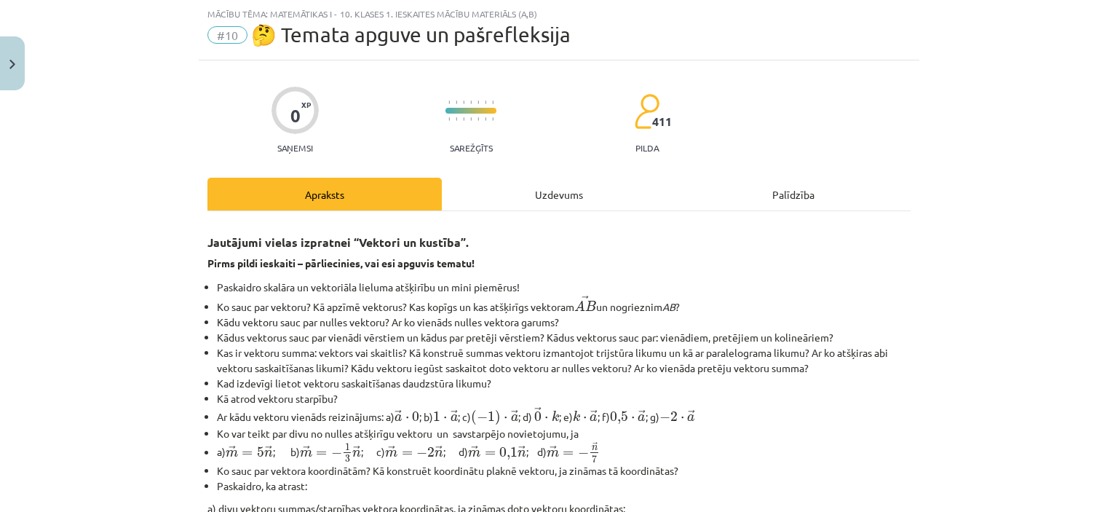
scroll to position [646, 0]
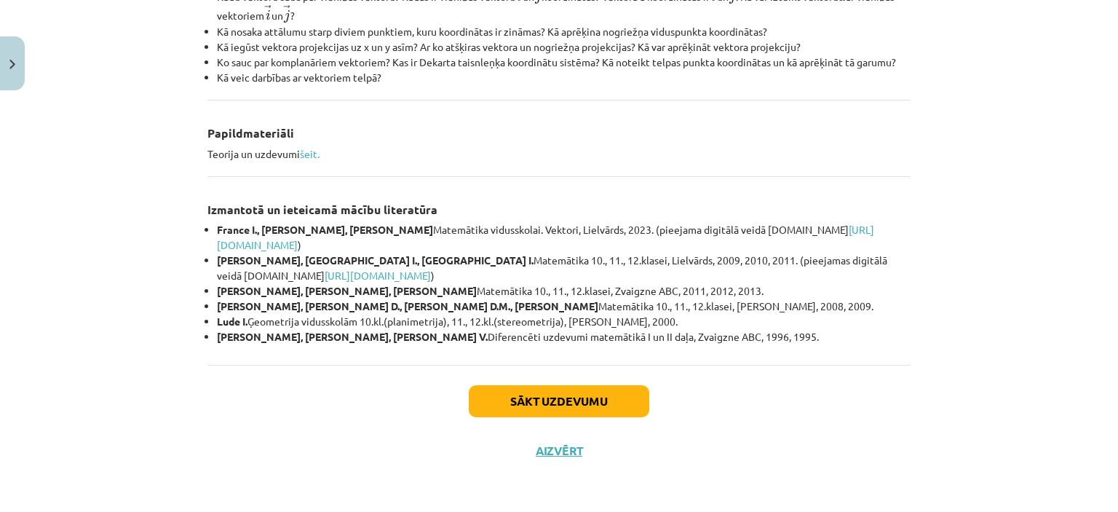
click at [527, 384] on div "Sākt uzdevumu Aizvērt" at bounding box center [558, 416] width 703 height 102
click at [549, 413] on button "Sākt uzdevumu" at bounding box center [559, 401] width 181 height 32
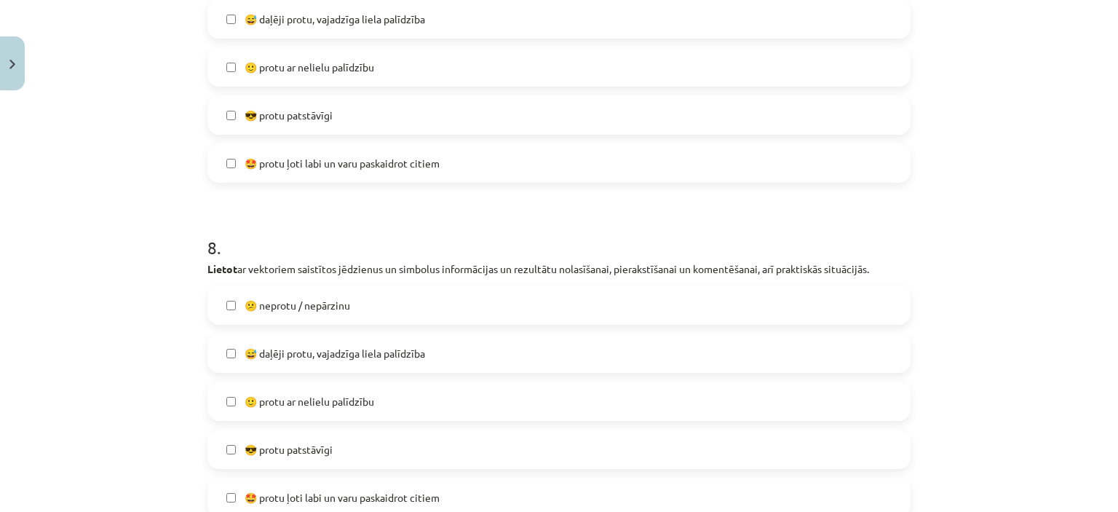
scroll to position [2739, 0]
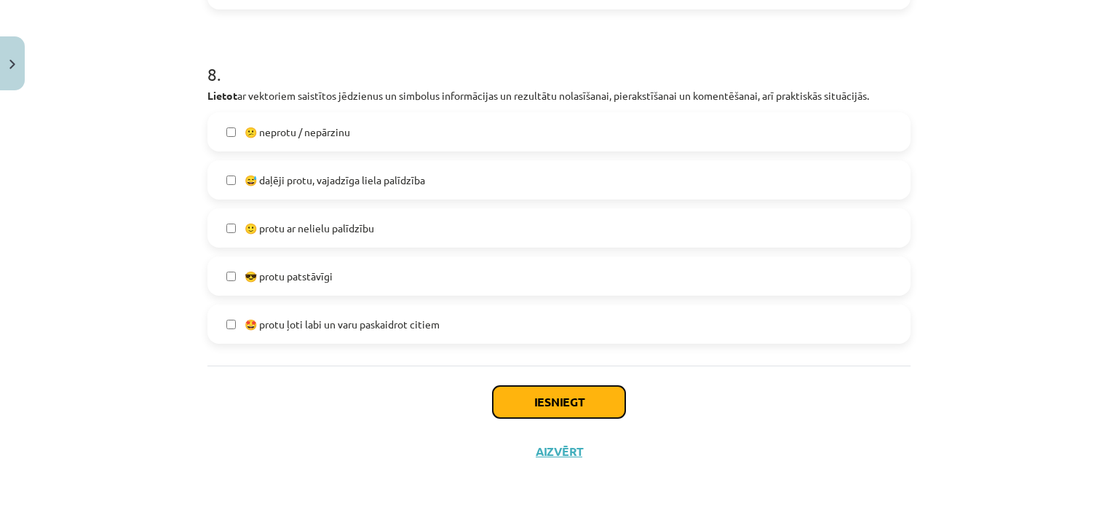
click at [553, 408] on button "Iesniegt" at bounding box center [559, 402] width 132 height 32
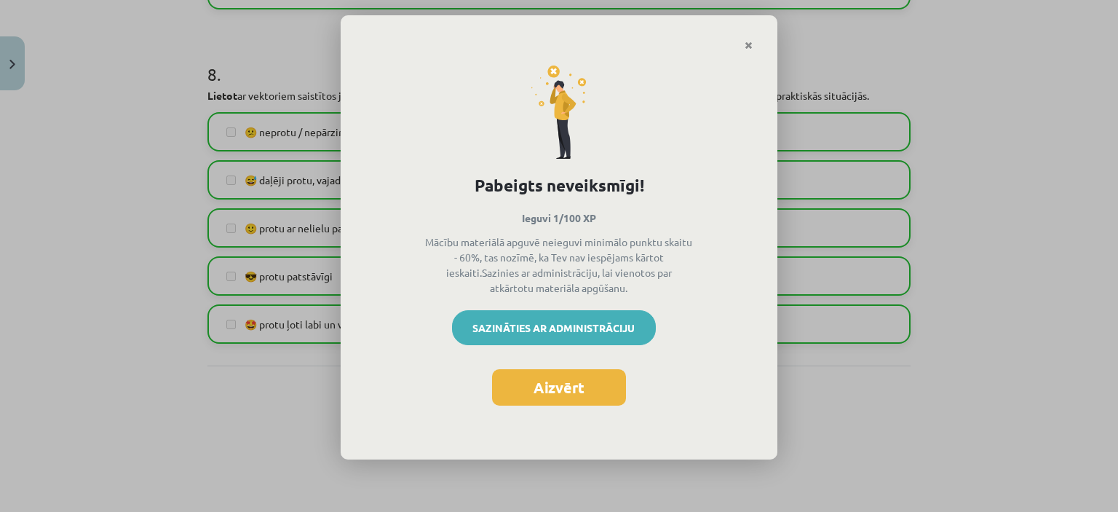
click at [527, 329] on link "Sazināties ar administrāciju" at bounding box center [554, 327] width 204 height 35
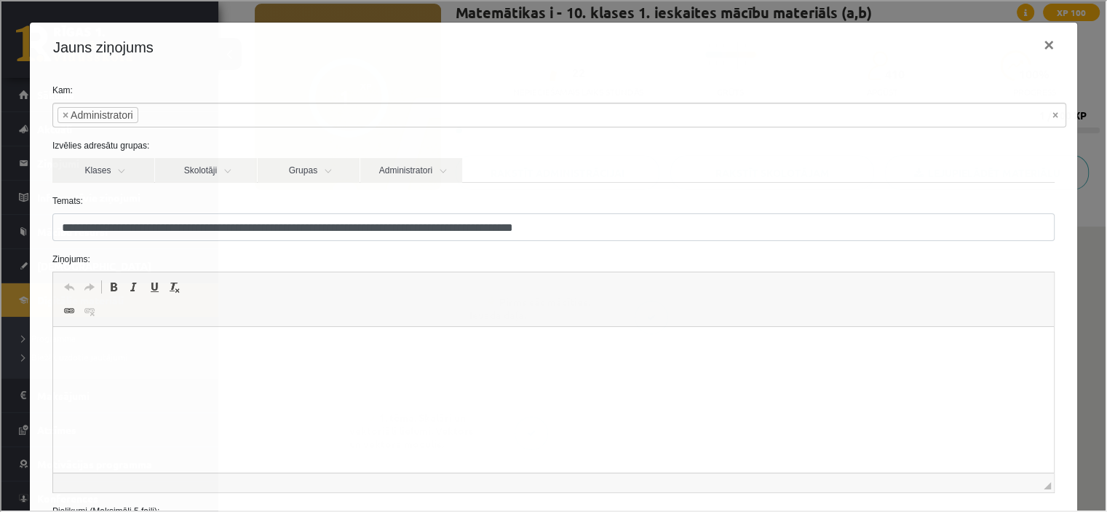
scroll to position [0, 0]
click at [317, 371] on html at bounding box center [552, 349] width 1001 height 44
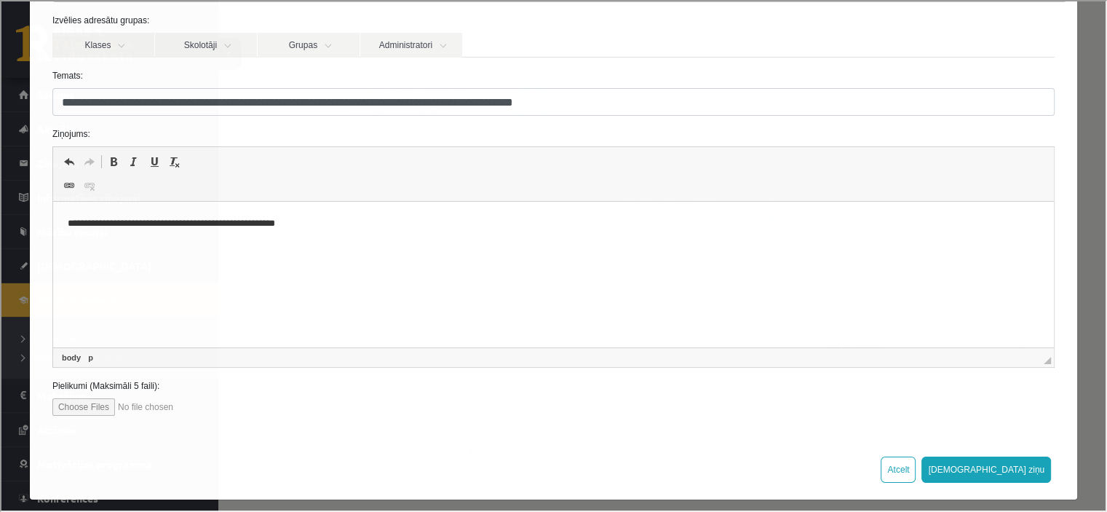
scroll to position [132, 0]
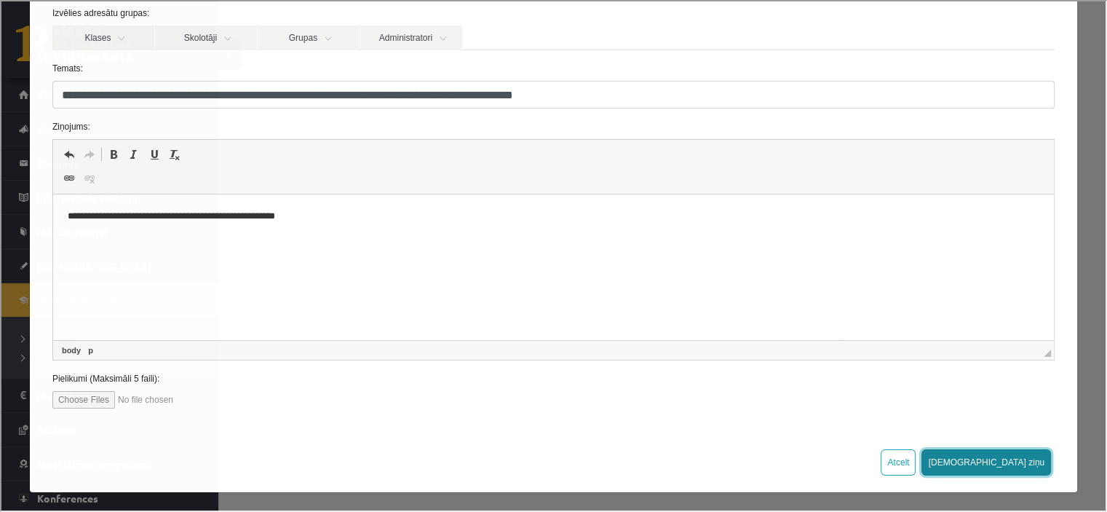
click at [1007, 464] on button "[DEMOGRAPHIC_DATA] ziņu" at bounding box center [985, 461] width 130 height 26
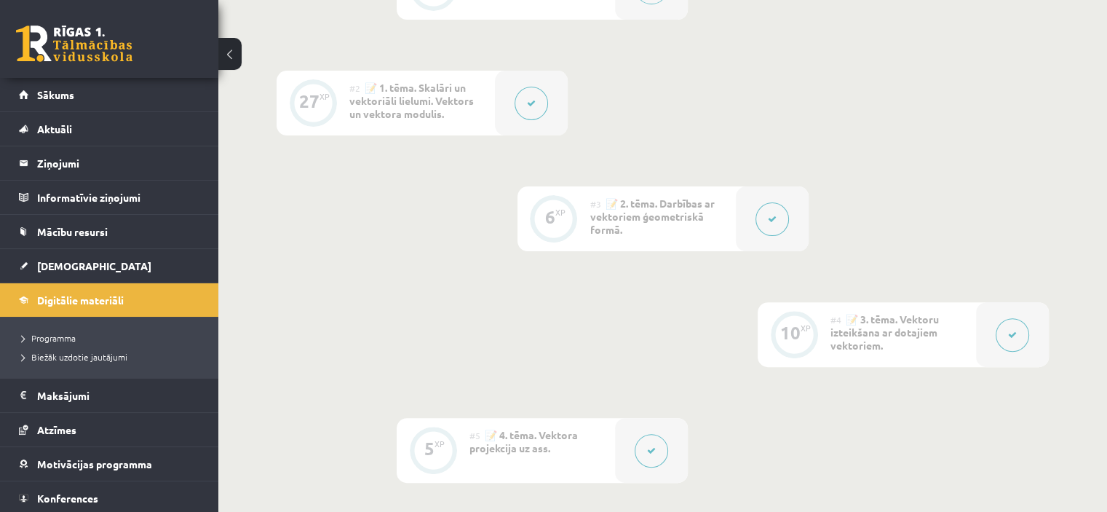
scroll to position [0, 0]
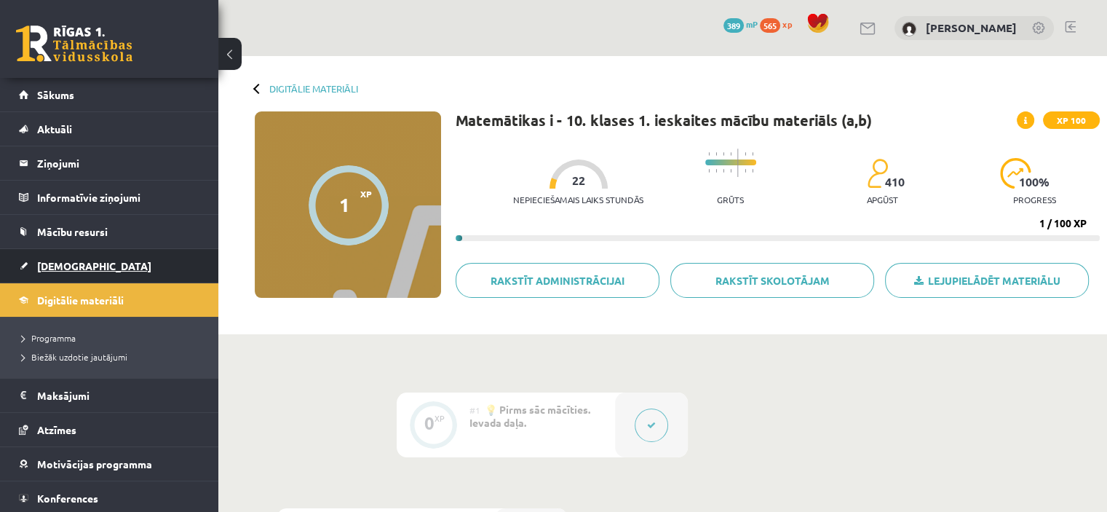
click at [88, 266] on link "[DEMOGRAPHIC_DATA]" at bounding box center [109, 265] width 181 height 33
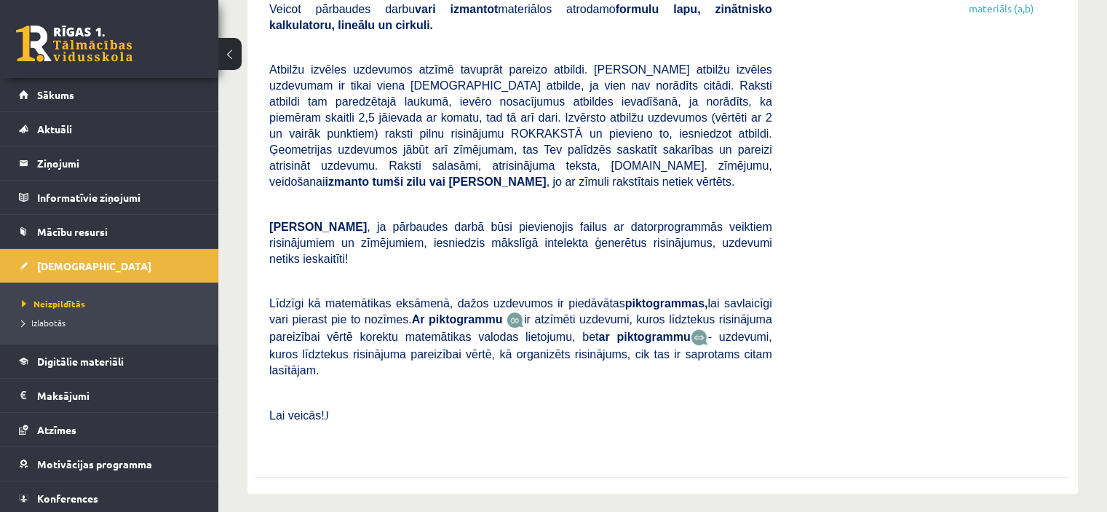
scroll to position [279, 0]
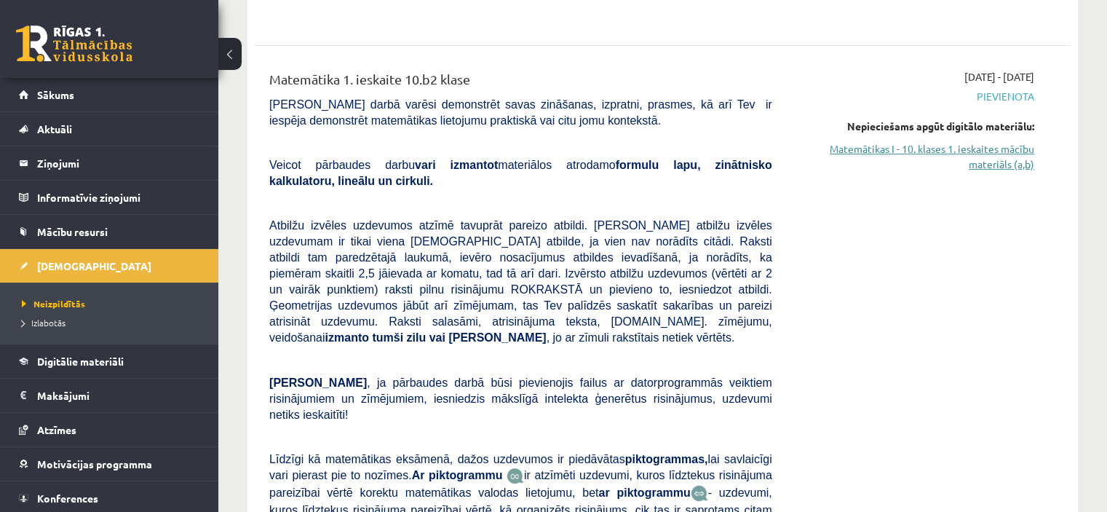
click at [994, 159] on link "Matemātikas I - 10. klases 1. ieskaites mācību materiāls (a,b)" at bounding box center [914, 156] width 240 height 31
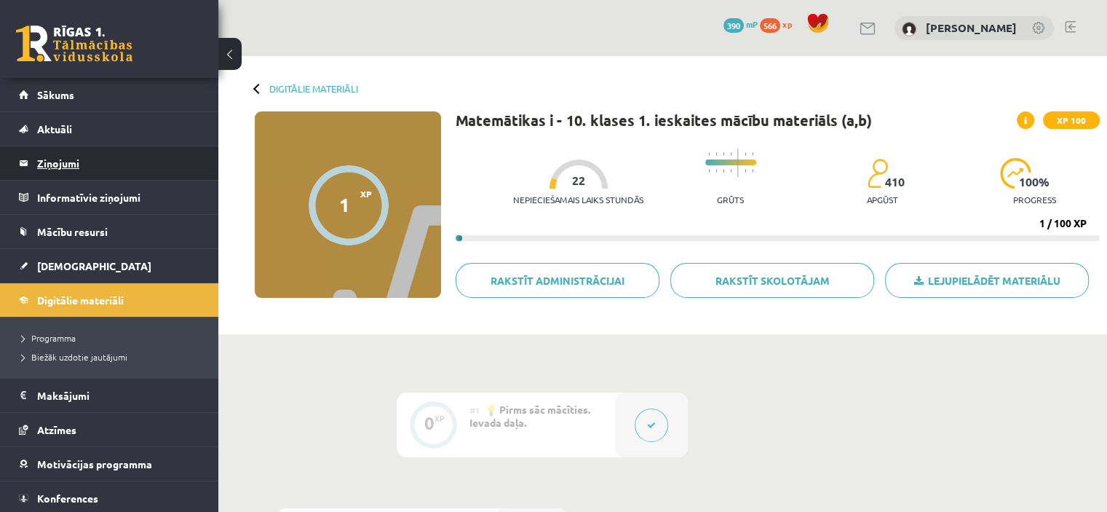
click at [52, 158] on legend "Ziņojumi 0" at bounding box center [118, 162] width 163 height 33
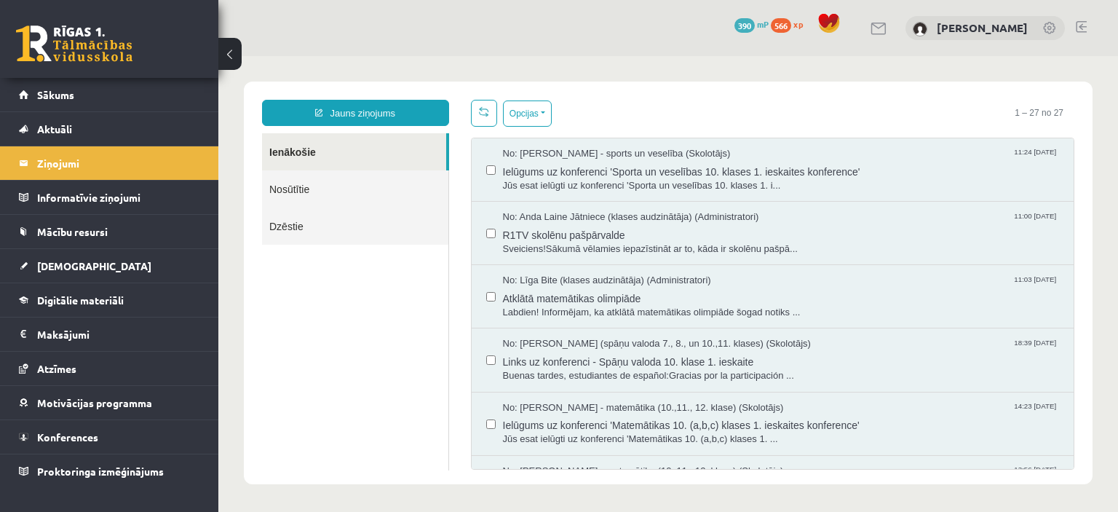
click at [297, 187] on link "Nosūtītie" at bounding box center [355, 188] width 186 height 37
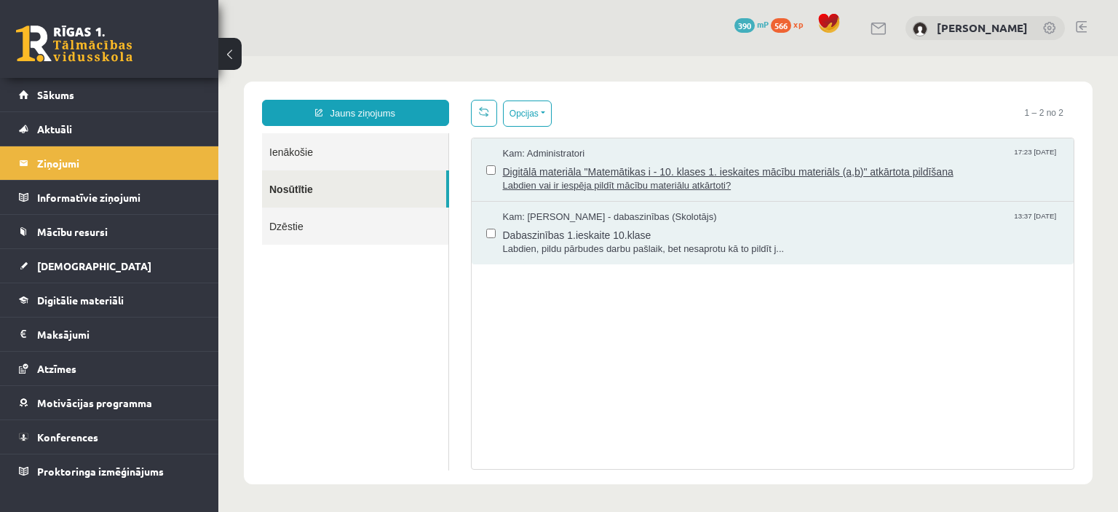
click at [830, 180] on span "Labdien vai ir iespēja pildīt mācību materiālu atkārtoti?" at bounding box center [781, 186] width 557 height 14
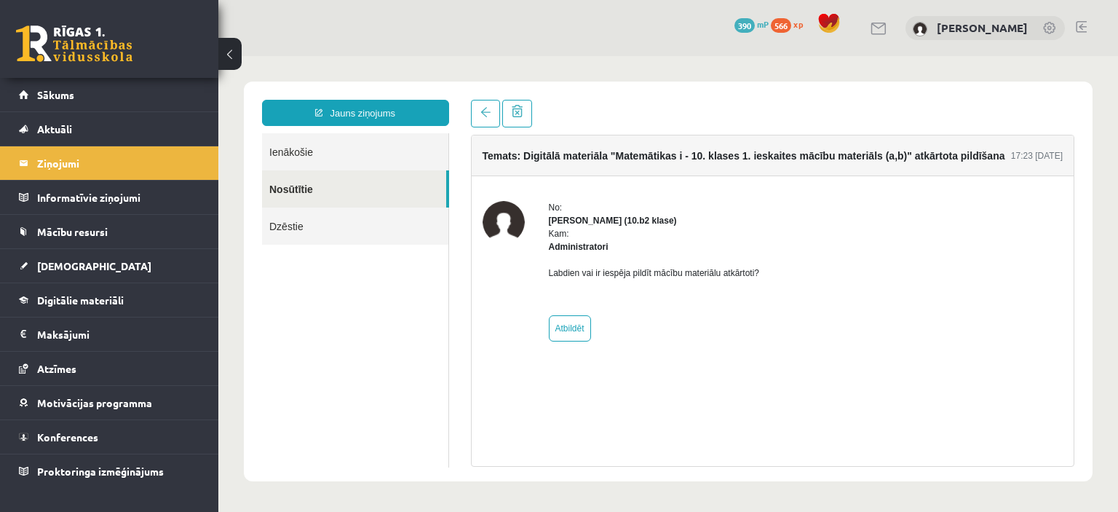
click at [280, 149] on link "Ienākošie" at bounding box center [355, 151] width 186 height 37
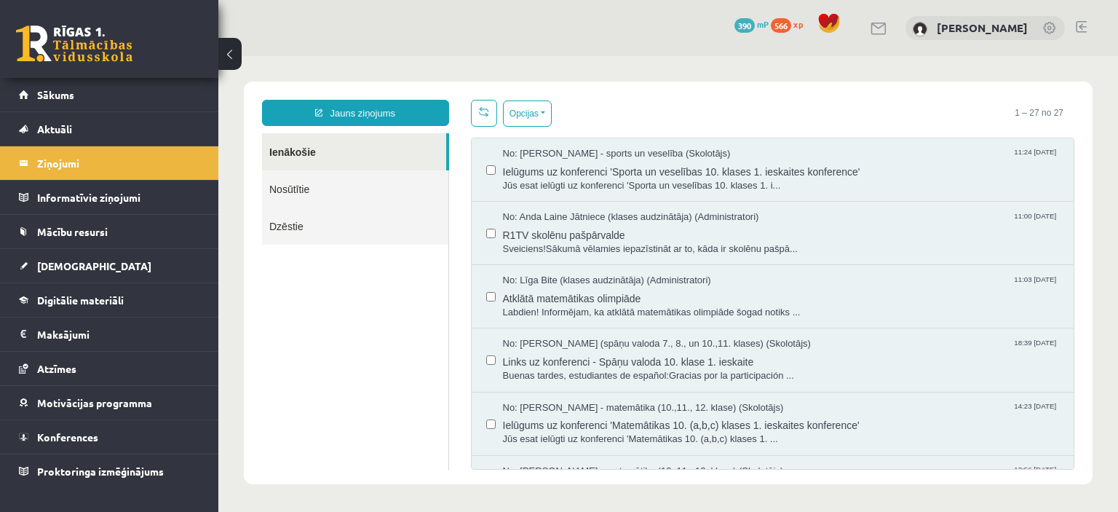
click at [278, 149] on link "Ienākošie" at bounding box center [354, 151] width 184 height 37
click at [83, 163] on legend "Ziņojumi 0" at bounding box center [118, 162] width 163 height 33
click at [76, 157] on legend "Ziņojumi 0" at bounding box center [118, 162] width 163 height 33
